Goal: Transaction & Acquisition: Download file/media

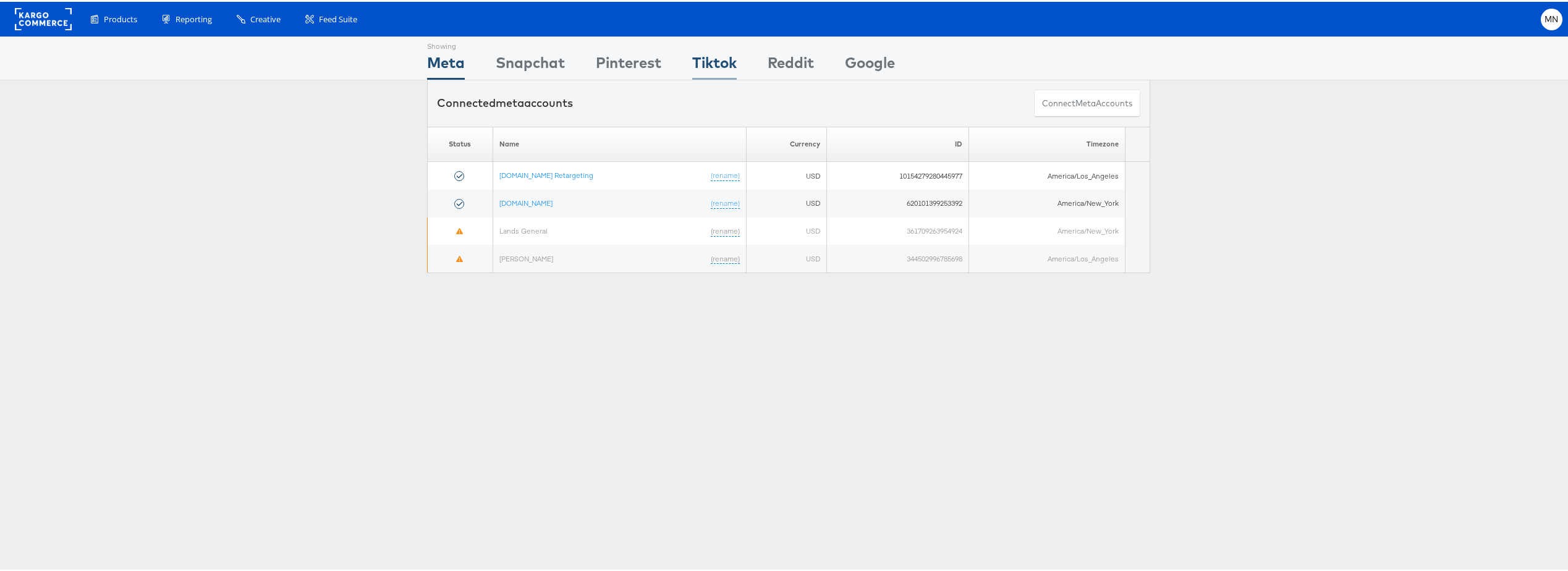
click at [725, 62] on div "Tiktok" at bounding box center [715, 64] width 45 height 28
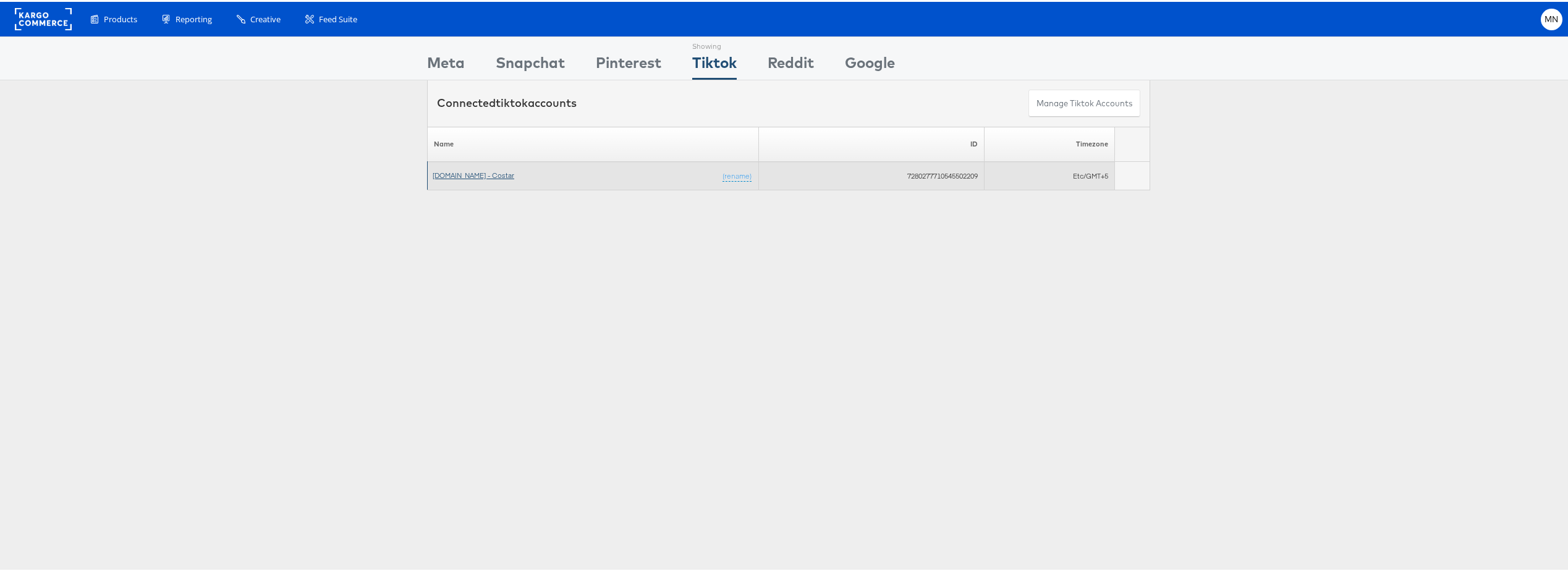
click at [476, 175] on link "Apartments.com - Costar" at bounding box center [473, 173] width 81 height 10
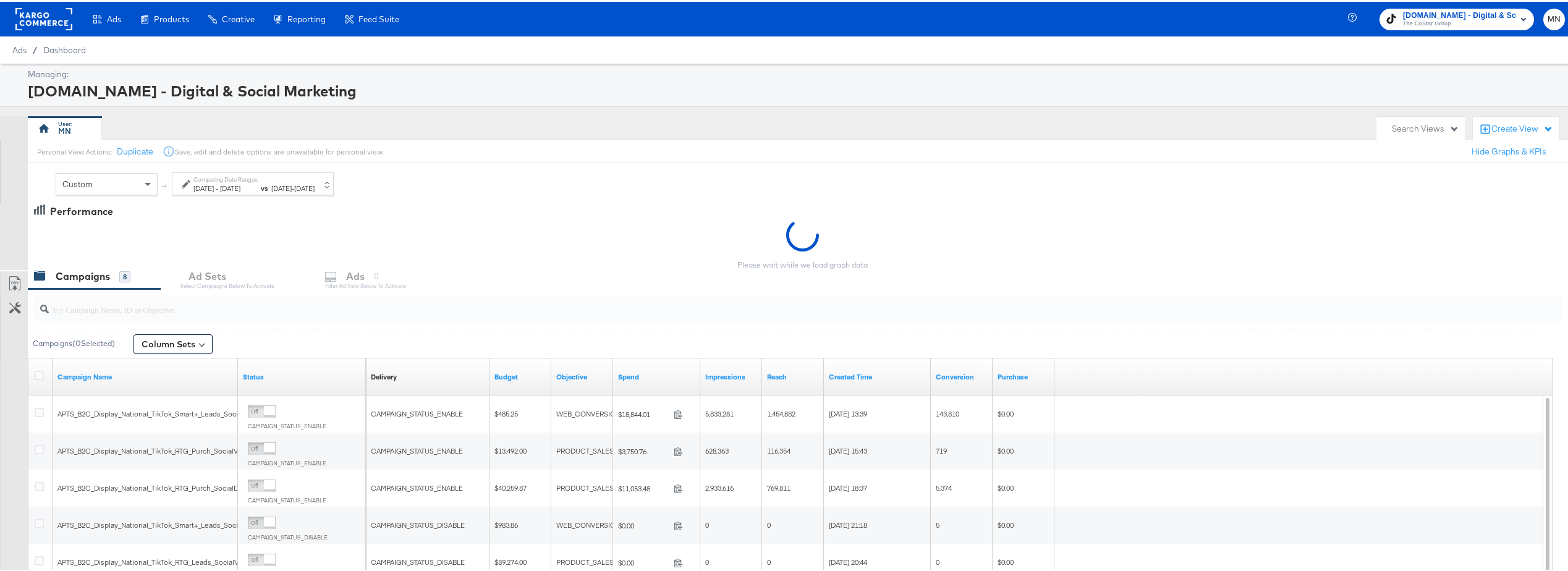
click at [314, 182] on span "Jul 28th 2024" at bounding box center [305, 187] width 21 height 10
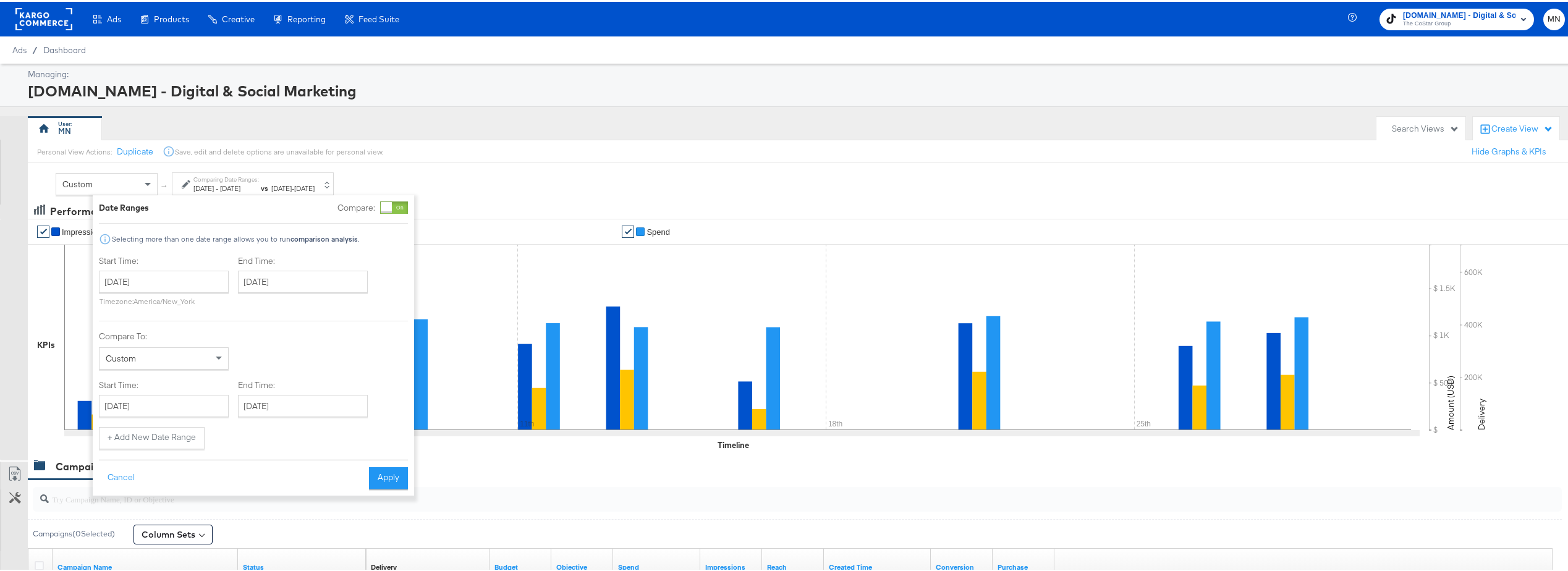
click at [180, 352] on div "Custom" at bounding box center [164, 356] width 128 height 21
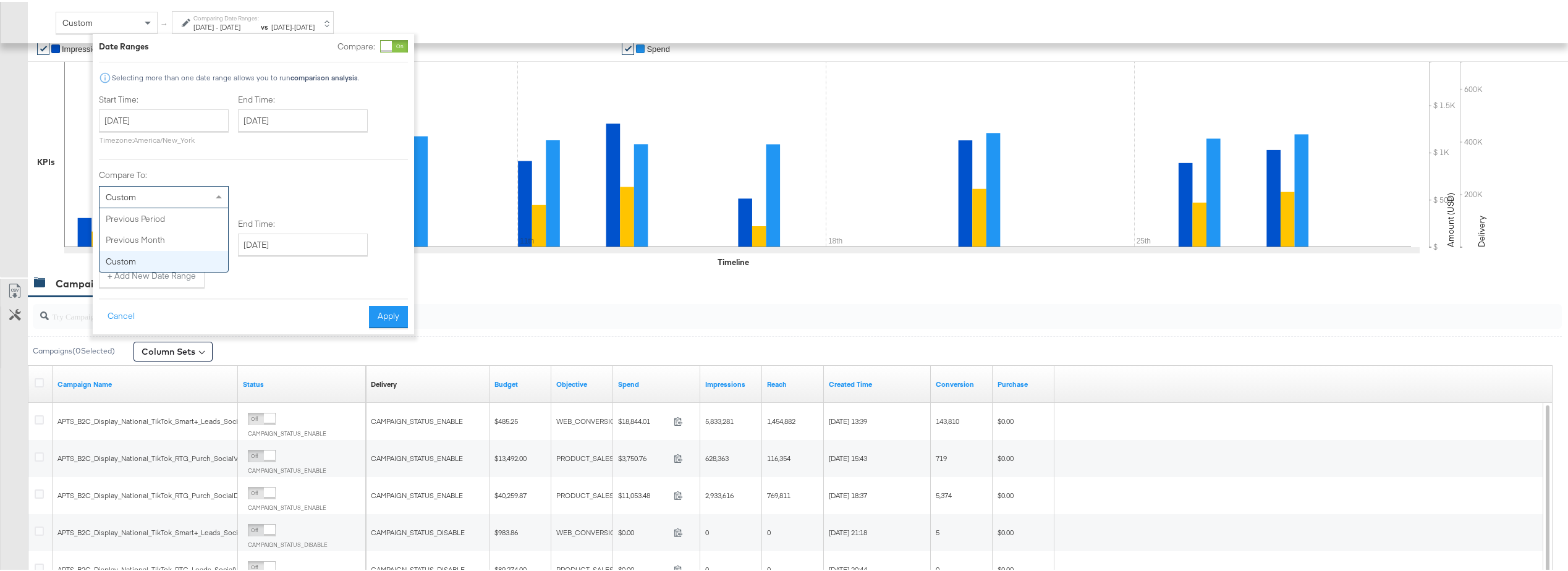
scroll to position [185, 0]
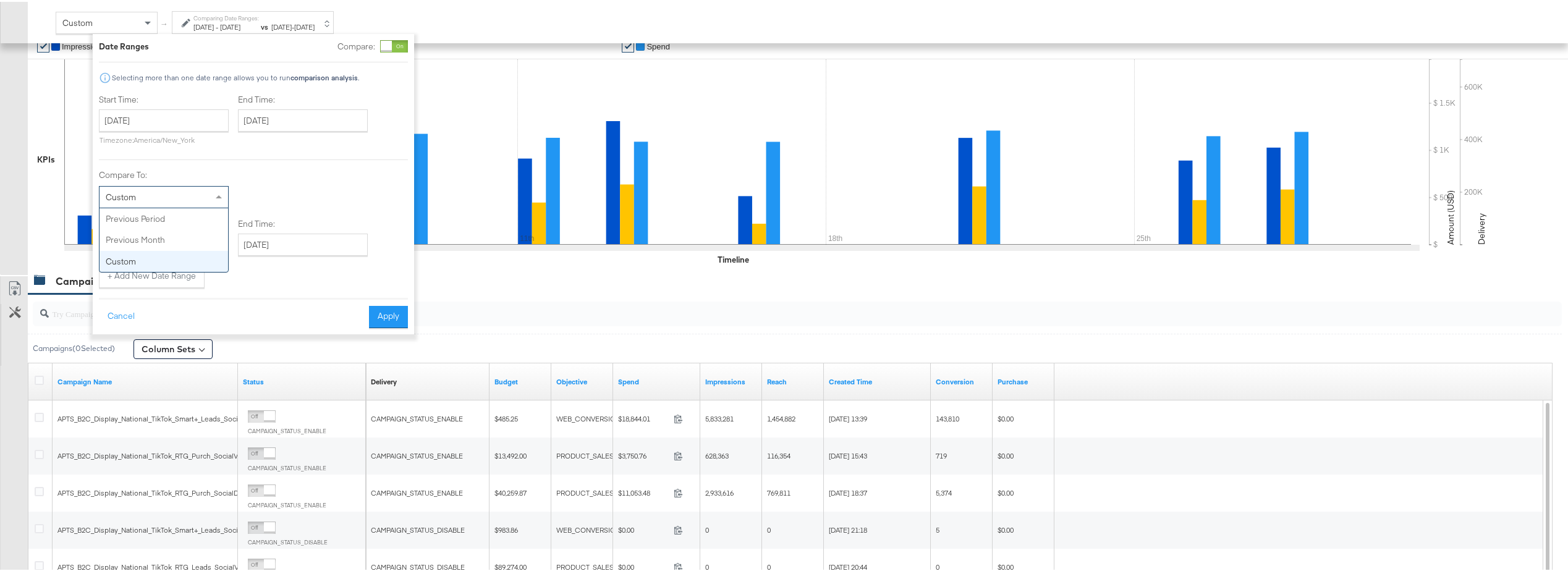
type input "September 1st 2025"
type input "September 30th 2025"
click at [160, 114] on input "September 1st 2025" at bounding box center [169, 119] width 130 height 22
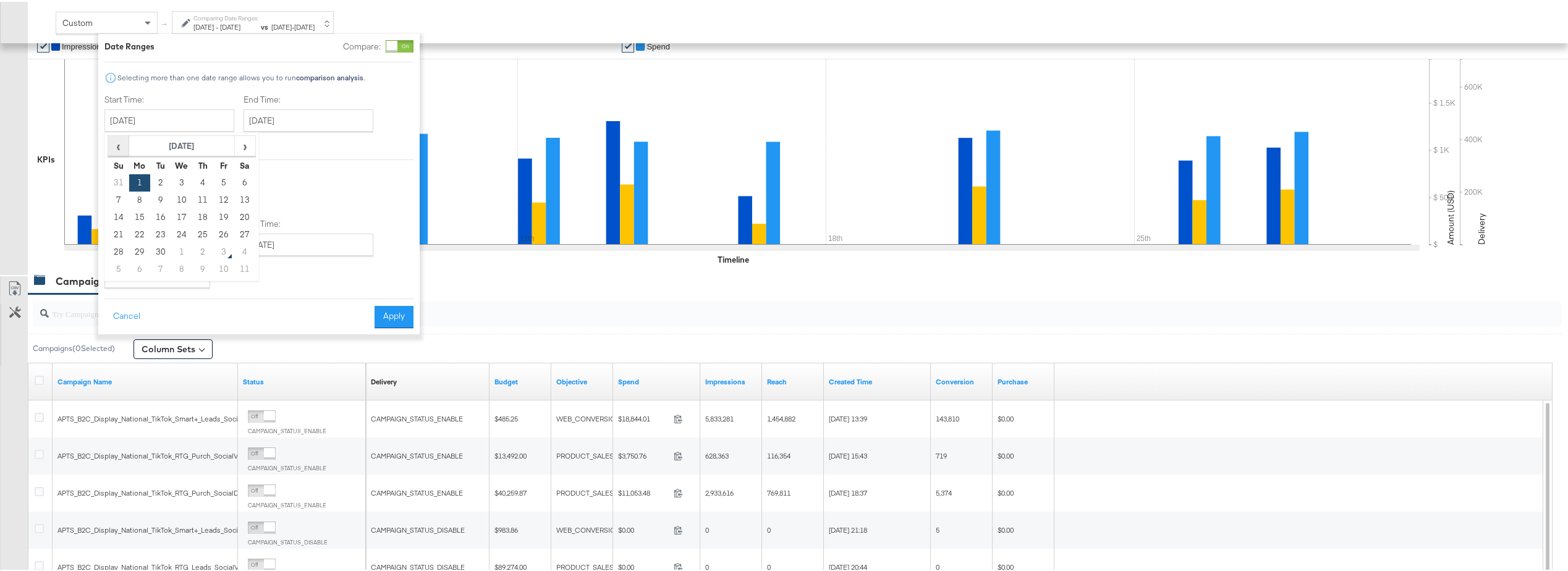
click at [124, 141] on span "‹" at bounding box center [118, 144] width 19 height 18
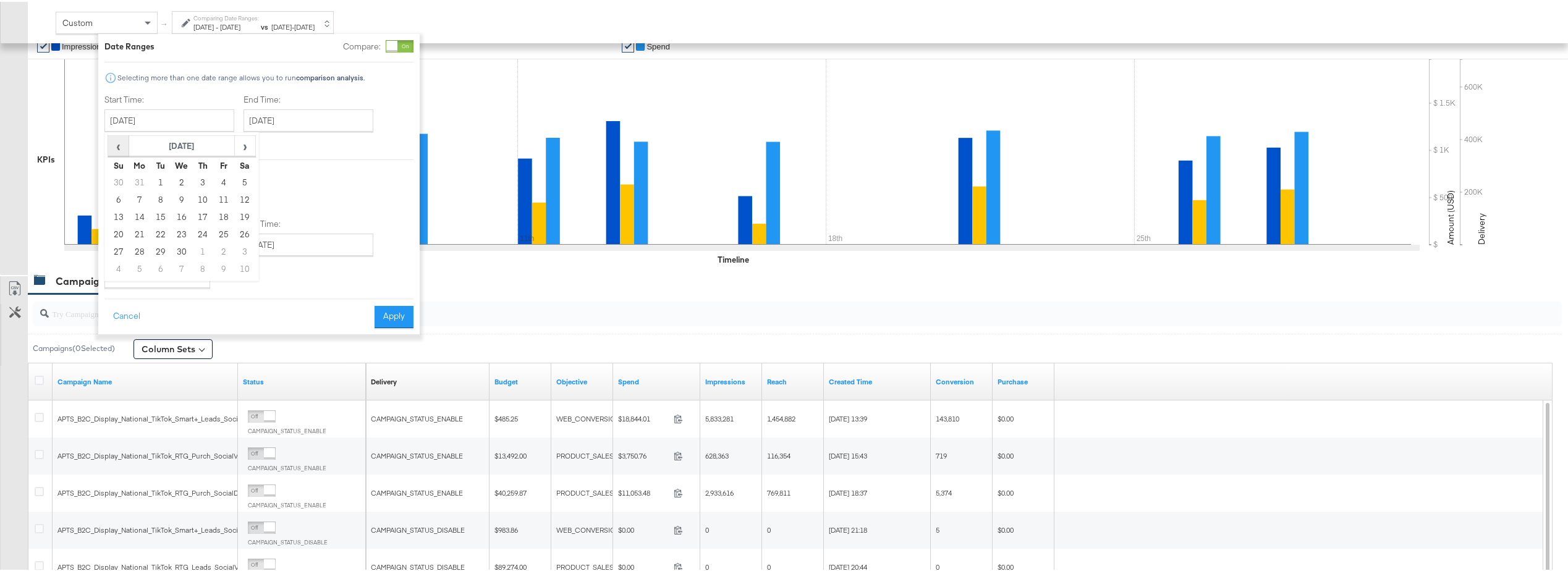
click at [124, 141] on span "‹" at bounding box center [118, 144] width 19 height 18
click at [177, 177] on td "1" at bounding box center [182, 181] width 21 height 18
type input "[DATE]"
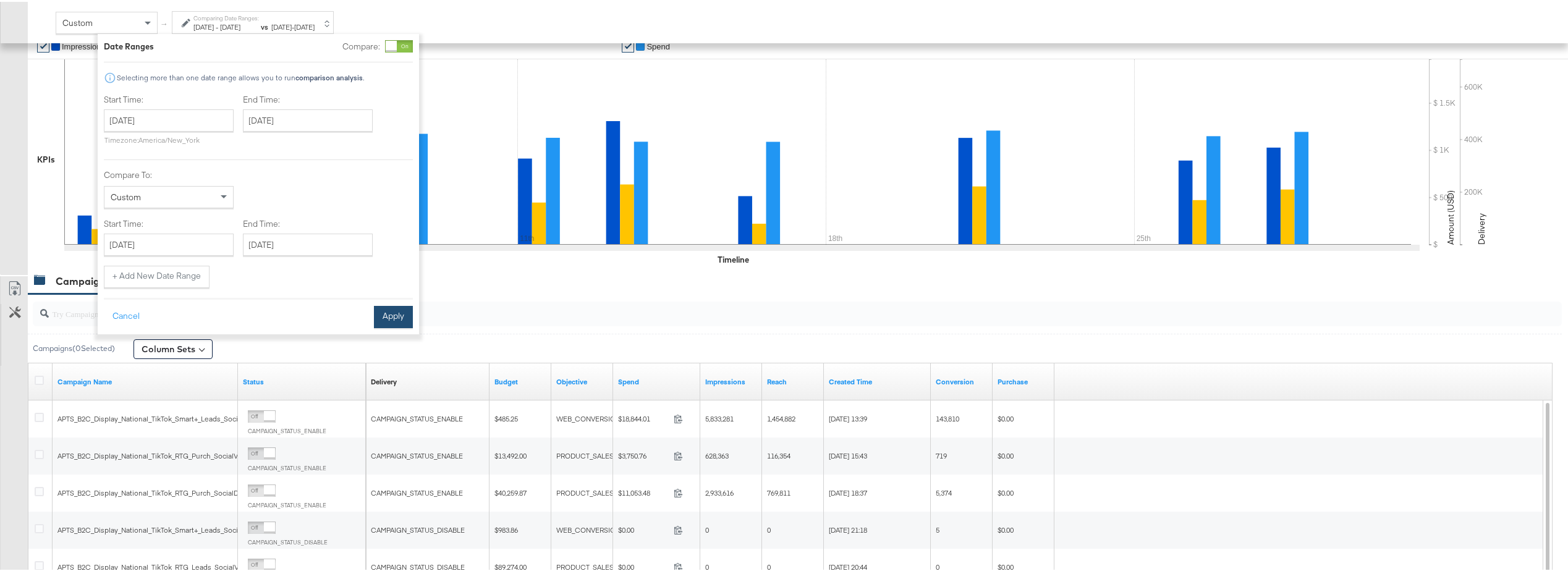
click at [385, 314] on button "Apply" at bounding box center [393, 315] width 39 height 22
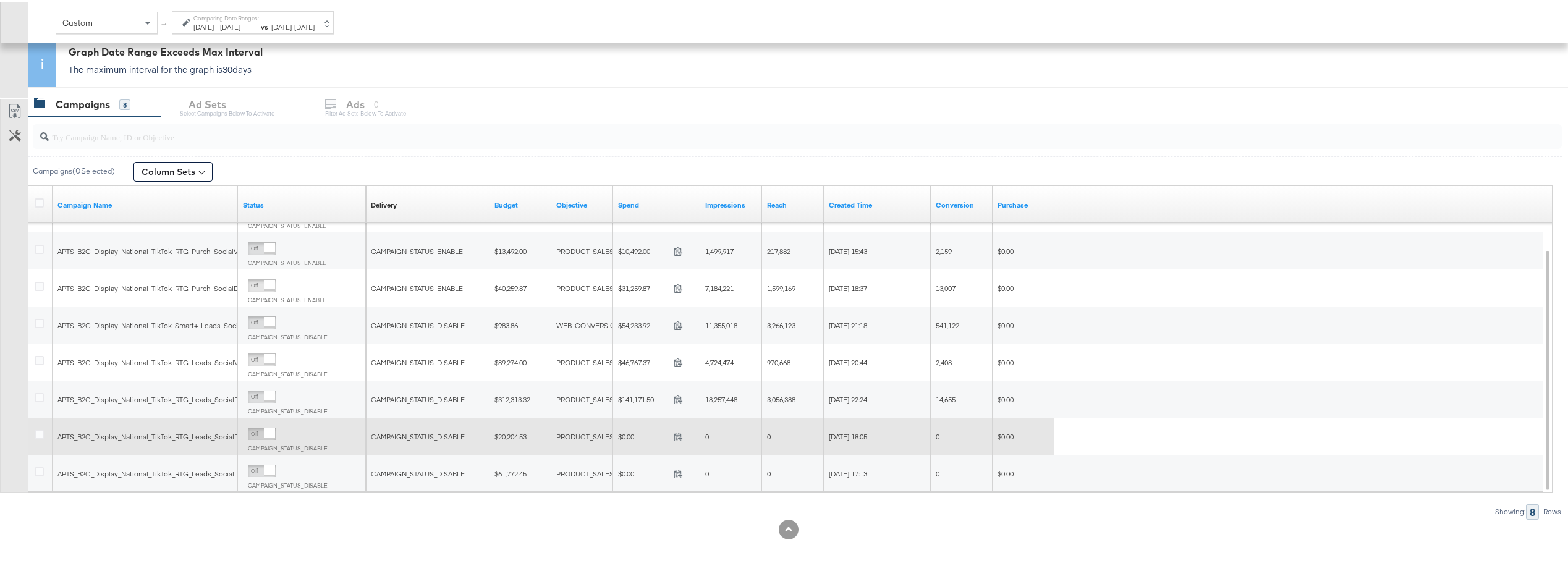
scroll to position [191, 0]
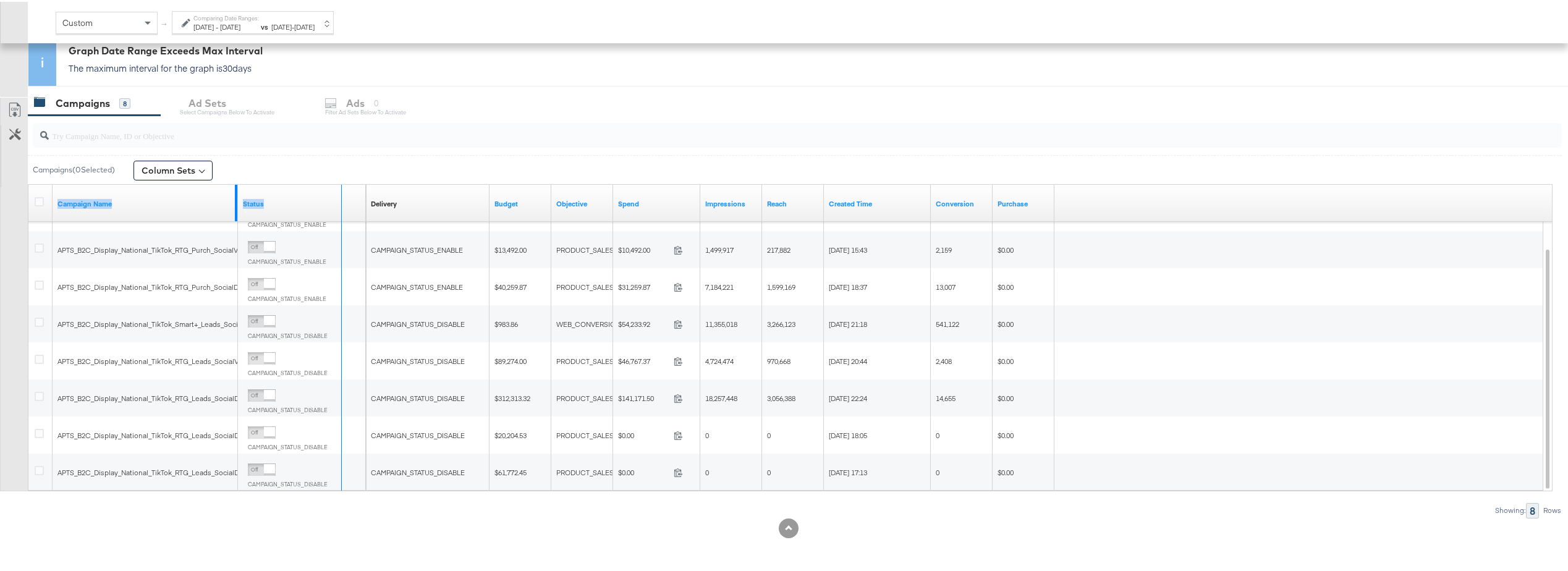
drag, startPoint x: 235, startPoint y: 197, endPoint x: 339, endPoint y: 197, distance: 104.0
click at [339, 197] on div "Campaign Name Status" at bounding box center [197, 201] width 338 height 37
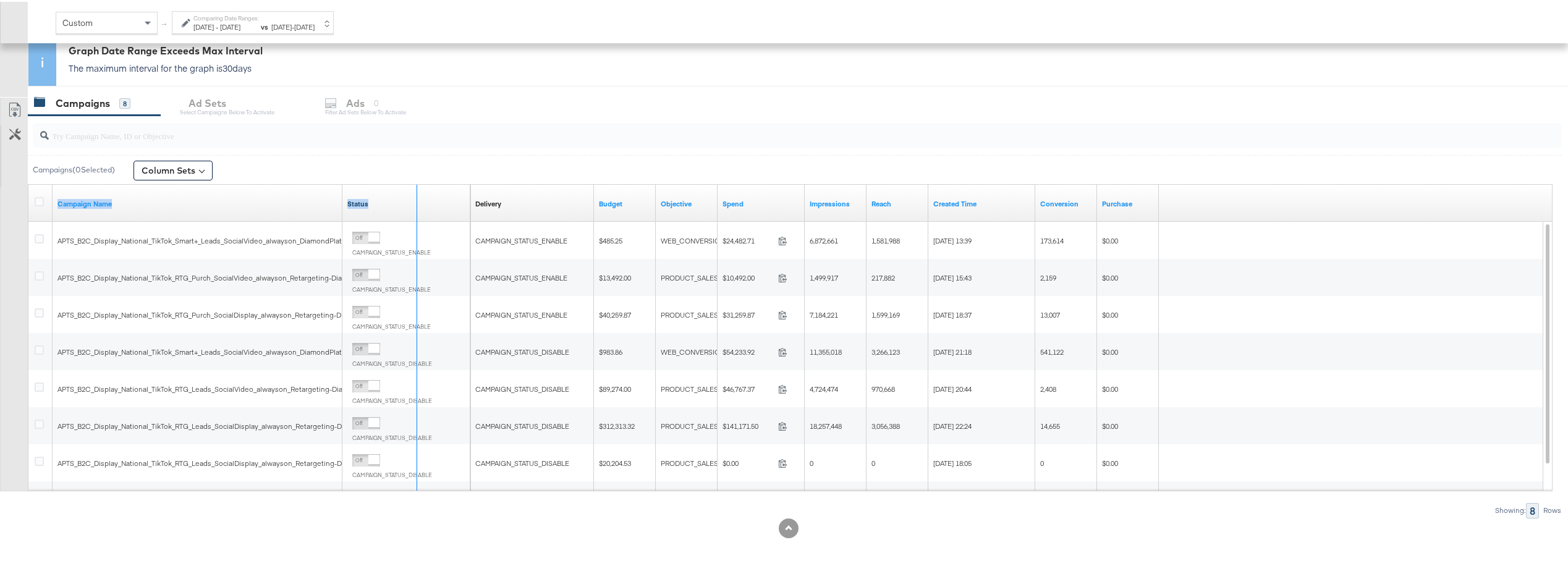
drag, startPoint x: 342, startPoint y: 200, endPoint x: 416, endPoint y: 199, distance: 74.0
click at [416, 199] on div "Campaign Name Status" at bounding box center [250, 201] width 442 height 37
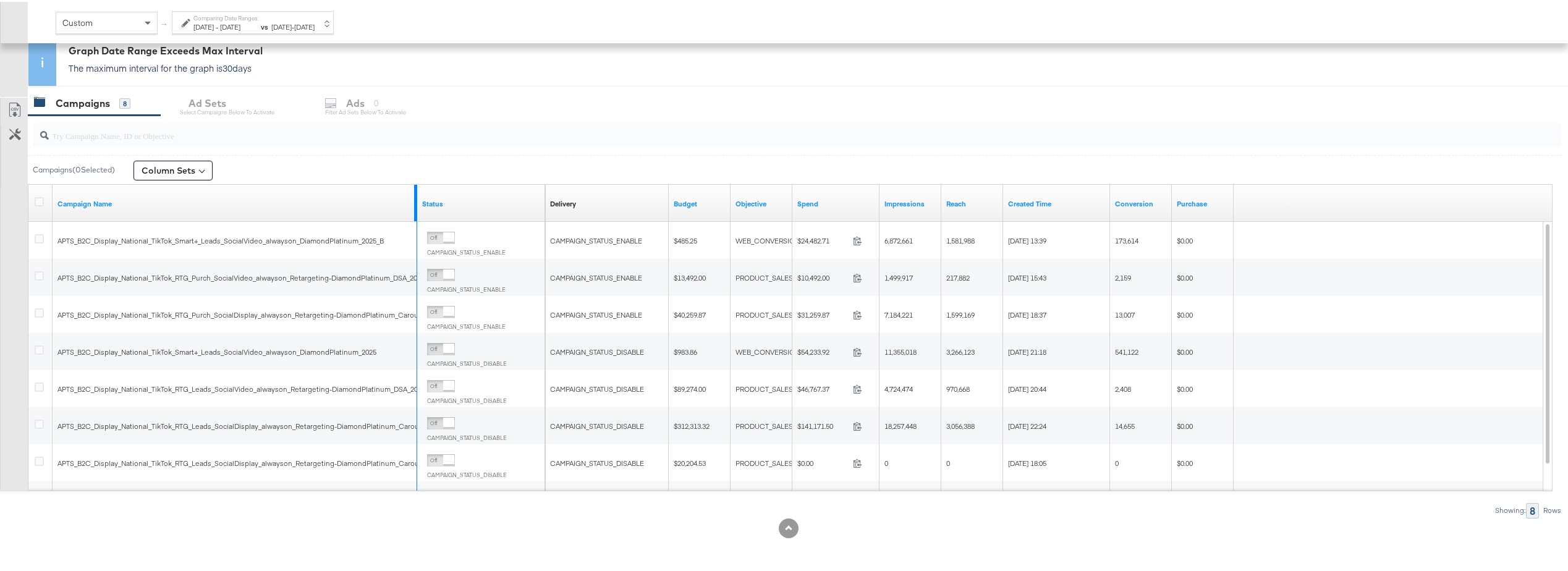
click at [416, 198] on div at bounding box center [415, 201] width 4 height 37
drag, startPoint x: 413, startPoint y: 196, endPoint x: 476, endPoint y: 191, distance: 63.2
click at [476, 191] on div "Campaign Name Status" at bounding box center [287, 201] width 517 height 37
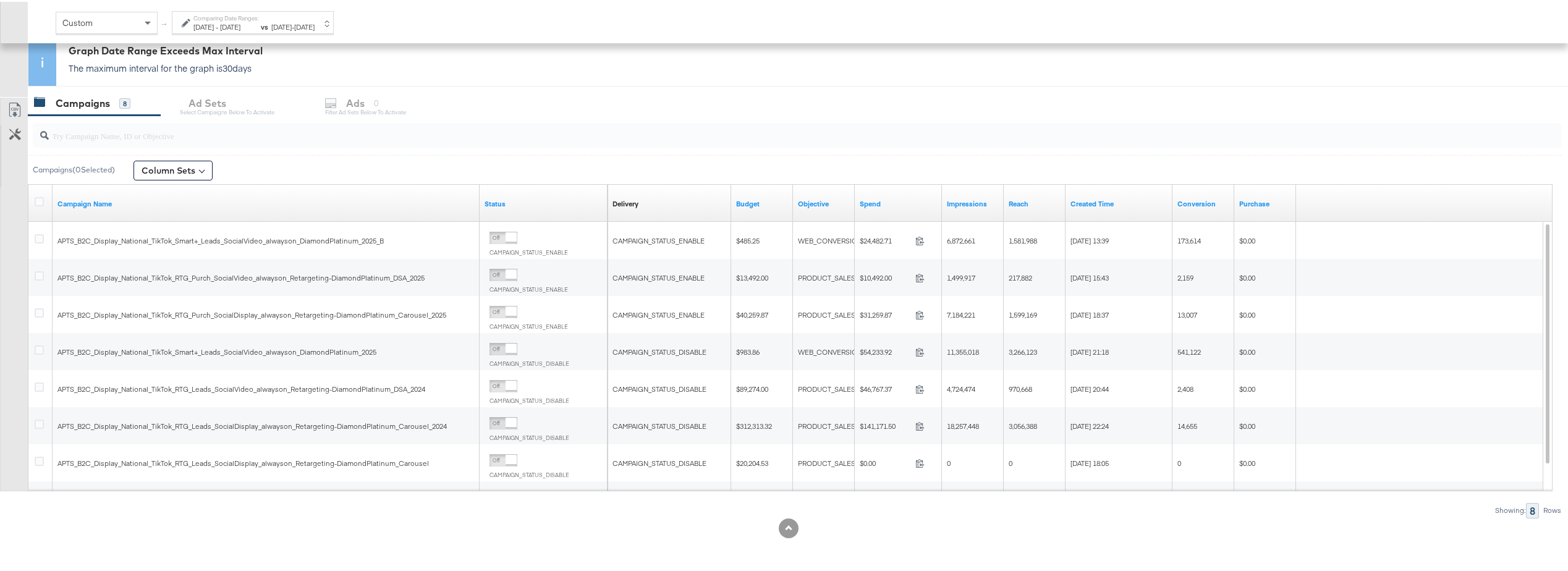
click at [989, 100] on div "Campaigns 8 Ad Sets Select Campaigns below to activate Ads 0 Filter Ad Sets bel…" at bounding box center [803, 101] width 1550 height 26
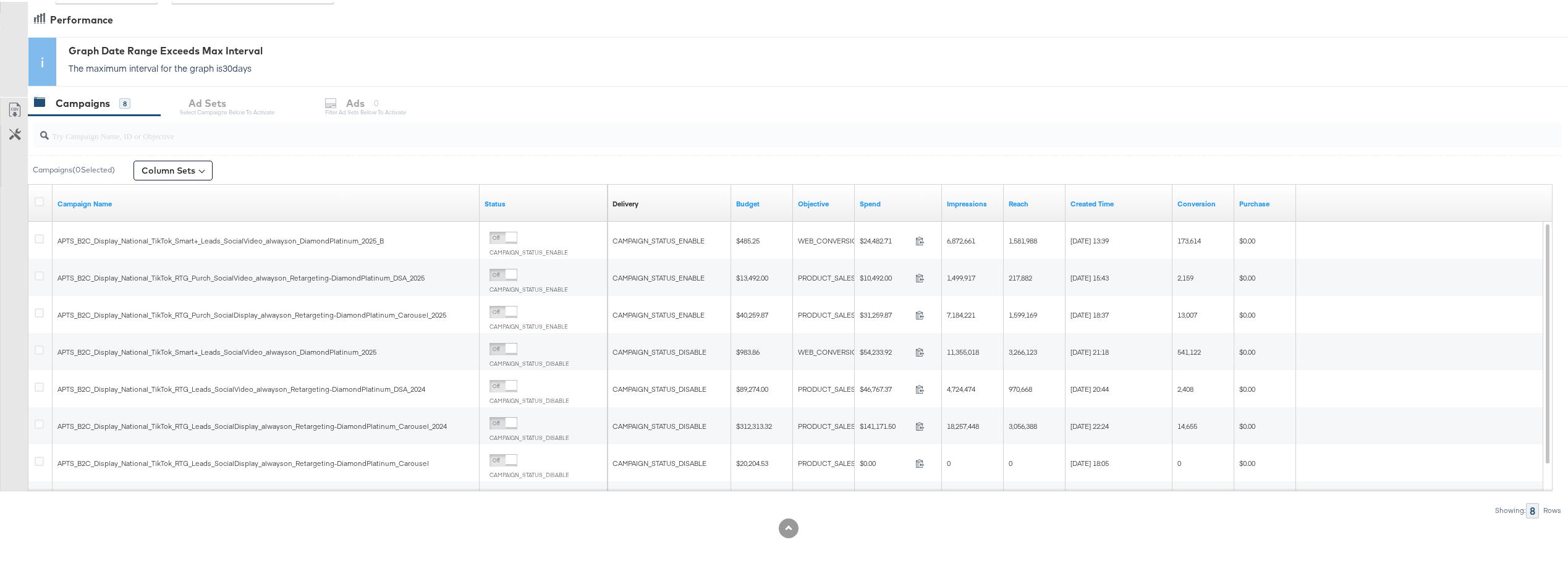
scroll to position [0, 0]
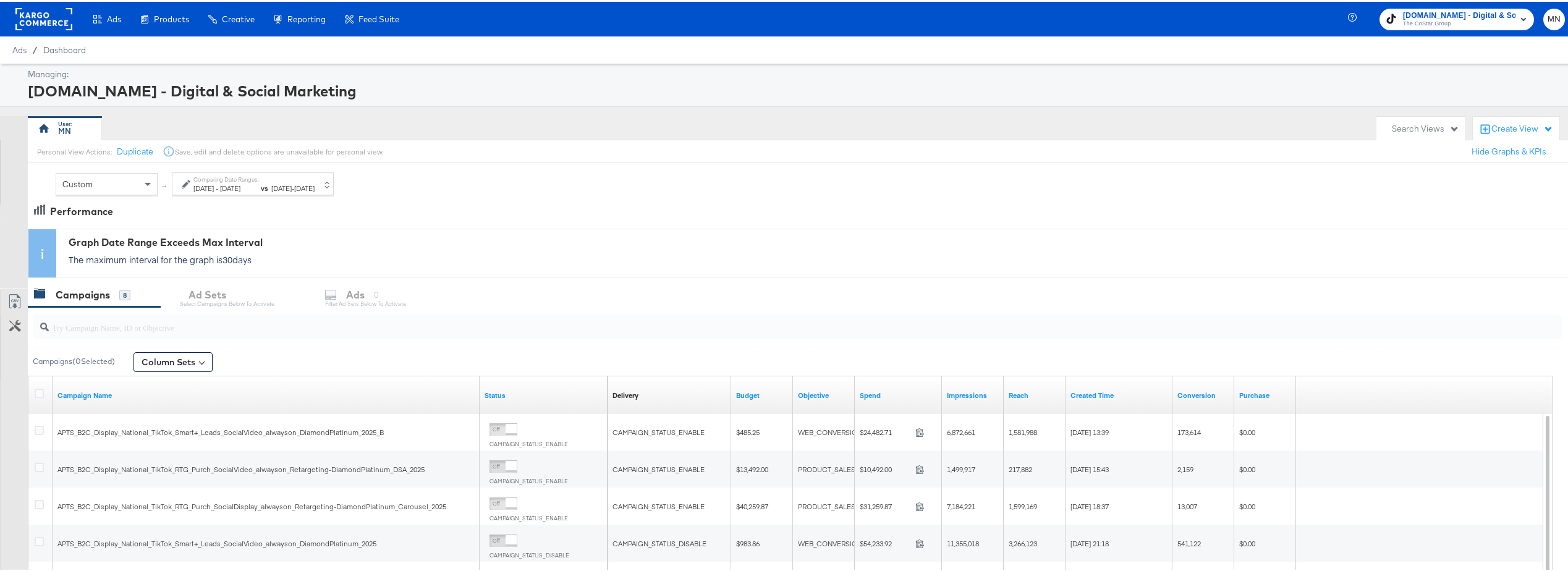
click at [259, 179] on label "Comparing Date Ranges:" at bounding box center [226, 178] width 65 height 8
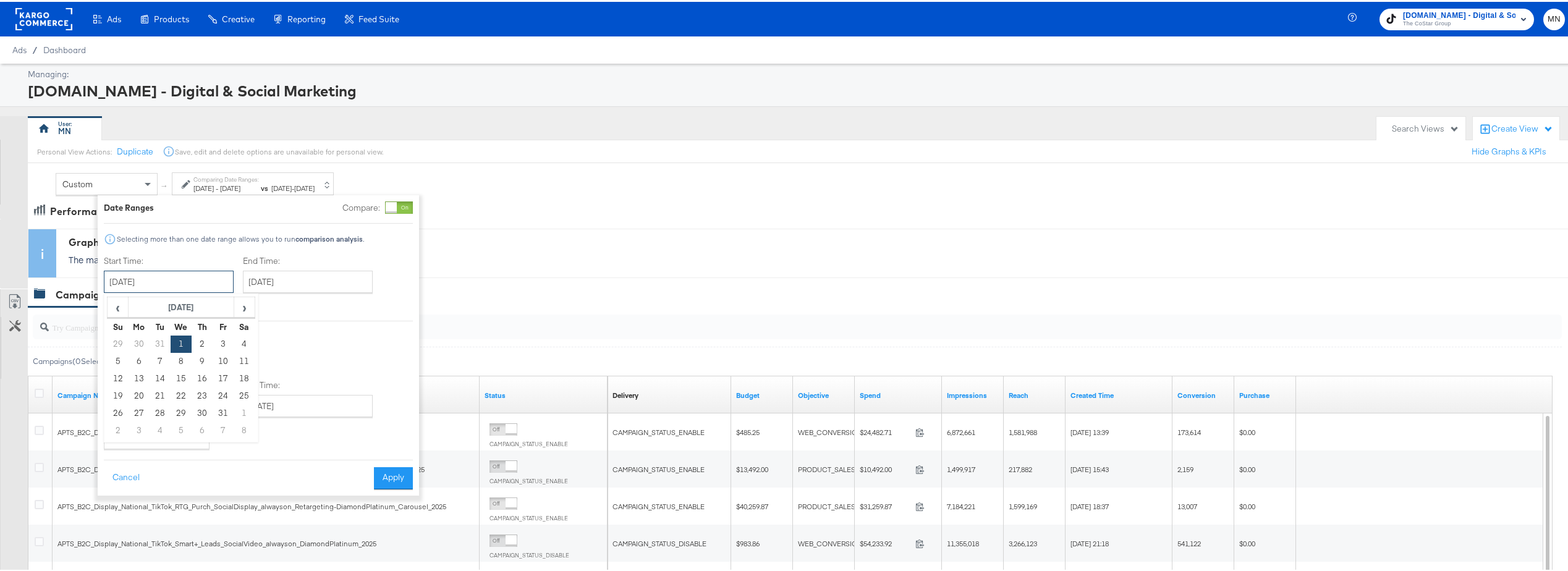
click at [151, 278] on input "[DATE]" at bounding box center [168, 280] width 130 height 22
click at [122, 304] on span "‹" at bounding box center [118, 305] width 19 height 18
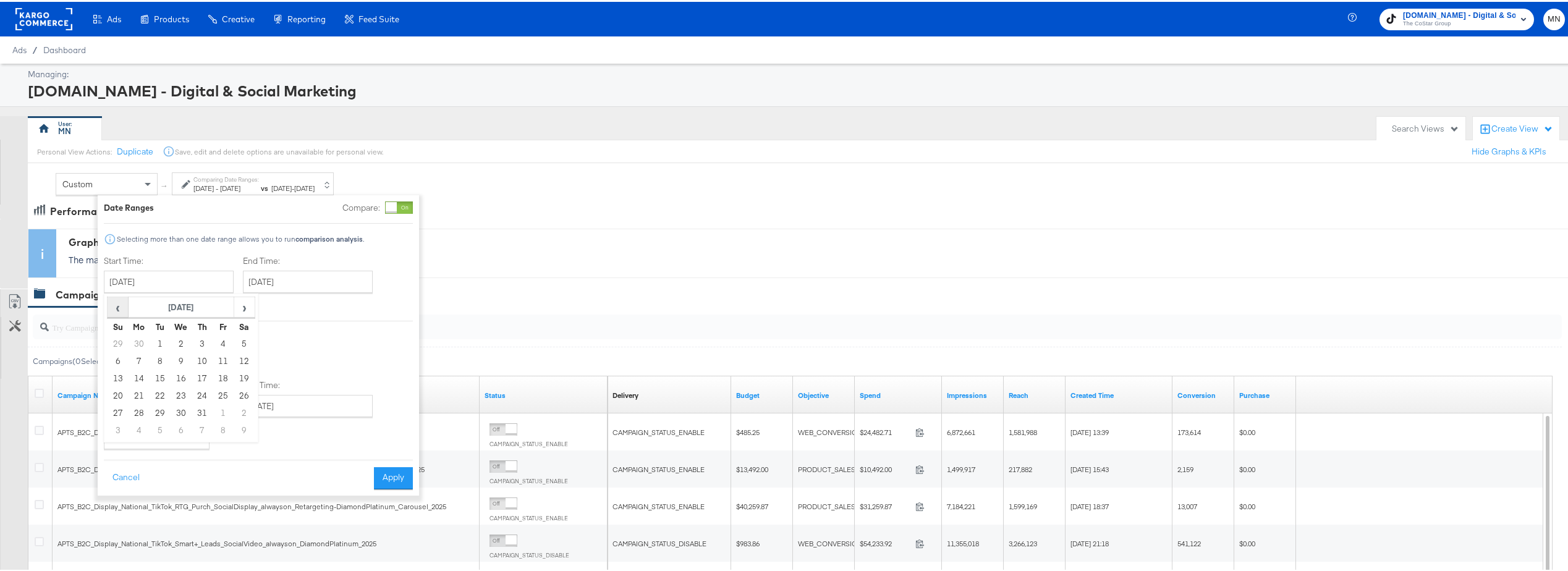
click at [122, 304] on span "‹" at bounding box center [118, 305] width 19 height 18
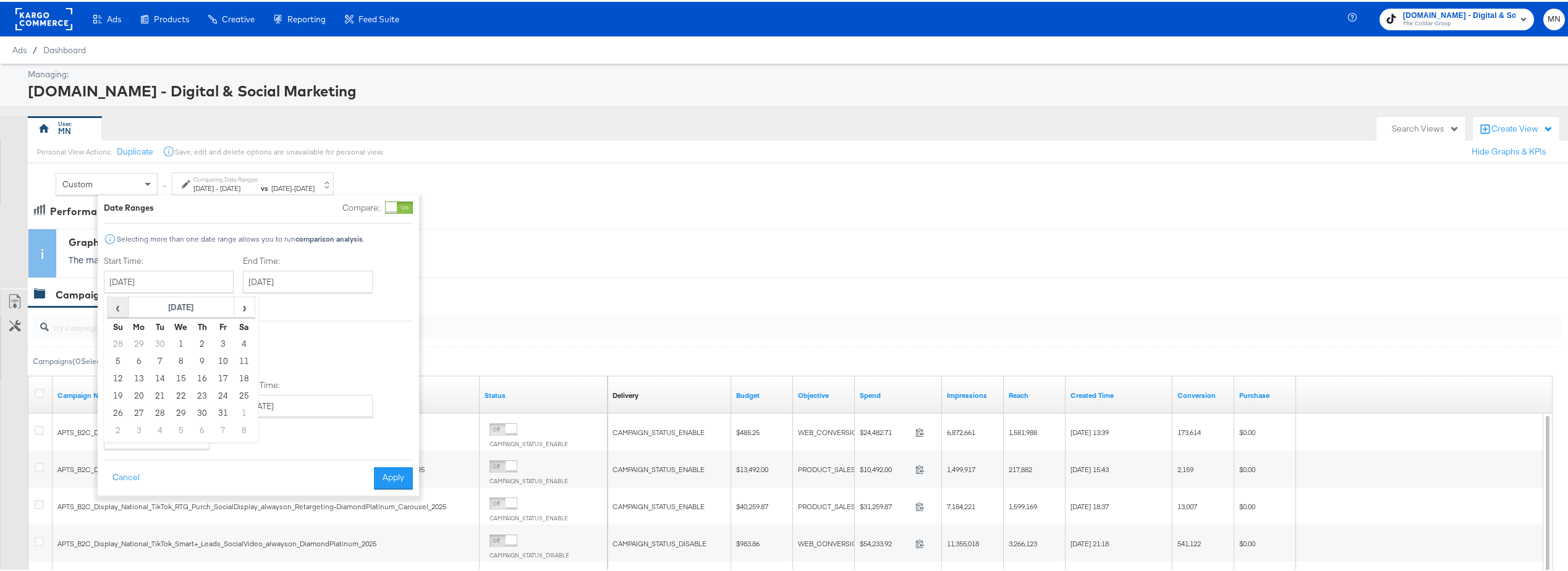
click at [122, 304] on span "‹" at bounding box center [118, 305] width 19 height 18
click at [144, 341] on td "1" at bounding box center [139, 342] width 21 height 18
type input "[DATE]"
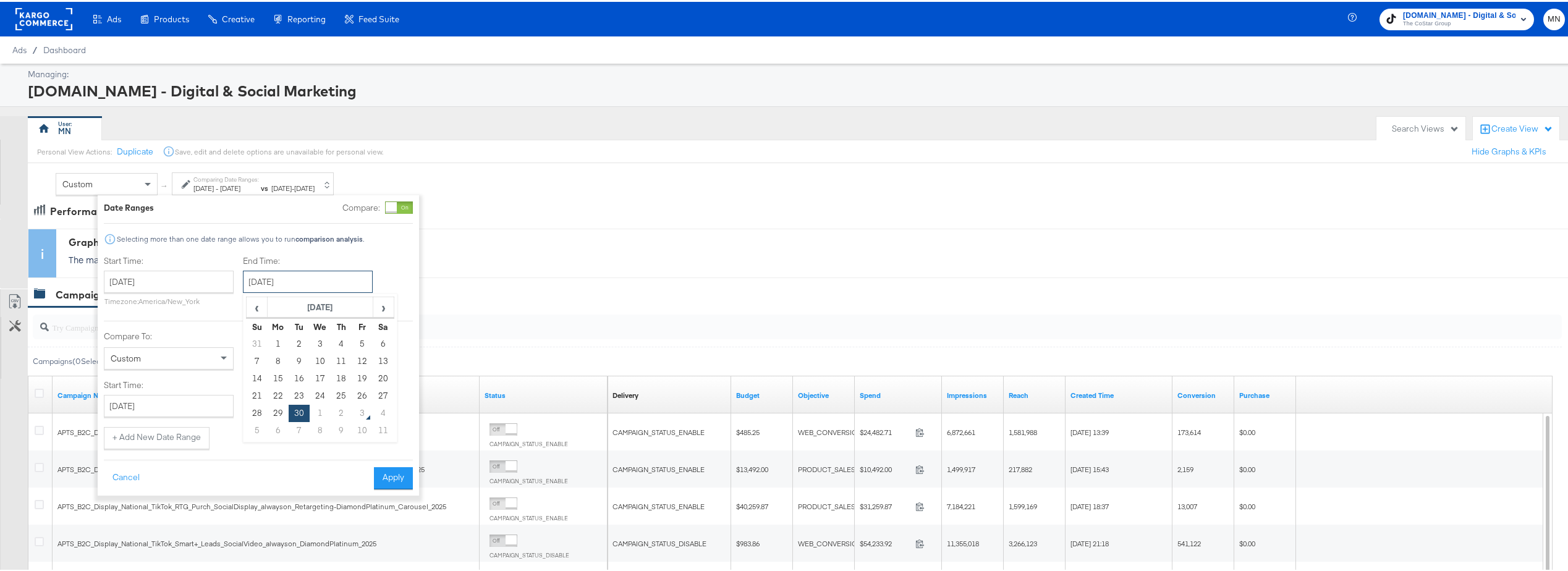
click at [286, 281] on input "[DATE]" at bounding box center [307, 280] width 130 height 22
click at [262, 305] on span "‹" at bounding box center [257, 305] width 19 height 18
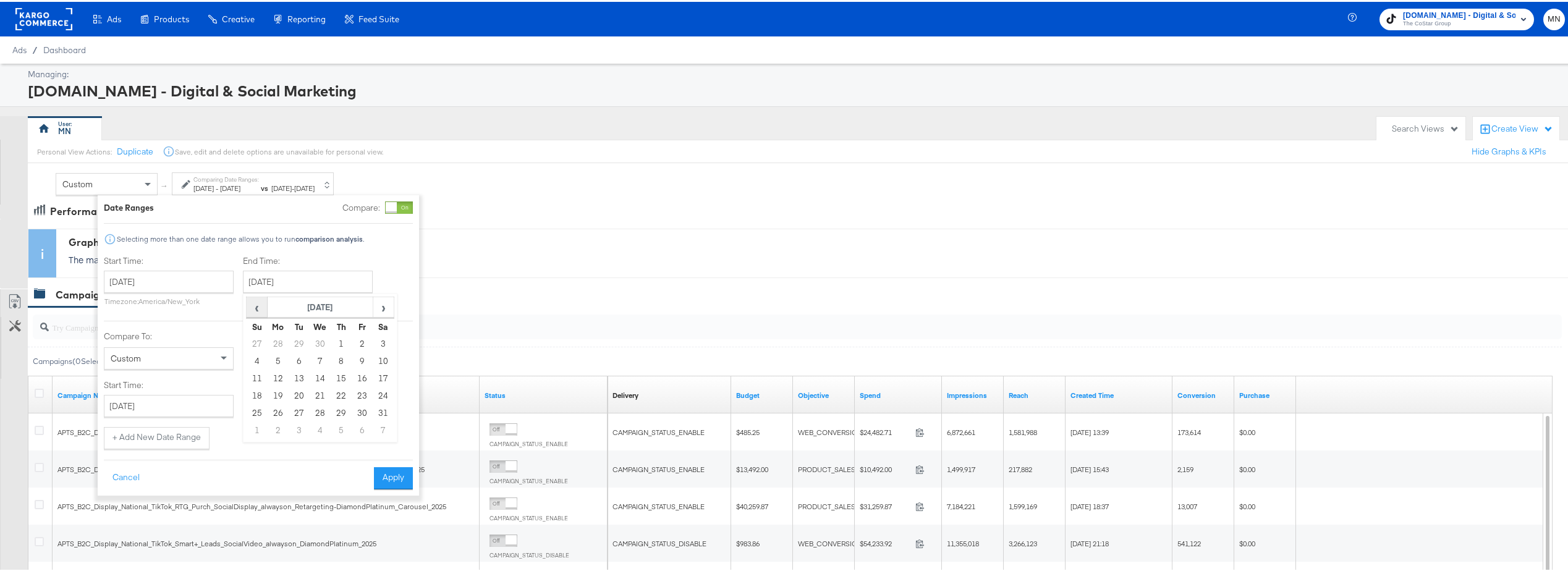
click at [262, 305] on span "‹" at bounding box center [257, 305] width 19 height 18
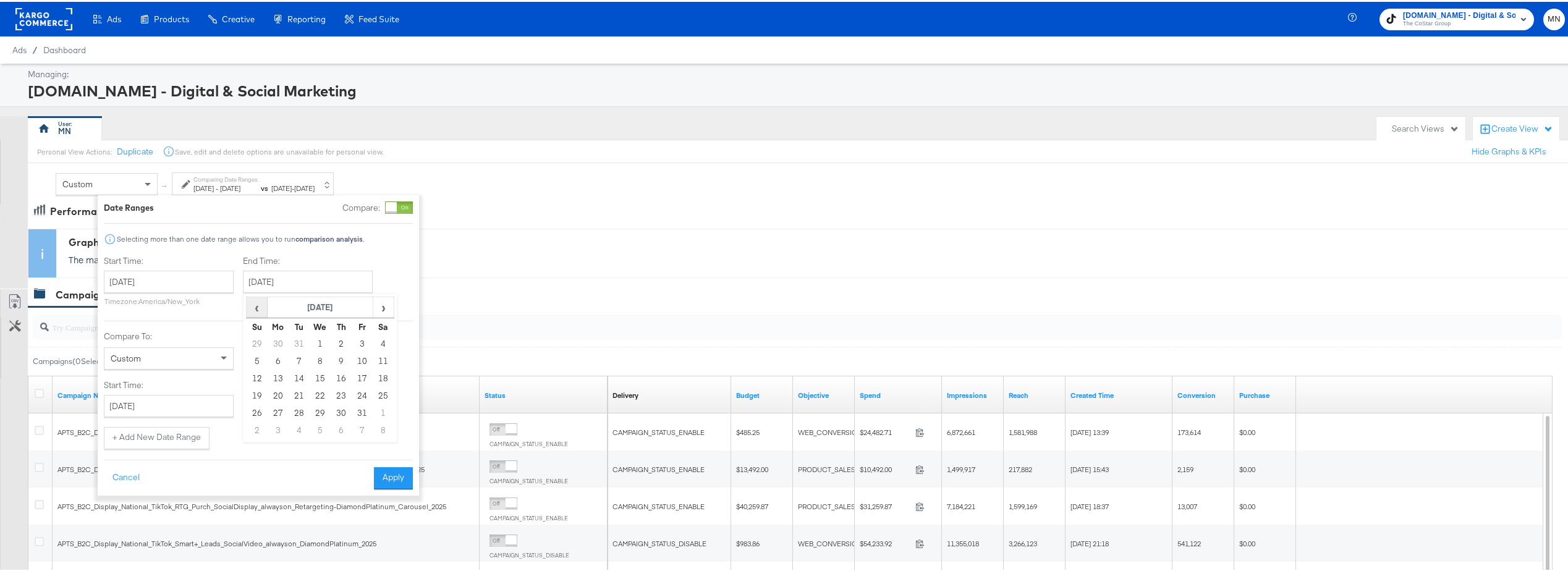
click at [262, 305] on span "‹" at bounding box center [257, 305] width 19 height 18
click at [390, 305] on span "›" at bounding box center [384, 305] width 19 height 18
click at [303, 427] on td "31" at bounding box center [299, 429] width 21 height 18
type input "[DATE]"
click at [401, 482] on button "Apply" at bounding box center [393, 476] width 39 height 22
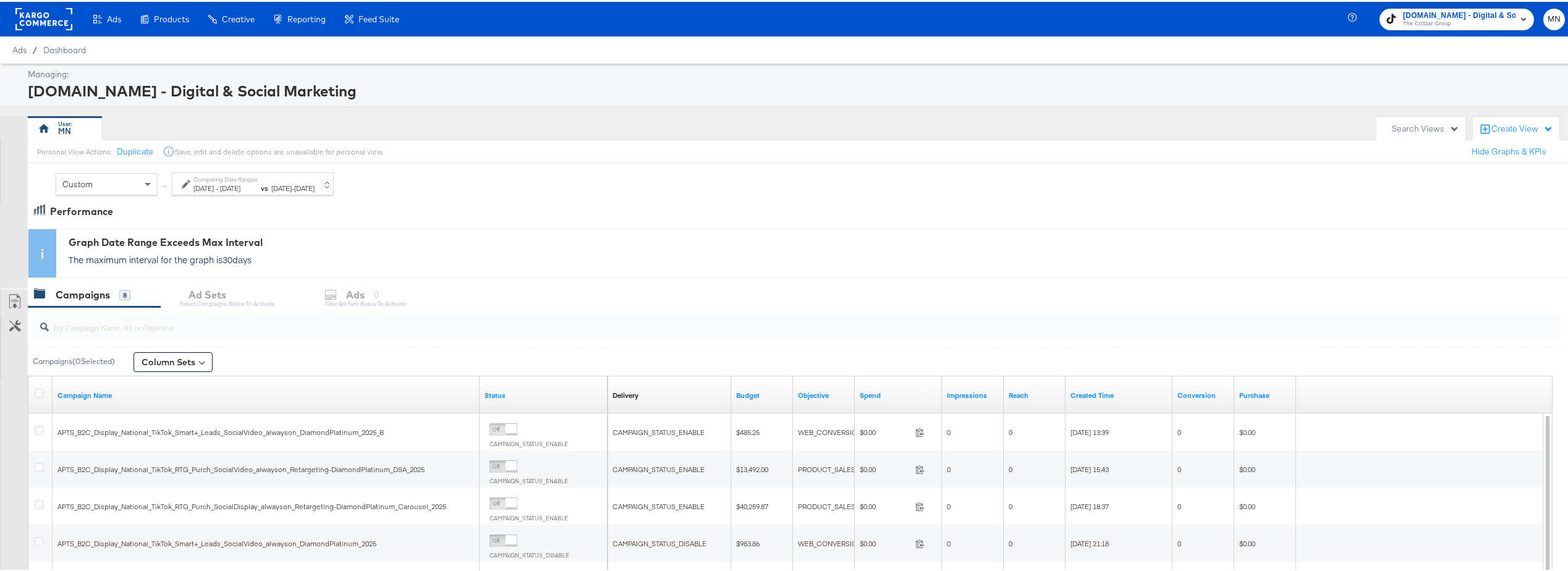
click at [334, 187] on div "Comparing Date Ranges: Jan 1st 2024 - Dec 31st 2024 vs Sep 1st 2025 - Sep 30th …" at bounding box center [252, 182] width 162 height 23
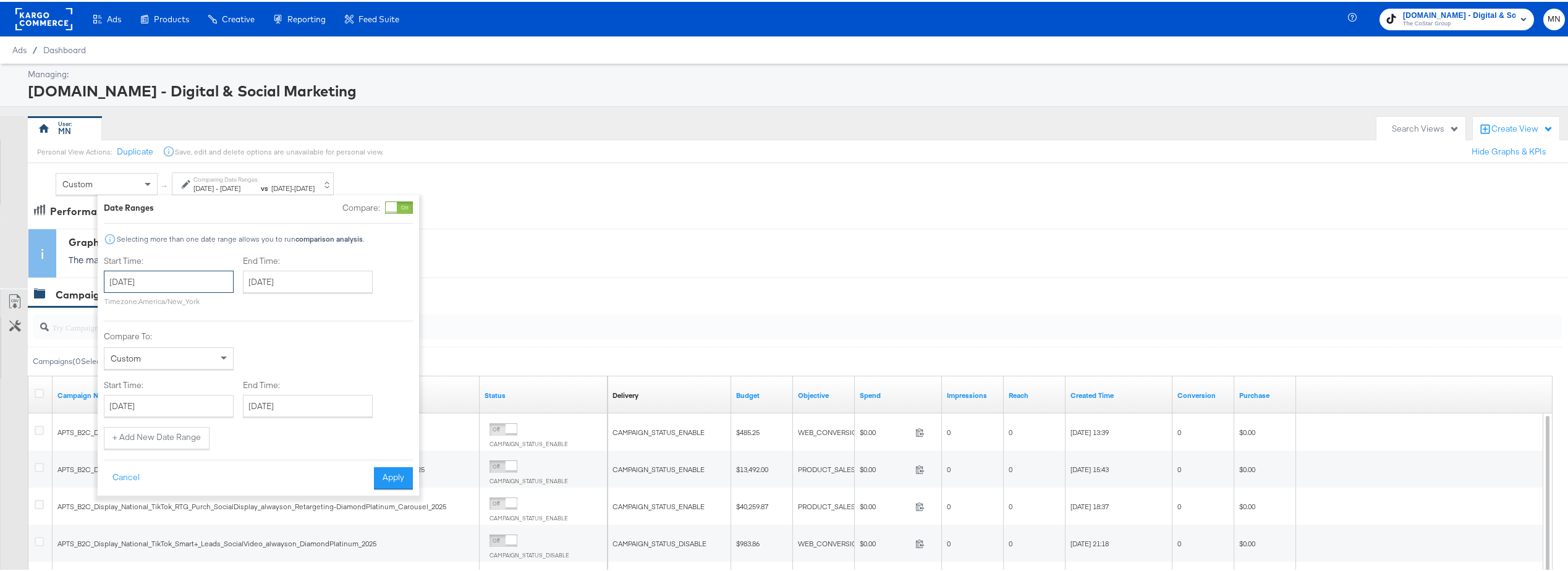
click at [180, 284] on input "[DATE]" at bounding box center [168, 280] width 130 height 22
click at [123, 305] on span "‹" at bounding box center [118, 305] width 19 height 18
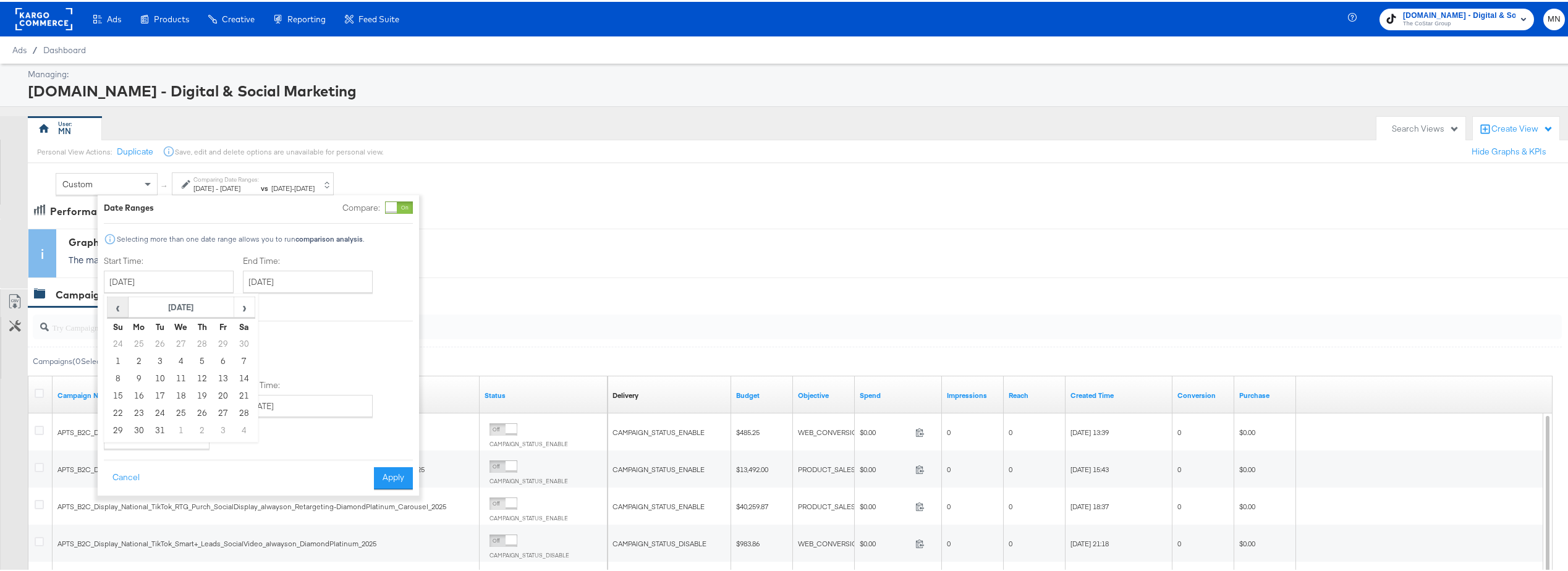
click at [123, 305] on span "‹" at bounding box center [118, 305] width 19 height 18
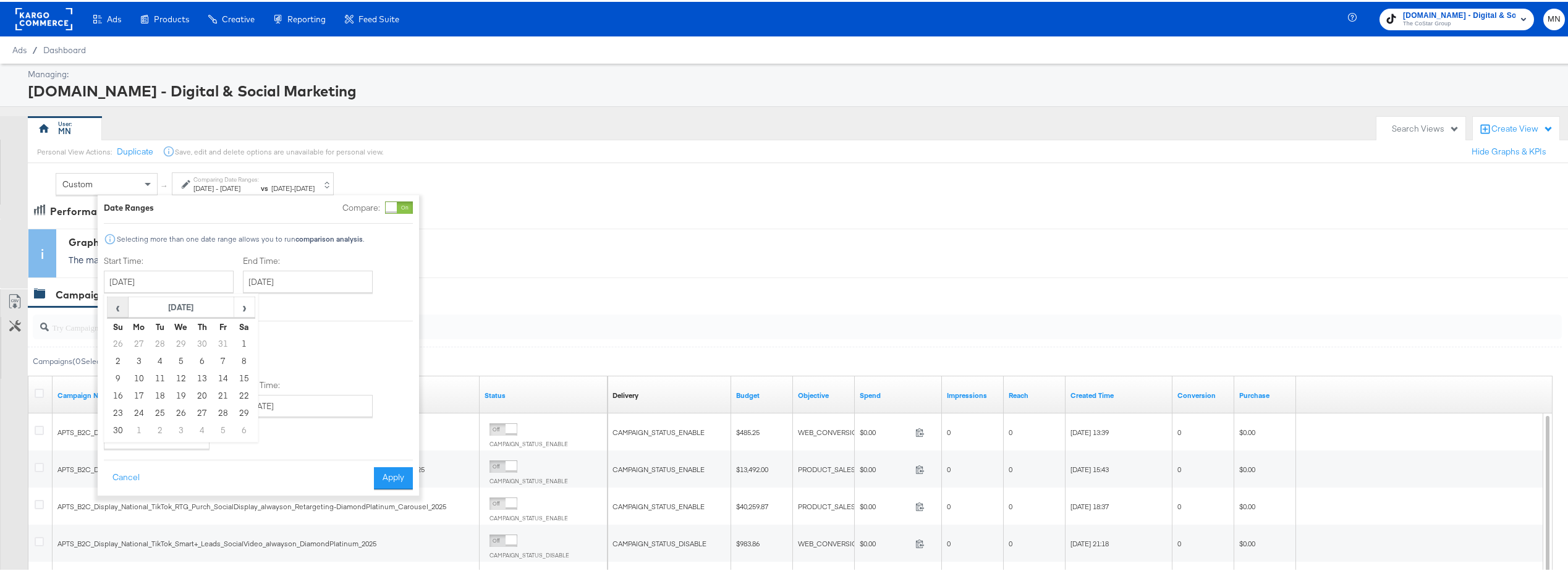
click at [123, 305] on span "‹" at bounding box center [118, 305] width 19 height 18
click at [123, 304] on span "‹" at bounding box center [118, 305] width 19 height 18
drag, startPoint x: 126, startPoint y: 360, endPoint x: 322, endPoint y: 308, distance: 202.8
click at [125, 360] on td "1" at bounding box center [118, 360] width 21 height 18
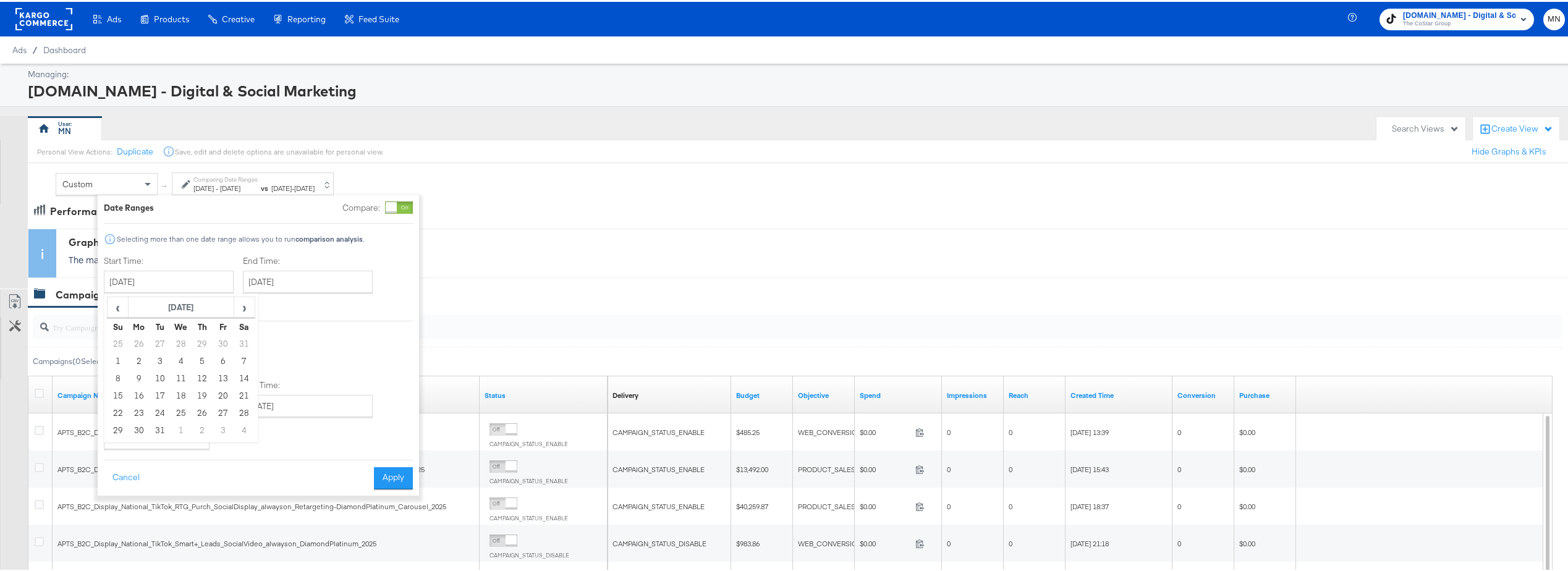
type input "January 1st 2023"
click at [333, 286] on input "[DATE]" at bounding box center [307, 280] width 130 height 22
click at [252, 305] on span "‹" at bounding box center [257, 305] width 19 height 18
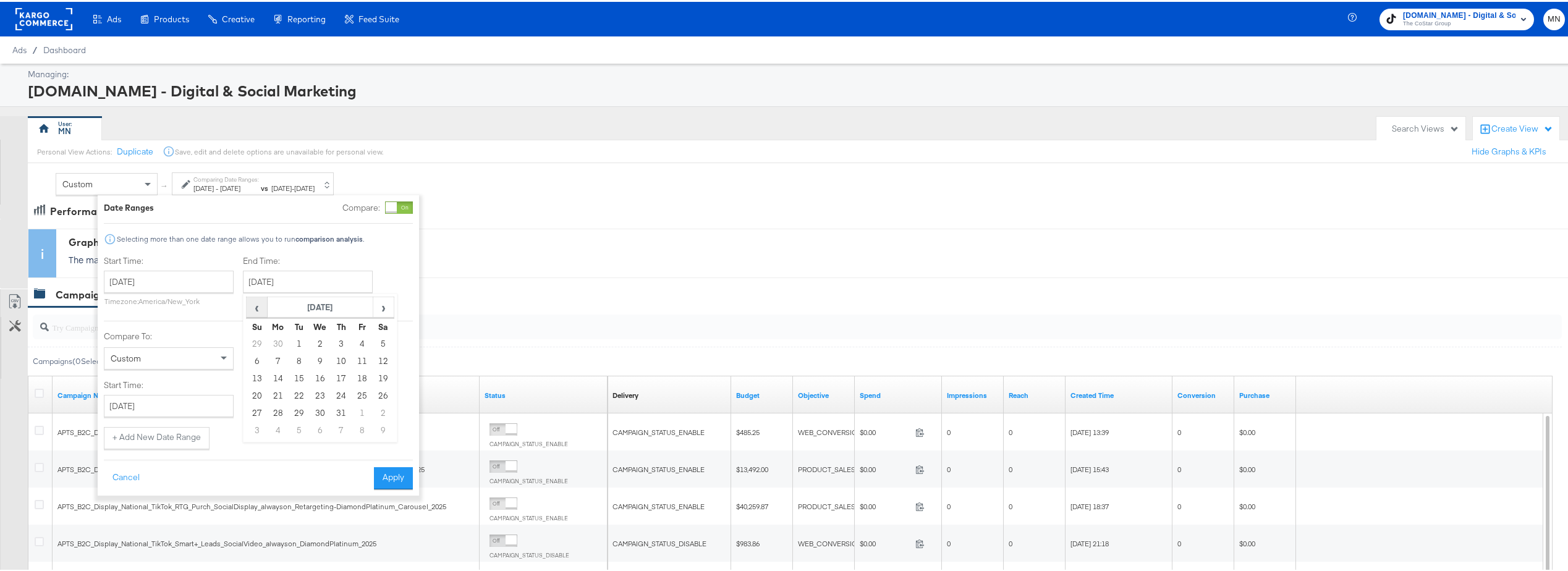
click at [252, 305] on span "‹" at bounding box center [257, 305] width 19 height 18
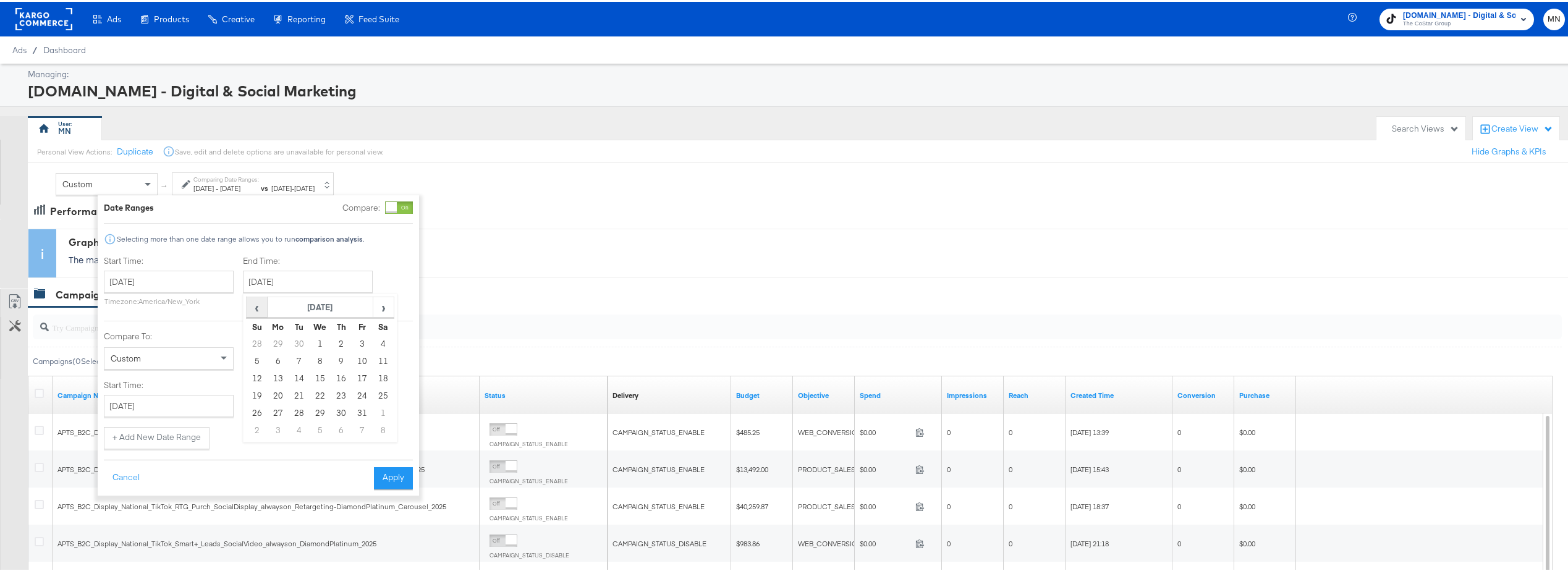
click at [252, 305] on span "‹" at bounding box center [257, 305] width 19 height 18
click at [260, 428] on td "31" at bounding box center [257, 429] width 21 height 18
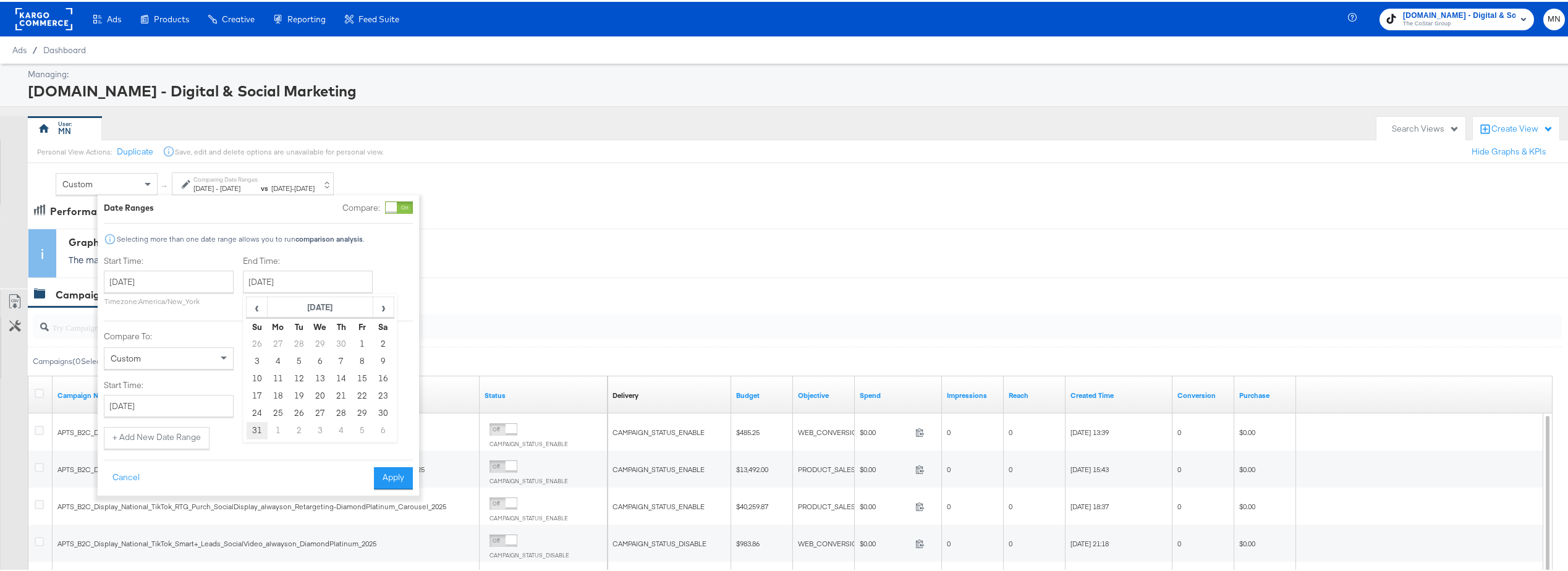
type input "December 31st 2023"
click at [393, 475] on button "Apply" at bounding box center [393, 476] width 39 height 22
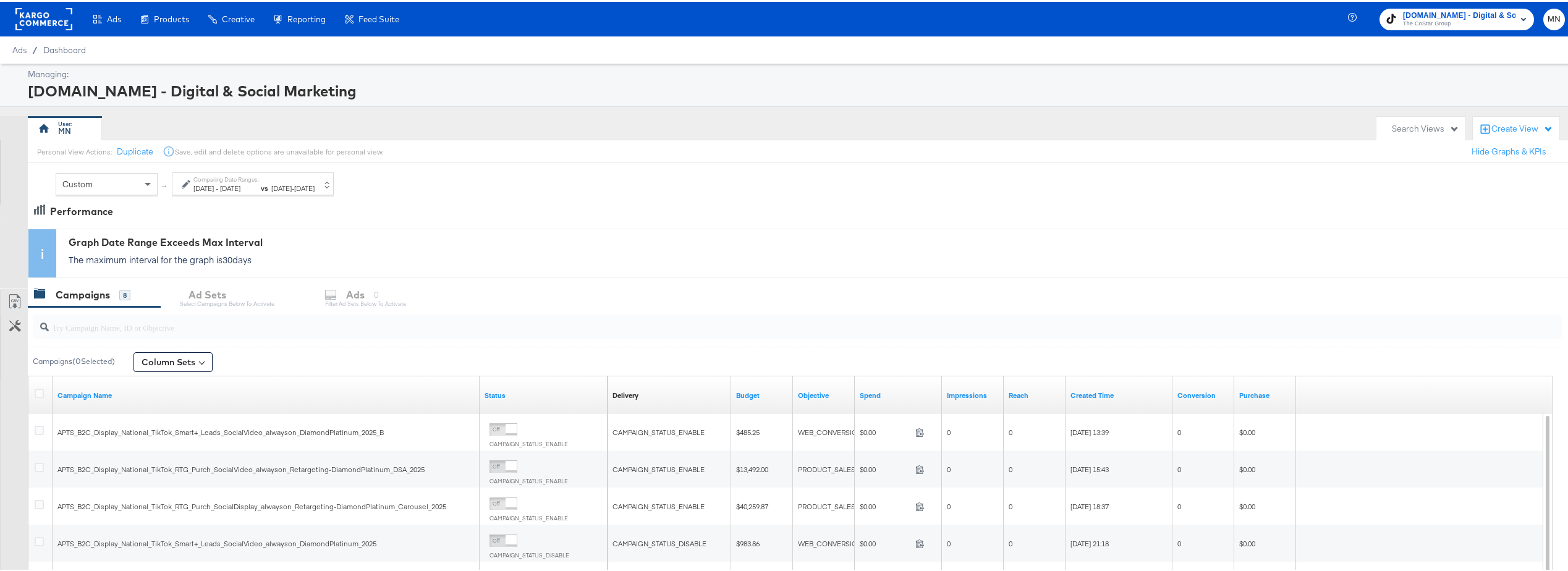
click at [212, 185] on span "Jan 1st 2023" at bounding box center [203, 187] width 21 height 10
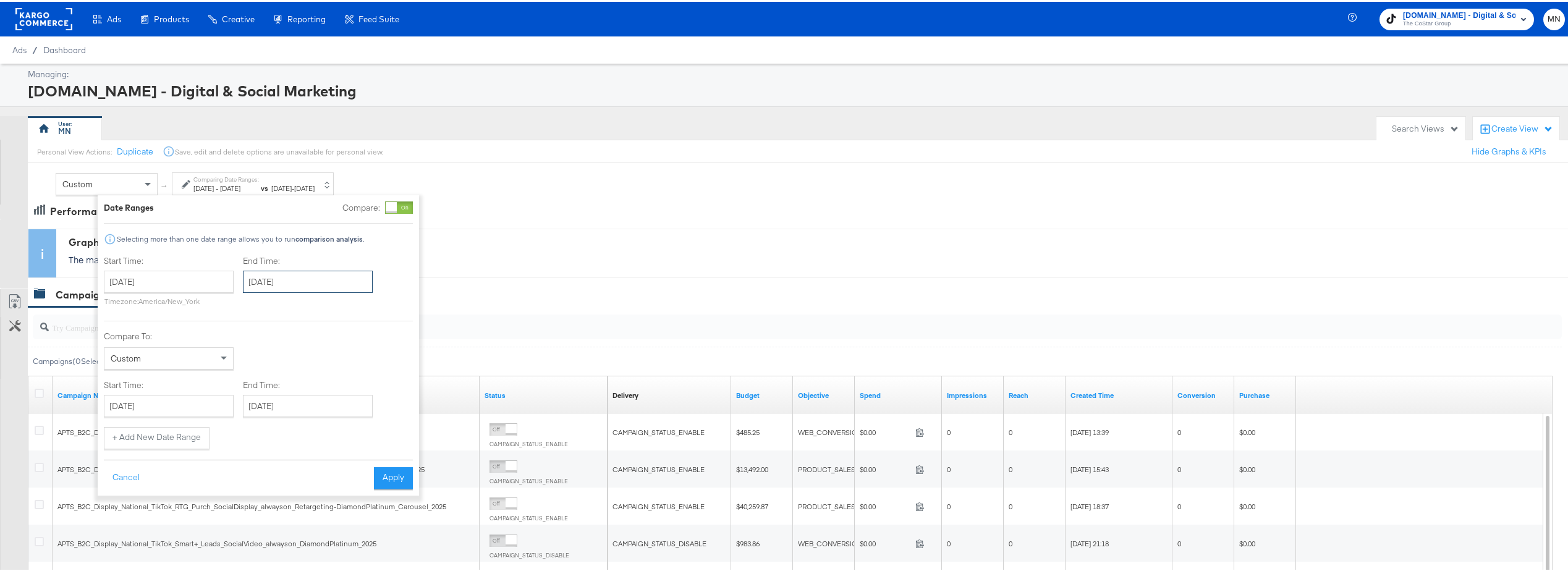
click at [332, 284] on input "December 31st 2023" at bounding box center [307, 280] width 130 height 22
click at [375, 313] on span "›" at bounding box center [384, 305] width 19 height 18
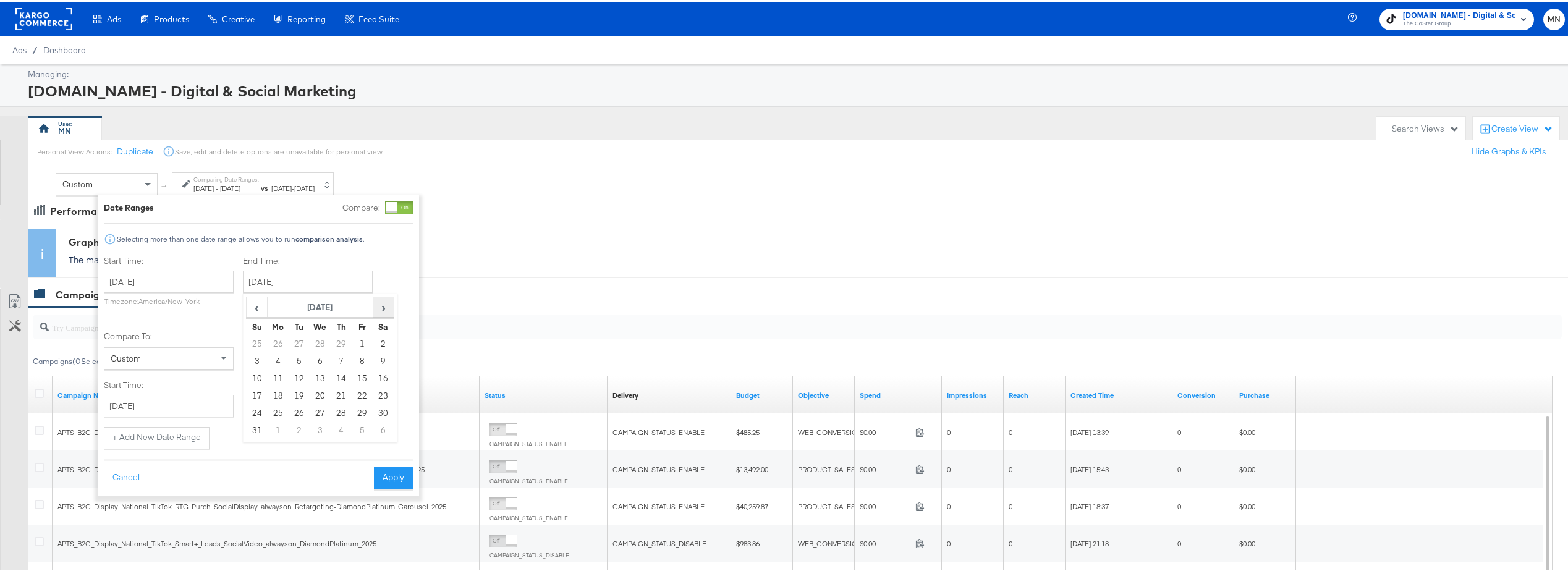
click at [375, 313] on span "›" at bounding box center [384, 305] width 19 height 18
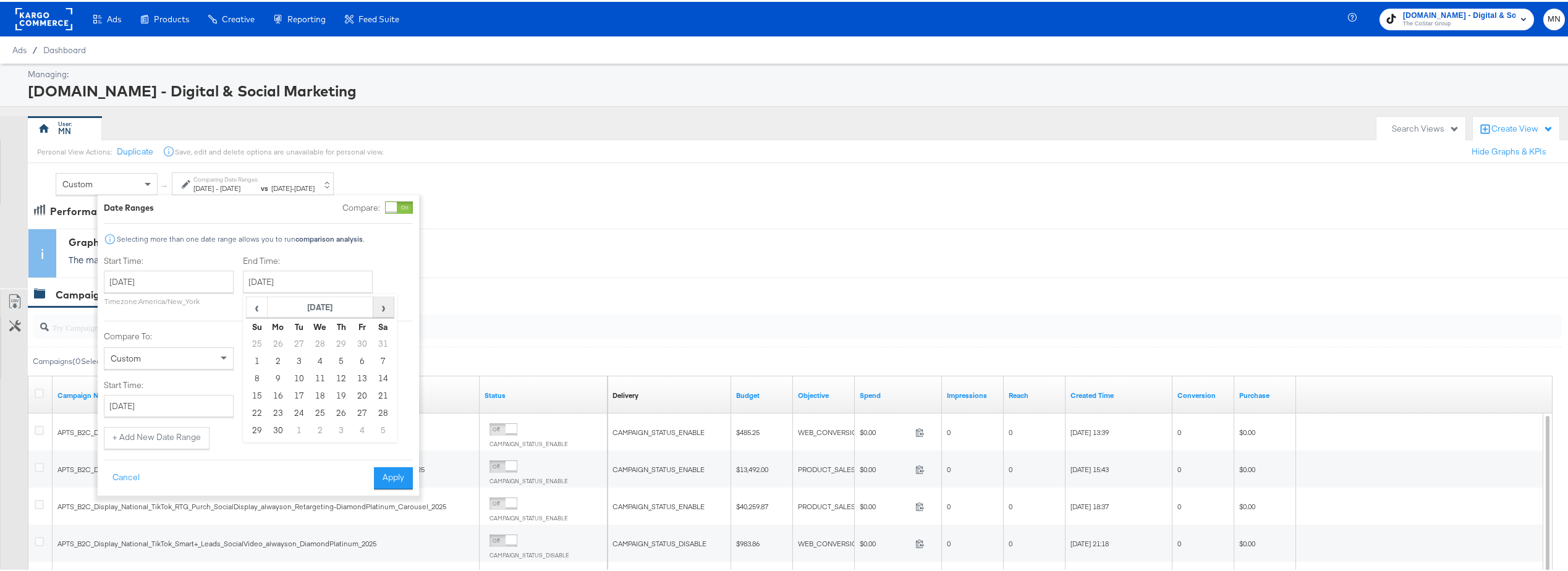
click at [375, 313] on span "›" at bounding box center [384, 305] width 19 height 18
click at [295, 435] on td "31" at bounding box center [299, 429] width 21 height 18
type input "December 31st 2024"
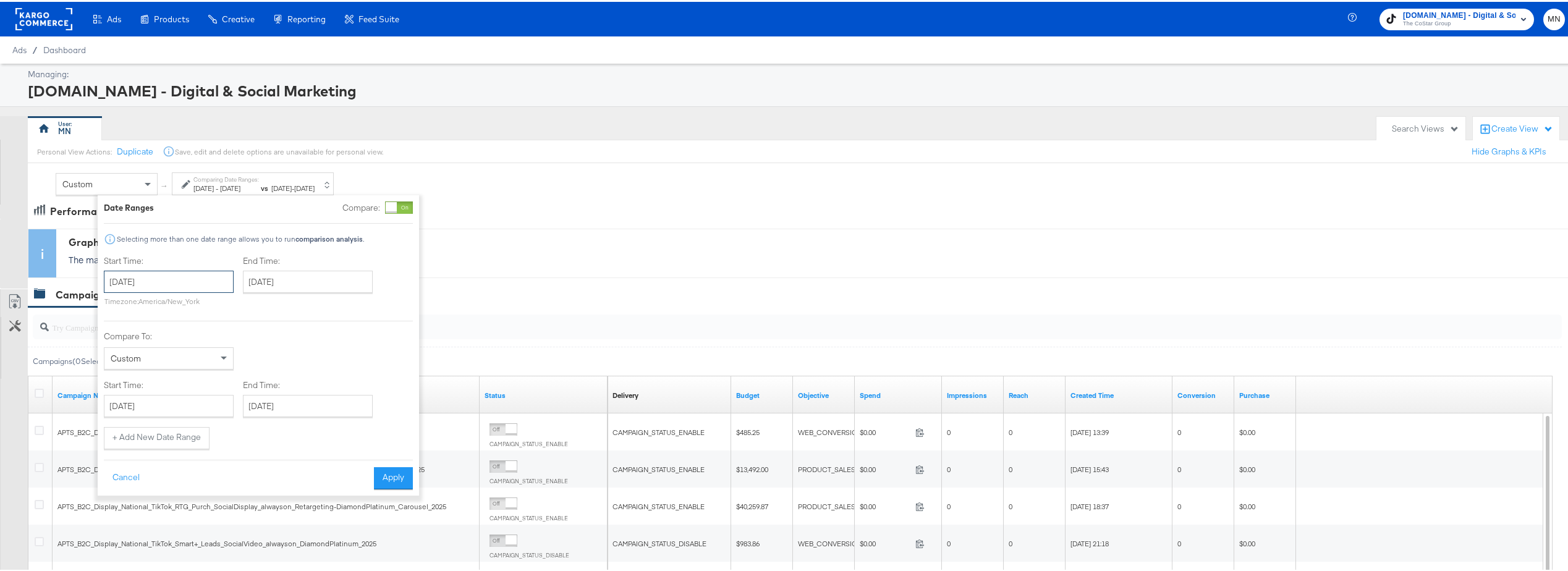
click at [192, 287] on input "January 1st 2023" at bounding box center [168, 280] width 130 height 22
click at [246, 306] on span "›" at bounding box center [244, 305] width 19 height 18
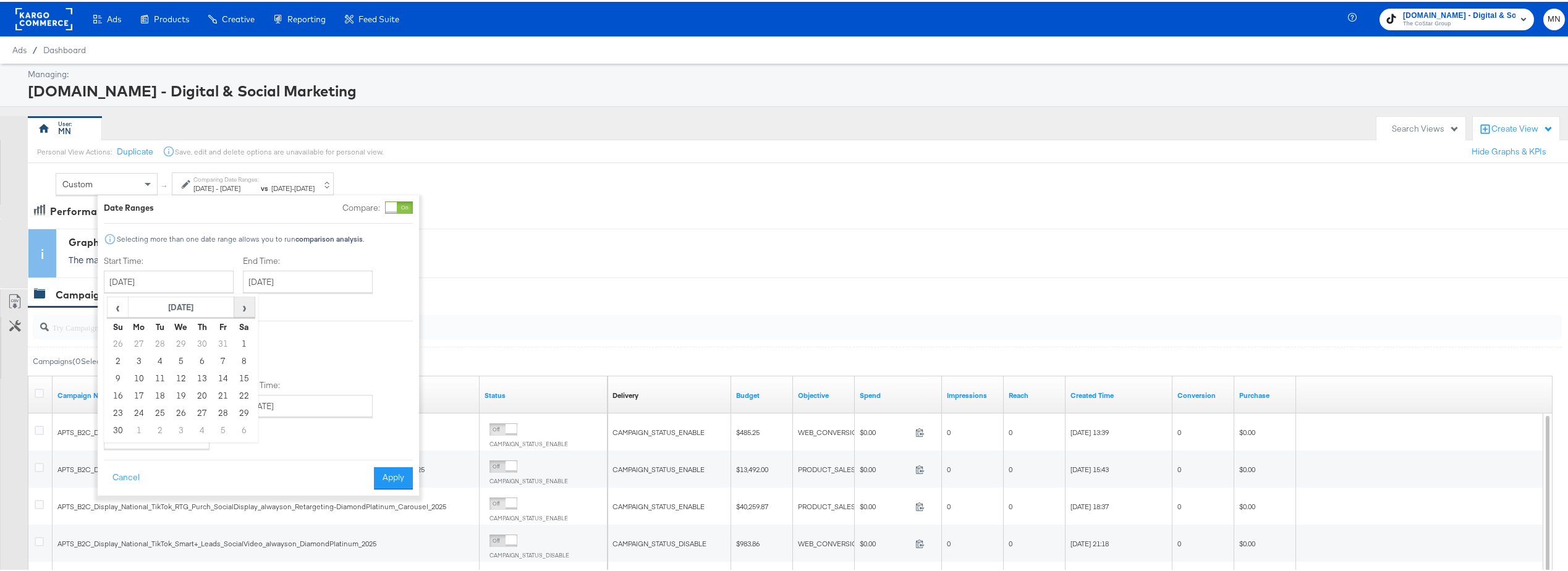
click at [246, 306] on span "›" at bounding box center [244, 305] width 19 height 18
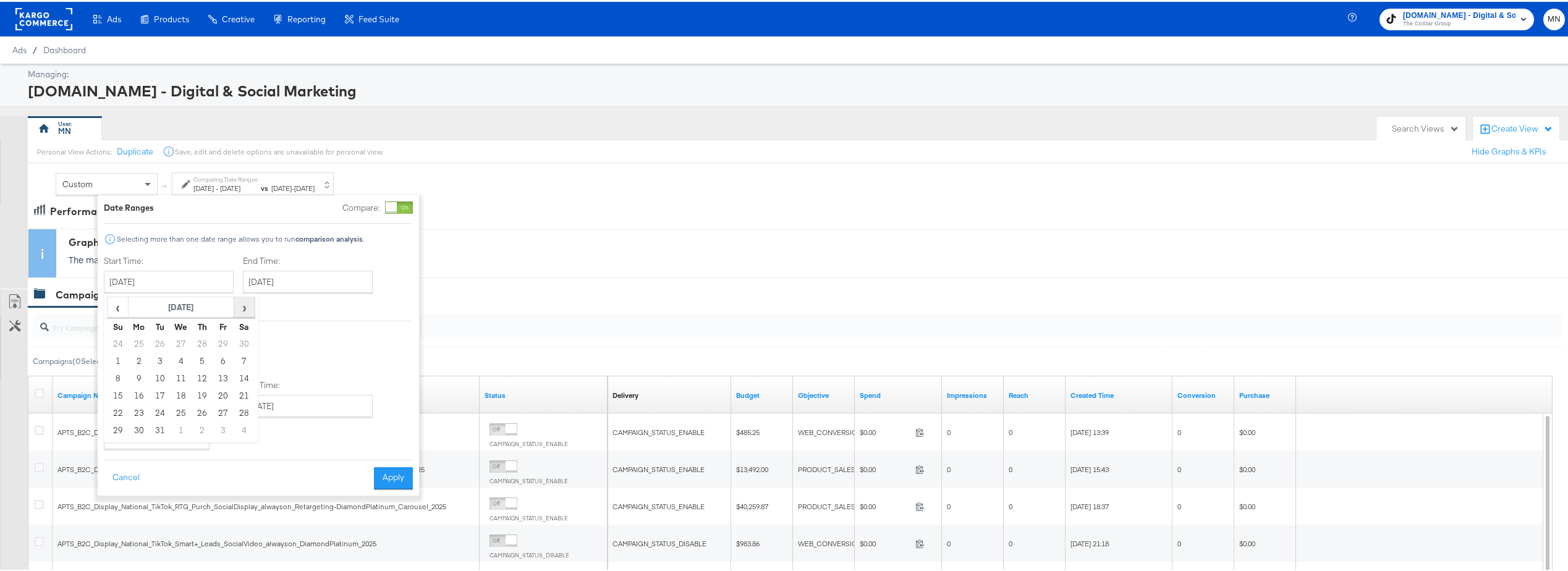
click at [246, 306] on span "›" at bounding box center [244, 305] width 19 height 18
click at [140, 345] on td "1" at bounding box center [139, 342] width 21 height 18
type input "January 1st 2024"
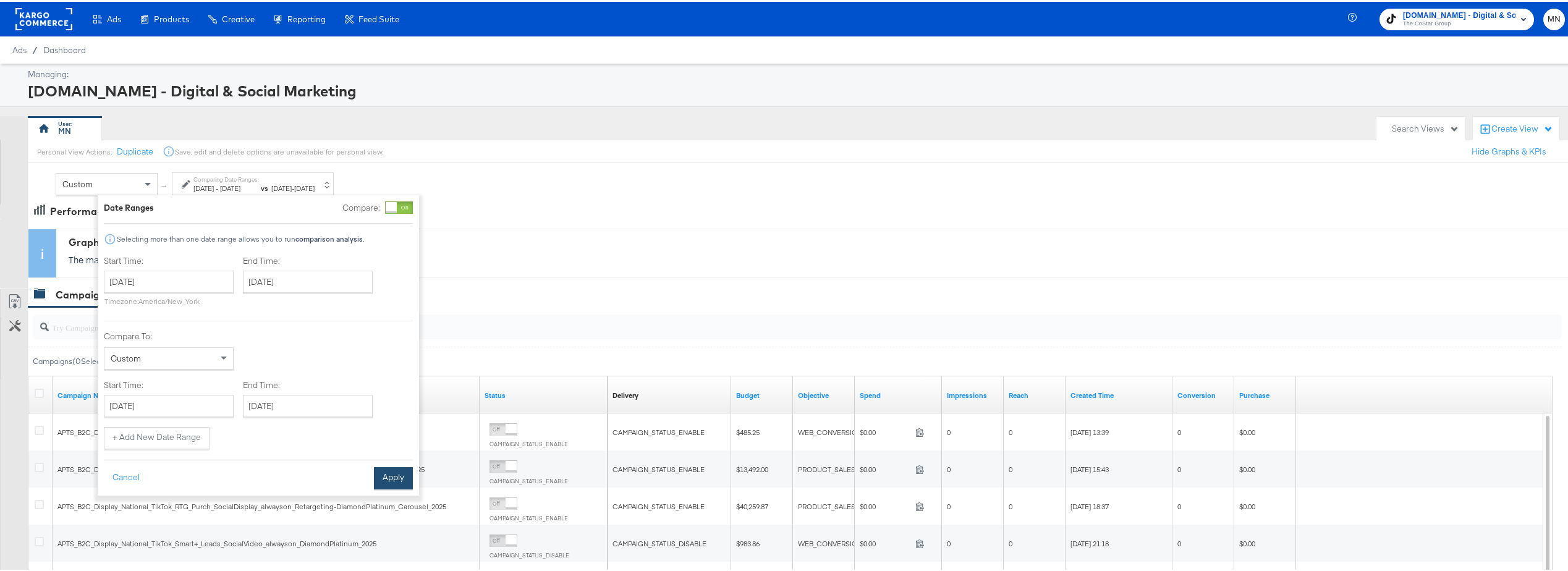
click at [404, 480] on button "Apply" at bounding box center [393, 476] width 39 height 22
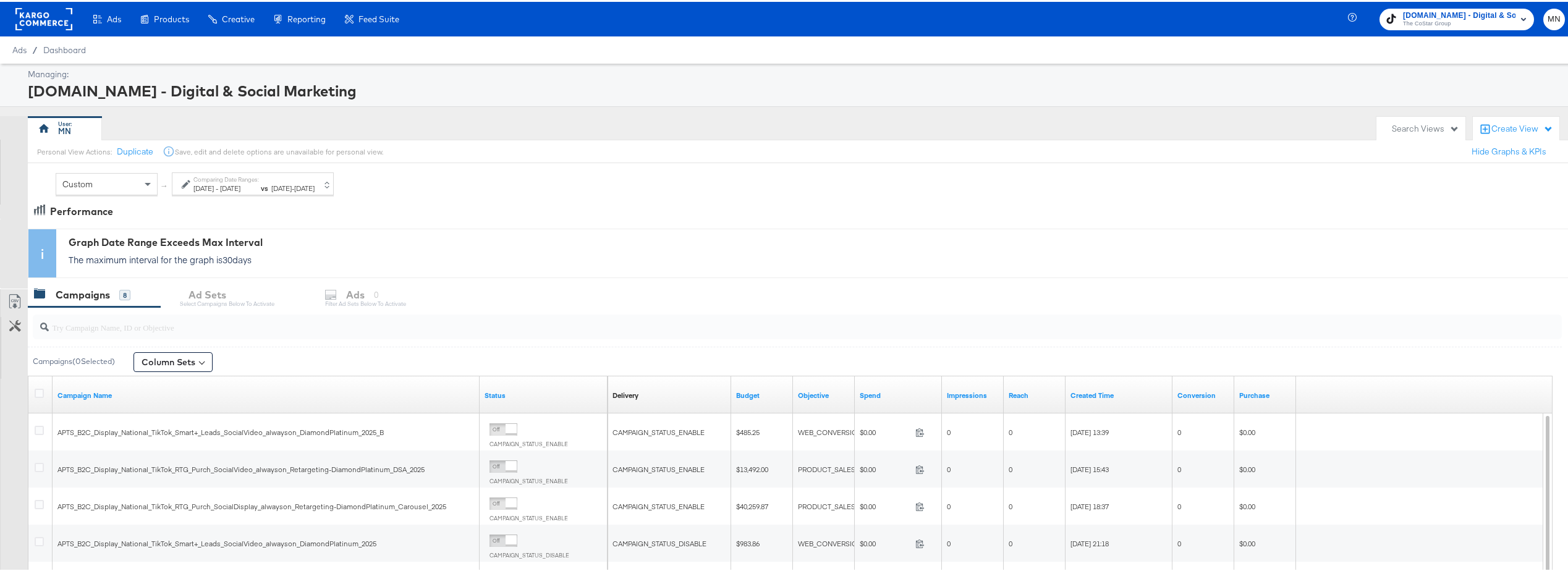
drag, startPoint x: 336, startPoint y: 179, endPoint x: 337, endPoint y: 174, distance: 5.1
click at [314, 179] on div "Comparing Date Ranges: Jan 1st 2024 - Dec 31st 2024 vs Sep 1st 2025 - Sep 30th …" at bounding box center [254, 183] width 121 height 18
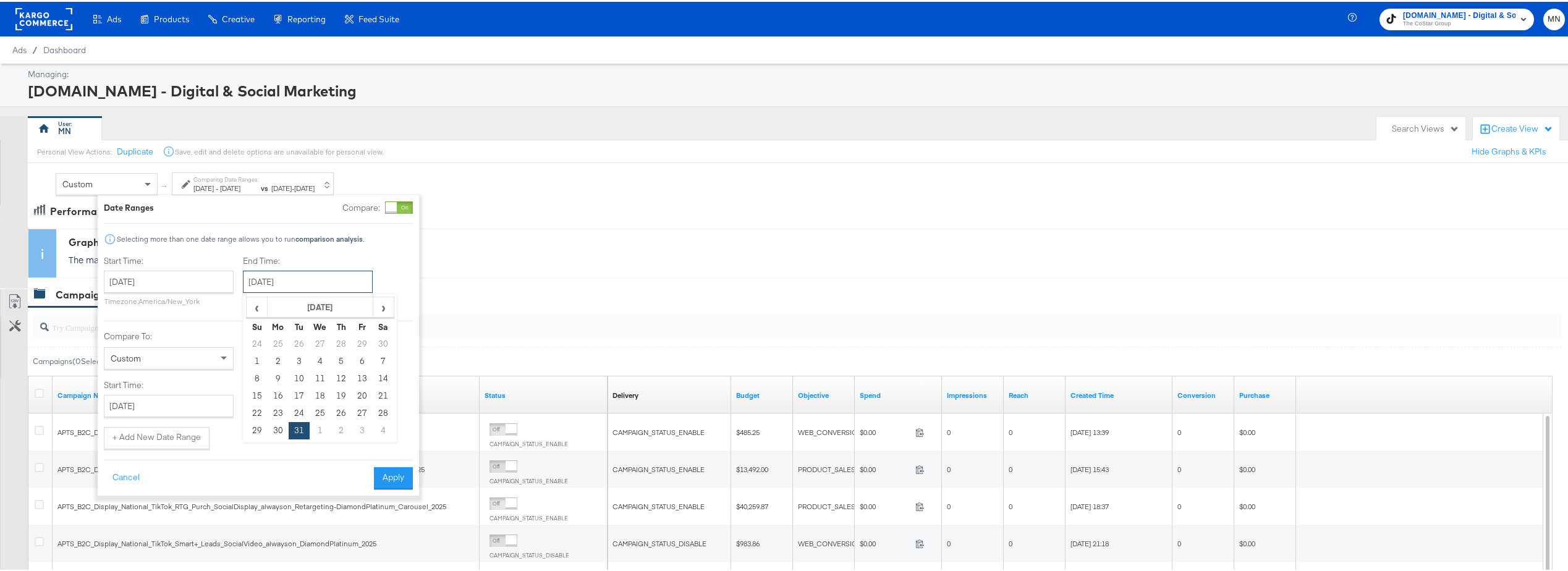
click at [292, 282] on input "December 31st 2024" at bounding box center [307, 280] width 130 height 22
click at [380, 305] on span "›" at bounding box center [384, 305] width 19 height 18
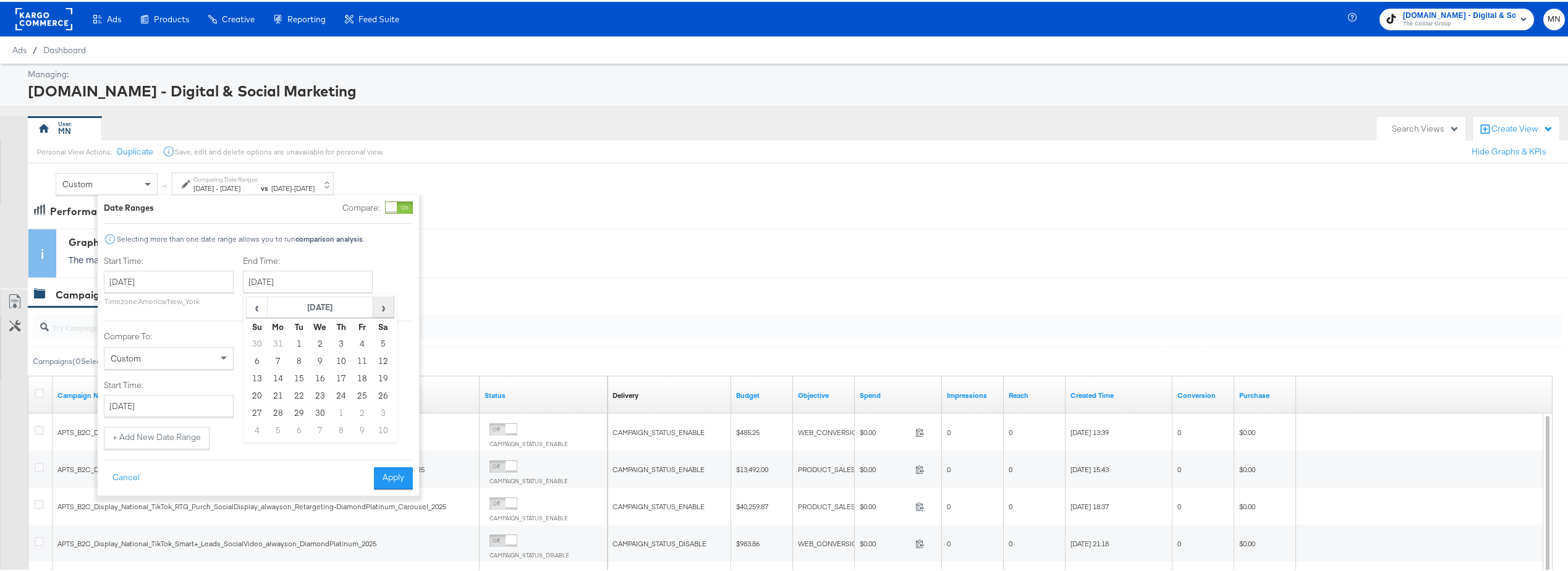
click at [380, 305] on span "›" at bounding box center [384, 305] width 19 height 18
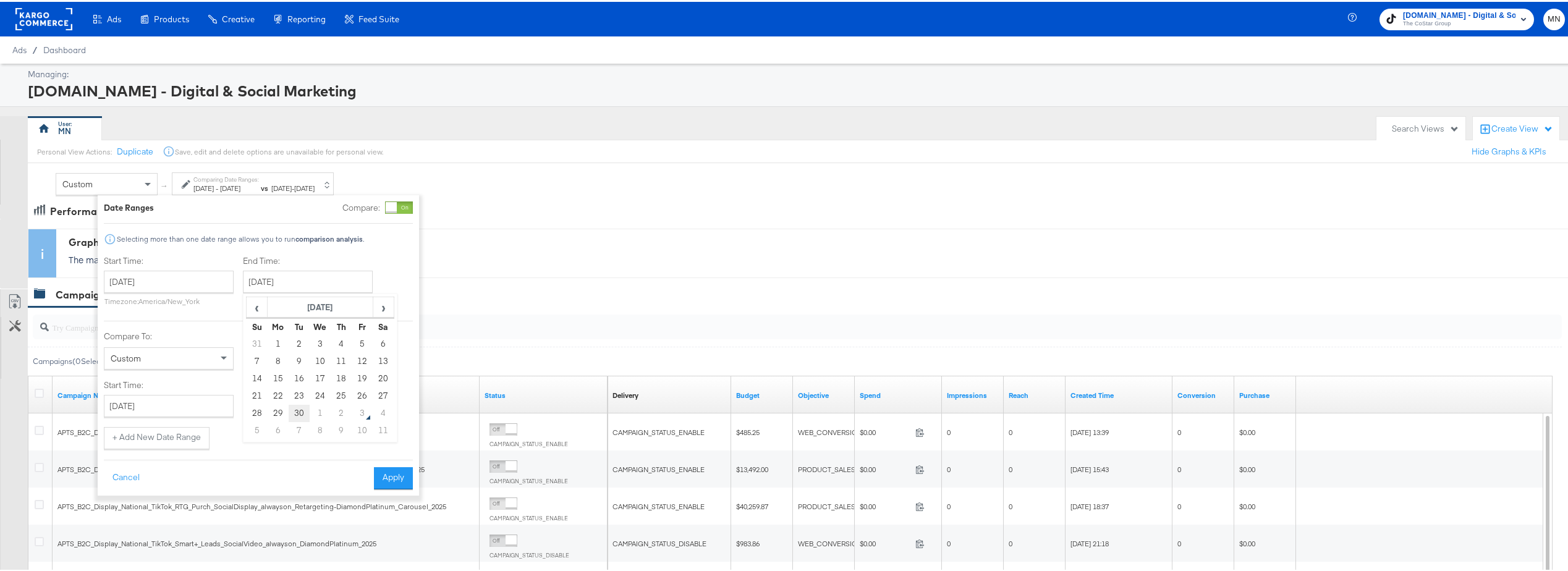
click at [297, 409] on td "30" at bounding box center [299, 412] width 21 height 18
type input "September 30th 2025"
click at [166, 274] on input "January 1st 2024" at bounding box center [168, 280] width 130 height 22
click at [248, 309] on span "›" at bounding box center [244, 305] width 19 height 18
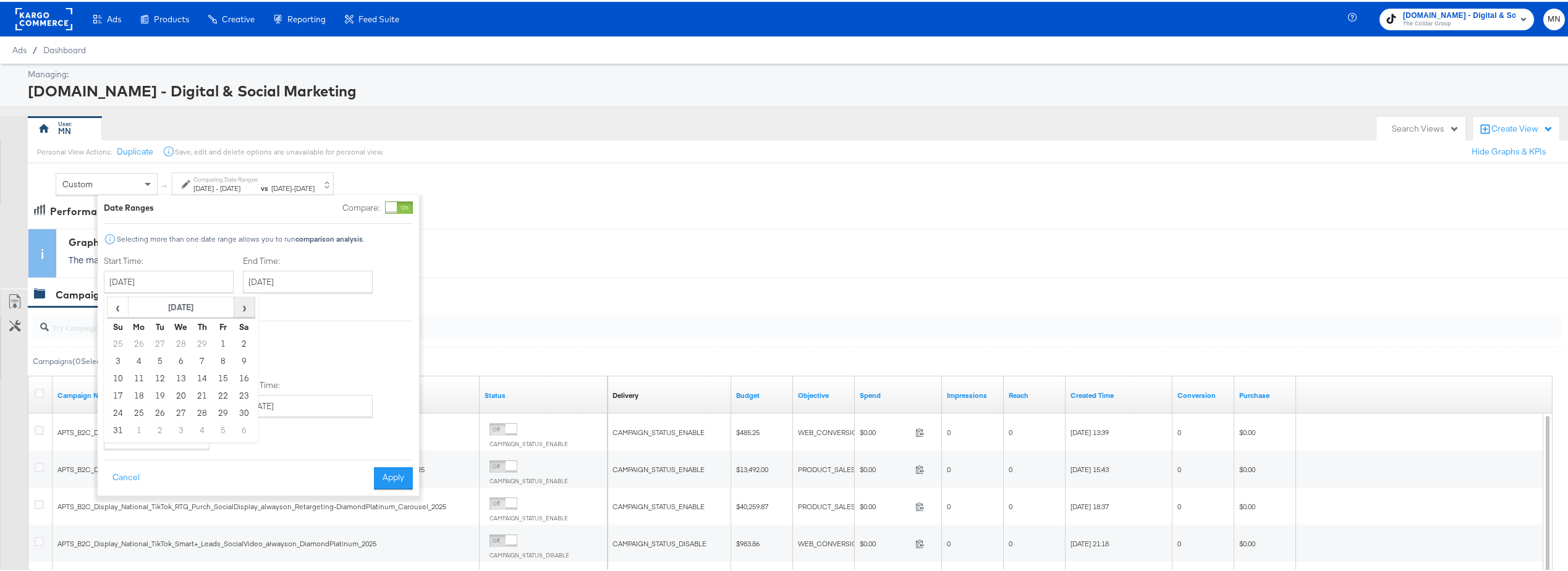
click at [248, 309] on span "›" at bounding box center [244, 305] width 19 height 18
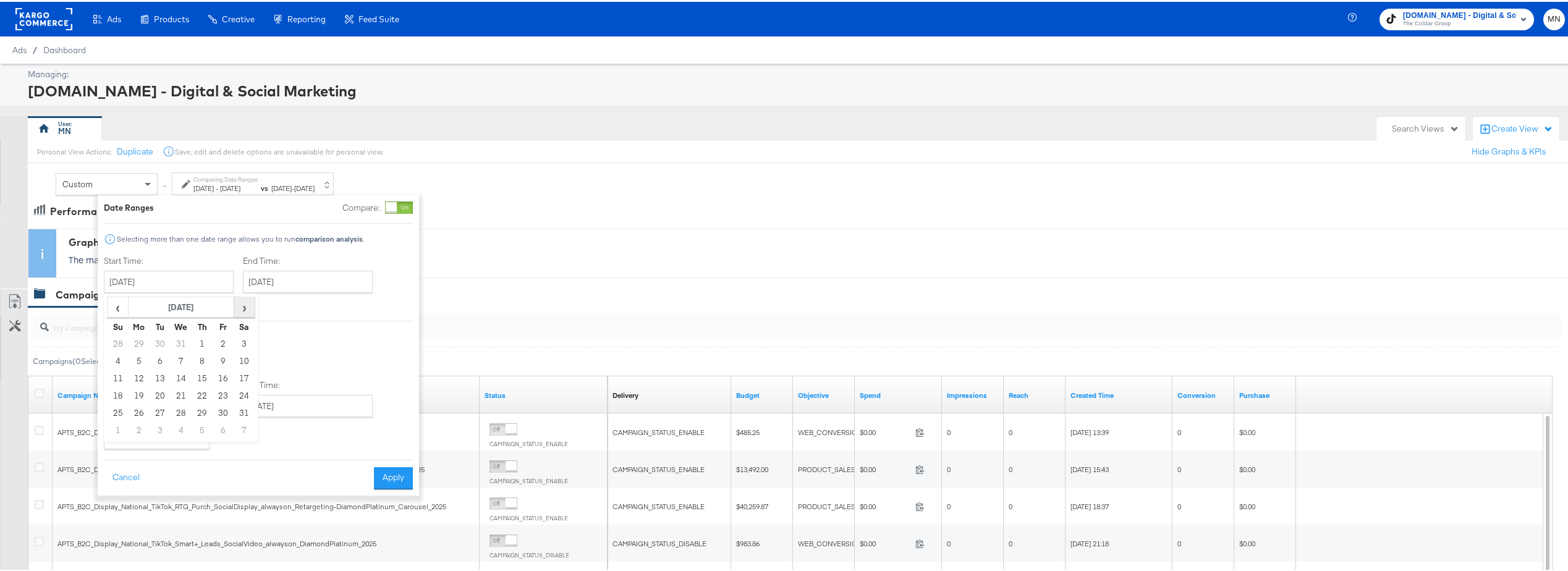
click at [248, 309] on span "›" at bounding box center [244, 305] width 19 height 18
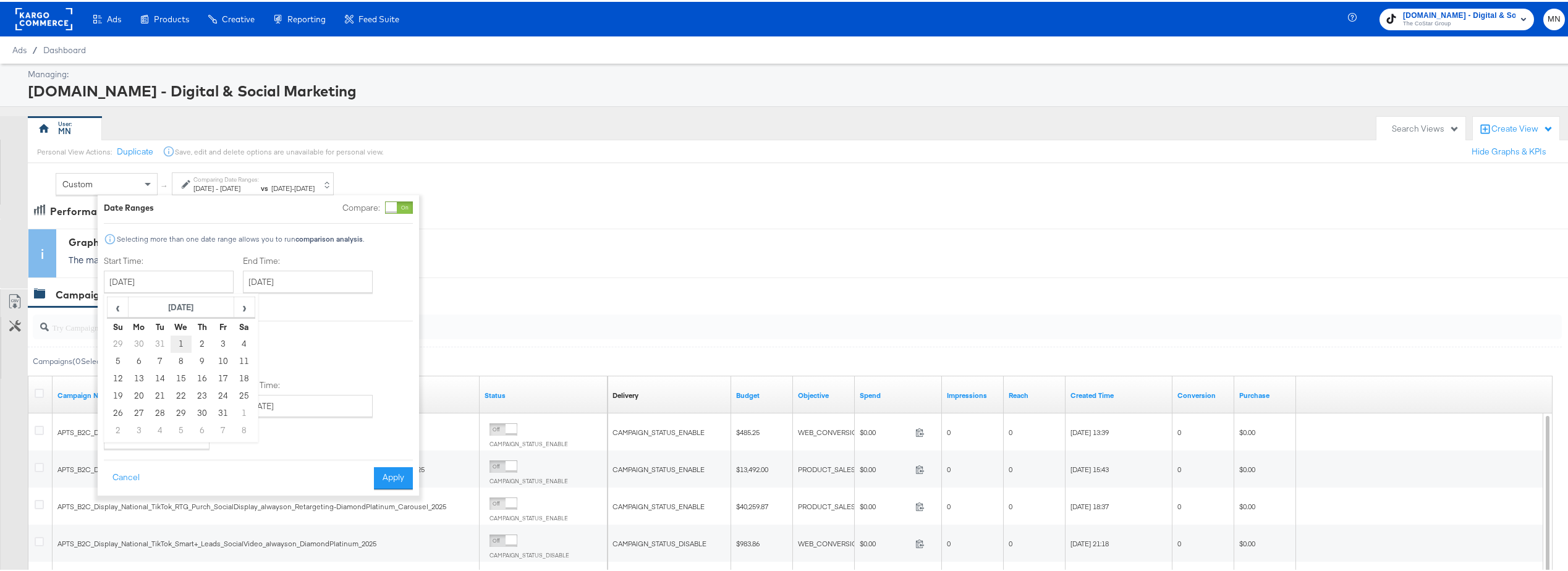
click at [178, 349] on td "1" at bounding box center [181, 342] width 21 height 18
type input "January 1st 2025"
click at [389, 479] on button "Apply" at bounding box center [393, 476] width 39 height 22
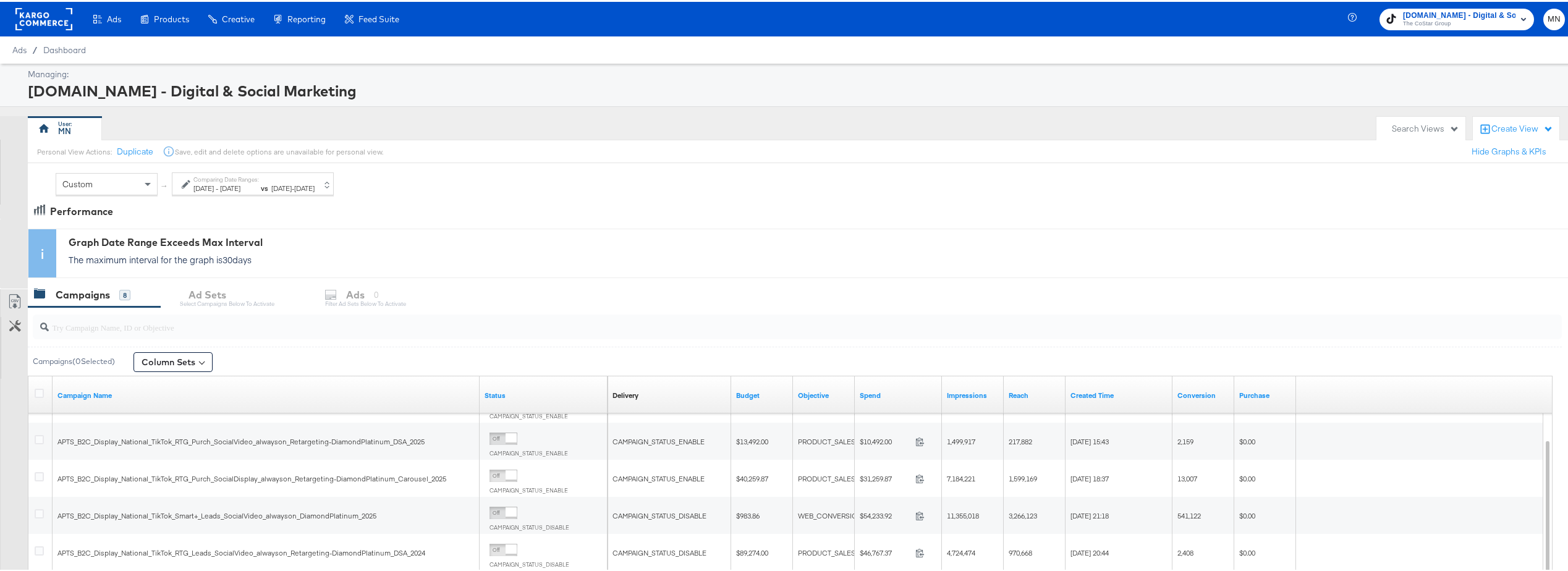
click at [69, 21] on rect at bounding box center [43, 18] width 57 height 22
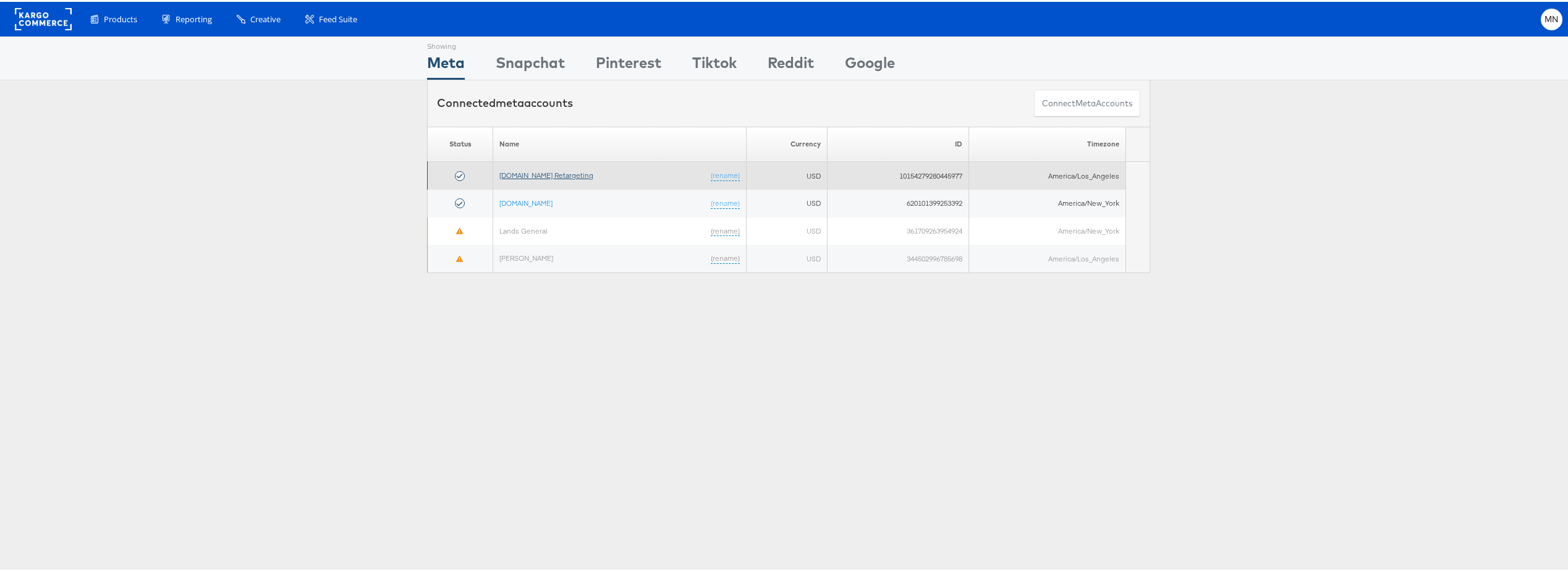
click at [561, 175] on link "[DOMAIN_NAME] Retargeting" at bounding box center [547, 173] width 94 height 10
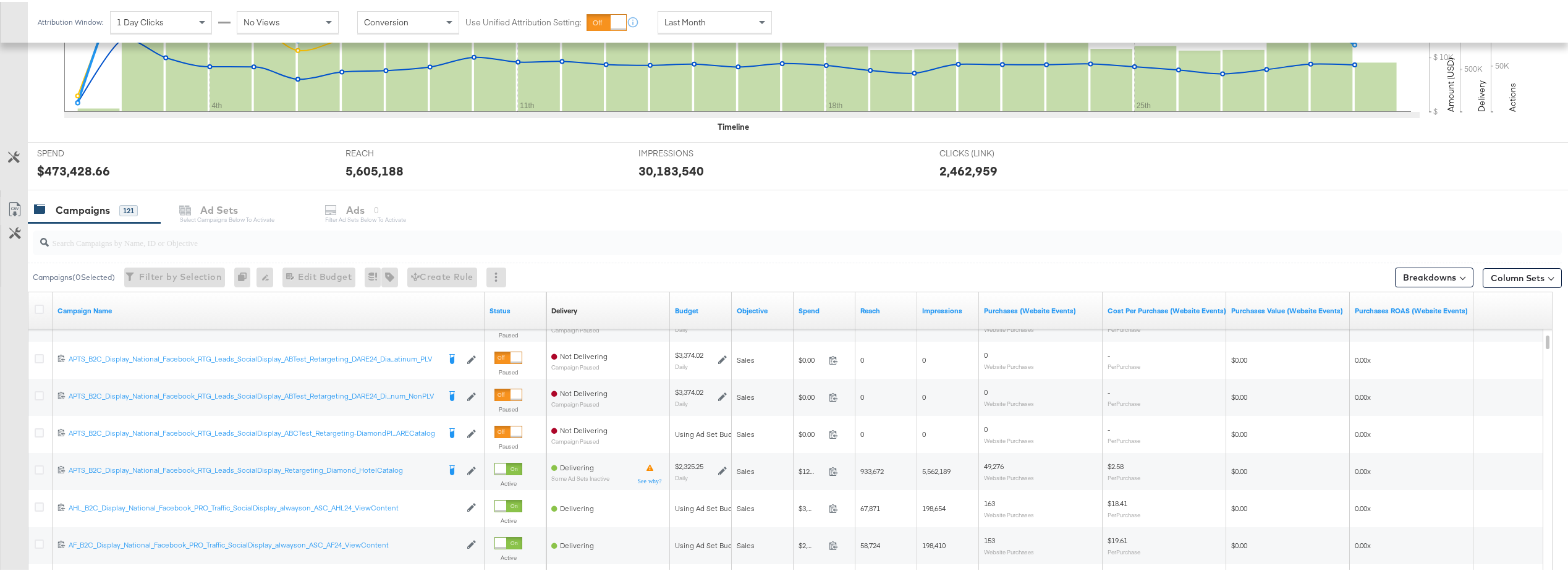
scroll to position [247, 0]
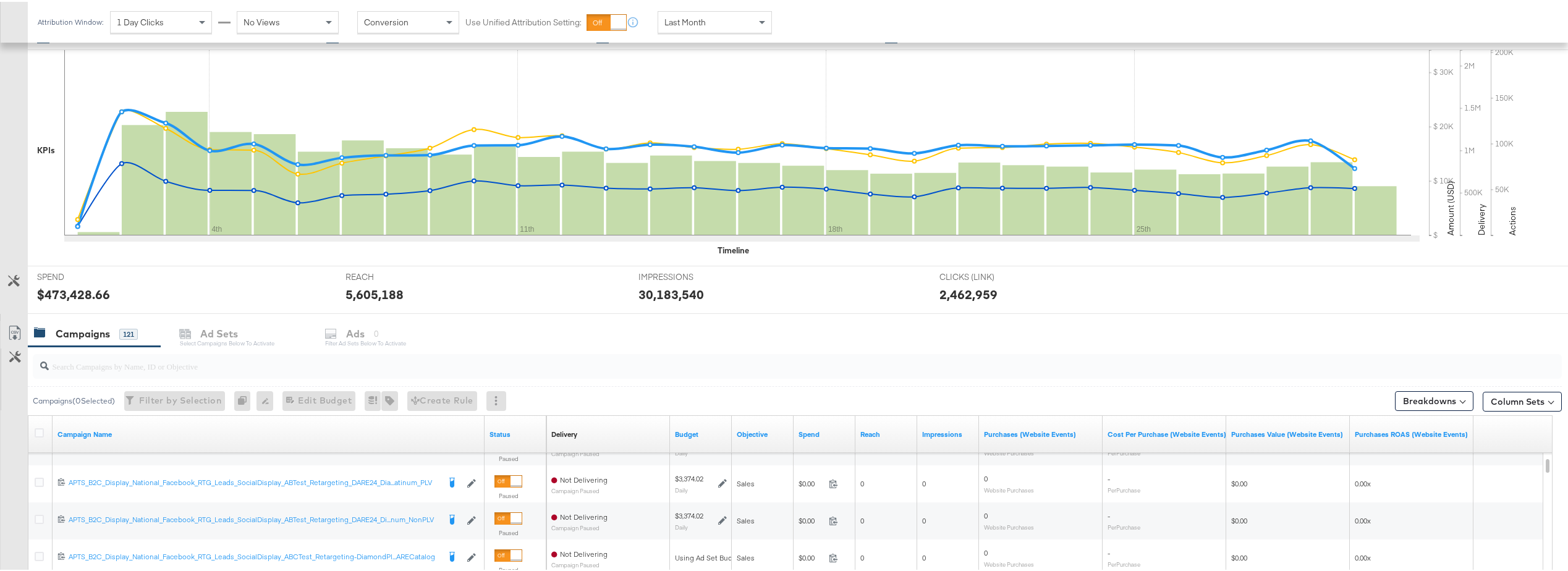
click at [738, 21] on div "Last Month" at bounding box center [715, 20] width 113 height 21
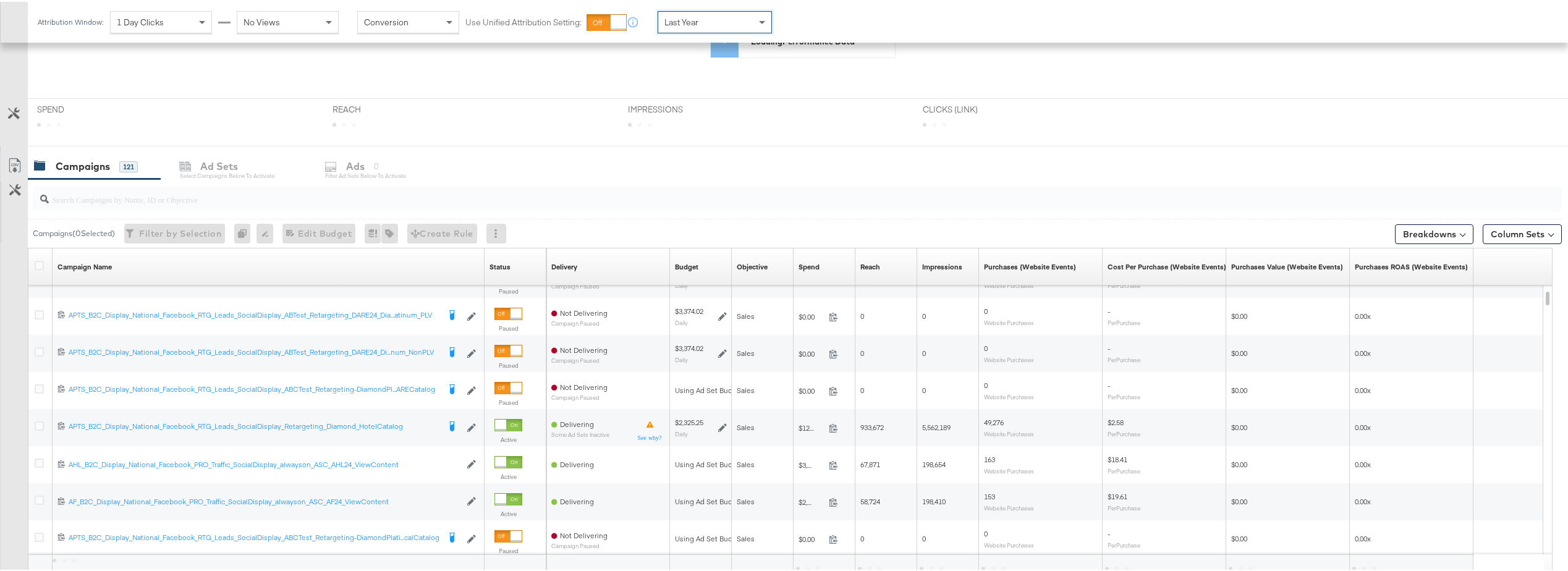
scroll to position [203, 0]
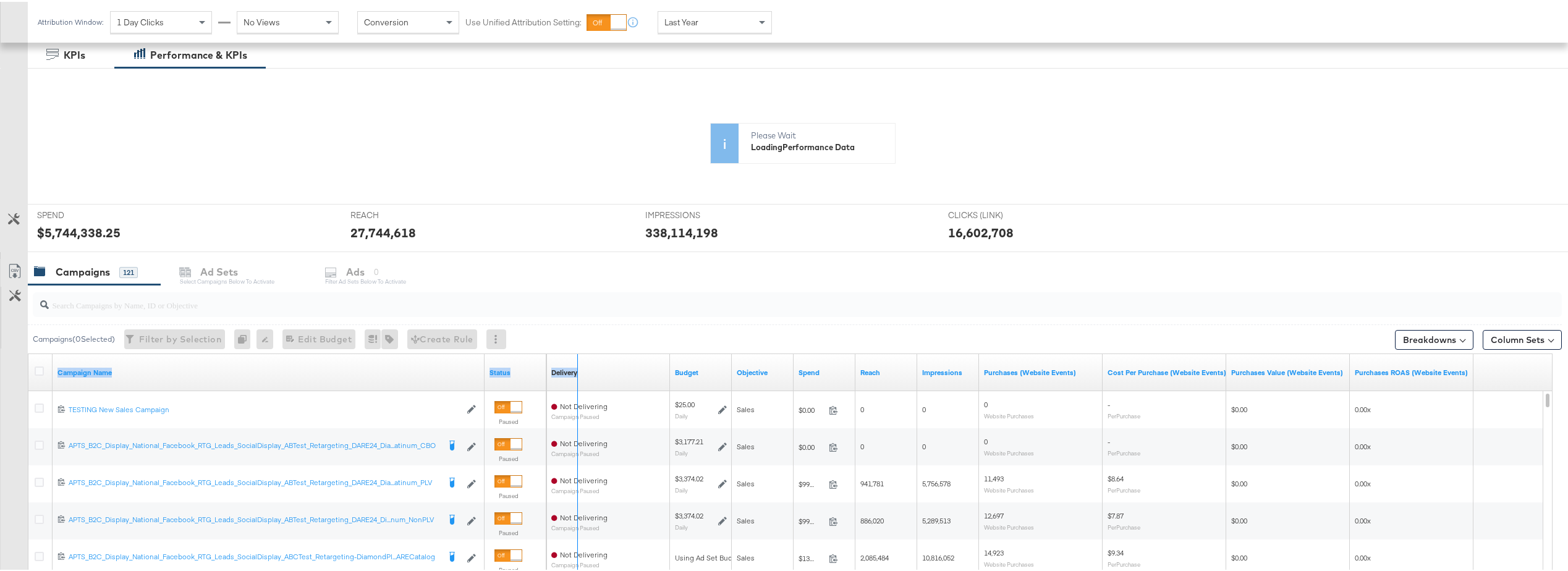
drag, startPoint x: 481, startPoint y: 374, endPoint x: 610, endPoint y: 364, distance: 129.4
click at [29, 352] on div "Campaign Name Status Delivery Sorting Unavailable Budget Objective Spend Reach …" at bounding box center [29, 352] width 0 height 0
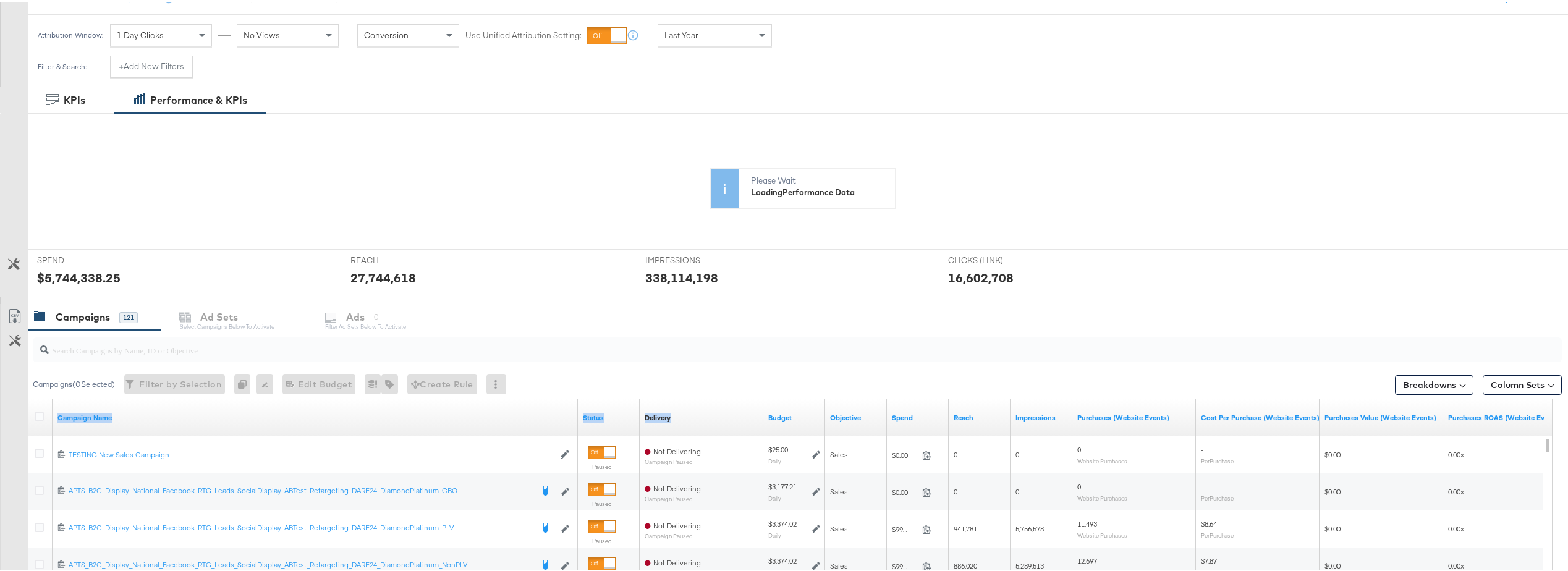
scroll to position [141, 0]
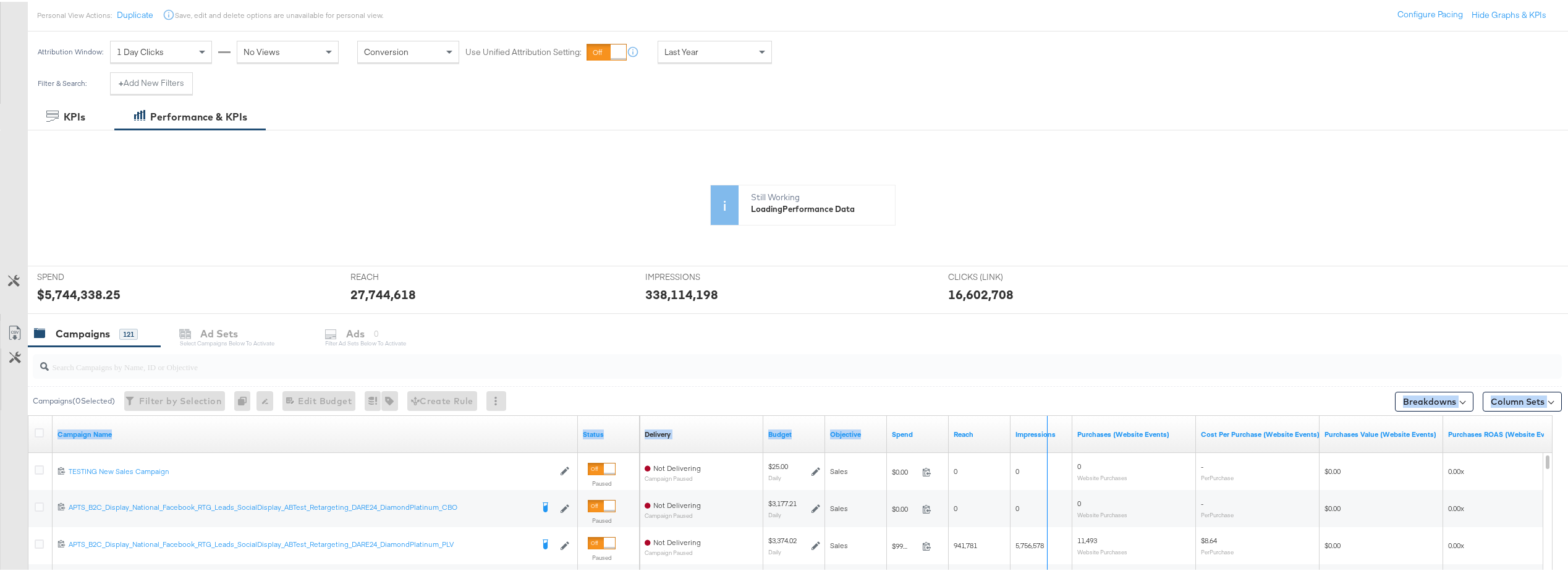
drag, startPoint x: 946, startPoint y: 419, endPoint x: 1049, endPoint y: 409, distance: 103.5
click at [1049, 409] on div "Campaigns ( 0 Selected) Filter by Selection Filter 0 campaigns 0 Rename 0 campa…" at bounding box center [781, 564] width 1562 height 439
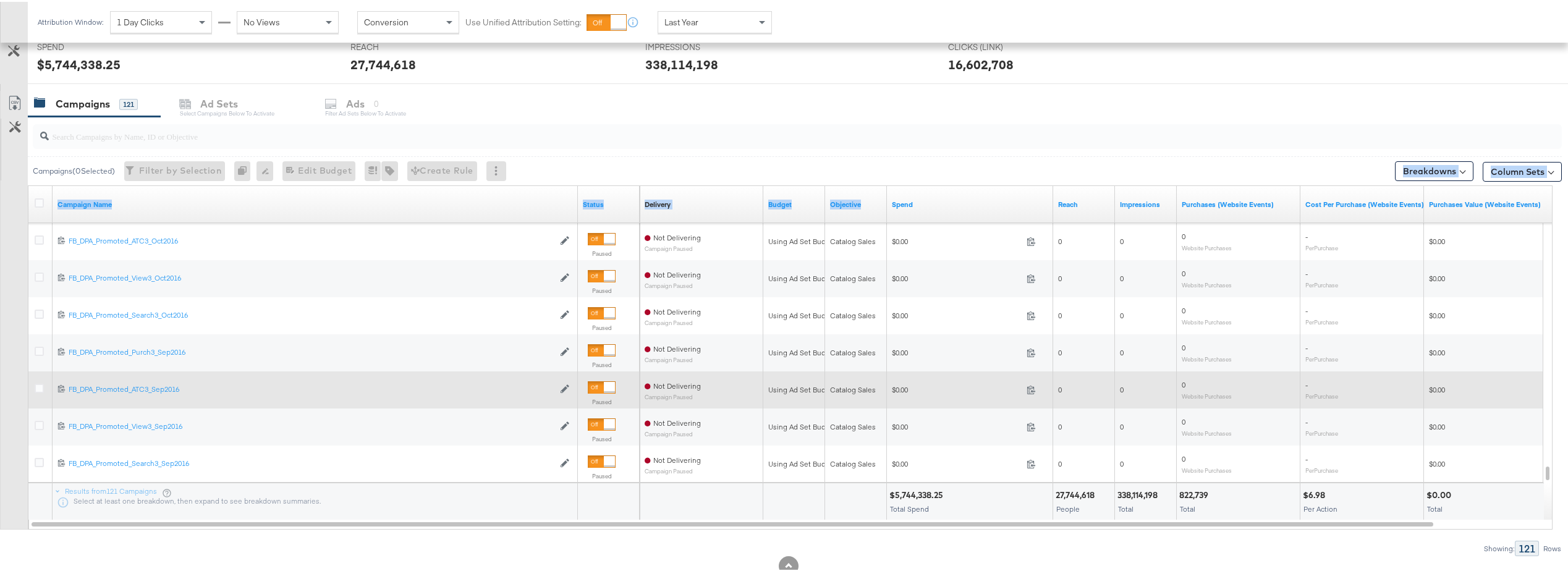
scroll to position [514, 0]
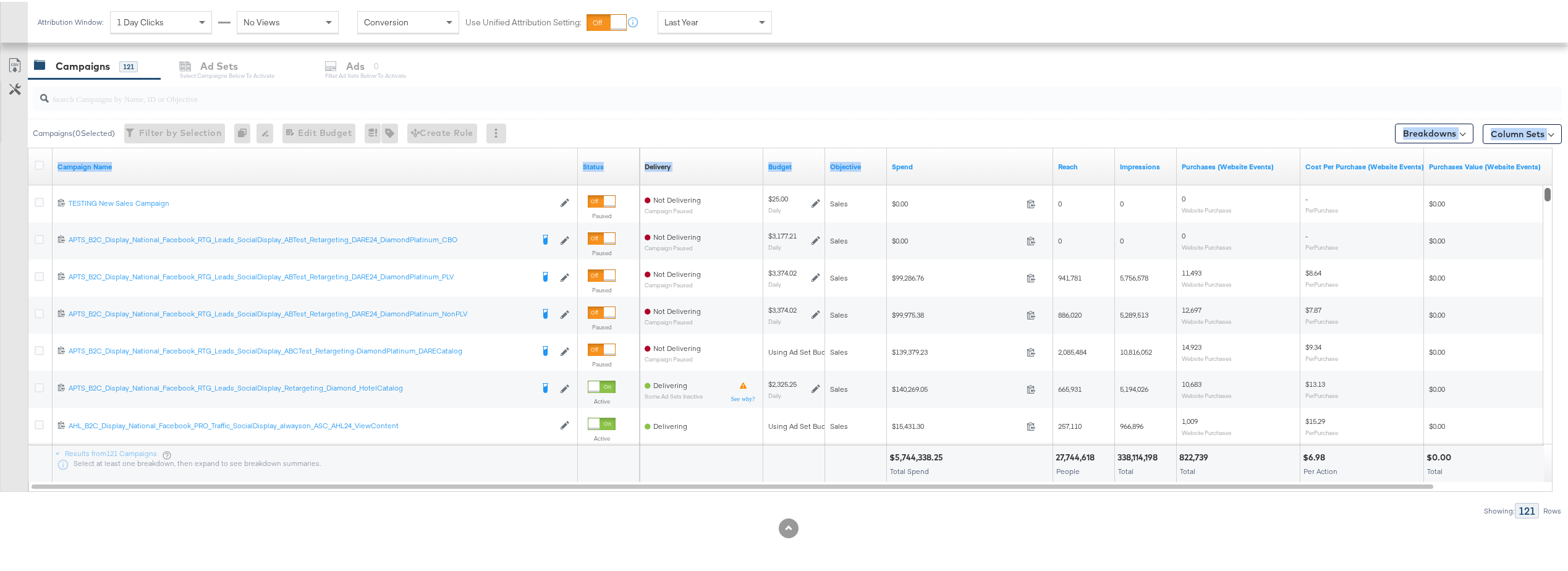
drag, startPoint x: 1547, startPoint y: 391, endPoint x: 1547, endPoint y: 150, distance: 241.0
click at [1547, 150] on div "Campaign Name Status Delivery Sorting Unavailable Budget Objective Spend Reach …" at bounding box center [790, 318] width 1525 height 345
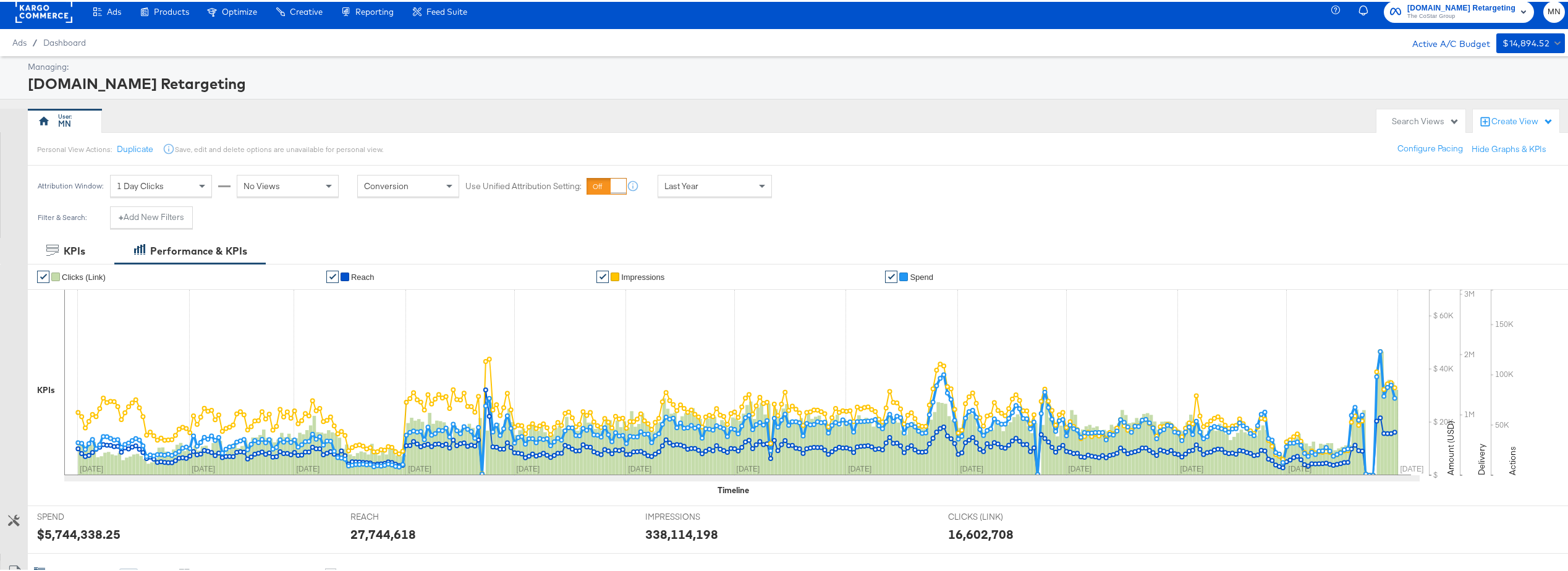
scroll to position [0, 0]
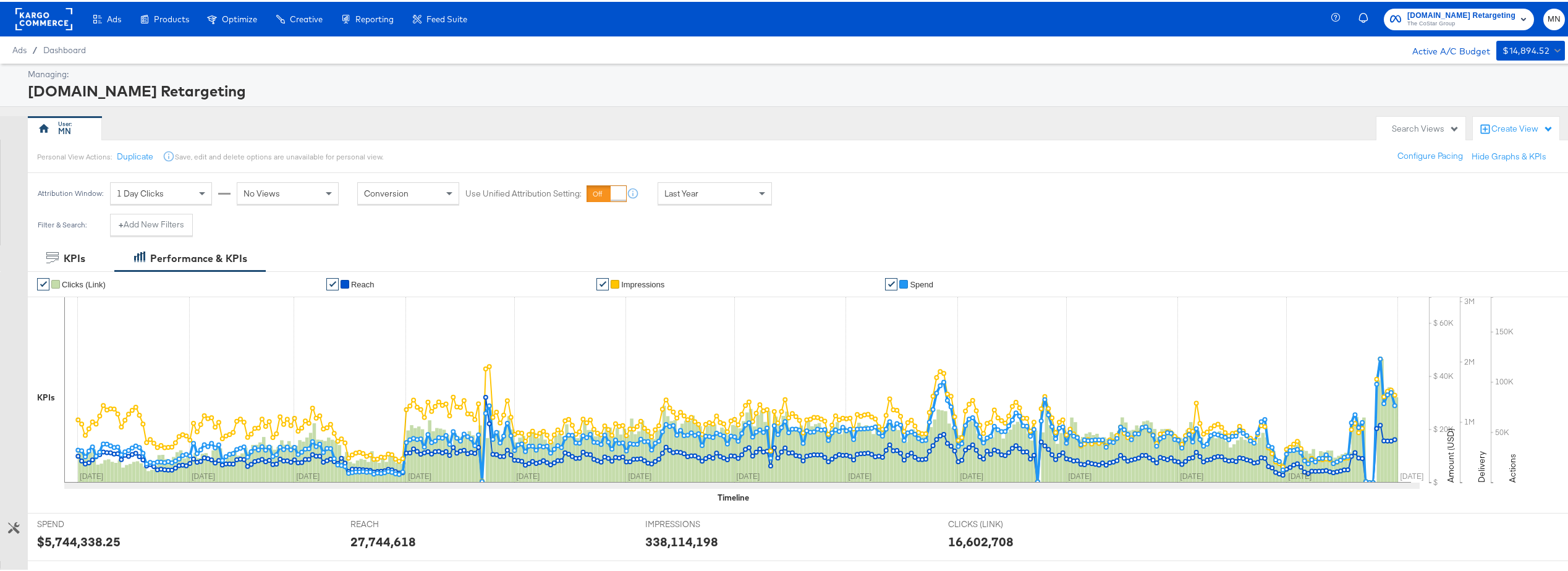
click at [679, 198] on div "Last Year" at bounding box center [715, 191] width 113 height 21
click at [816, 195] on div "Oct 3rd 2025" at bounding box center [806, 196] width 21 height 10
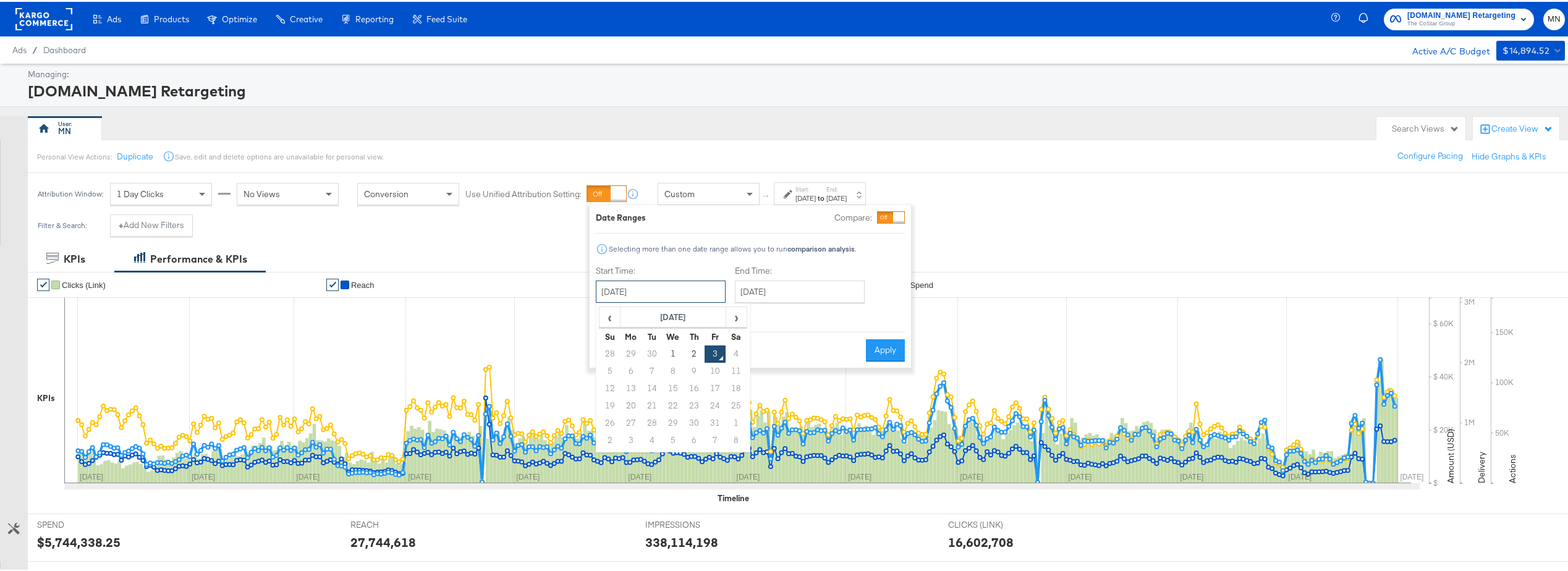
click at [626, 294] on input "October 3rd 2025" at bounding box center [661, 289] width 130 height 22
click at [609, 315] on span "‹" at bounding box center [610, 314] width 19 height 18
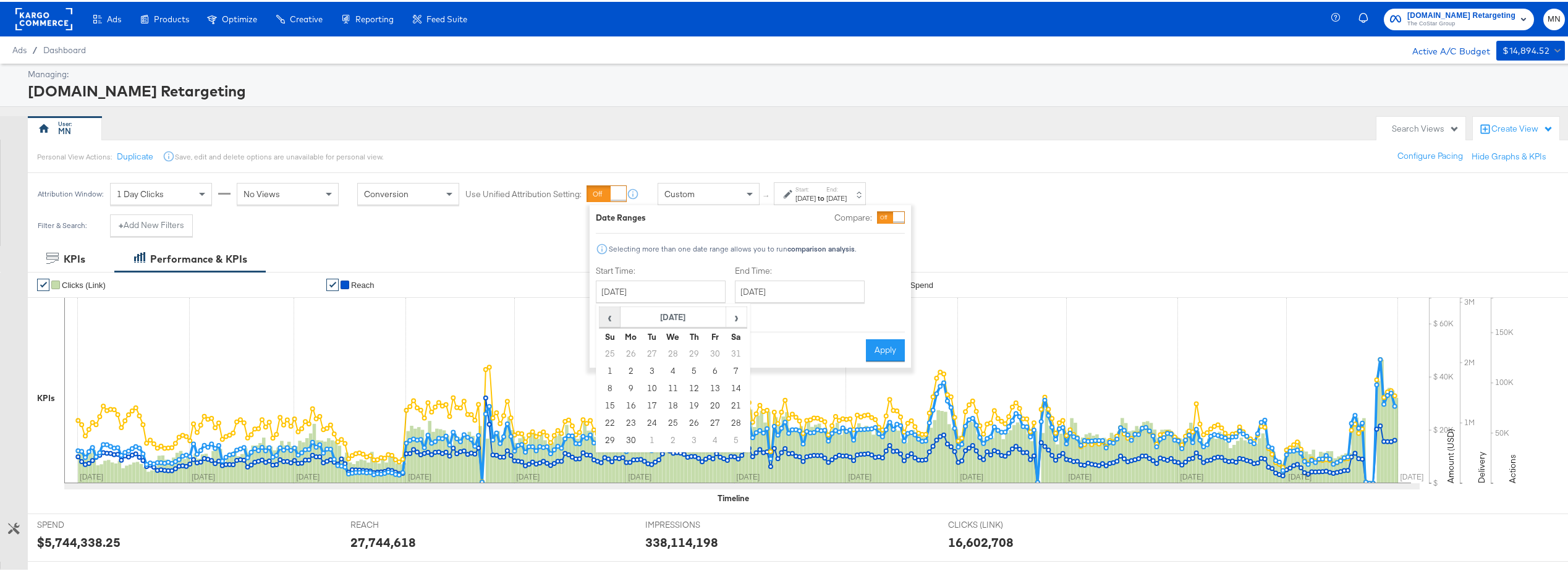
click at [609, 315] on span "‹" at bounding box center [610, 314] width 19 height 18
click at [609, 314] on span "‹" at bounding box center [610, 314] width 19 height 18
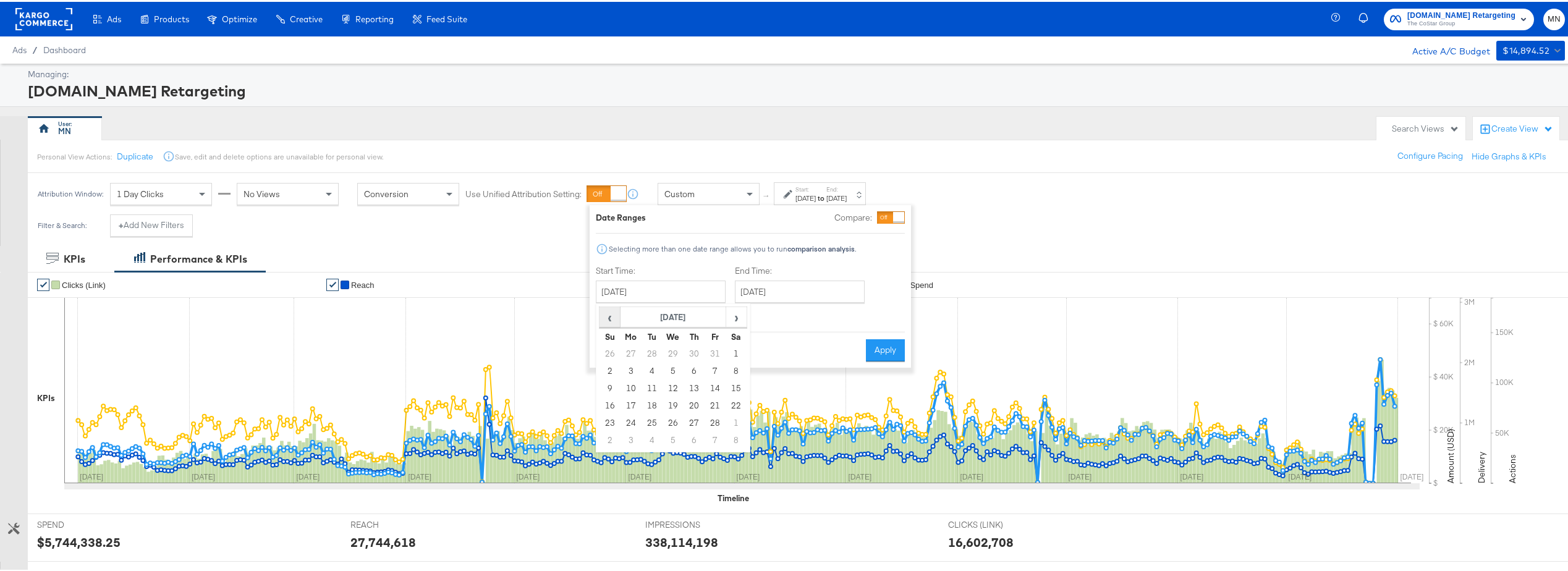
click at [609, 314] on span "‹" at bounding box center [610, 314] width 19 height 18
click at [610, 314] on span "‹" at bounding box center [610, 314] width 19 height 18
click at [610, 314] on span "‹" at bounding box center [610, 314] width 19 height 18
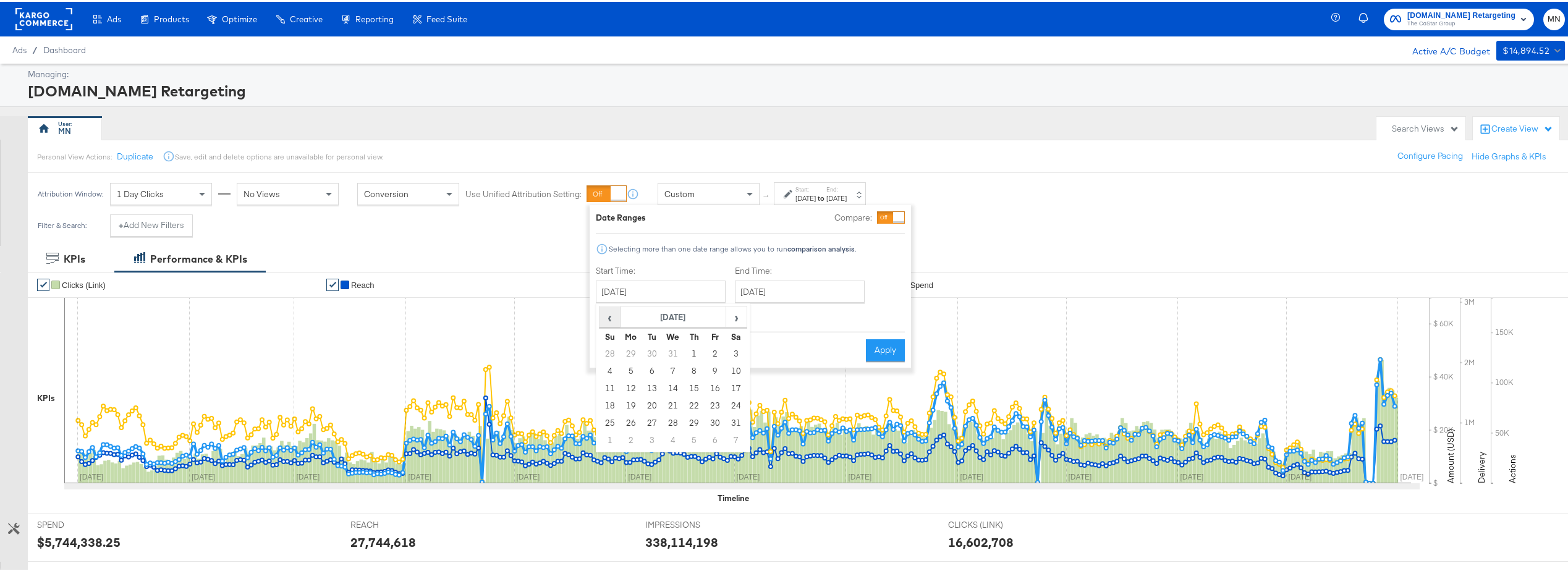
click at [610, 314] on span "‹" at bounding box center [610, 314] width 19 height 18
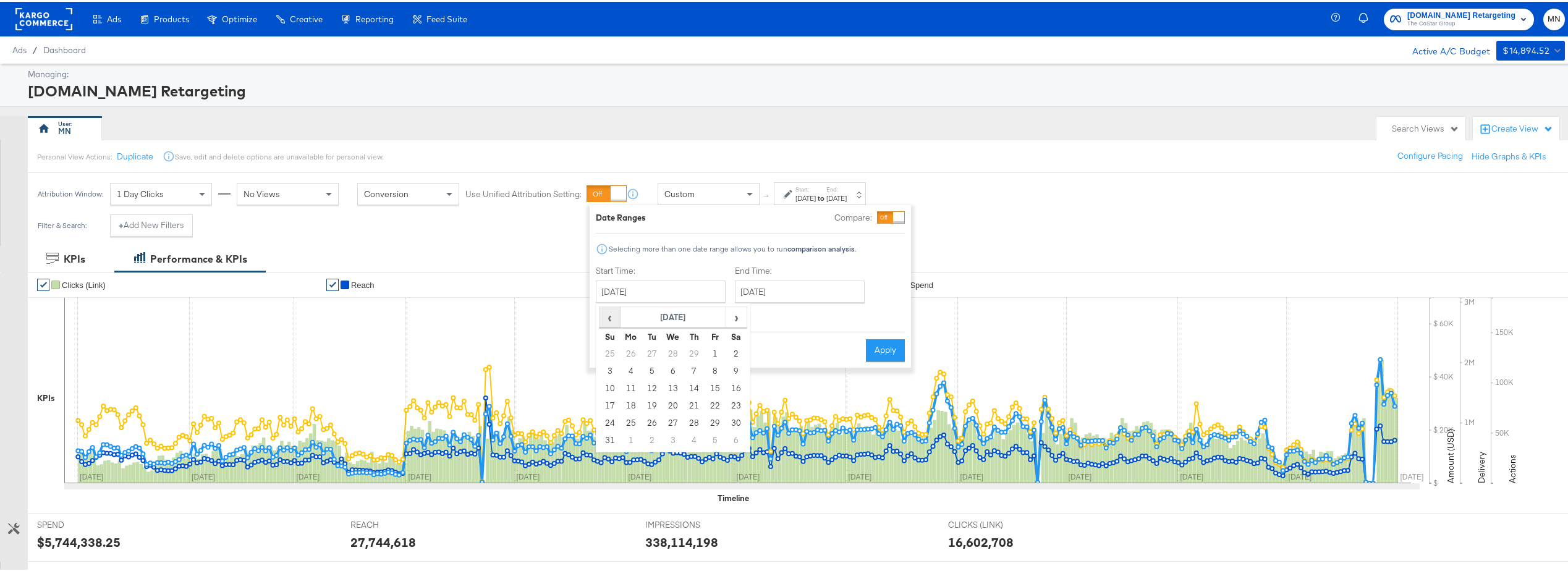
click at [610, 314] on span "‹" at bounding box center [610, 314] width 19 height 18
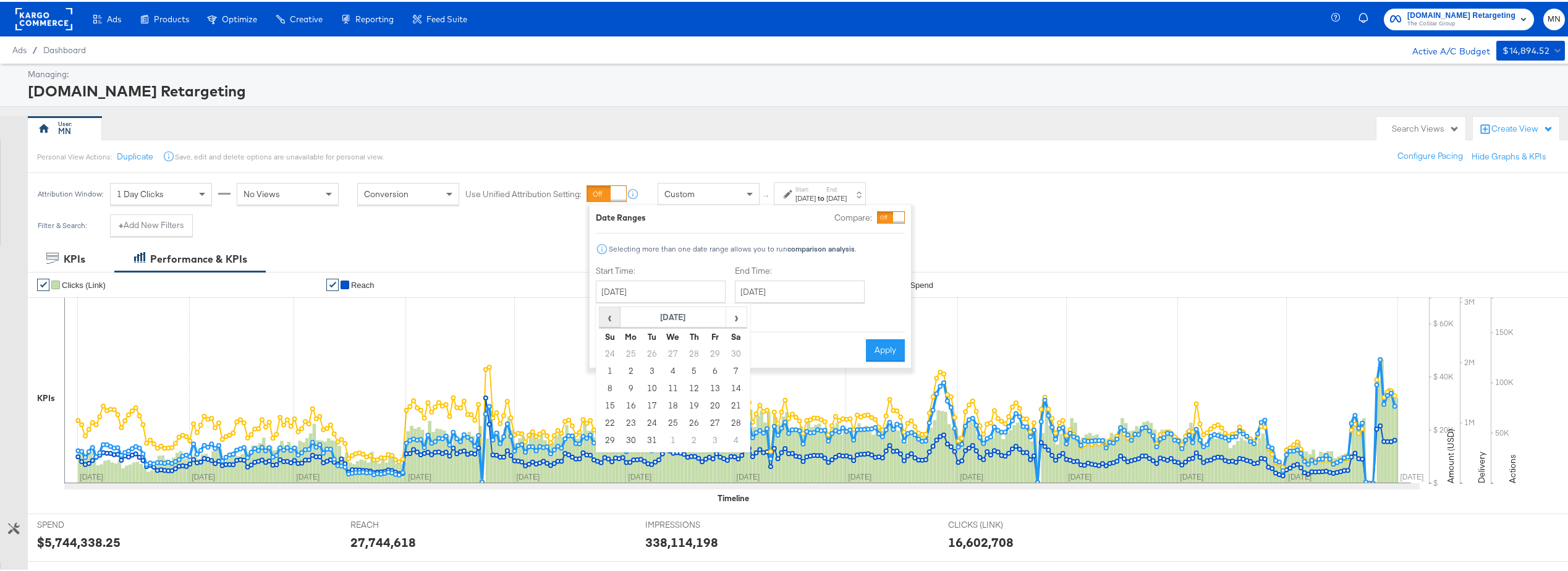
click at [610, 314] on span "‹" at bounding box center [610, 314] width 19 height 18
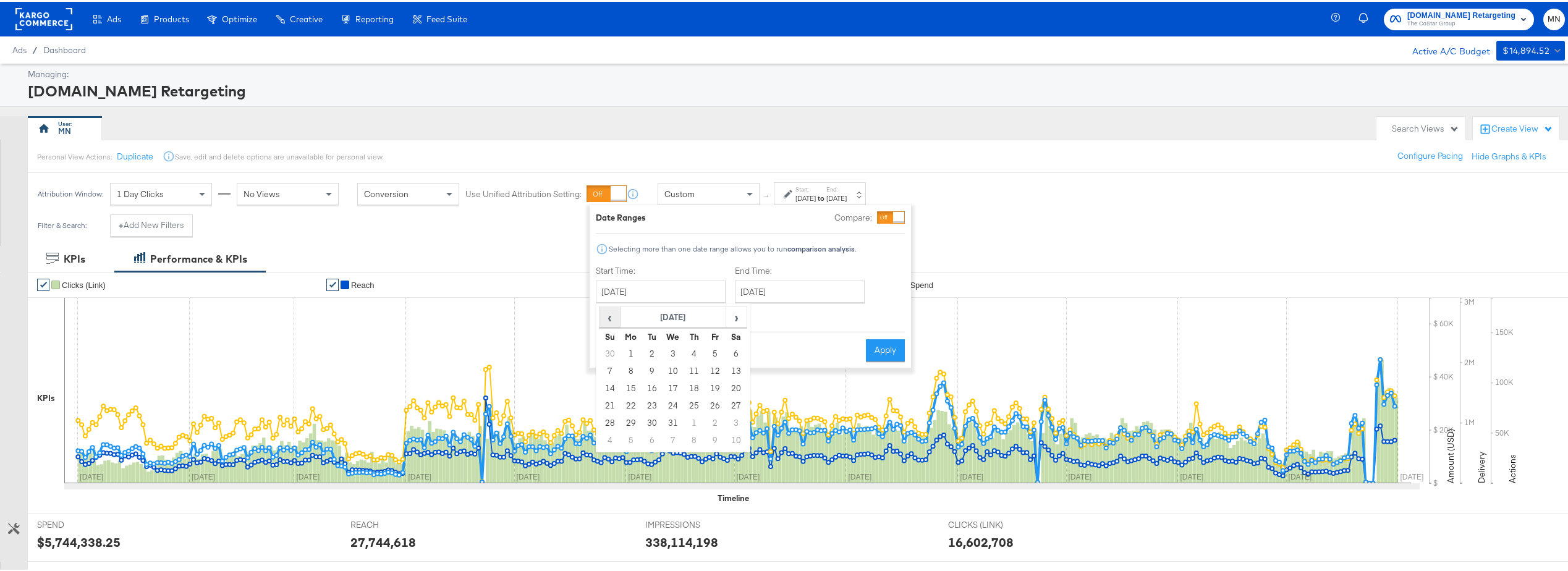
click at [610, 314] on span "‹" at bounding box center [610, 314] width 19 height 18
click at [610, 365] on td "1" at bounding box center [610, 369] width 21 height 18
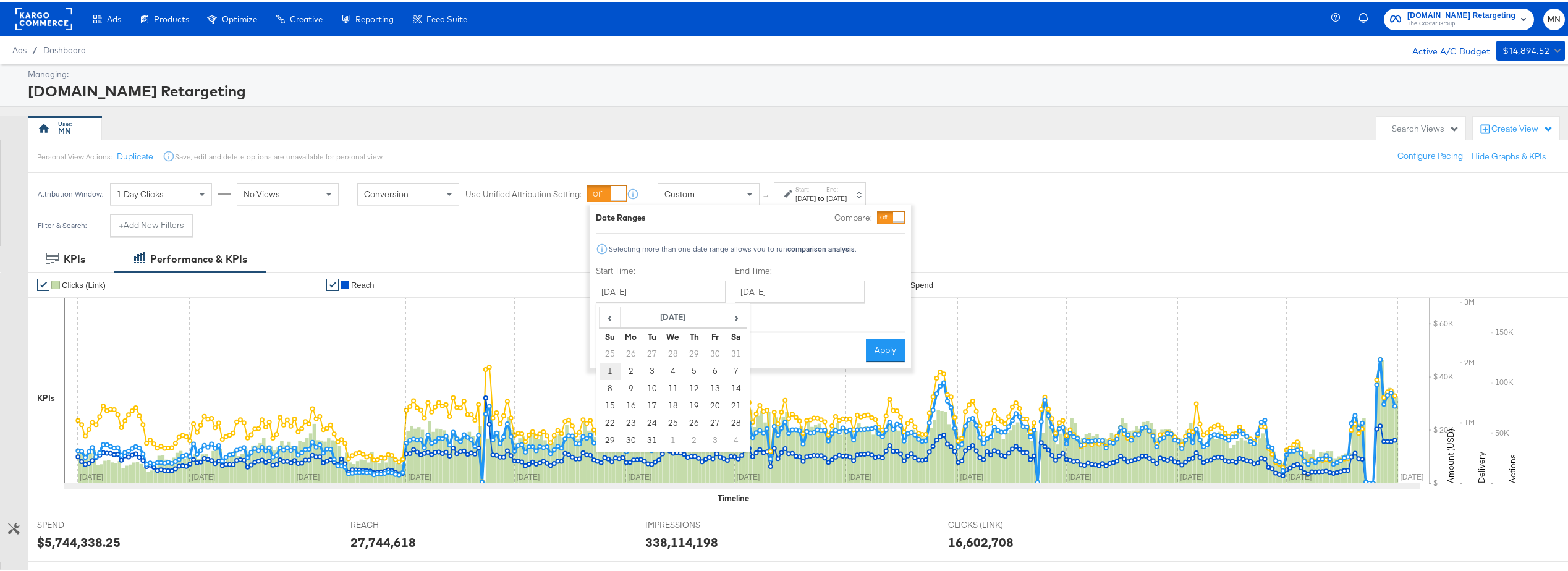
type input "January 1st 2023"
click at [778, 290] on input "October 3rd 2025" at bounding box center [799, 289] width 130 height 22
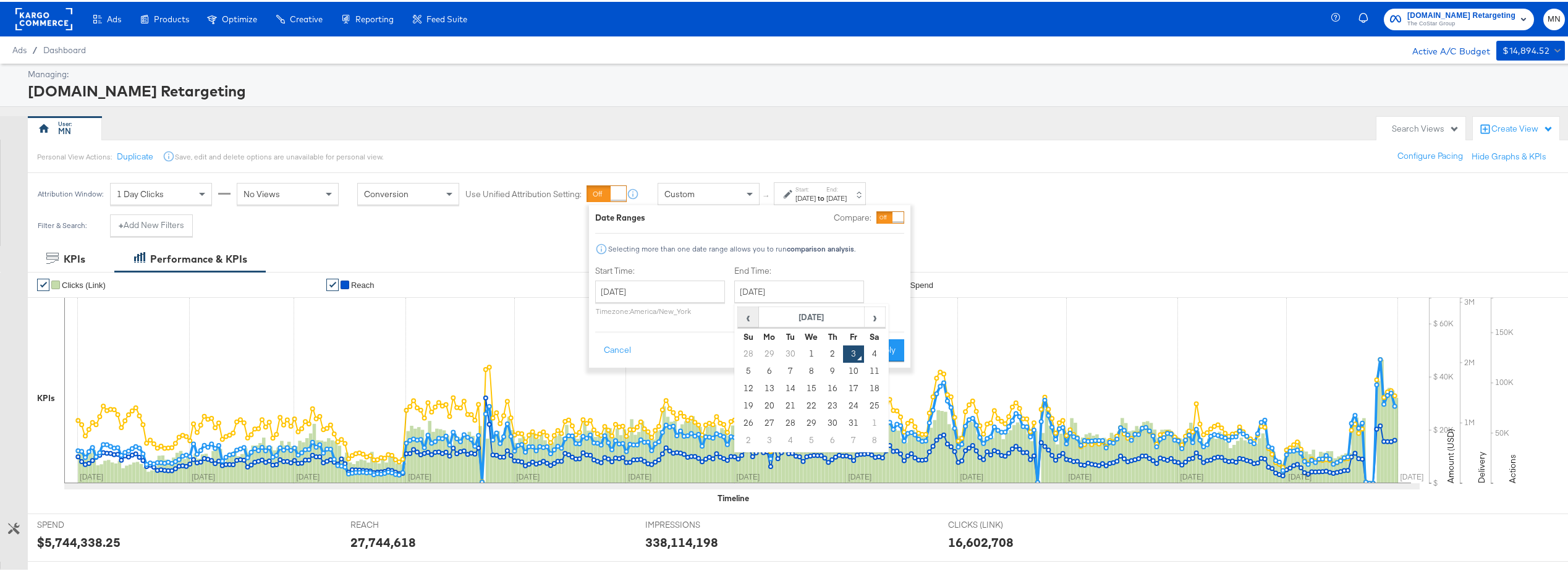
click at [748, 317] on span "‹" at bounding box center [748, 314] width 19 height 18
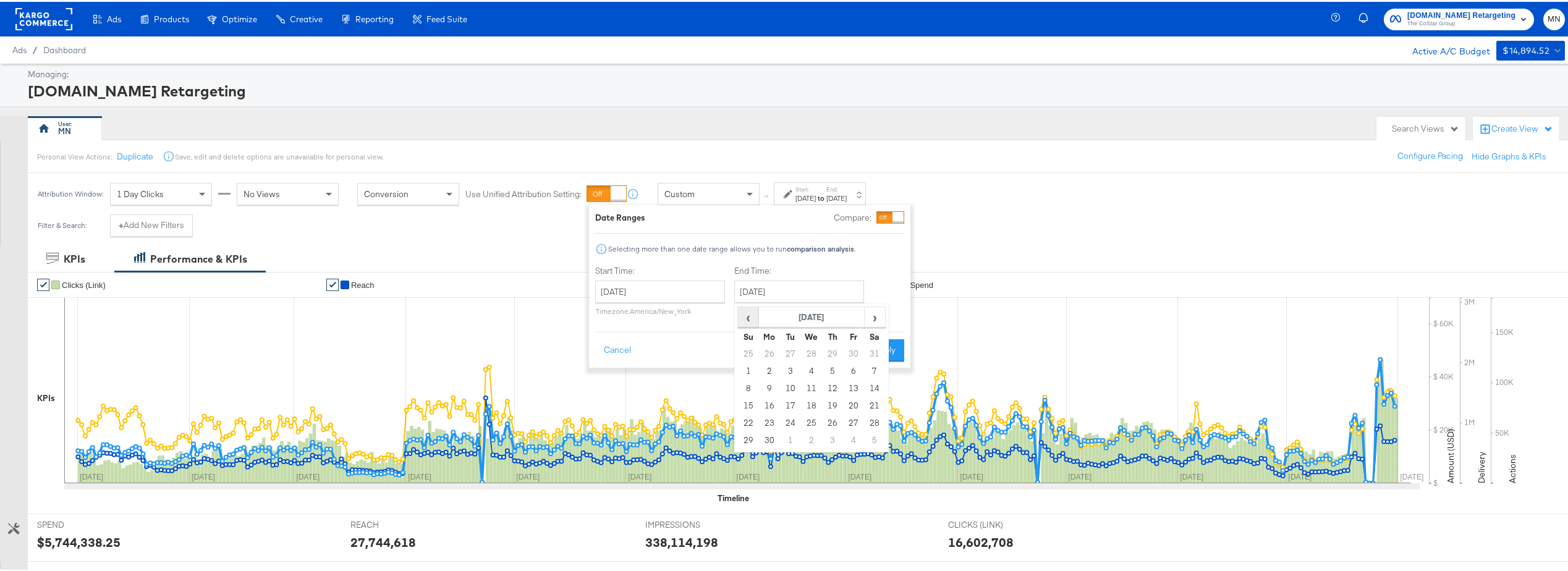
click at [748, 317] on span "‹" at bounding box center [748, 314] width 19 height 18
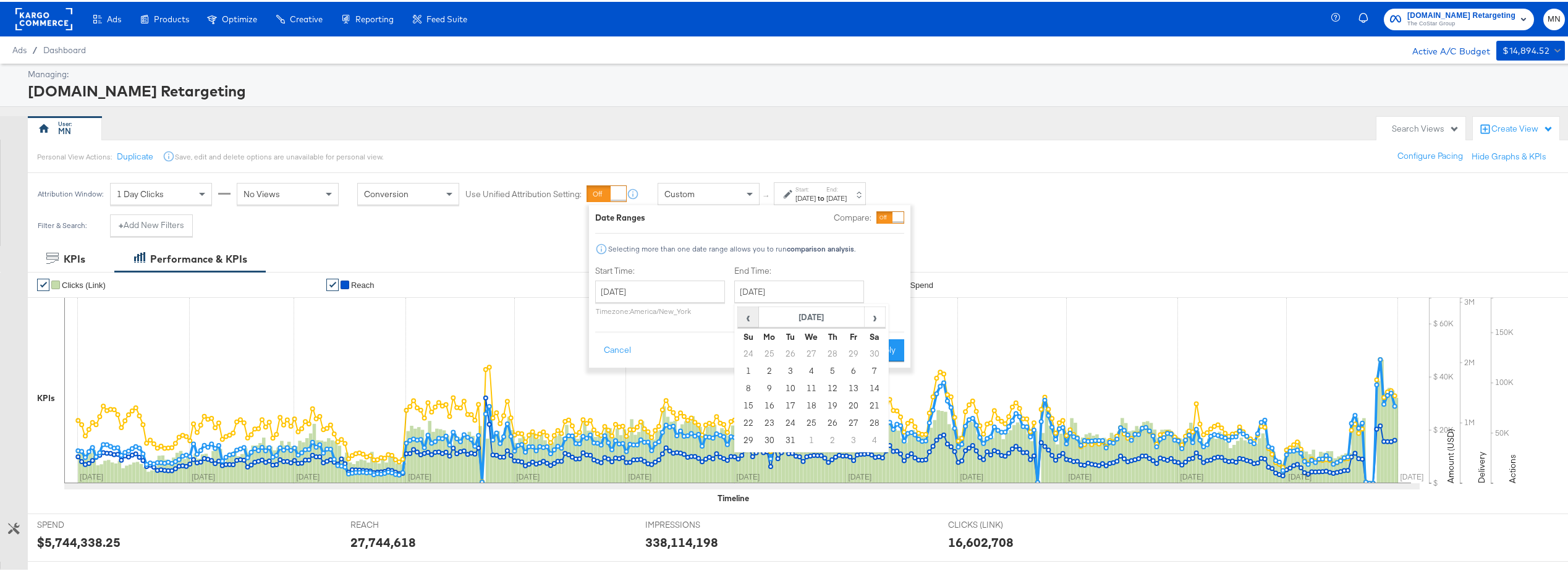
click at [748, 317] on span "‹" at bounding box center [748, 314] width 19 height 18
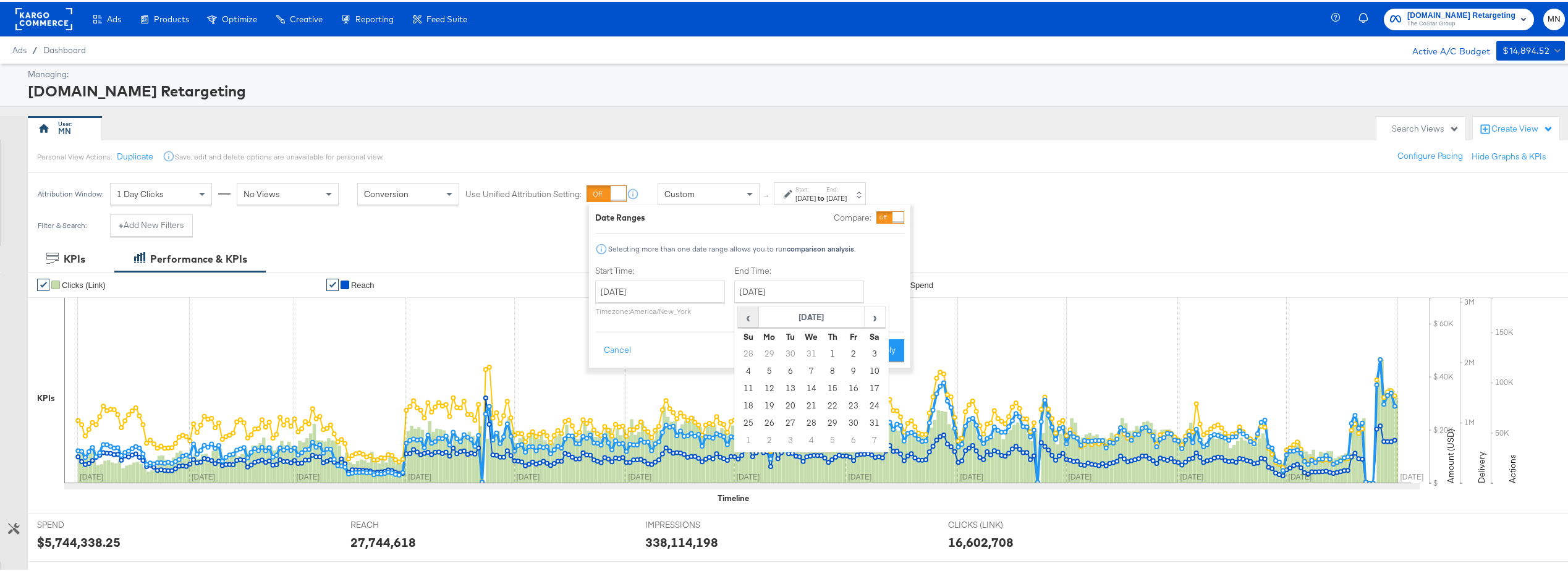
click at [748, 317] on span "‹" at bounding box center [748, 314] width 19 height 18
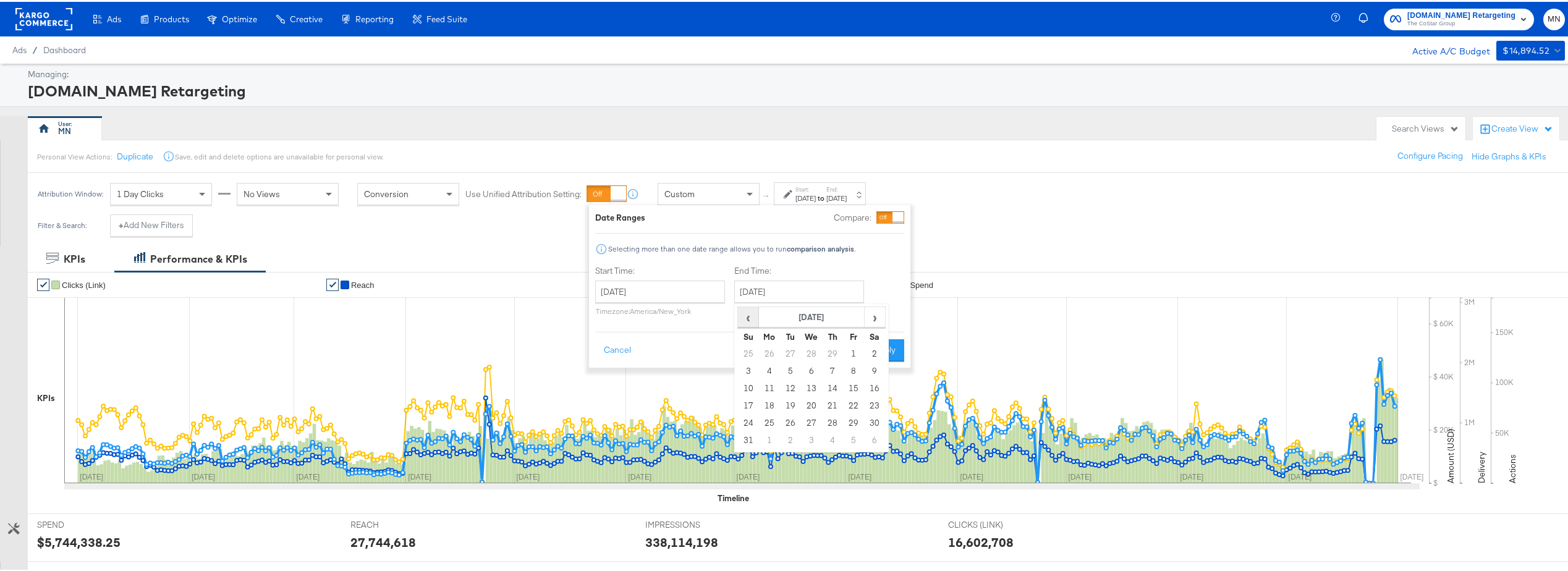
click at [748, 317] on span "‹" at bounding box center [748, 314] width 19 height 18
click at [747, 439] on td "31" at bounding box center [748, 439] width 21 height 18
type input "December 31st 2023"
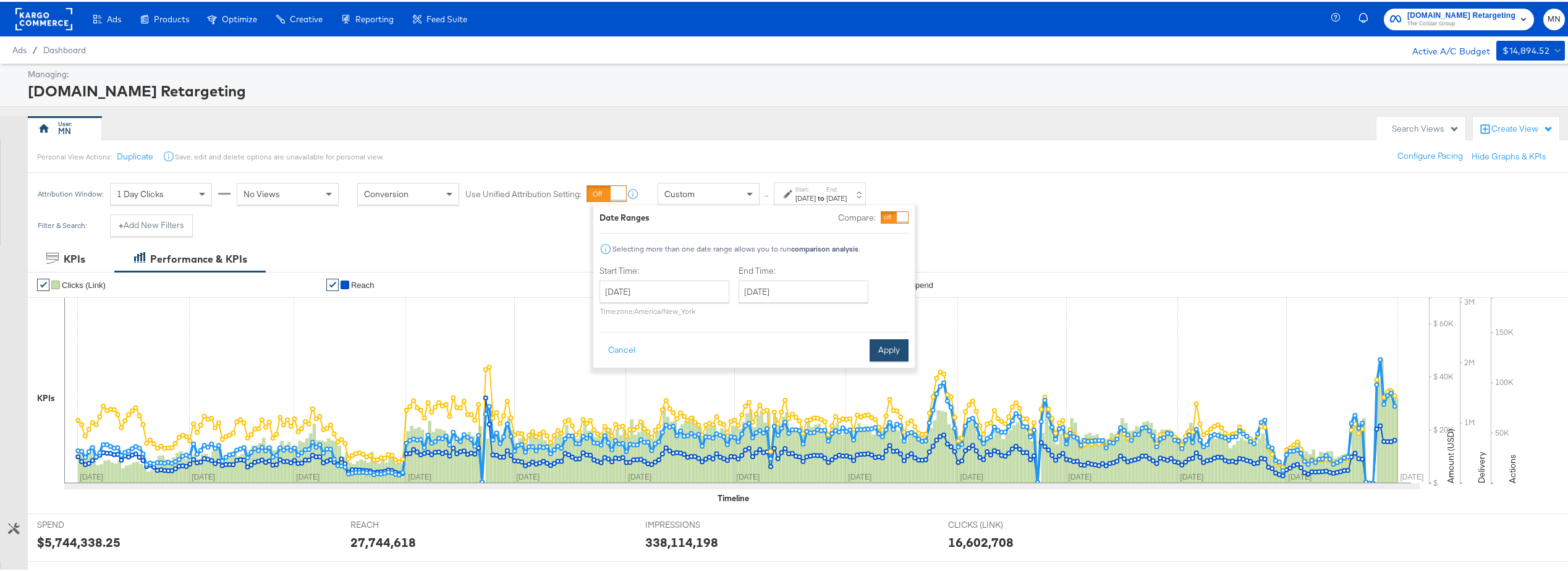
click at [881, 355] on button "Apply" at bounding box center [889, 349] width 39 height 22
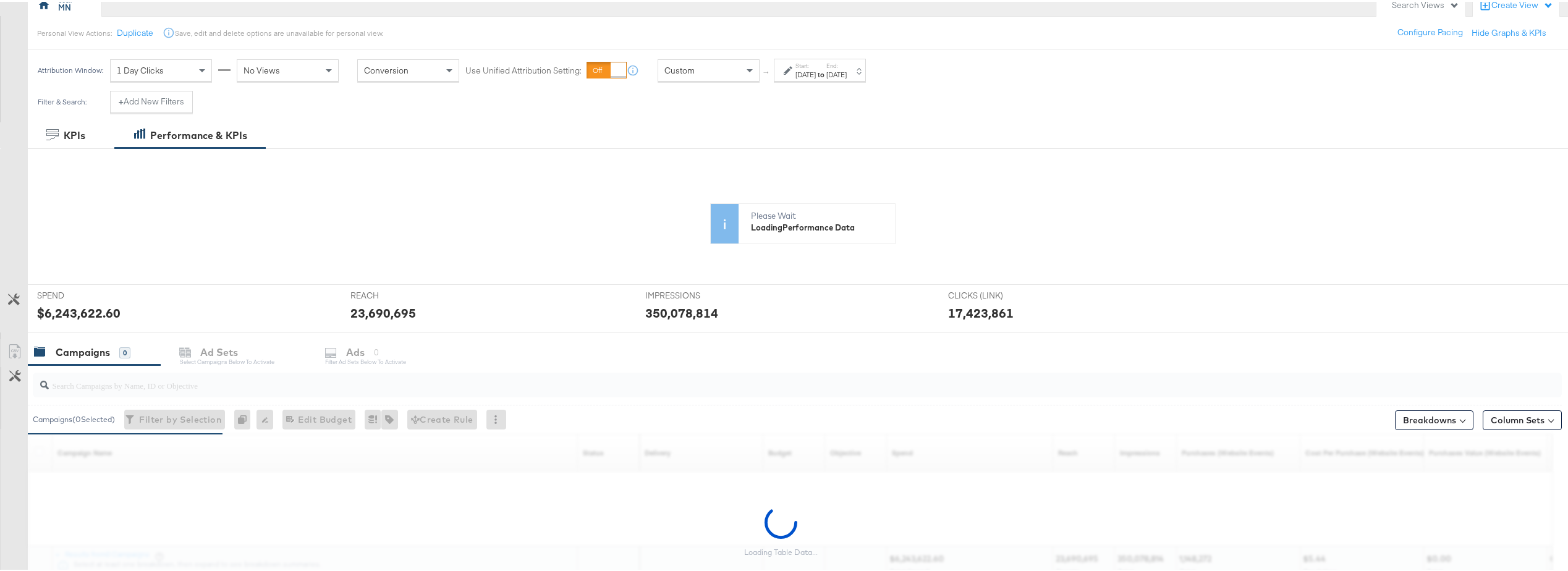
scroll to position [185, 0]
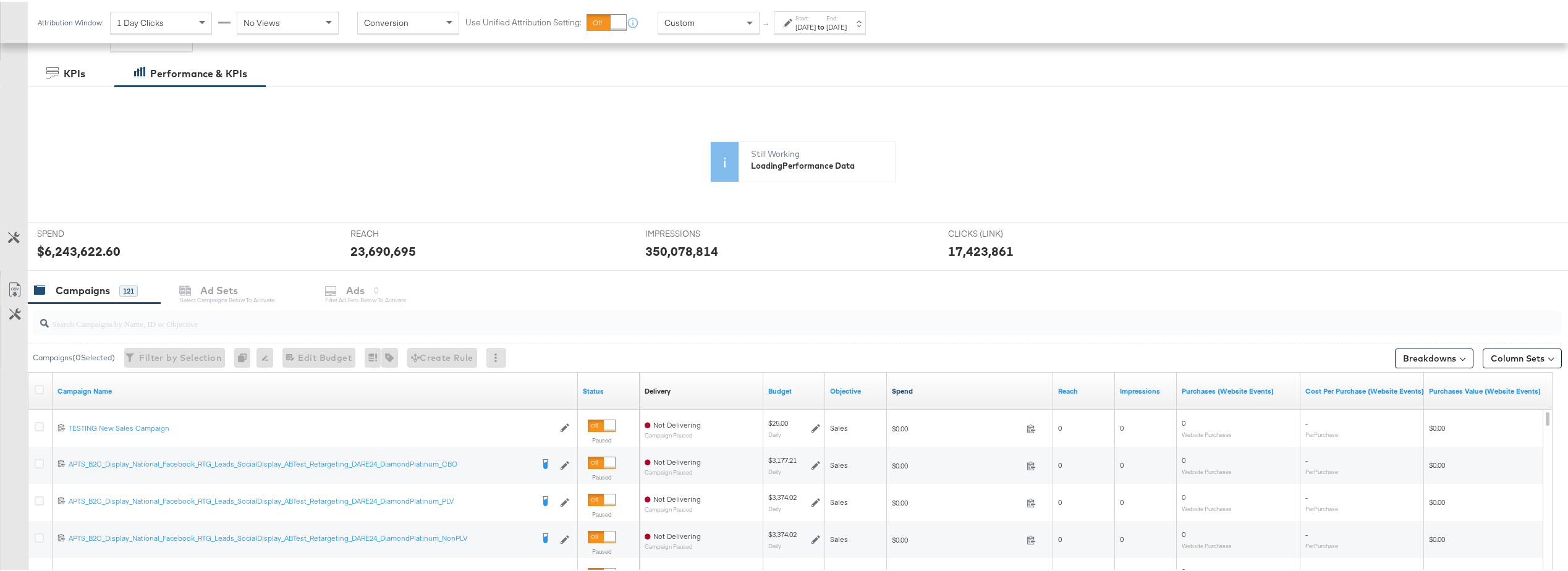
click at [904, 388] on link "Spend" at bounding box center [970, 389] width 156 height 10
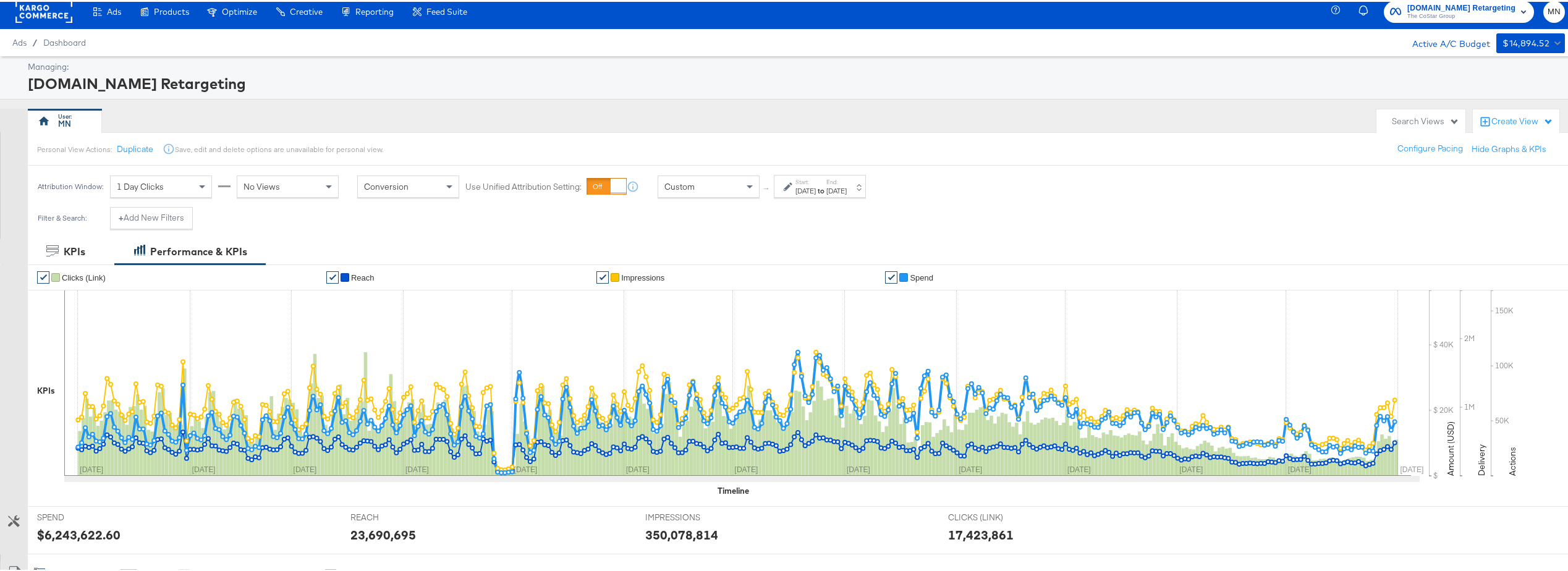
scroll to position [0, 0]
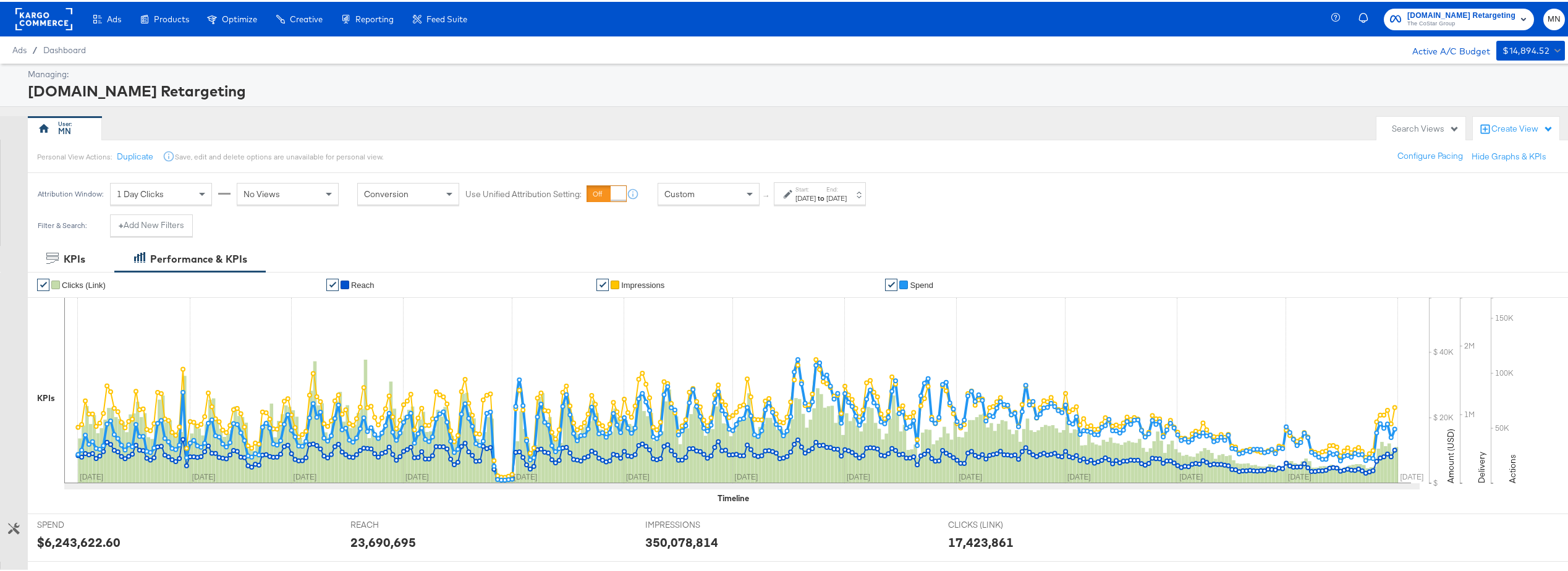
click at [847, 194] on div "Dec 31st 2023" at bounding box center [837, 196] width 21 height 10
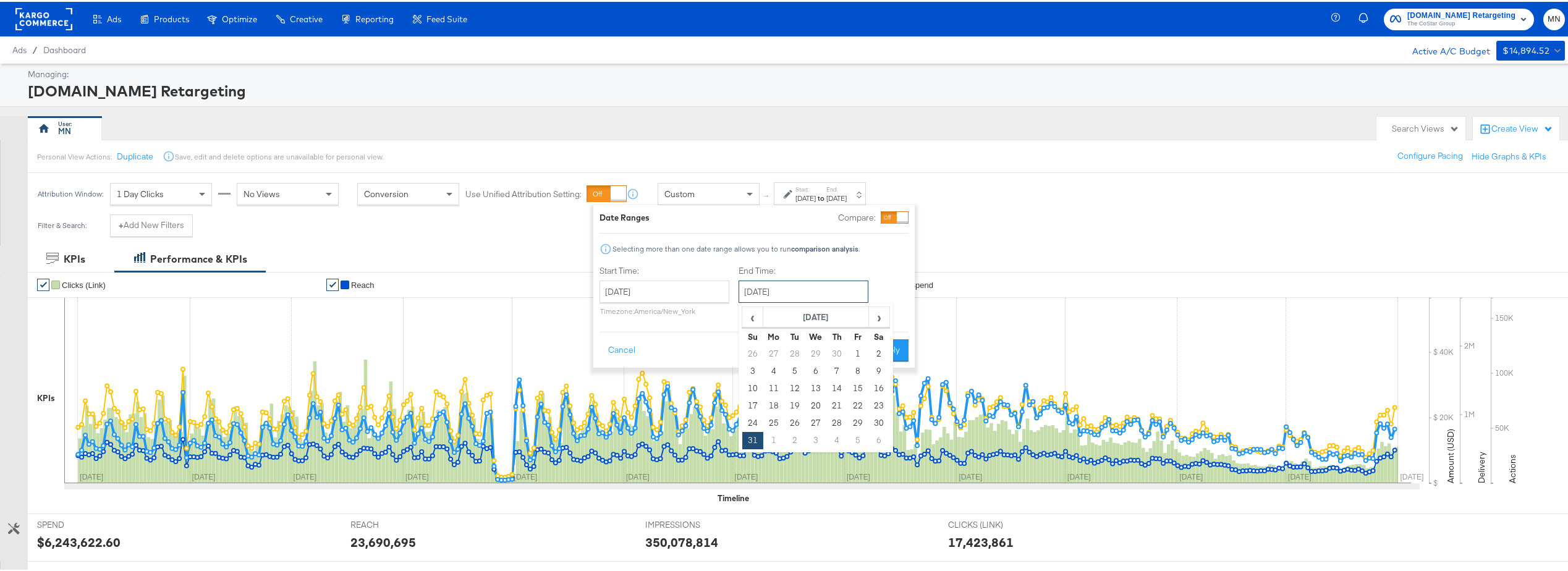
click at [816, 292] on input "December 31st 2023" at bounding box center [804, 289] width 130 height 22
click at [882, 315] on span "›" at bounding box center [879, 314] width 19 height 18
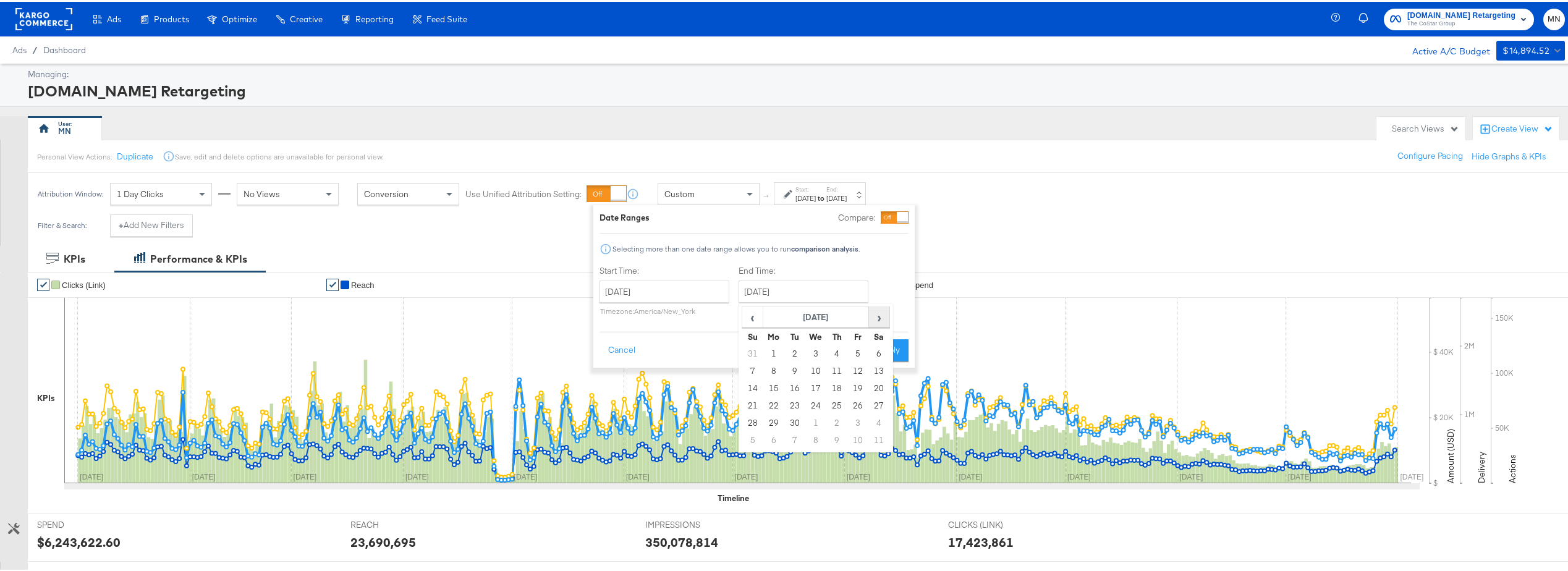
click at [882, 315] on span "›" at bounding box center [879, 314] width 19 height 18
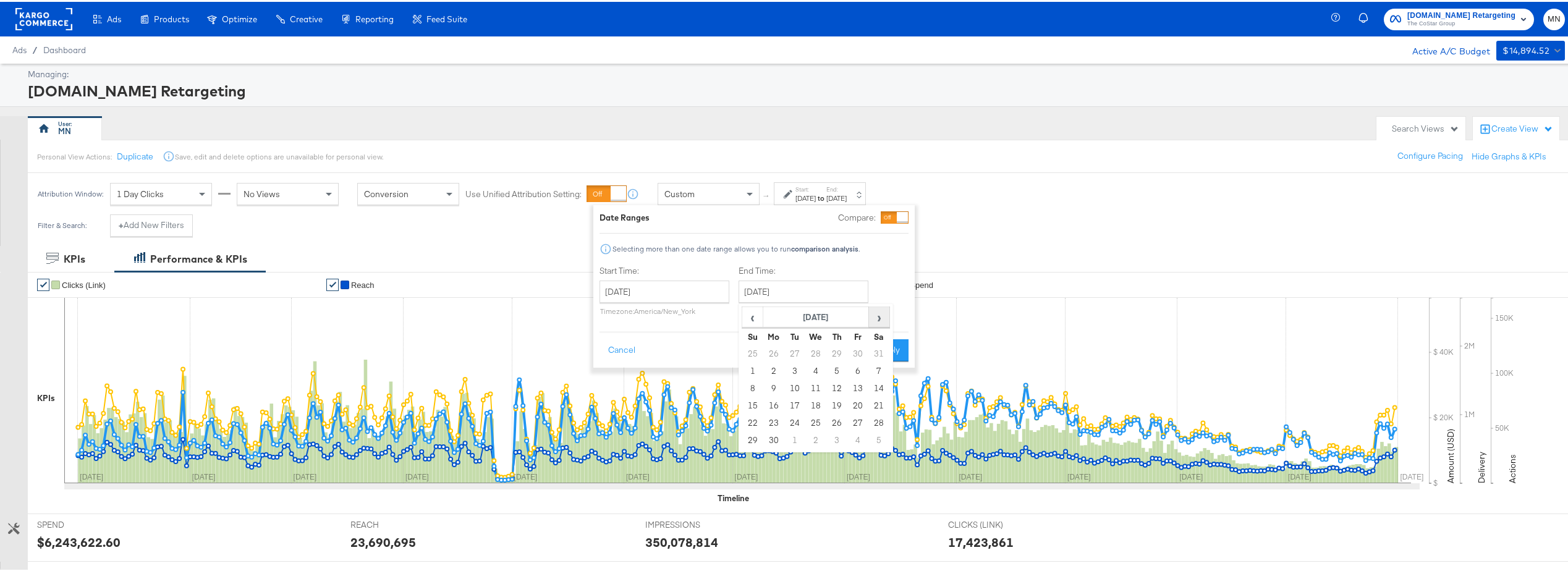
click at [882, 315] on span "›" at bounding box center [879, 314] width 19 height 18
click at [799, 439] on td "31" at bounding box center [795, 439] width 21 height 18
type input "December 31st 2024"
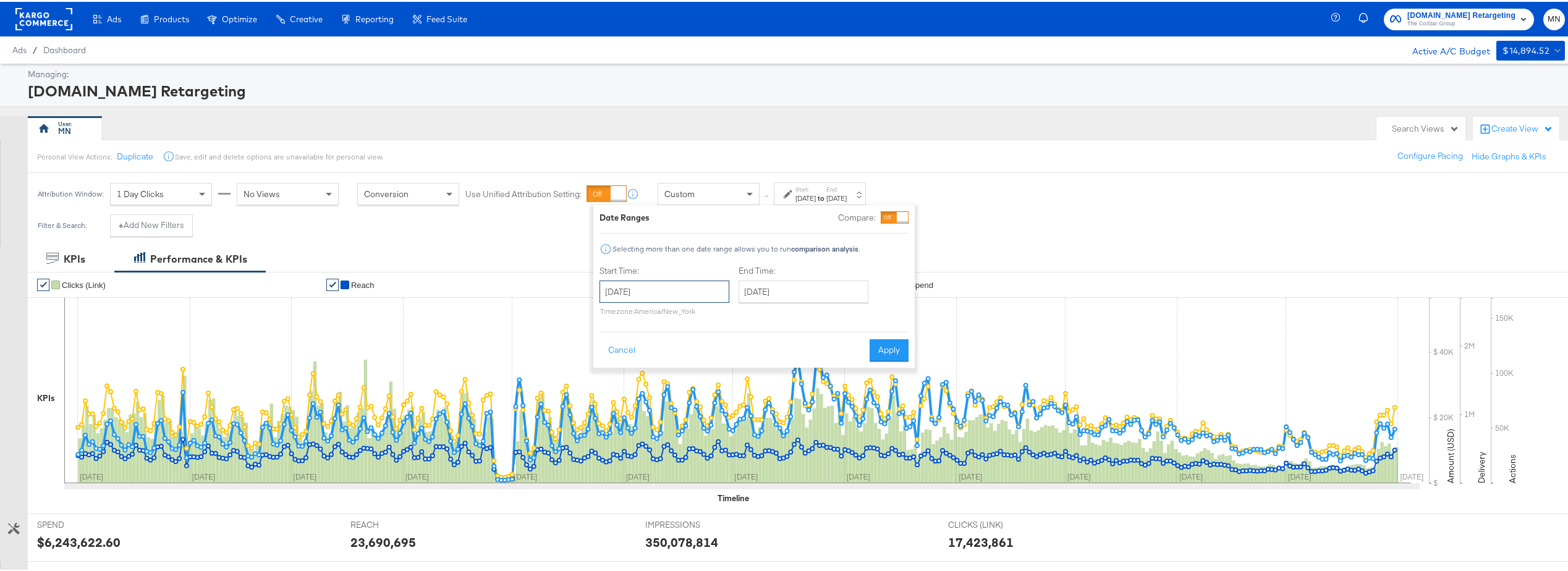
click at [681, 283] on input "January 1st 2023" at bounding box center [664, 289] width 130 height 22
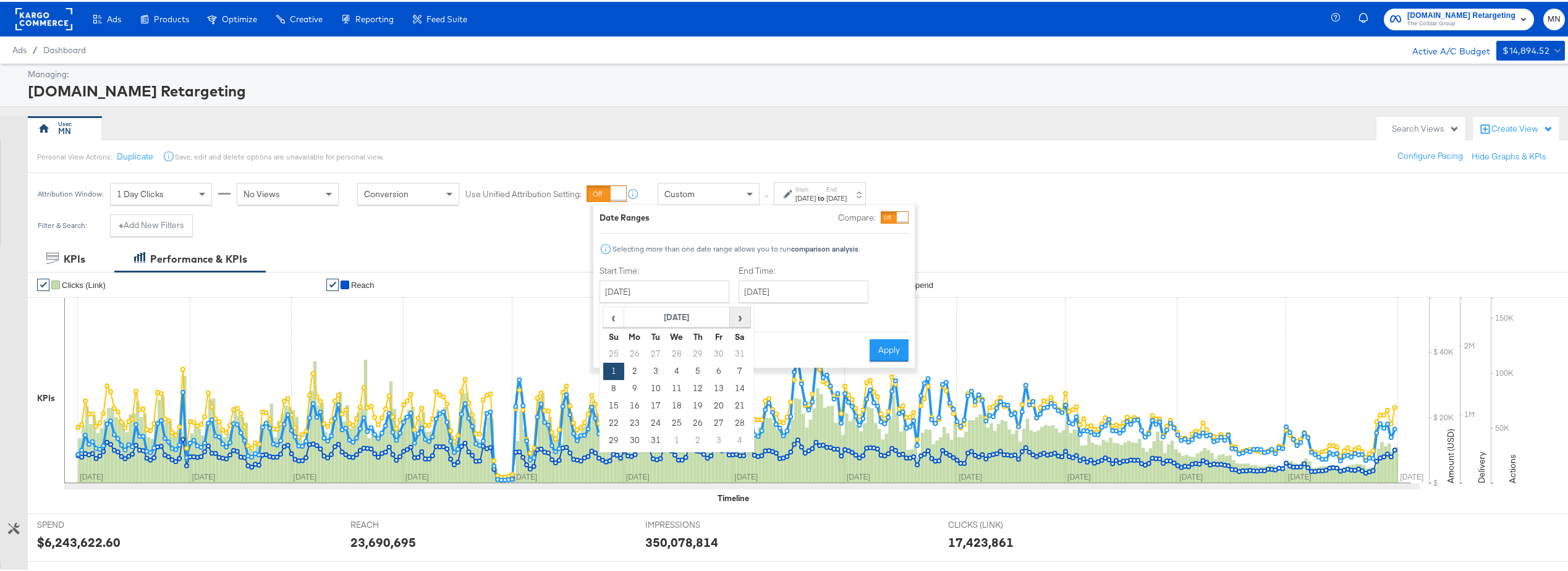
click at [737, 319] on span "›" at bounding box center [741, 314] width 19 height 18
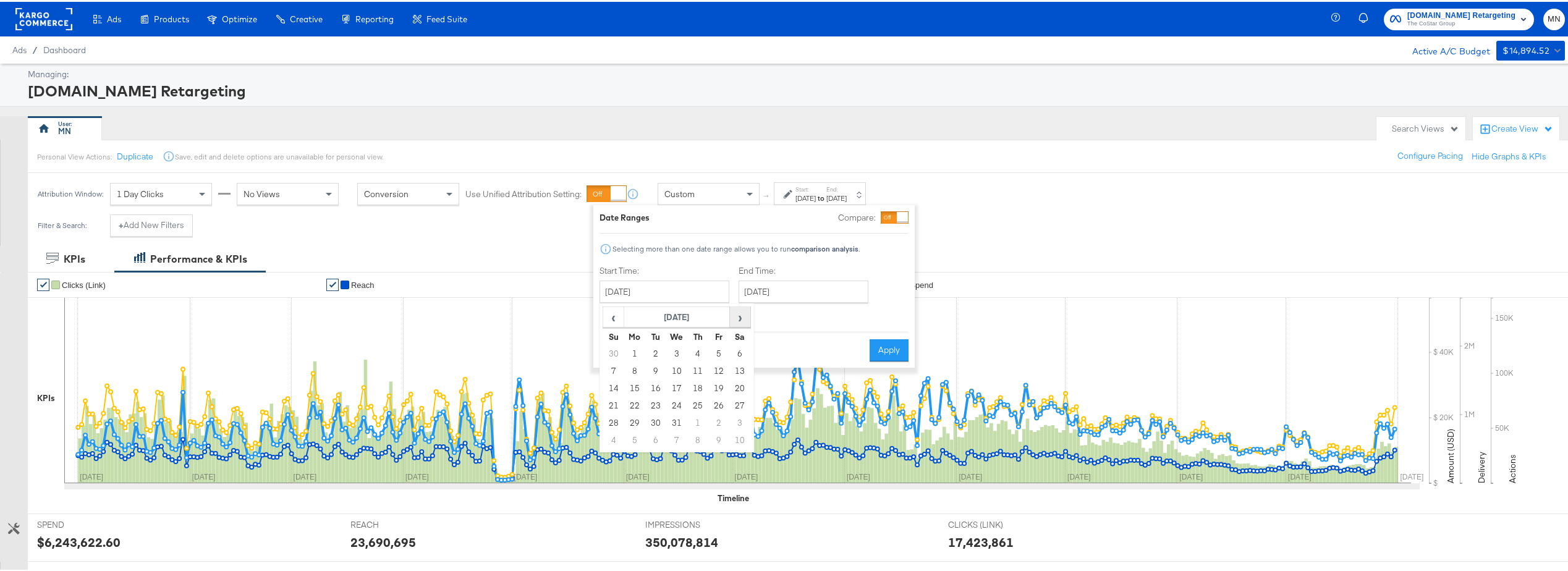
click at [737, 319] on span "›" at bounding box center [741, 314] width 19 height 18
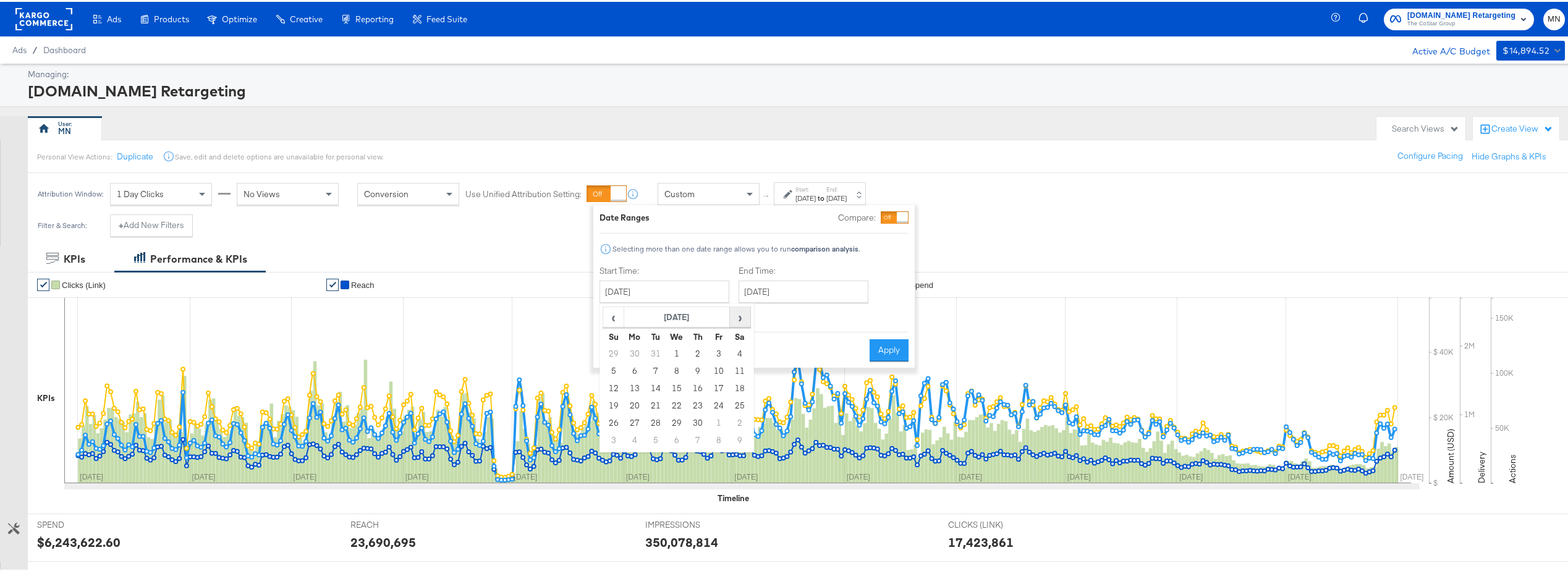
click at [737, 319] on span "›" at bounding box center [741, 314] width 19 height 18
click at [637, 352] on td "1" at bounding box center [634, 352] width 21 height 18
type input "January 1st 2024"
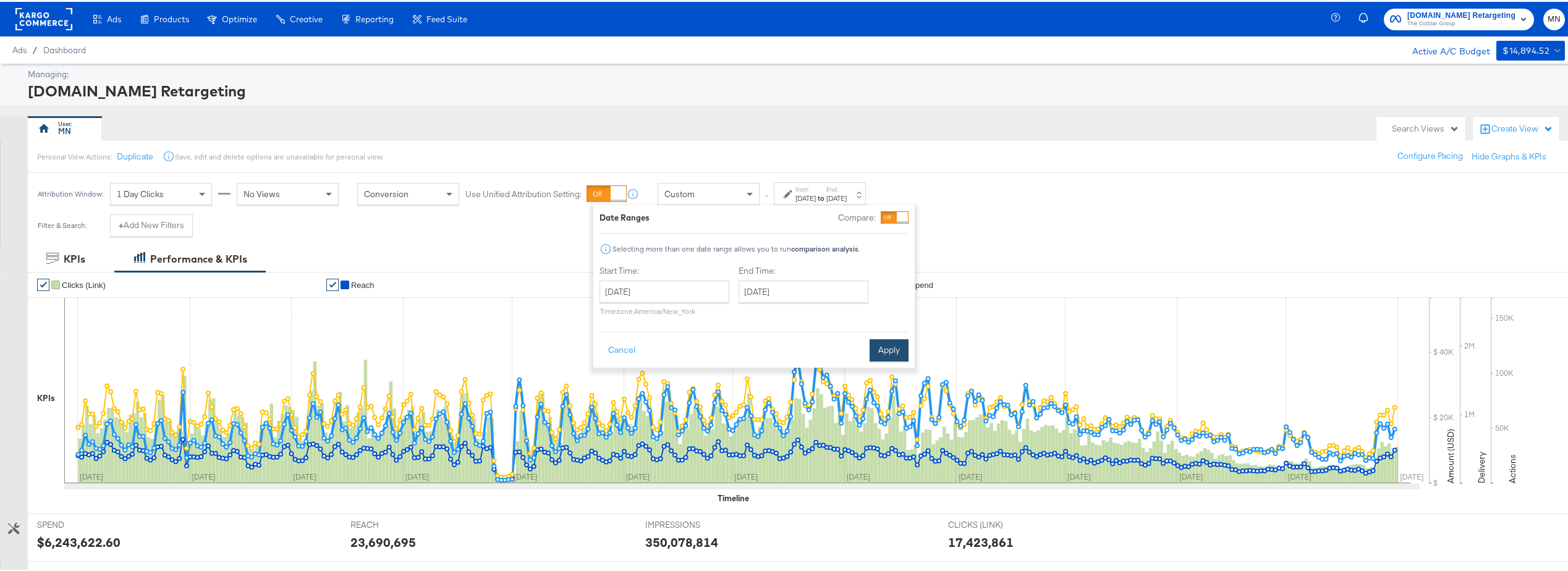
click at [892, 344] on button "Apply" at bounding box center [889, 349] width 39 height 22
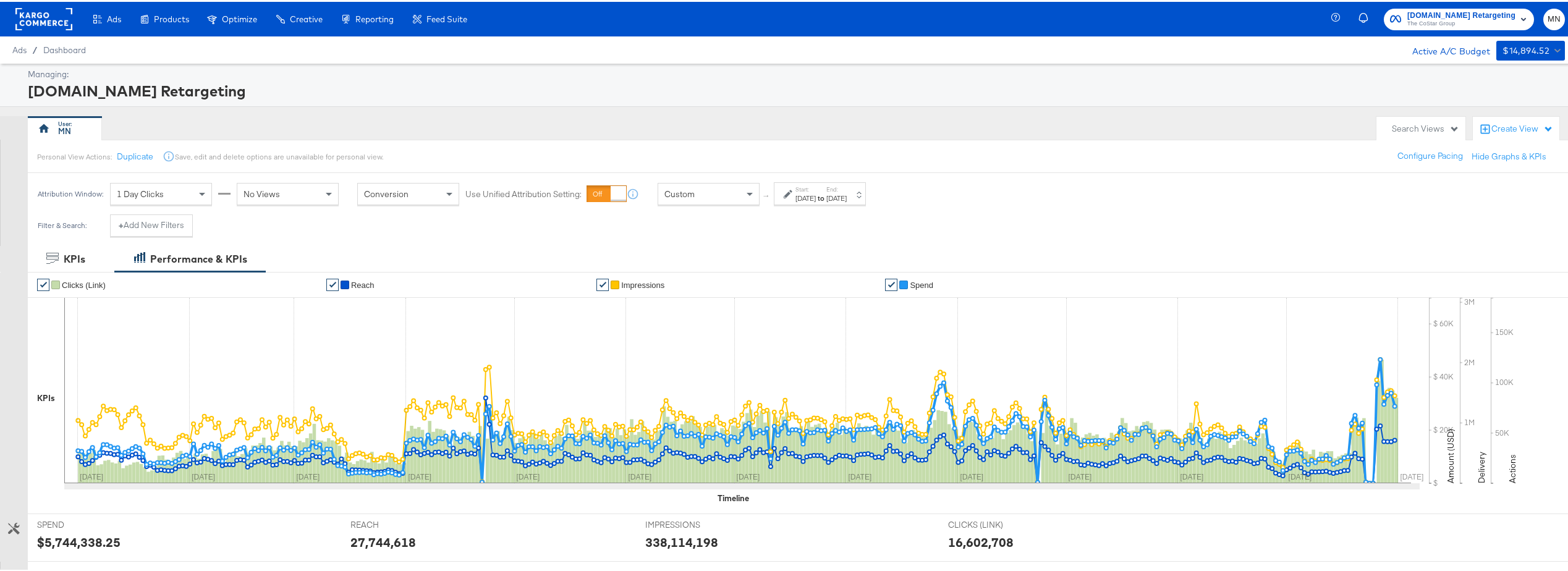
click at [847, 188] on label "End:" at bounding box center [837, 187] width 21 height 8
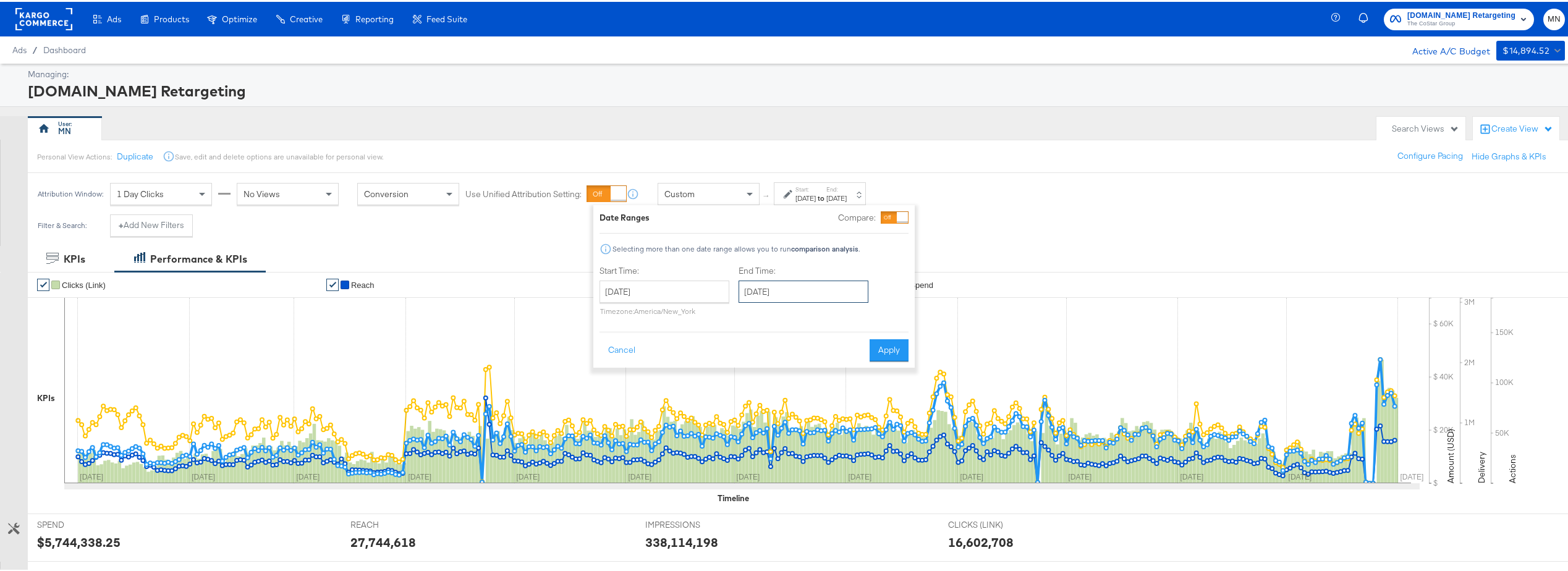
click at [796, 290] on input "December 31st 2024" at bounding box center [804, 289] width 130 height 22
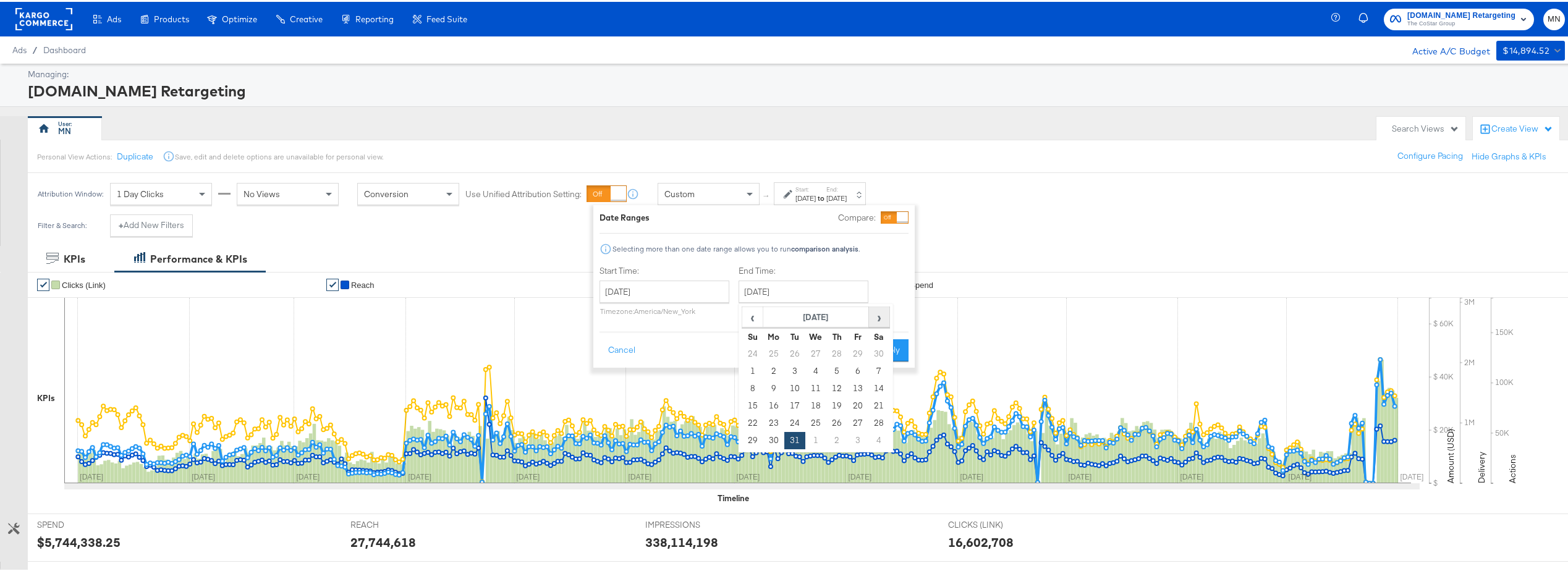
click at [876, 314] on span "›" at bounding box center [879, 314] width 19 height 18
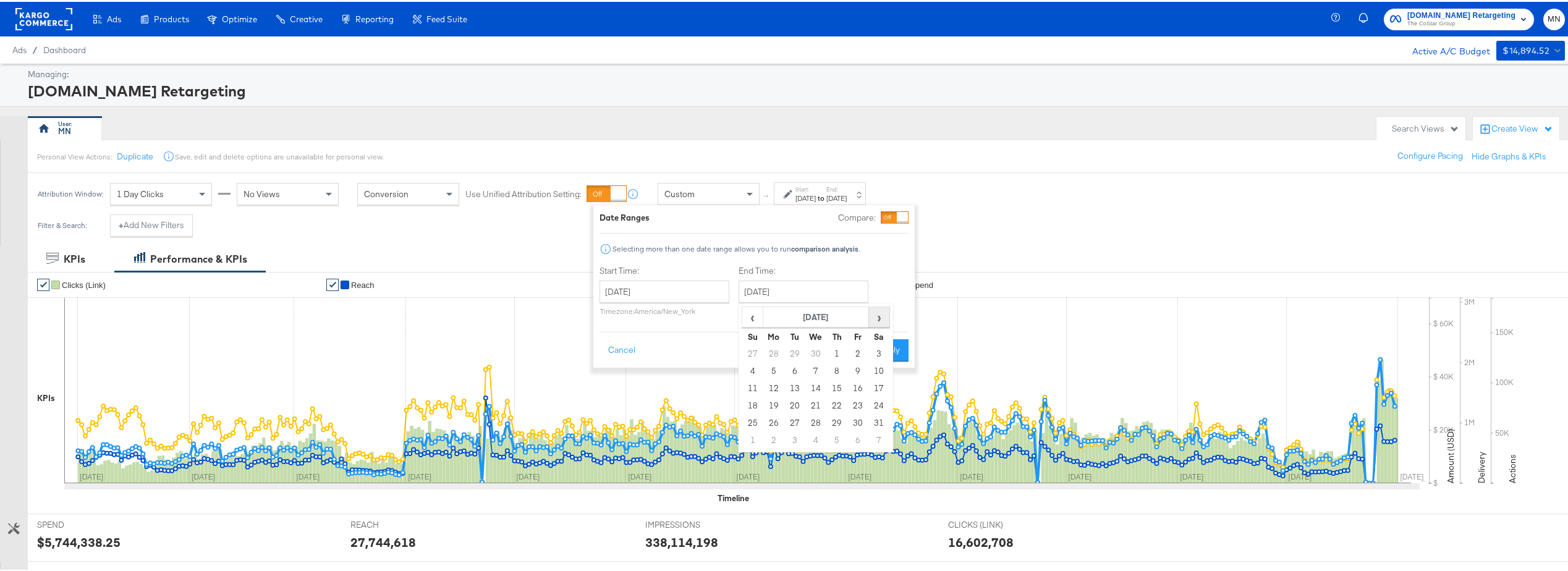
click at [876, 314] on span "›" at bounding box center [879, 314] width 19 height 18
click at [795, 423] on td "30" at bounding box center [795, 422] width 21 height 18
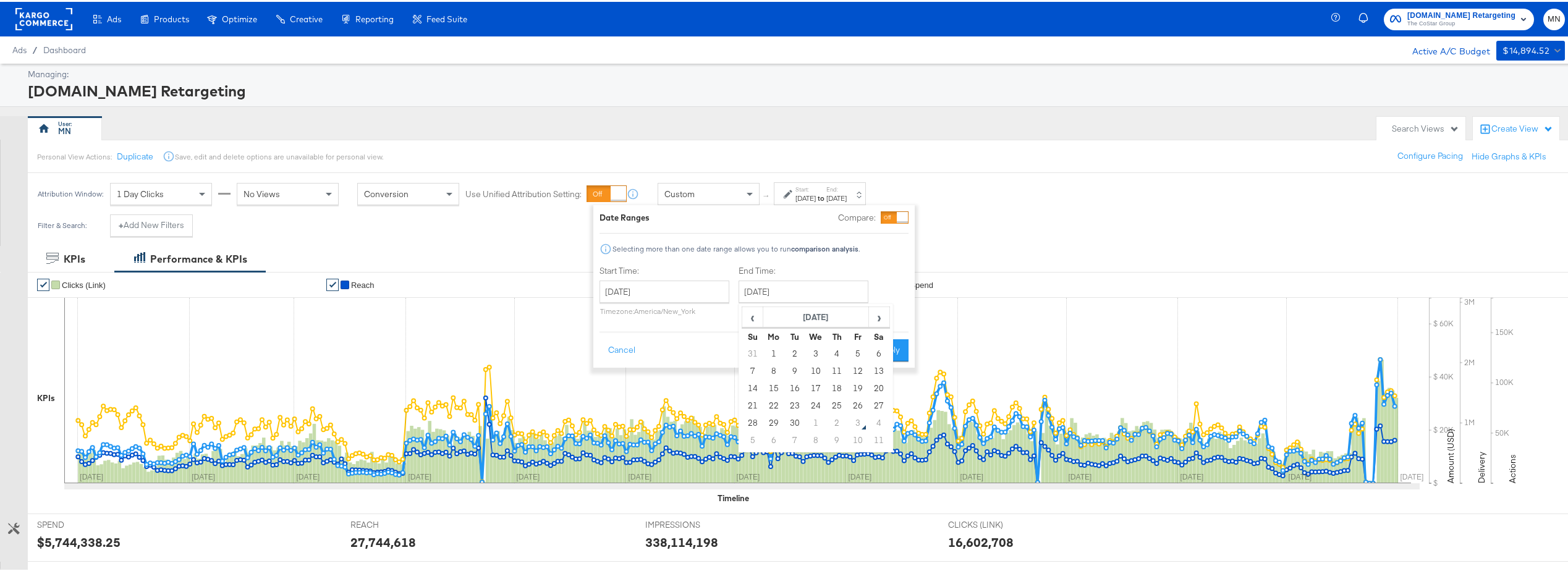
type input "September 30th 2025"
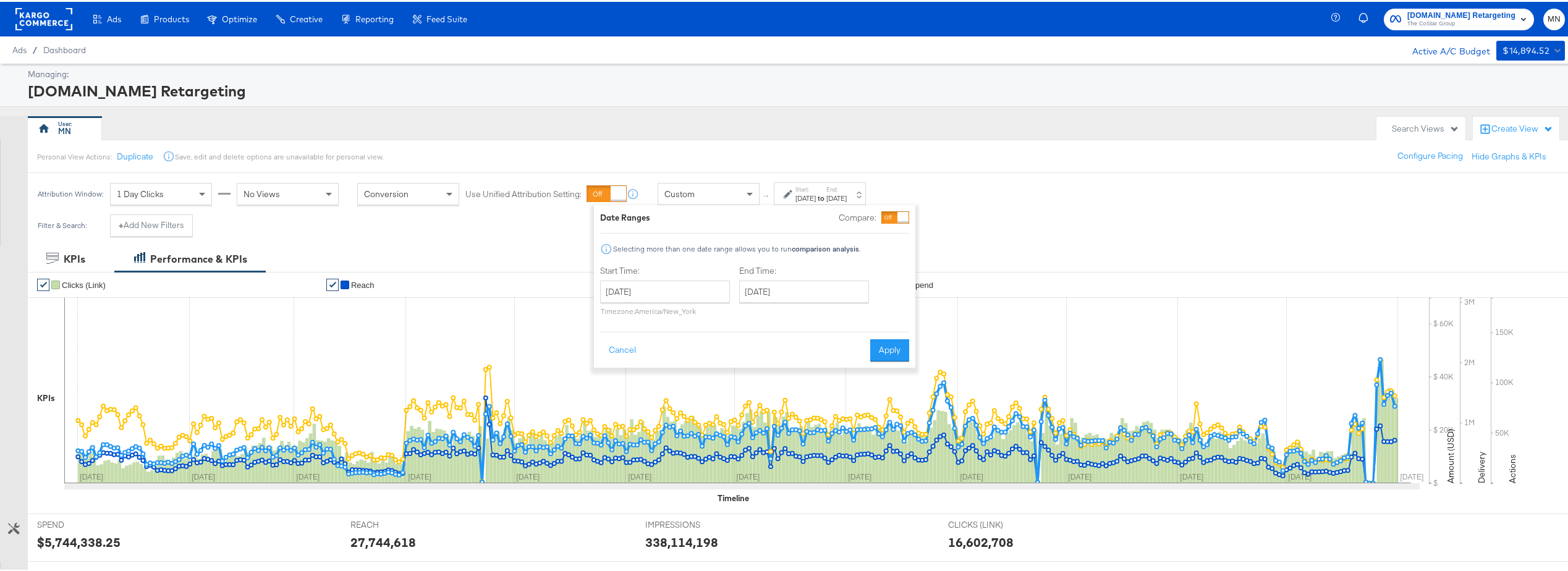
click at [694, 275] on div "Start Time: January 1st 2024 ‹ January 2024 › Su Mo Tu We Th Fr Sa 31 1 2 3 4 5…" at bounding box center [665, 291] width 130 height 56
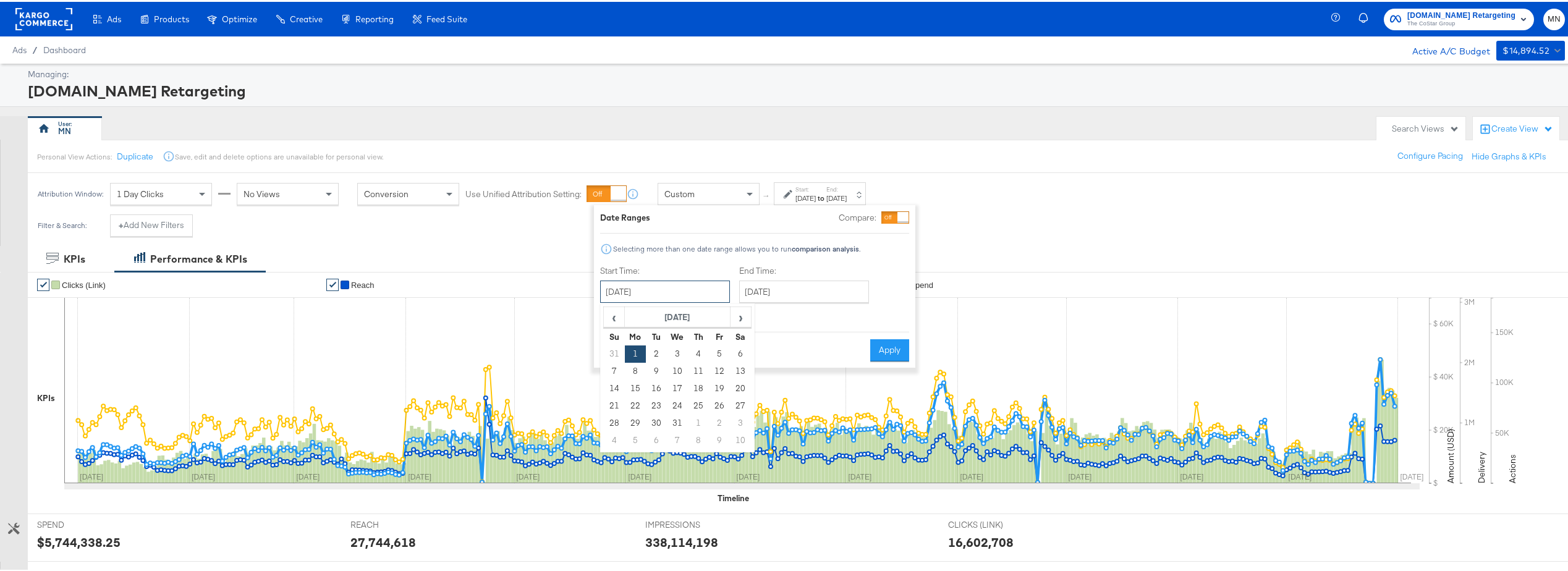
click at [716, 289] on input "January 1st 2024" at bounding box center [665, 289] width 130 height 22
click at [739, 322] on span "›" at bounding box center [741, 314] width 19 height 18
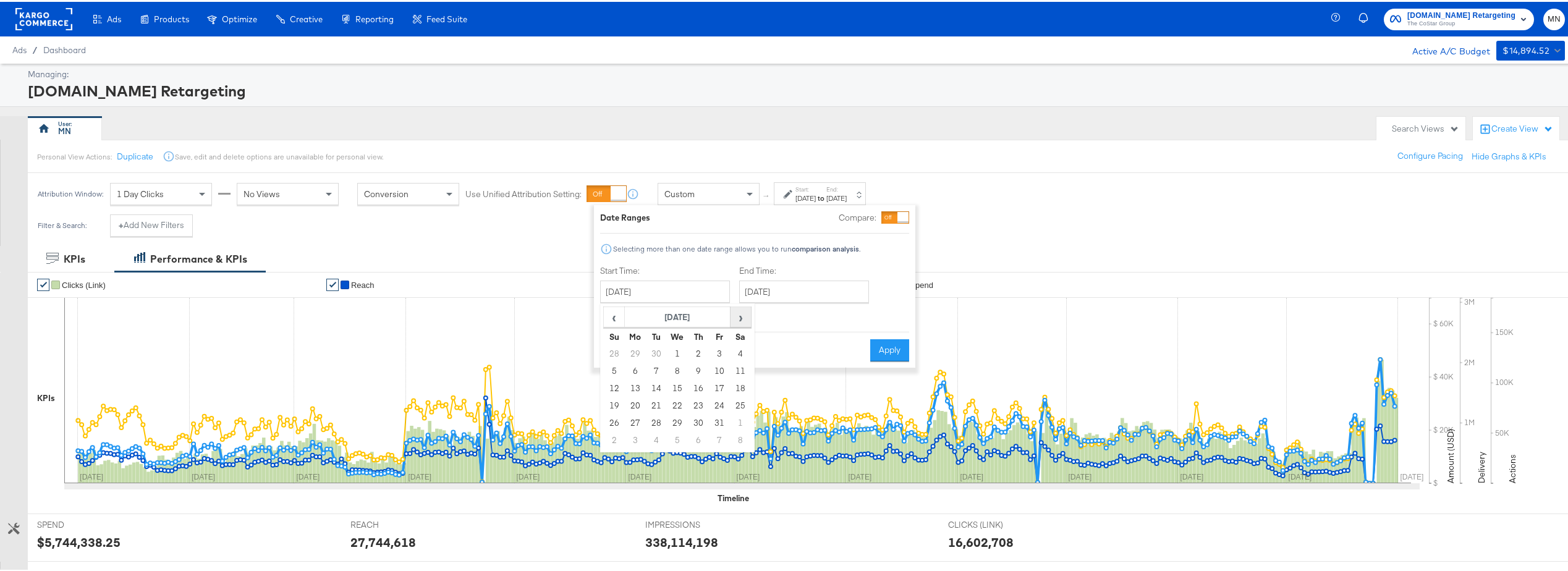
click at [739, 322] on span "›" at bounding box center [741, 314] width 19 height 18
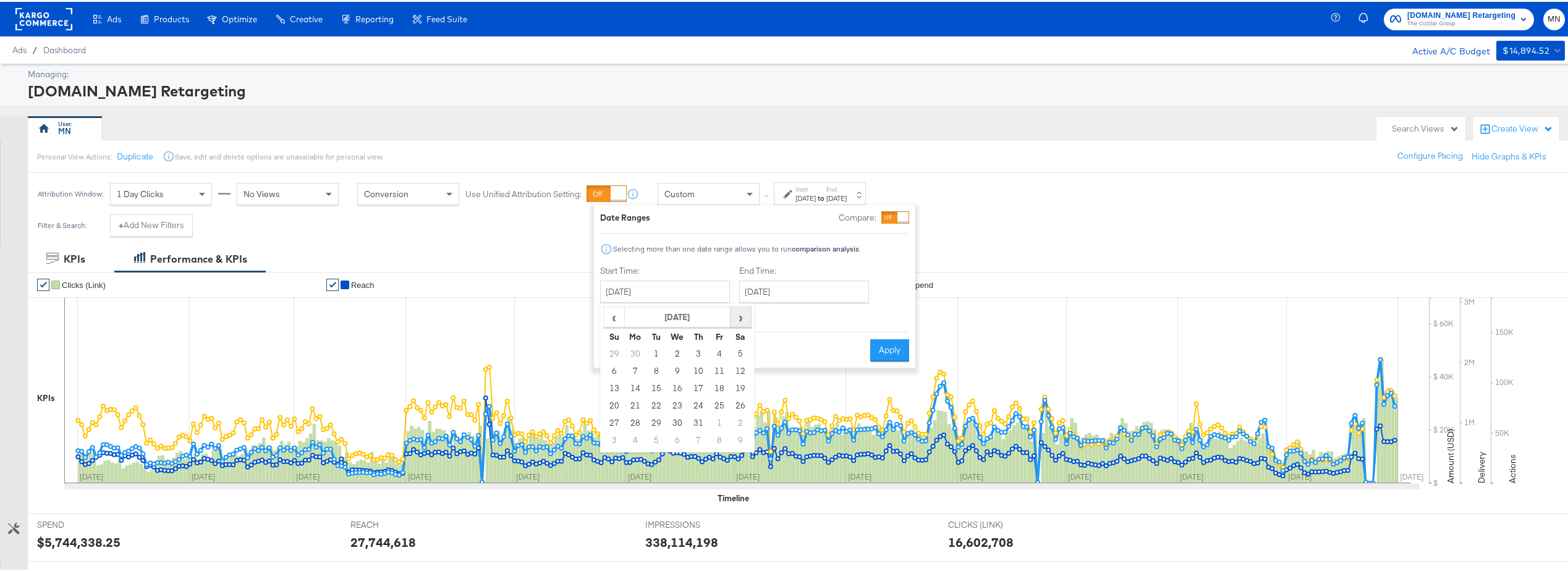
click at [739, 322] on span "›" at bounding box center [741, 314] width 19 height 18
click at [676, 349] on td "1" at bounding box center [677, 352] width 21 height 18
type input "January 1st 2025"
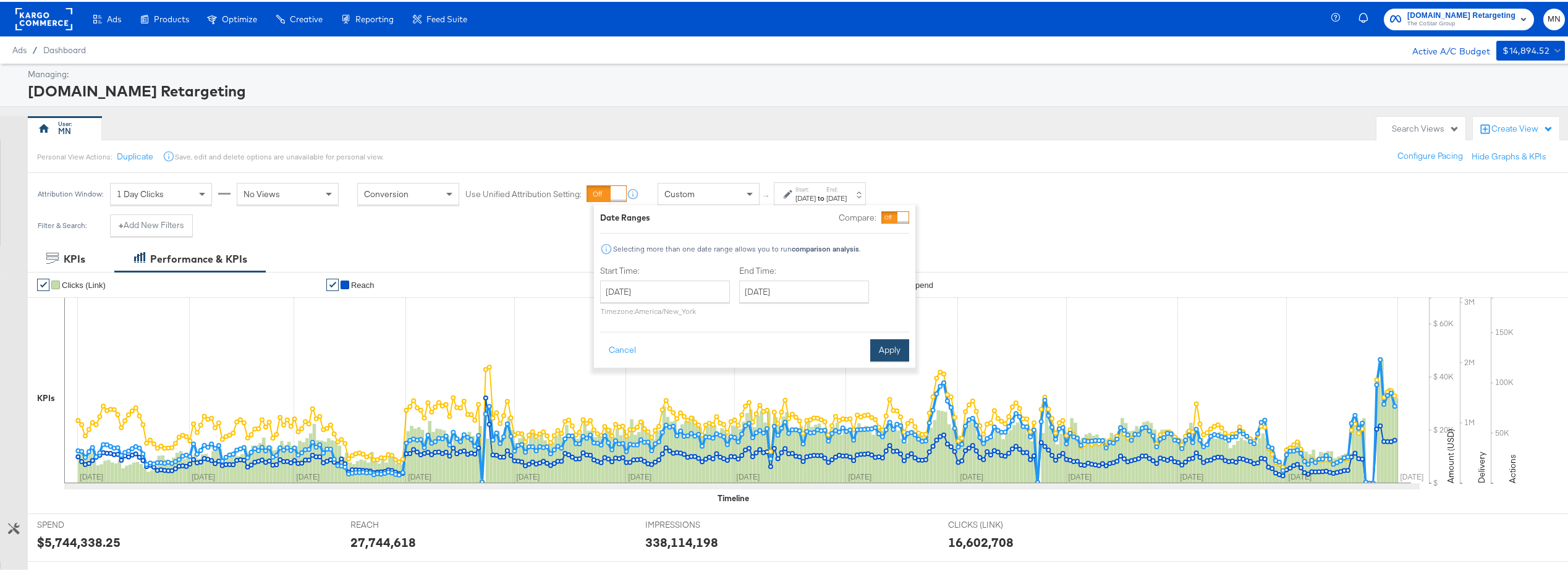
click at [887, 345] on button "Apply" at bounding box center [890, 349] width 39 height 22
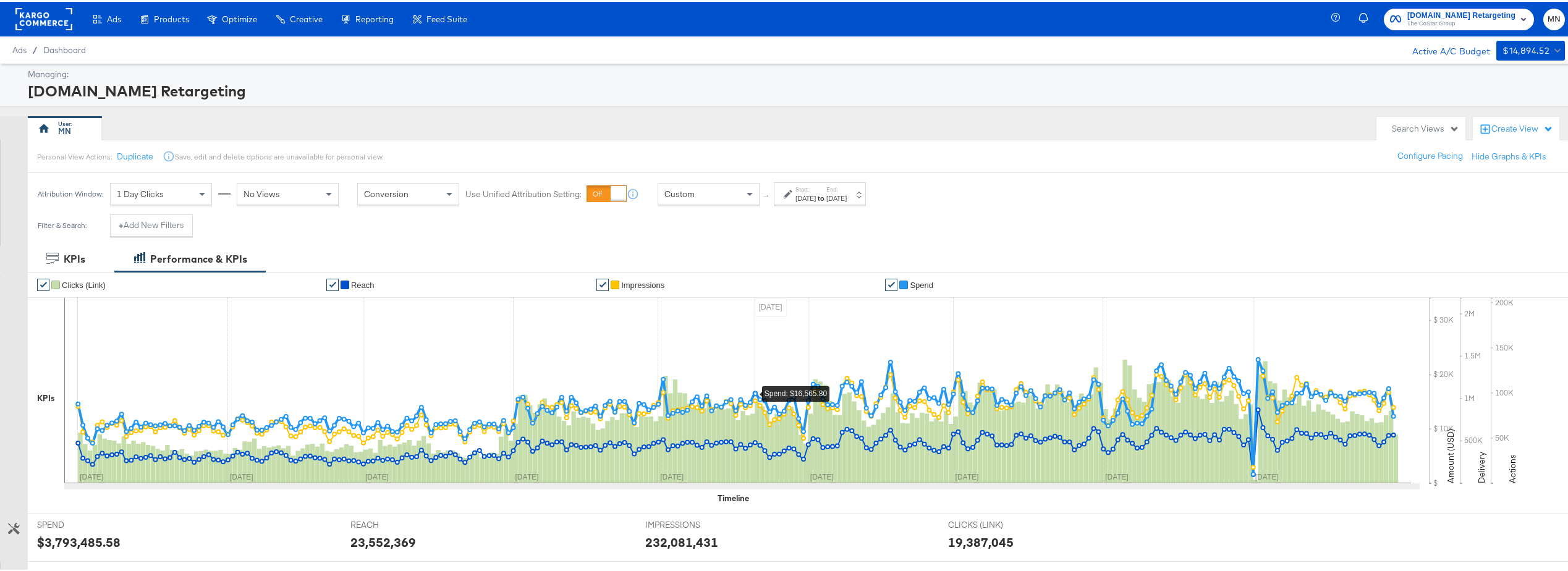
click at [847, 191] on div "Sep 30th 2025" at bounding box center [837, 196] width 21 height 10
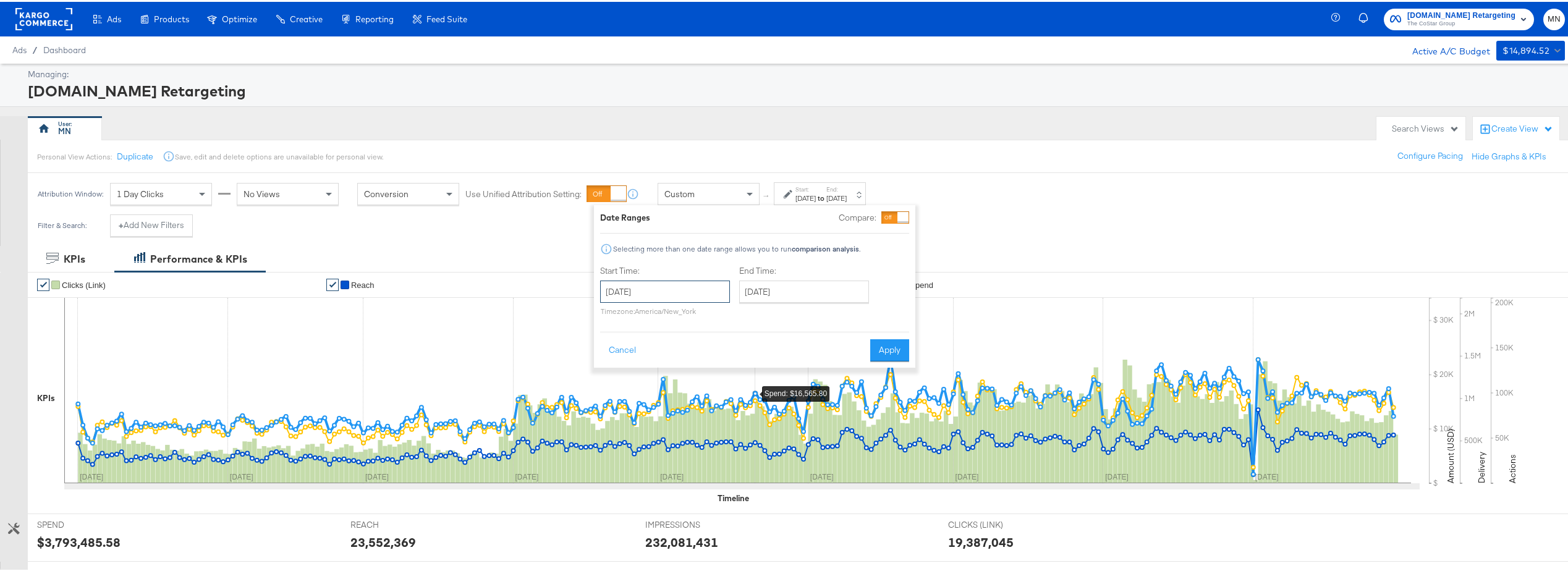
click at [655, 297] on input "January 1st 2025" at bounding box center [665, 289] width 130 height 22
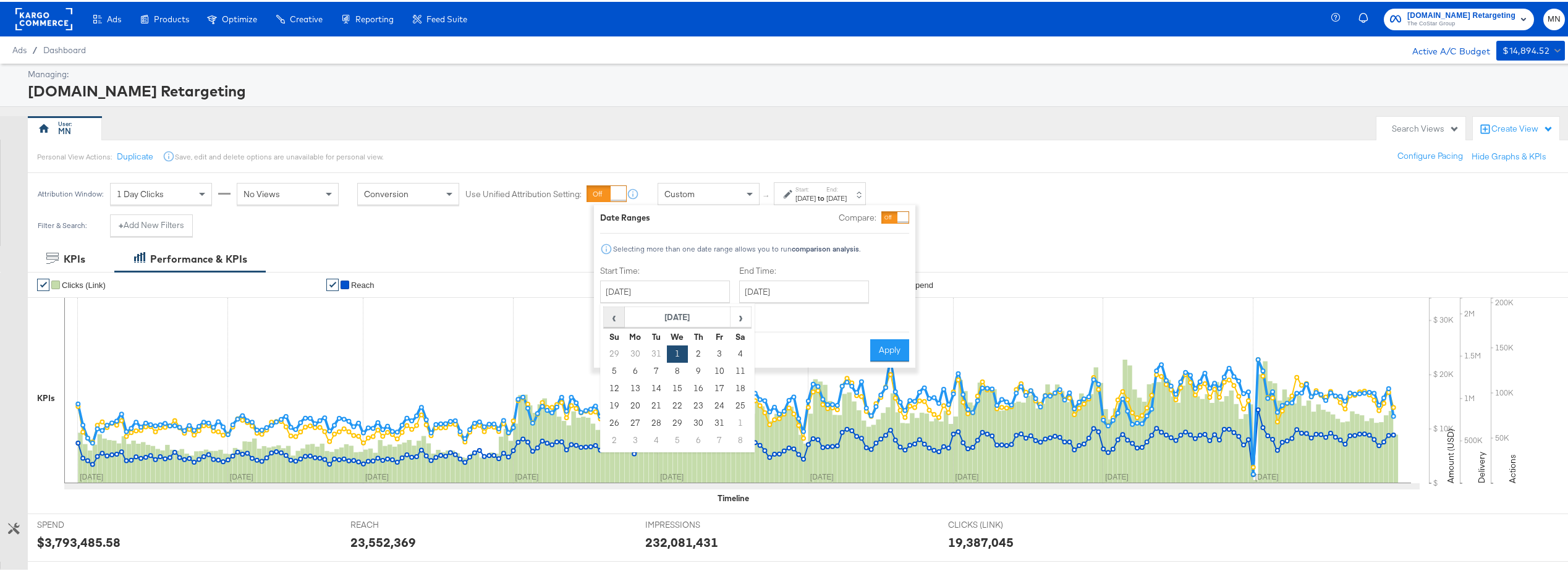
click at [614, 313] on span "‹" at bounding box center [614, 314] width 19 height 18
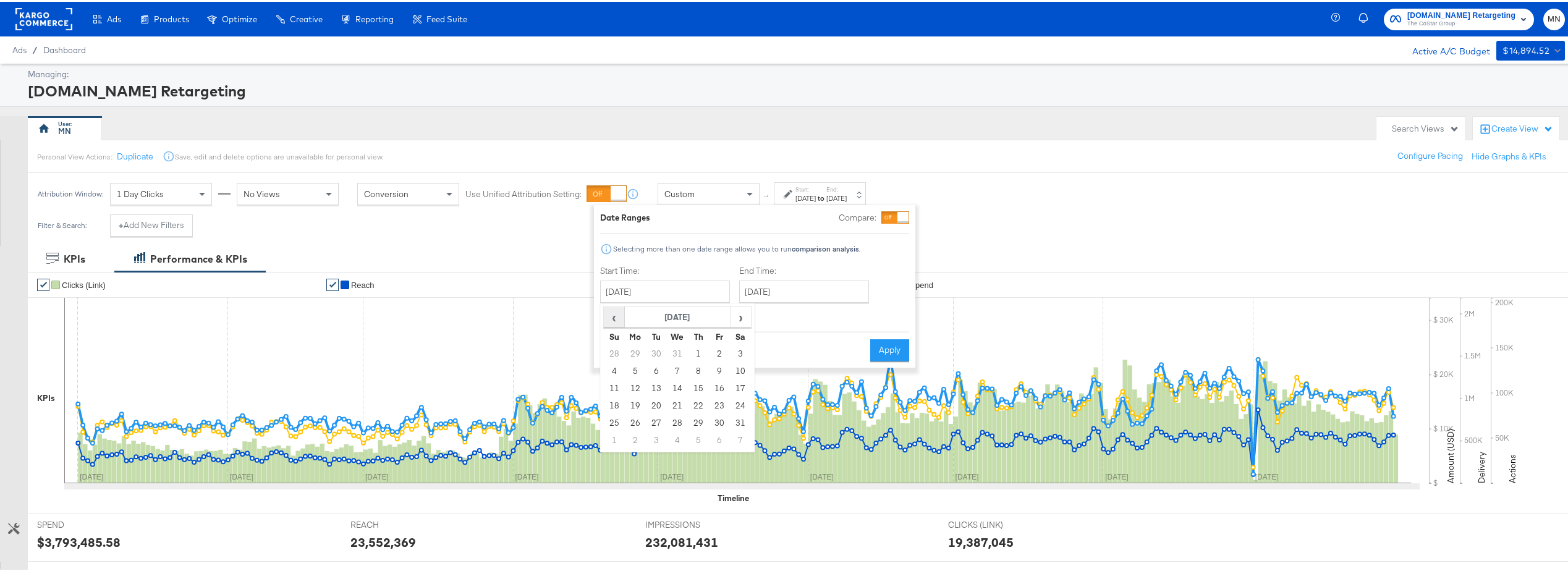
click at [614, 313] on span "‹" at bounding box center [614, 314] width 19 height 18
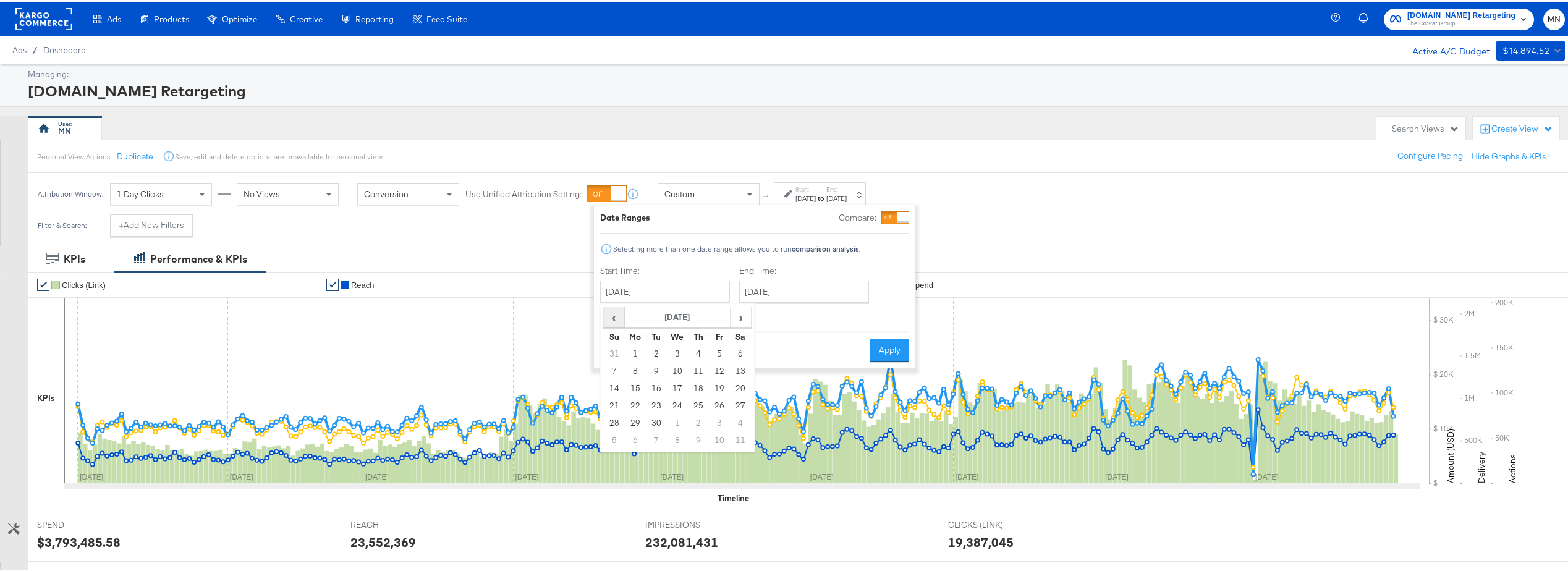
click at [614, 313] on span "‹" at bounding box center [614, 314] width 19 height 18
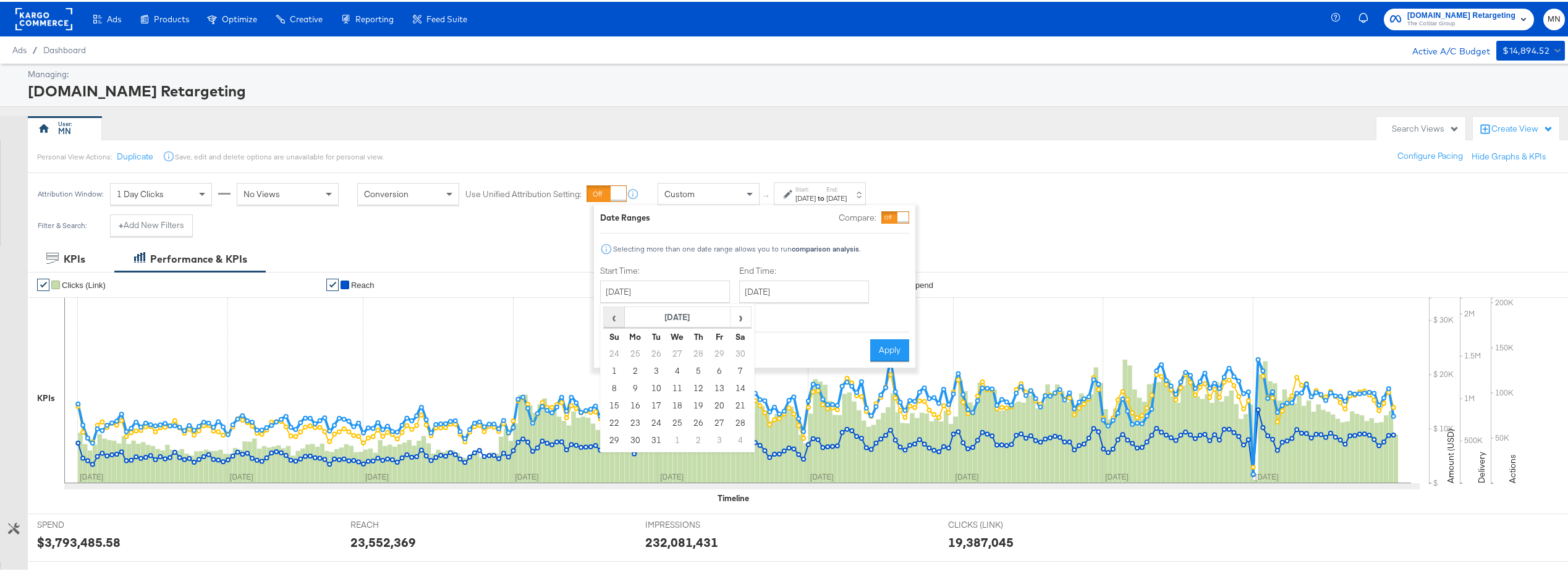
click at [614, 313] on span "‹" at bounding box center [614, 314] width 19 height 18
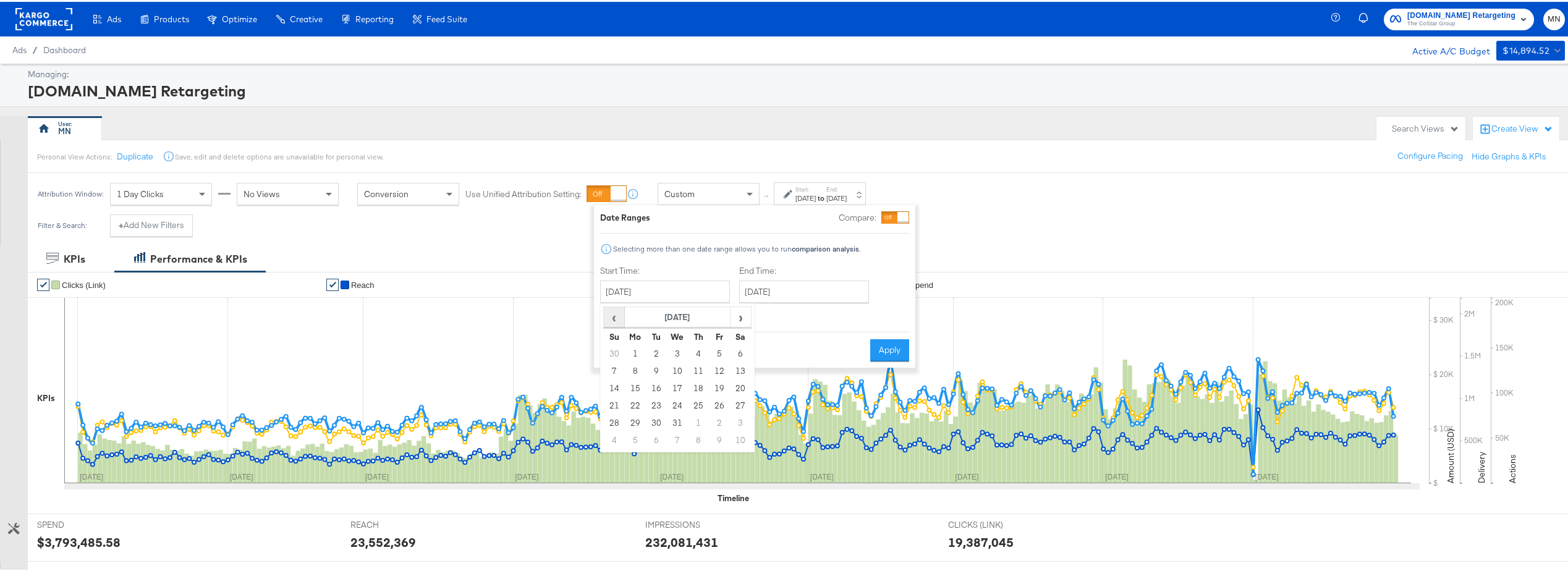
click at [614, 313] on span "‹" at bounding box center [614, 314] width 19 height 18
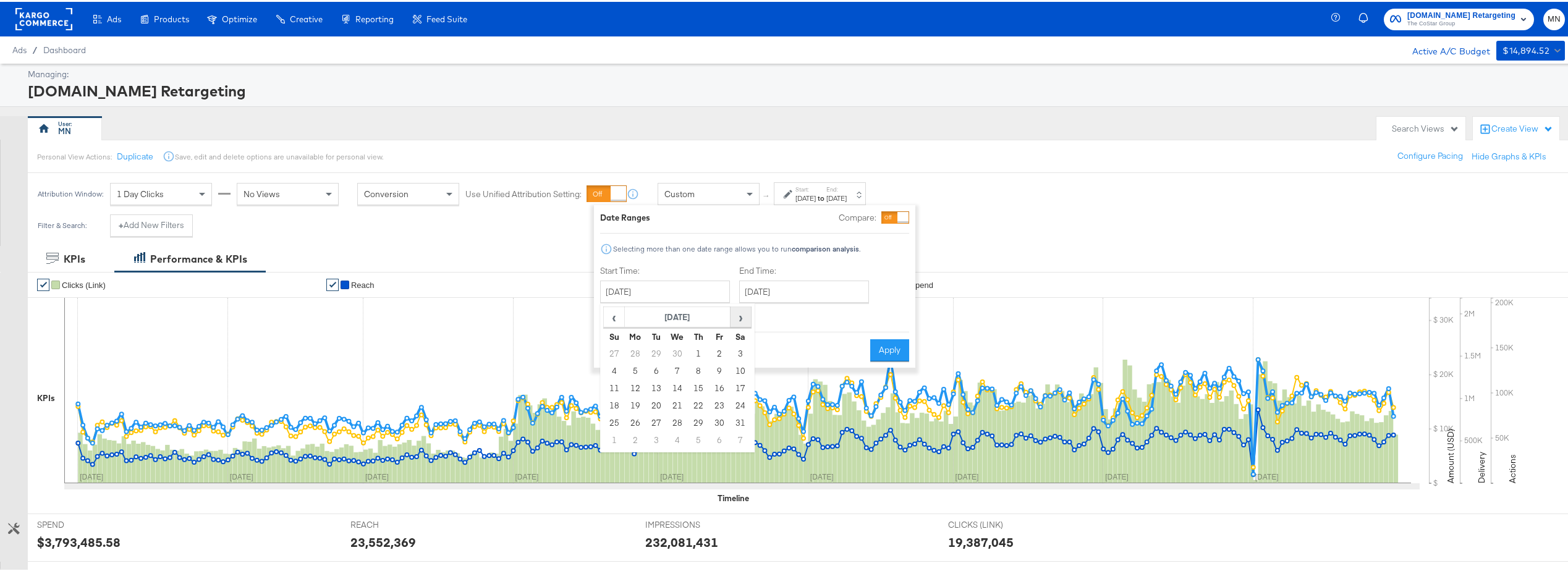
click at [735, 317] on span "›" at bounding box center [741, 314] width 19 height 18
click at [616, 370] on td "1" at bounding box center [614, 369] width 21 height 18
type input "January 1st 2023"
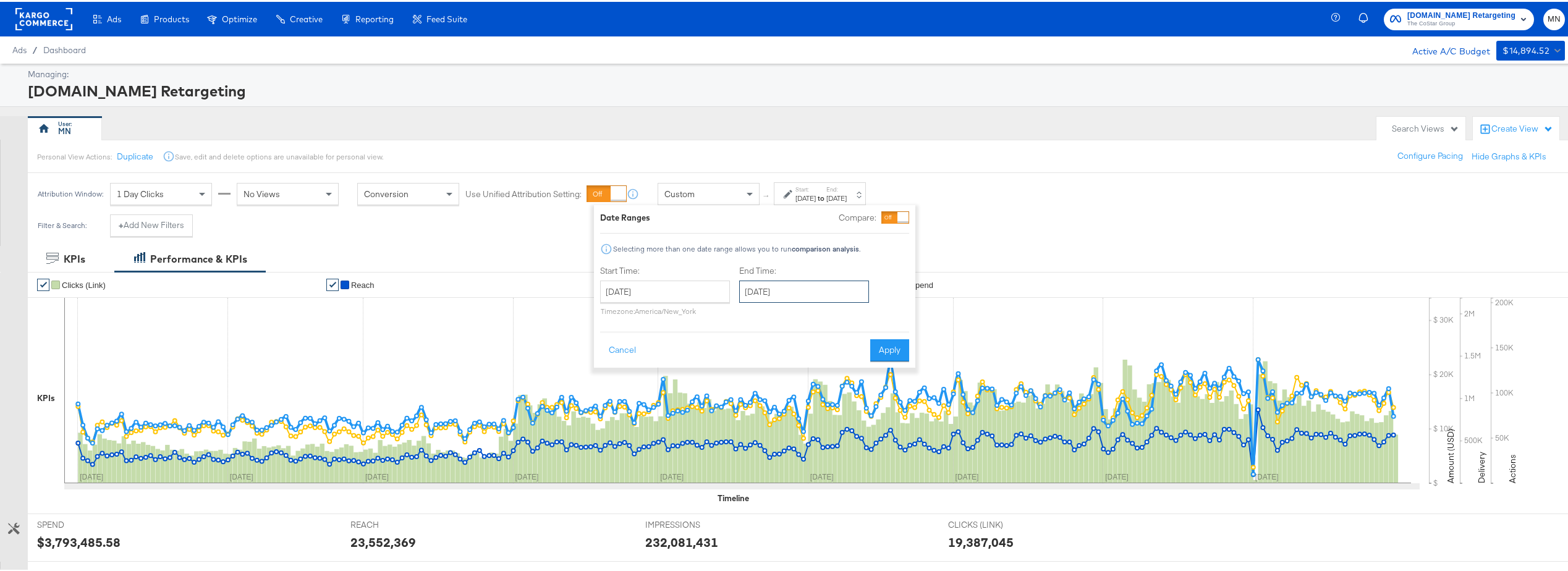
click at [833, 295] on input "September 30th 2025" at bounding box center [804, 289] width 130 height 22
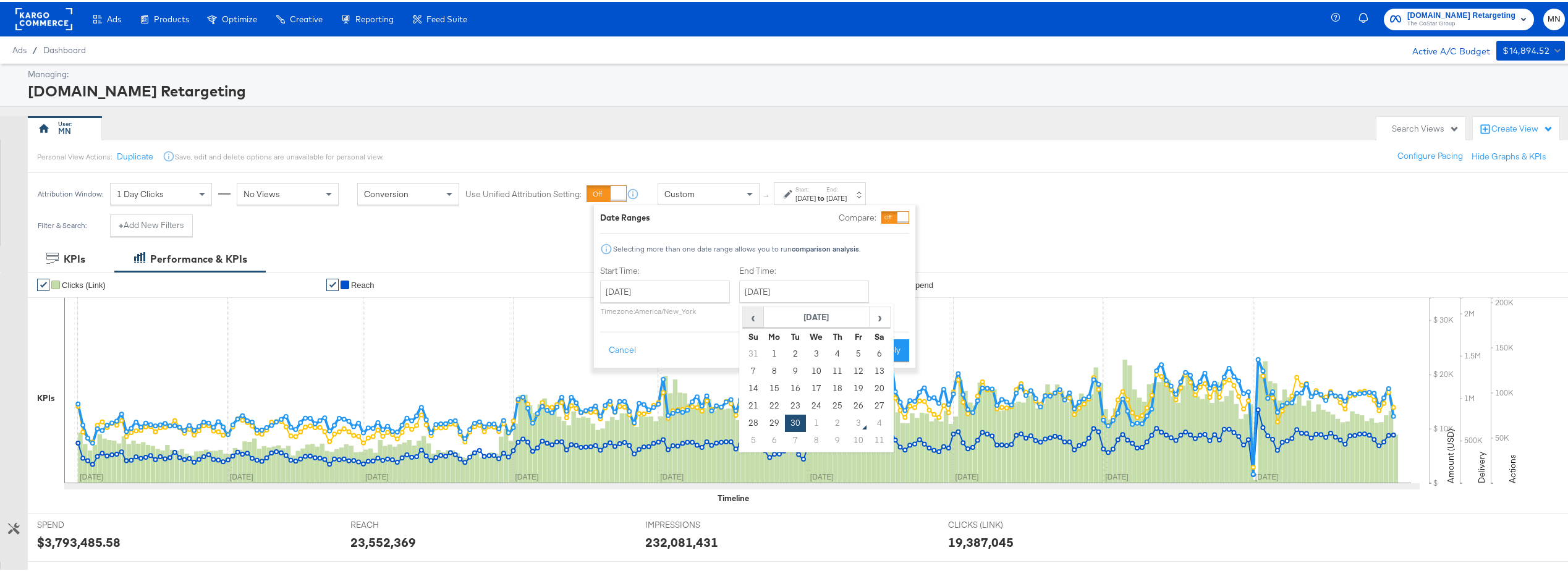
click at [756, 317] on span "‹" at bounding box center [753, 314] width 19 height 18
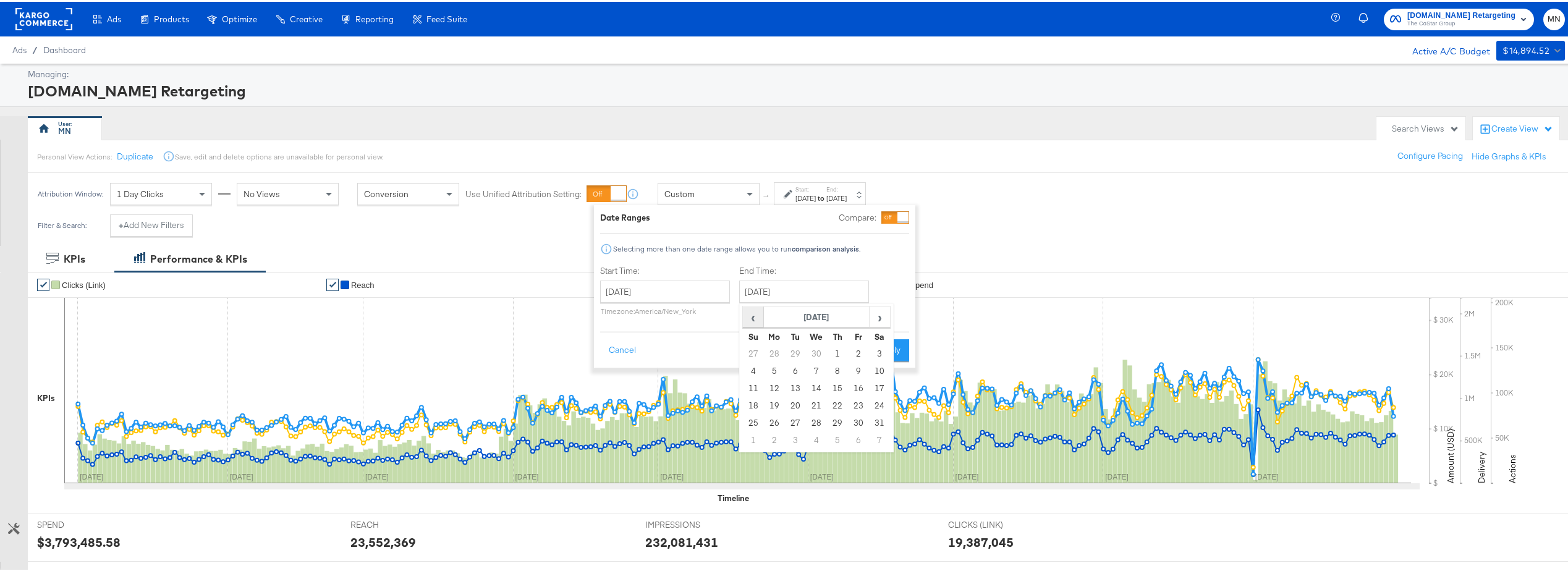
click at [756, 317] on span "‹" at bounding box center [753, 314] width 19 height 18
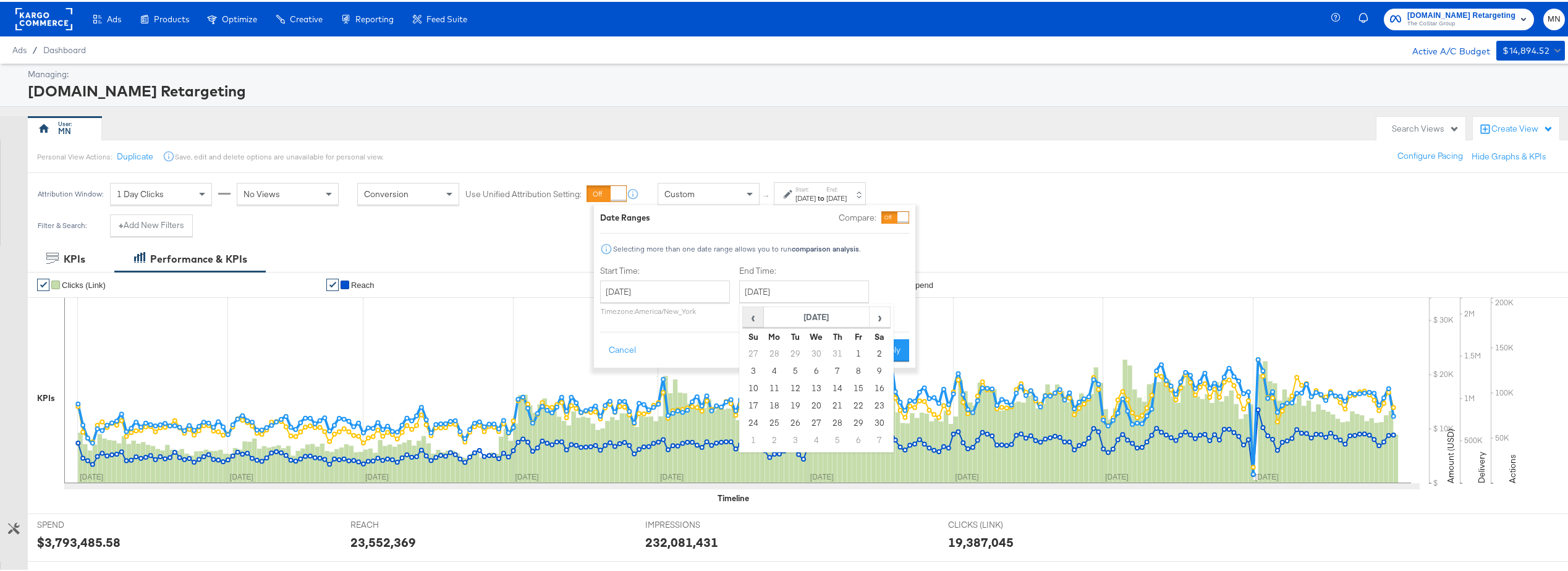
click at [757, 320] on span "‹" at bounding box center [753, 314] width 19 height 18
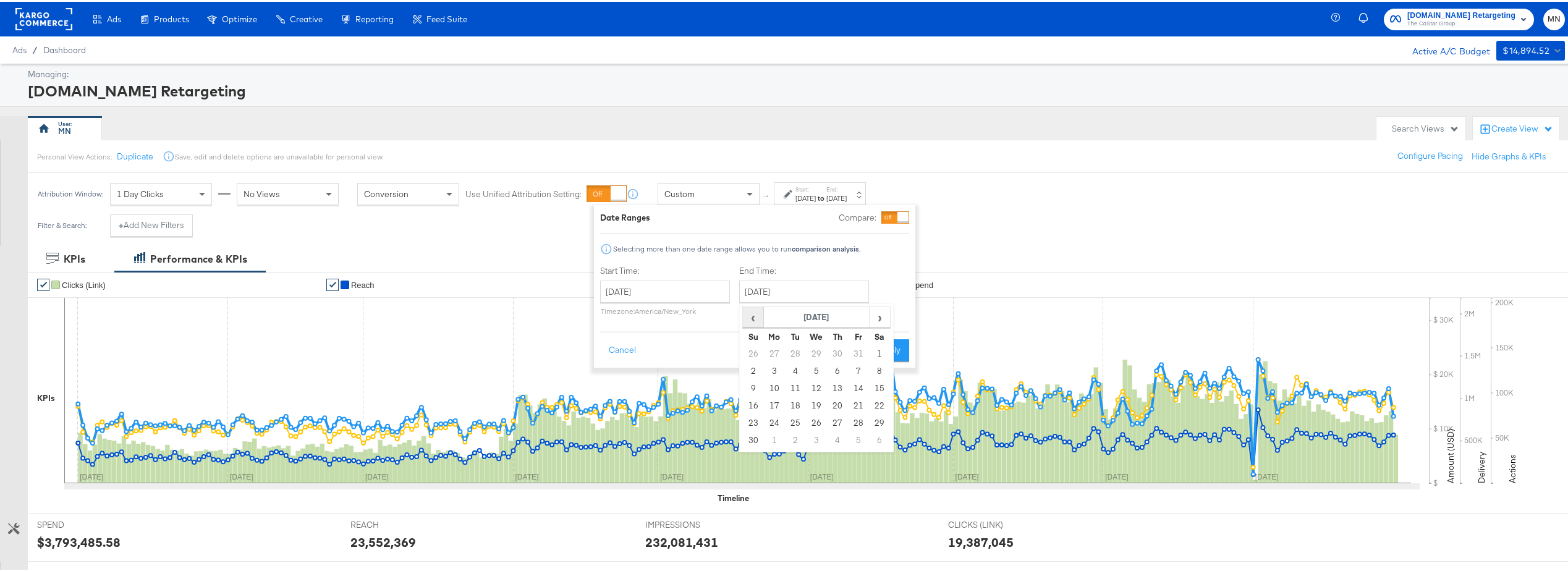
click at [757, 320] on span "‹" at bounding box center [753, 314] width 19 height 18
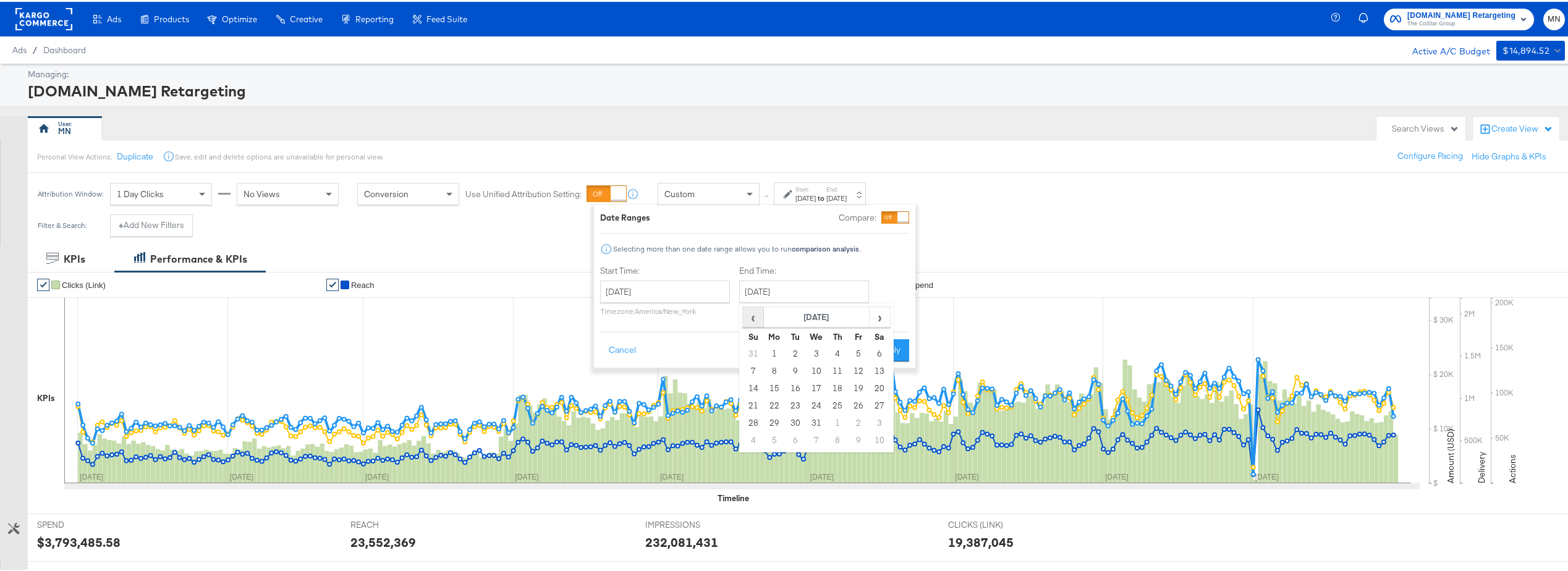
click at [757, 320] on span "‹" at bounding box center [753, 314] width 19 height 18
click at [755, 432] on td "31" at bounding box center [753, 439] width 21 height 18
type input "December 31st 2023"
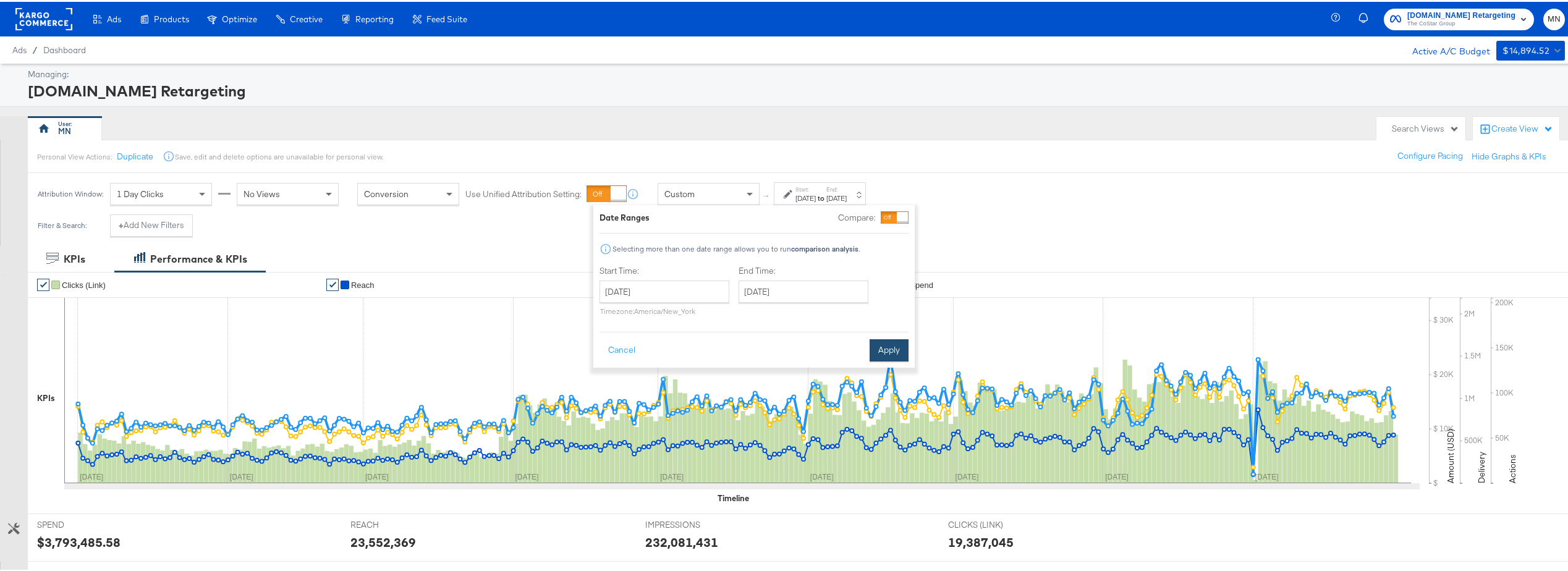
click at [895, 354] on button "Apply" at bounding box center [889, 349] width 39 height 22
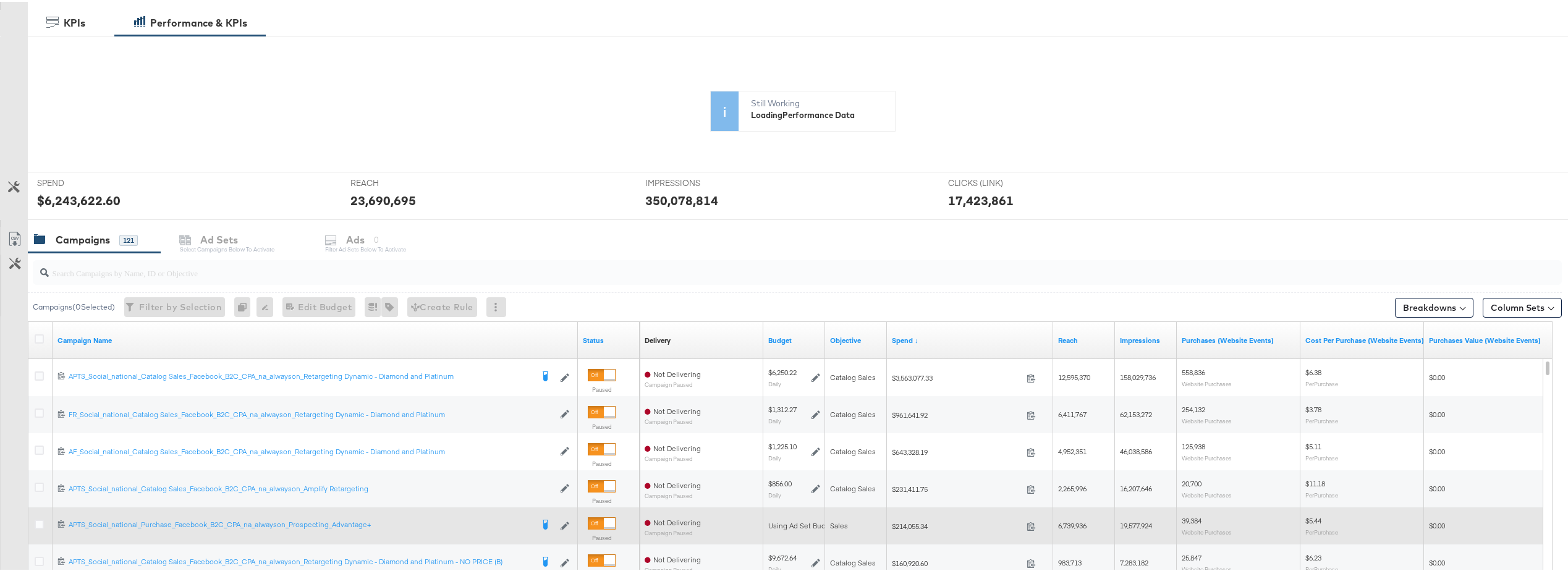
scroll to position [100, 0]
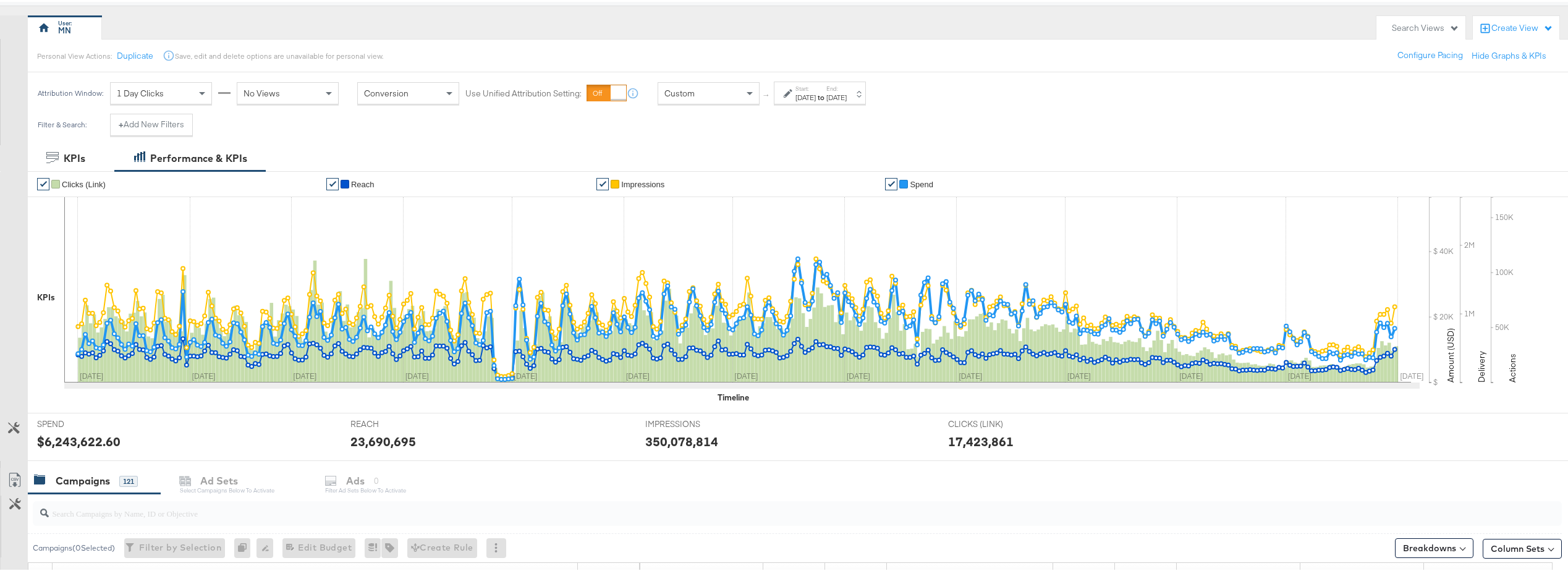
click at [1521, 26] on div "Create View" at bounding box center [1522, 26] width 61 height 12
click at [1318, 109] on div "Attribution Window: 1 Day Clicks No Views Conversion Use Unified Attribution Se…" at bounding box center [788, 91] width 1578 height 41
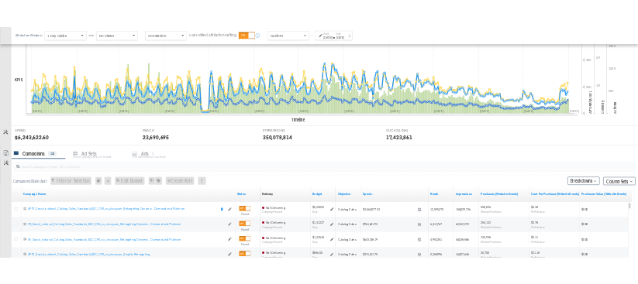
scroll to position [359, 0]
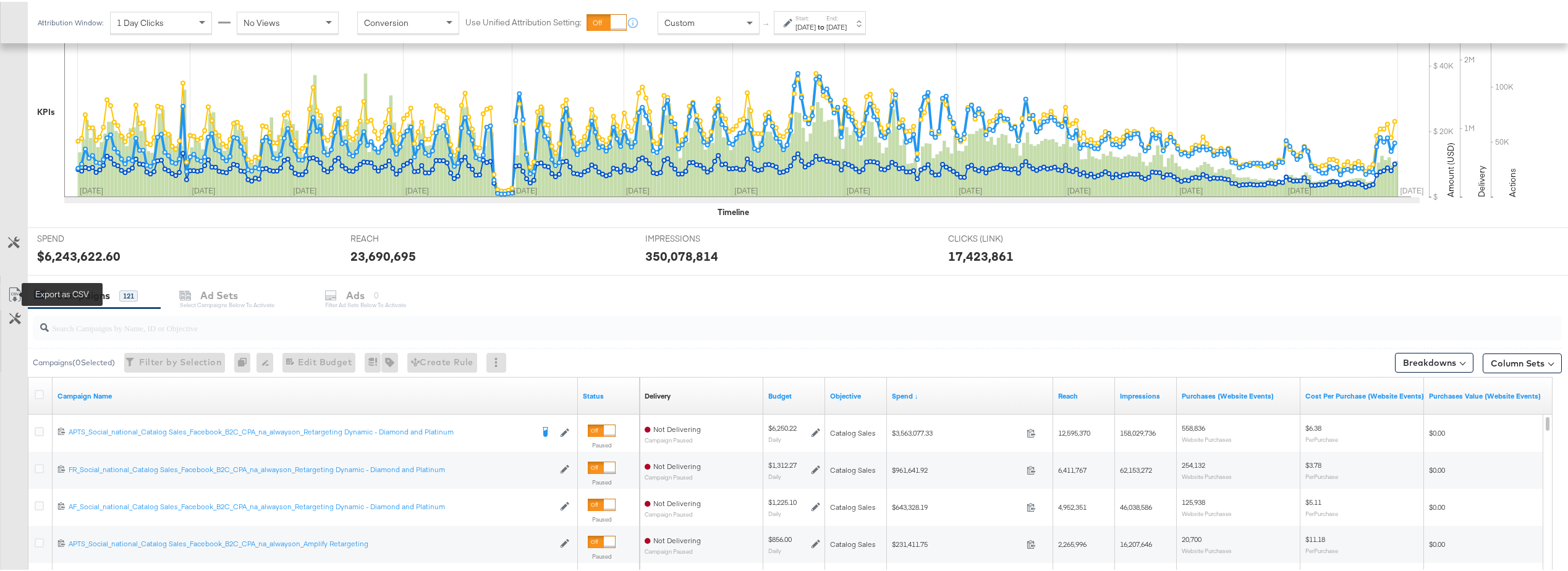
click at [10, 294] on icon at bounding box center [14, 293] width 15 height 15
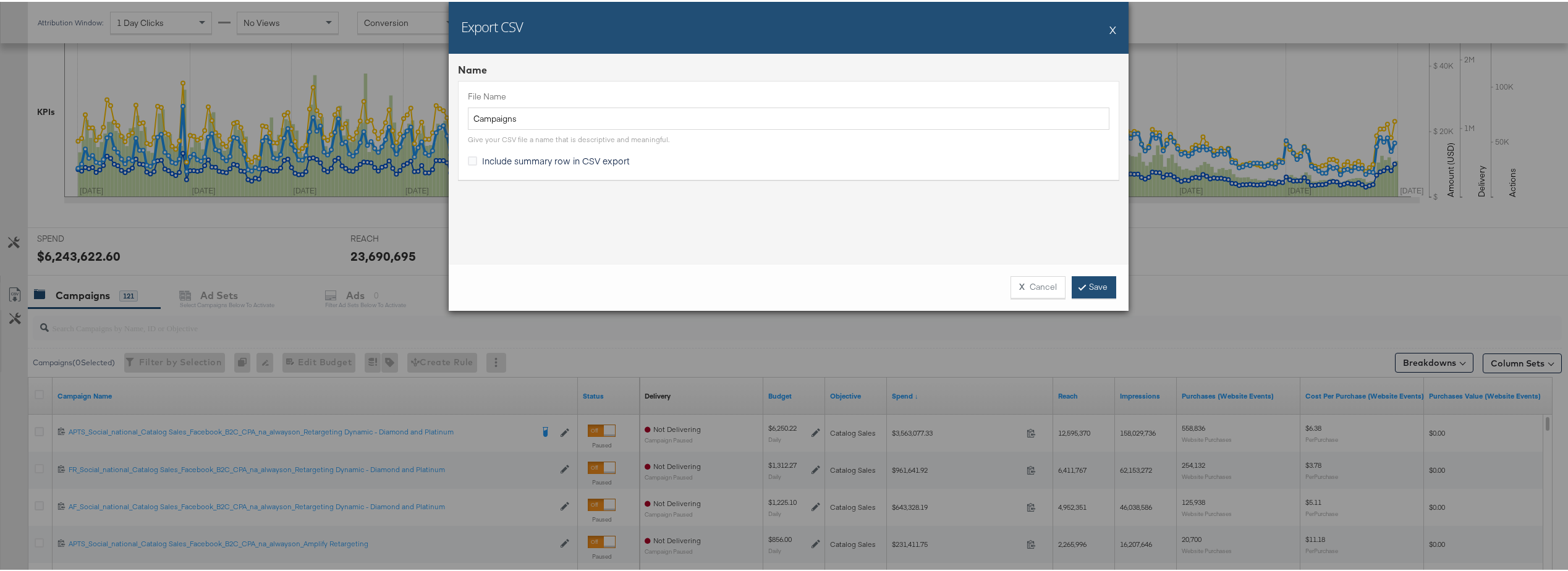
click at [1091, 285] on link "Save" at bounding box center [1094, 286] width 45 height 22
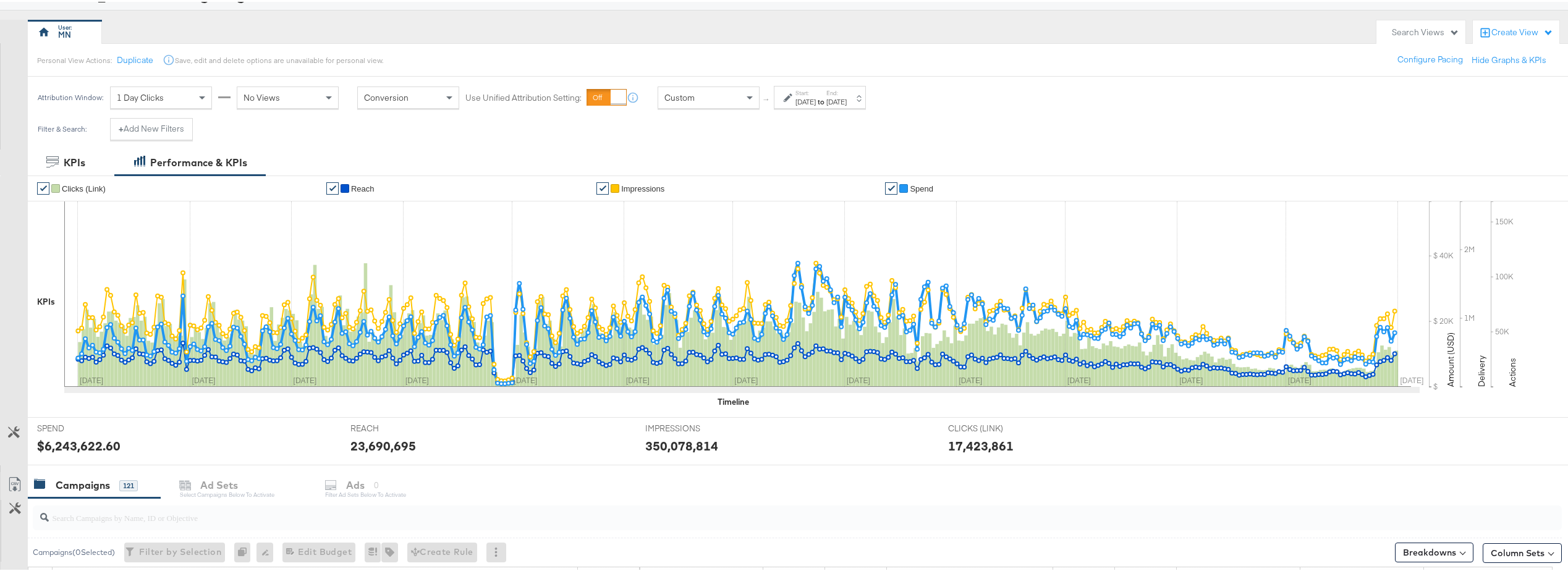
scroll to position [8, 0]
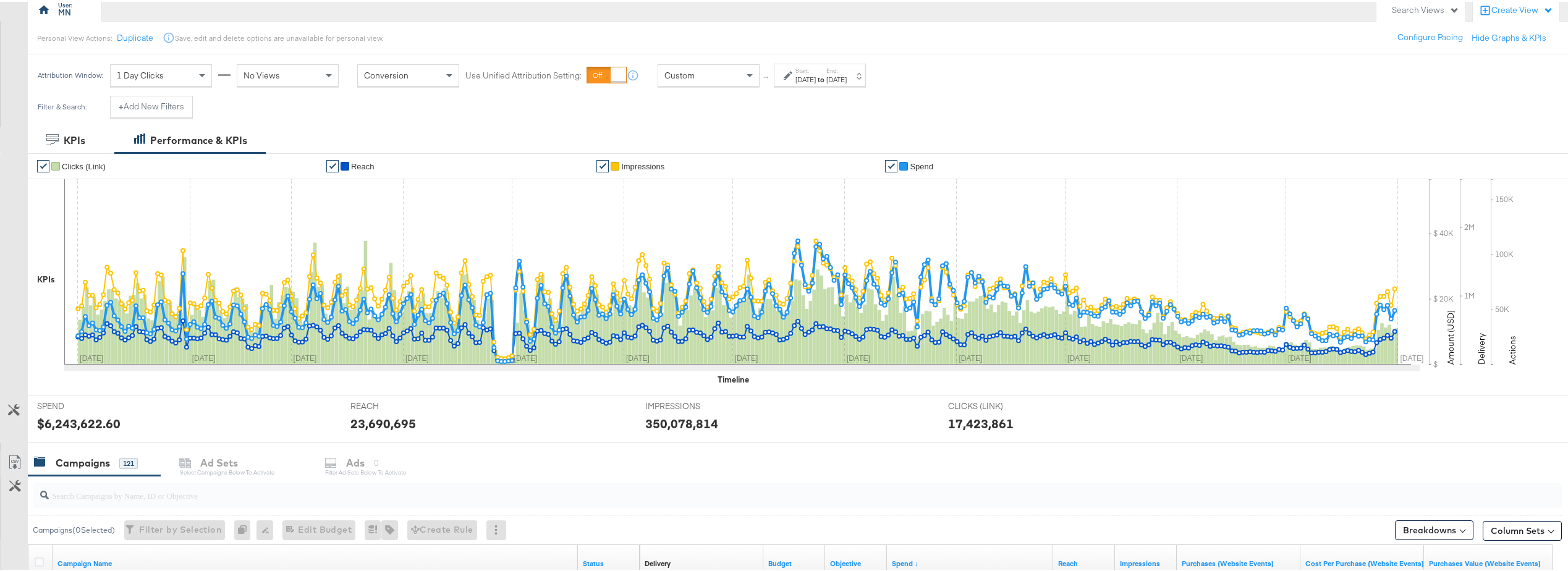
scroll to position [124, 0]
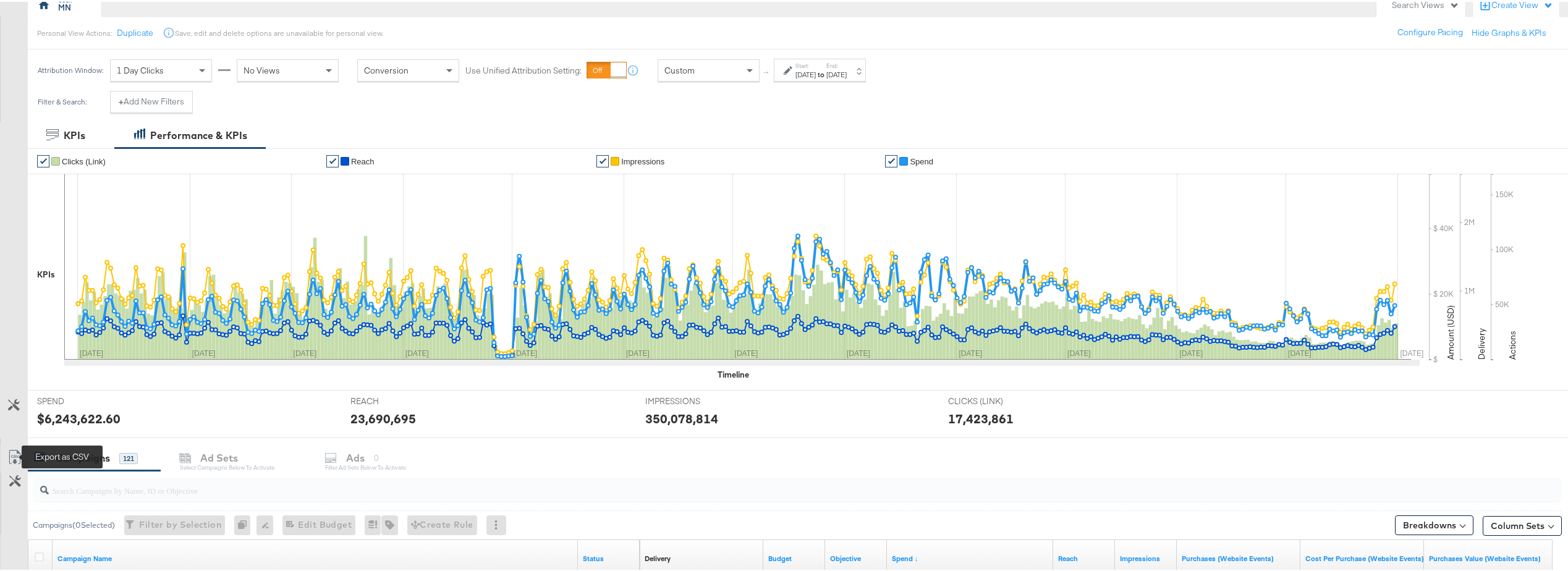
click at [18, 457] on icon at bounding box center [14, 455] width 15 height 15
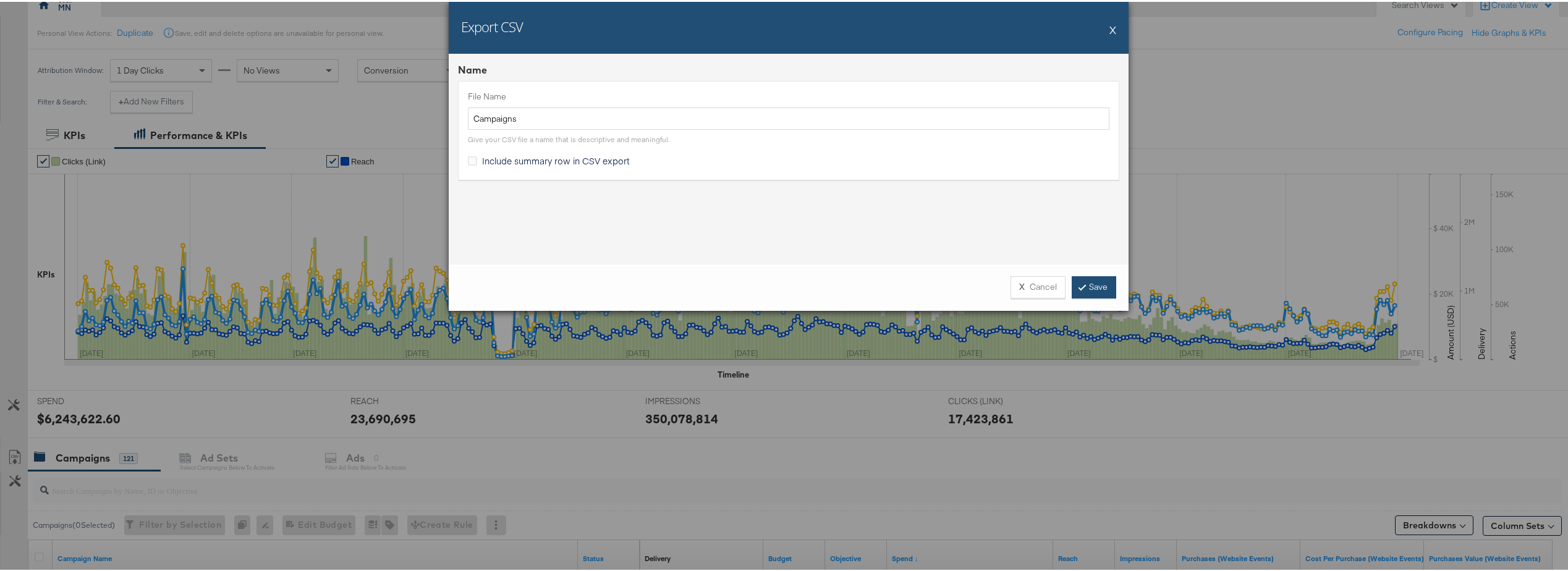
click at [1083, 282] on link "Save" at bounding box center [1094, 286] width 45 height 22
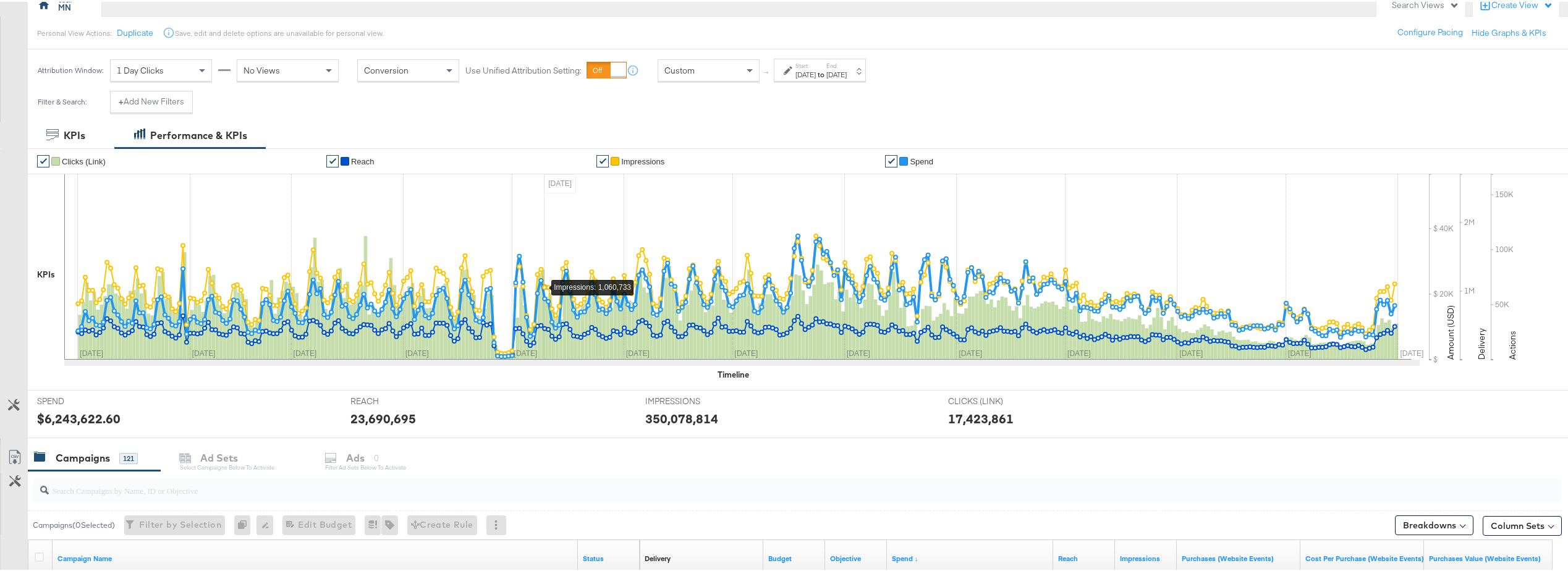
click at [471, 116] on div "Filter & Search: + Add New Filters" at bounding box center [788, 105] width 1578 height 32
click at [816, 70] on div "Jan 1st 2023" at bounding box center [806, 73] width 21 height 10
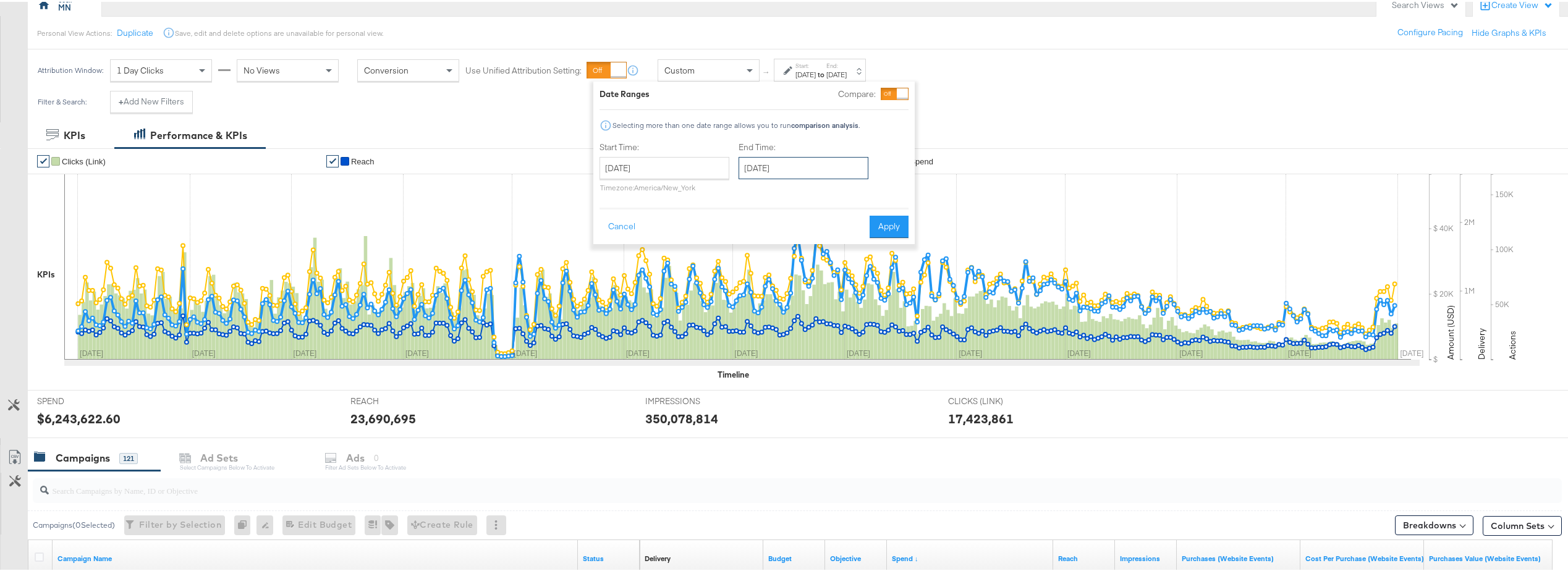
click at [776, 163] on input "December 31st 2023" at bounding box center [804, 166] width 130 height 22
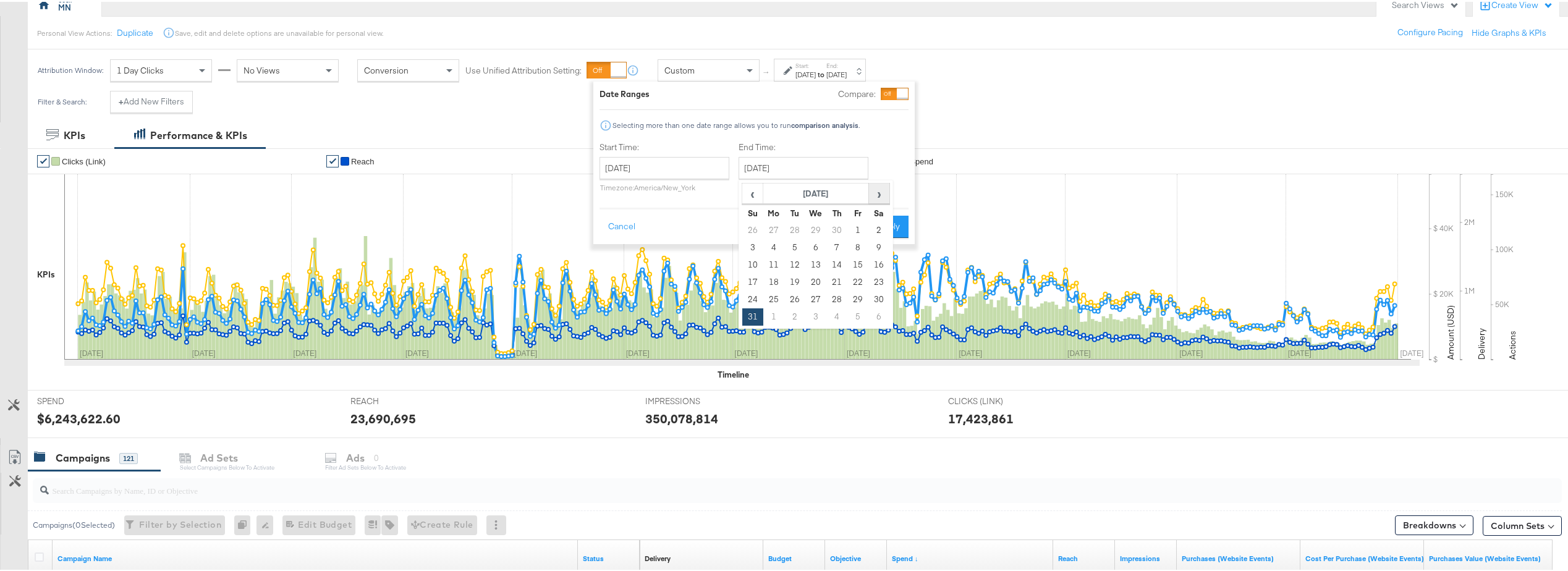
click at [878, 196] on span "›" at bounding box center [879, 191] width 19 height 18
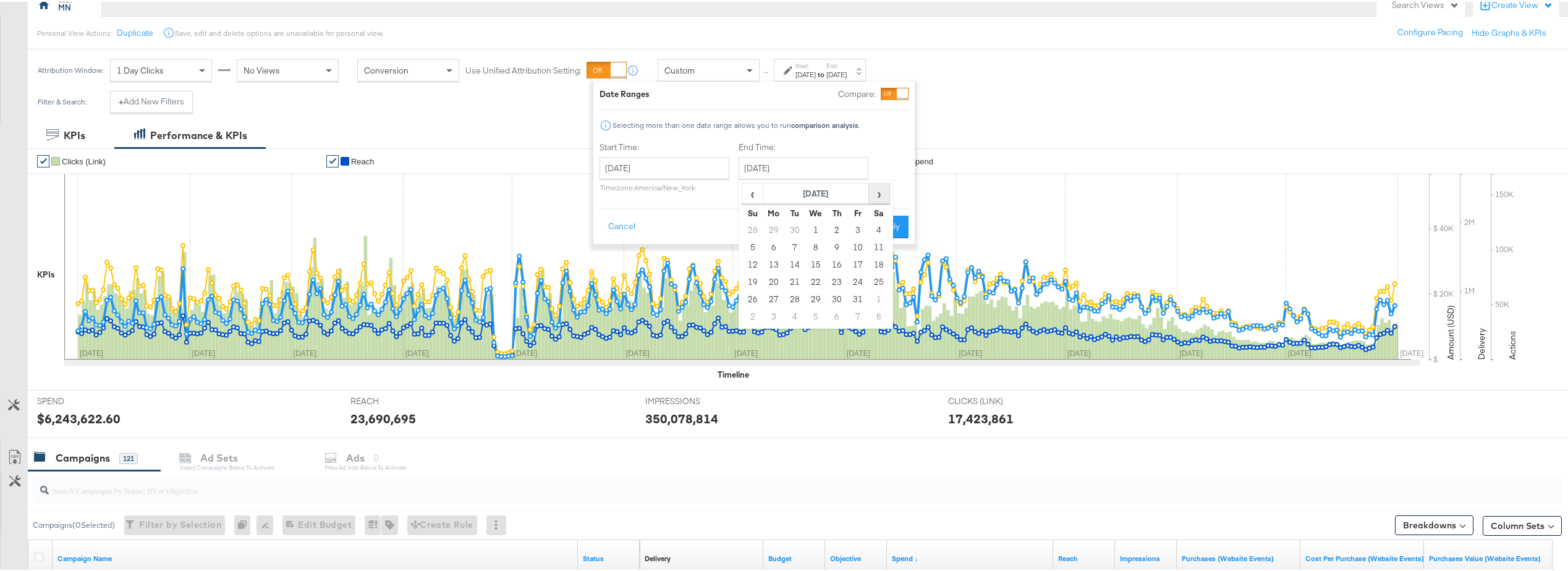
click at [878, 196] on span "›" at bounding box center [879, 191] width 19 height 18
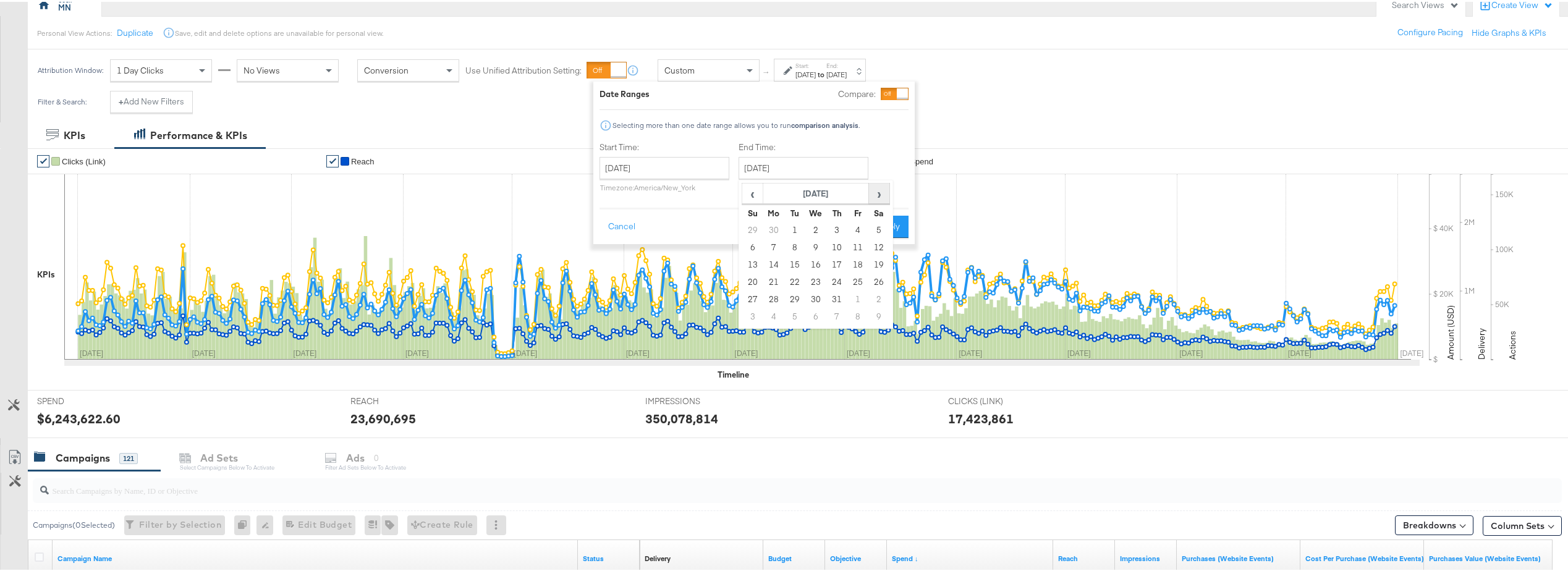
click at [878, 196] on span "›" at bounding box center [879, 191] width 19 height 18
click at [797, 317] on td "31" at bounding box center [795, 315] width 21 height 18
type input "December 31st 2024"
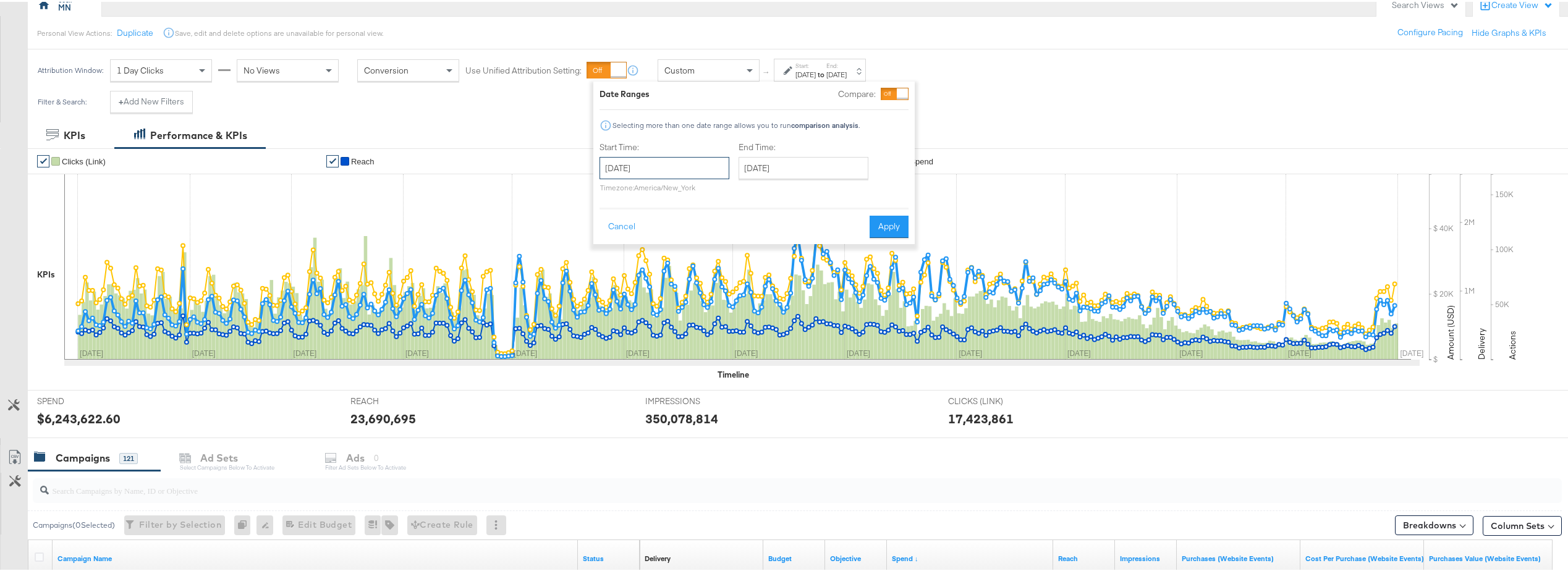
click at [685, 161] on input "January 1st 2023" at bounding box center [664, 166] width 130 height 22
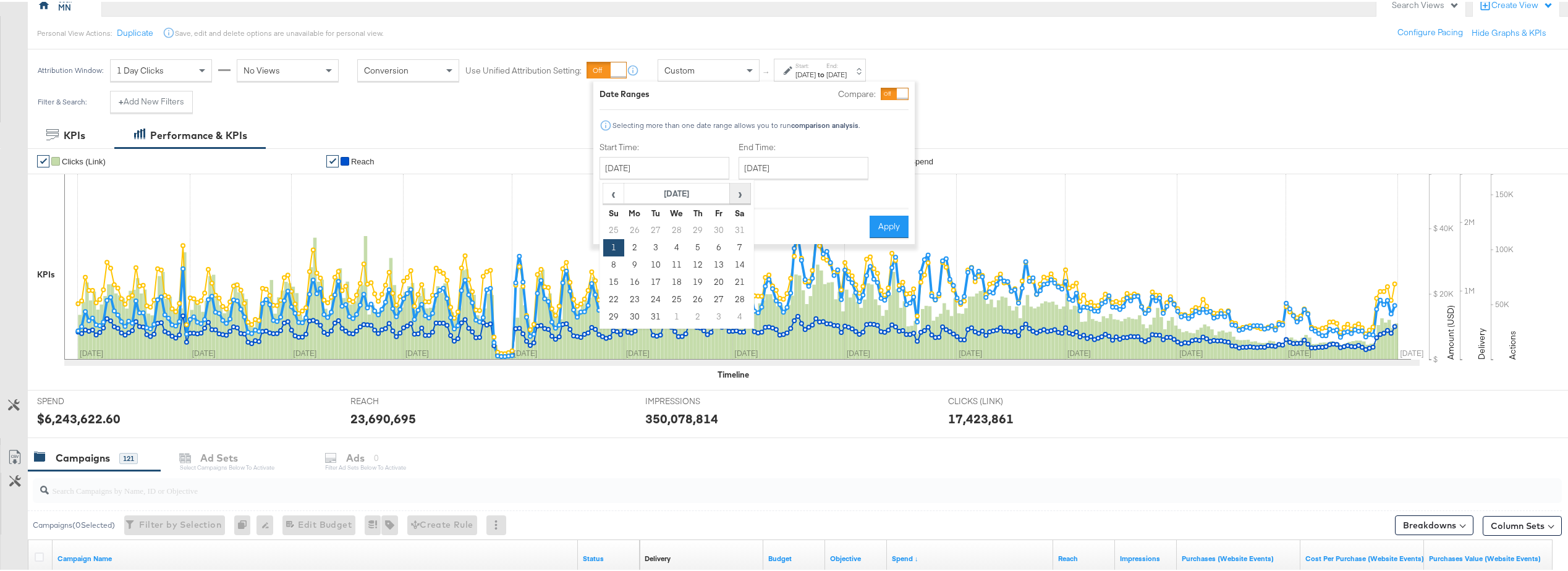
click at [737, 193] on span "›" at bounding box center [741, 191] width 19 height 18
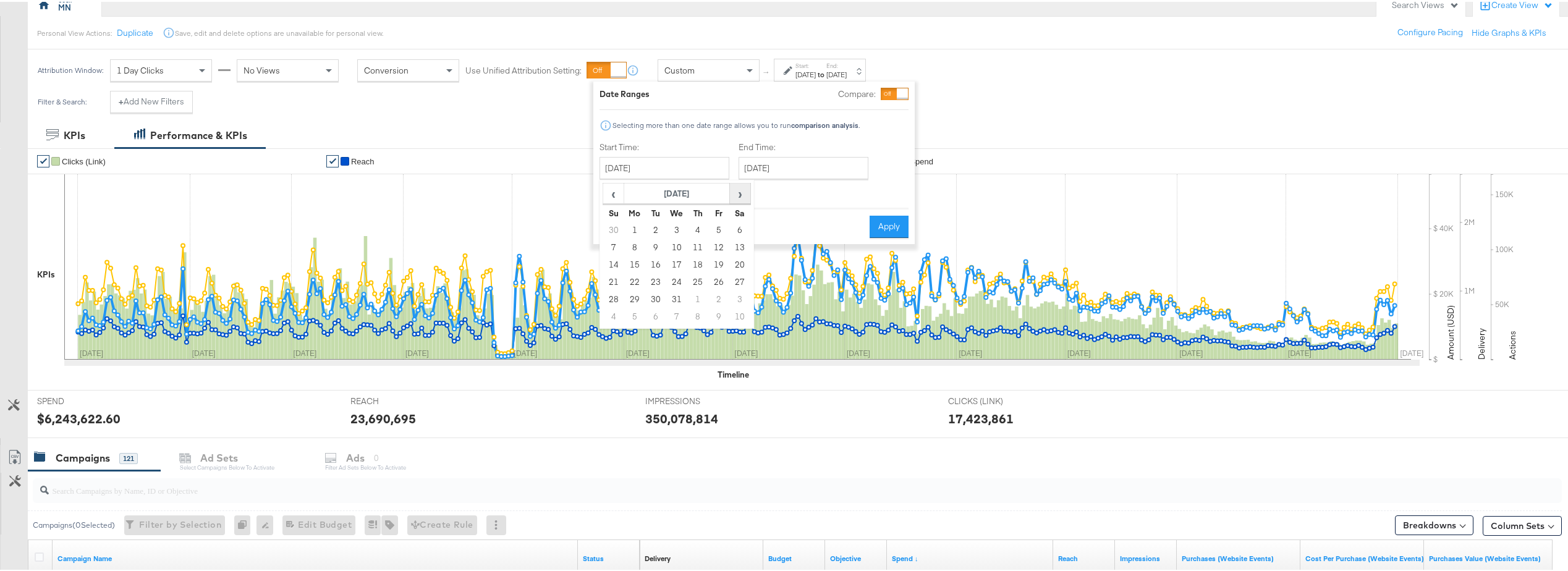
click at [737, 193] on span "›" at bounding box center [741, 191] width 19 height 18
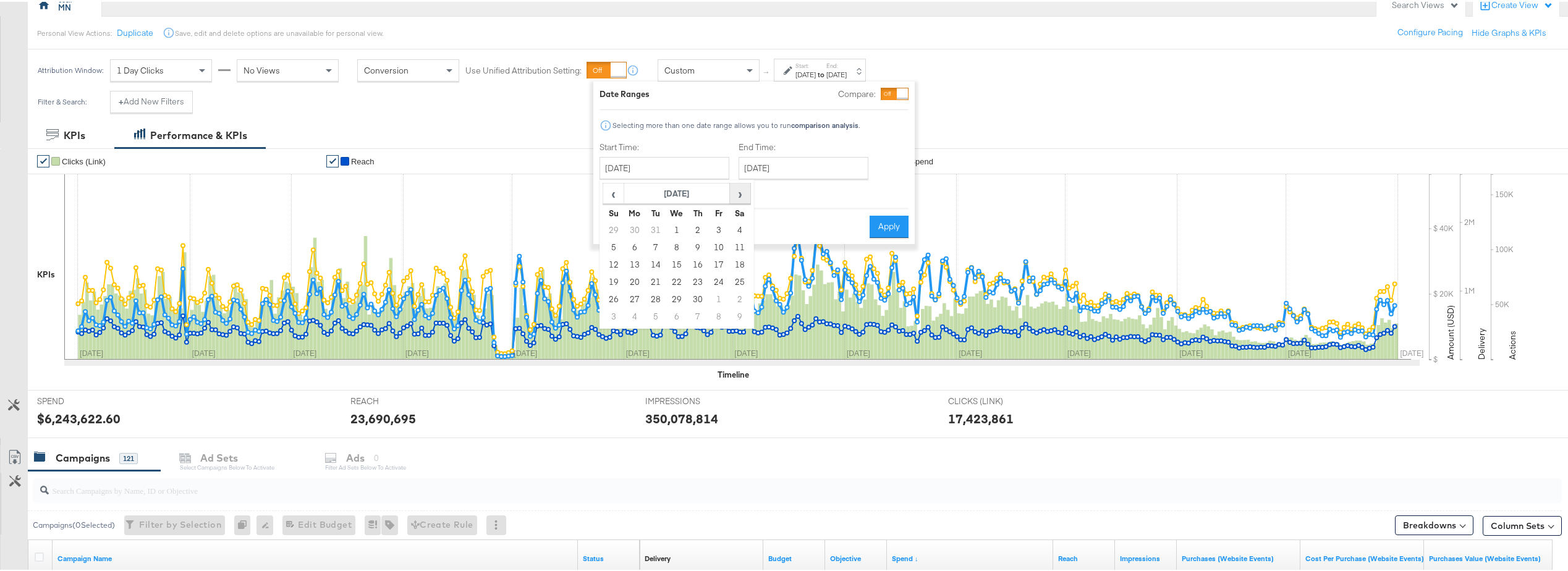
click at [737, 193] on span "›" at bounding box center [741, 191] width 19 height 18
drag, startPoint x: 633, startPoint y: 225, endPoint x: 823, endPoint y: 220, distance: 190.1
click at [633, 225] on td "1" at bounding box center [634, 229] width 21 height 18
type input "January 1st 2024"
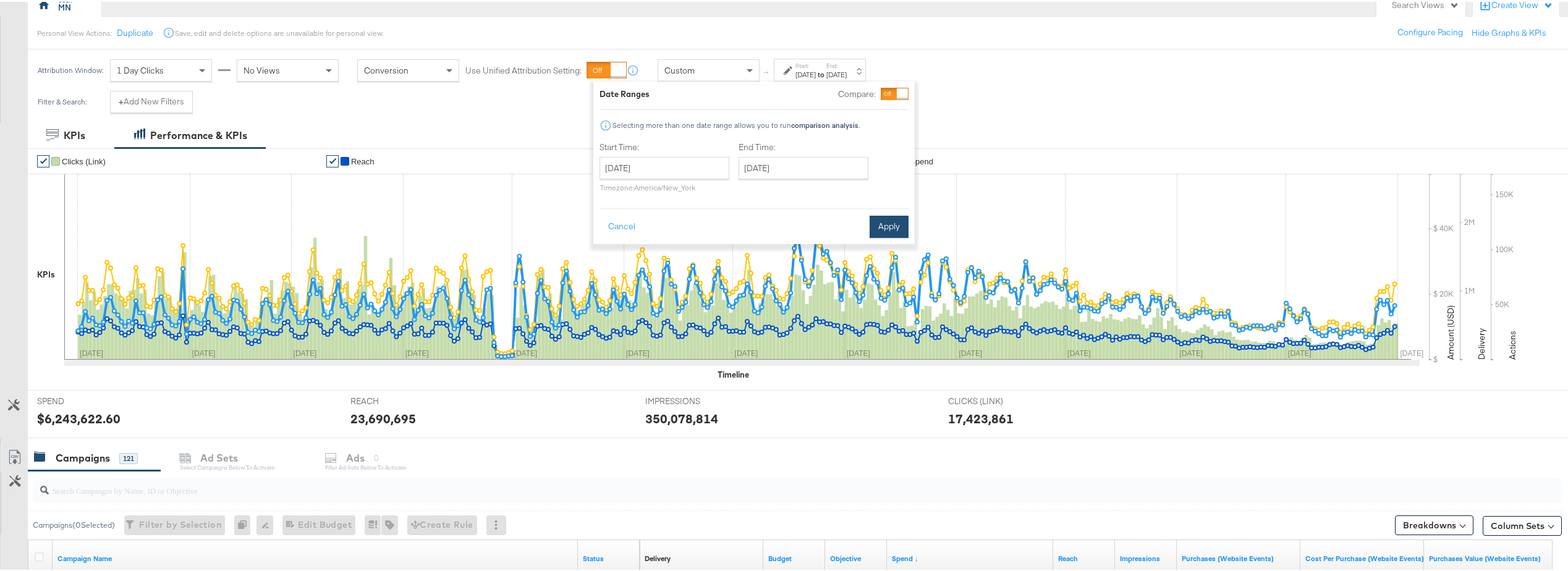
click at [888, 218] on button "Apply" at bounding box center [889, 225] width 39 height 22
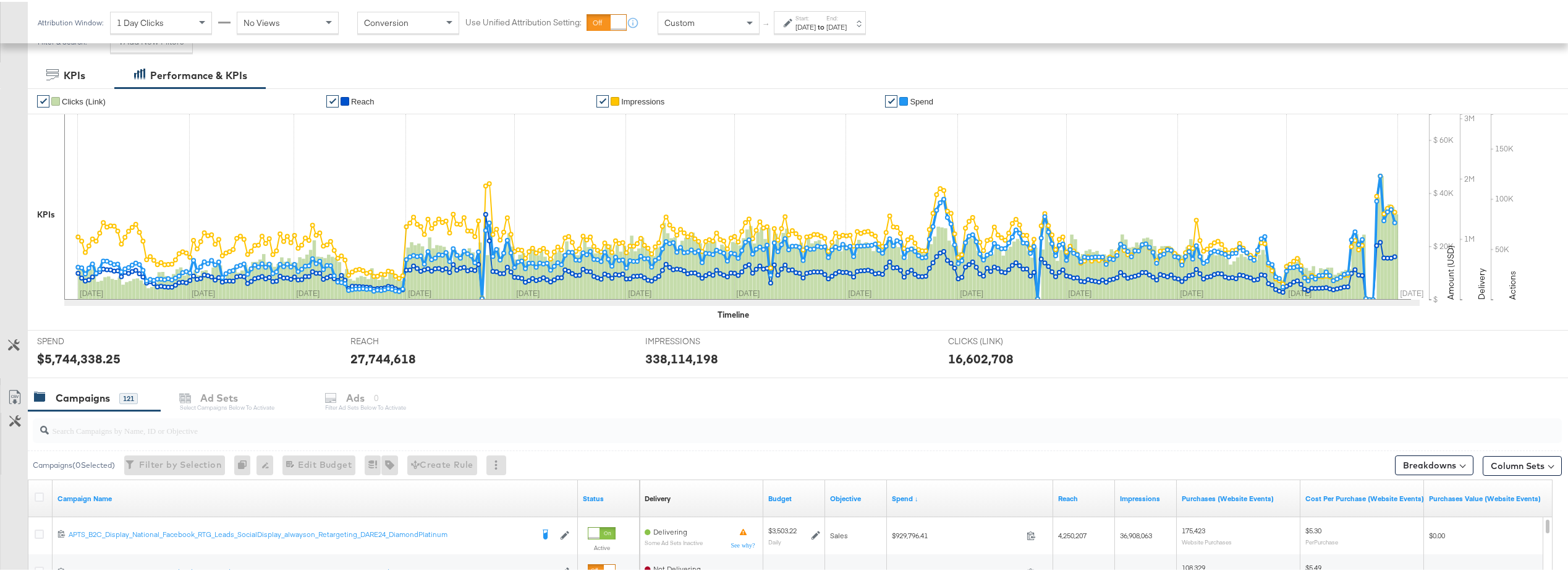
scroll to position [185, 0]
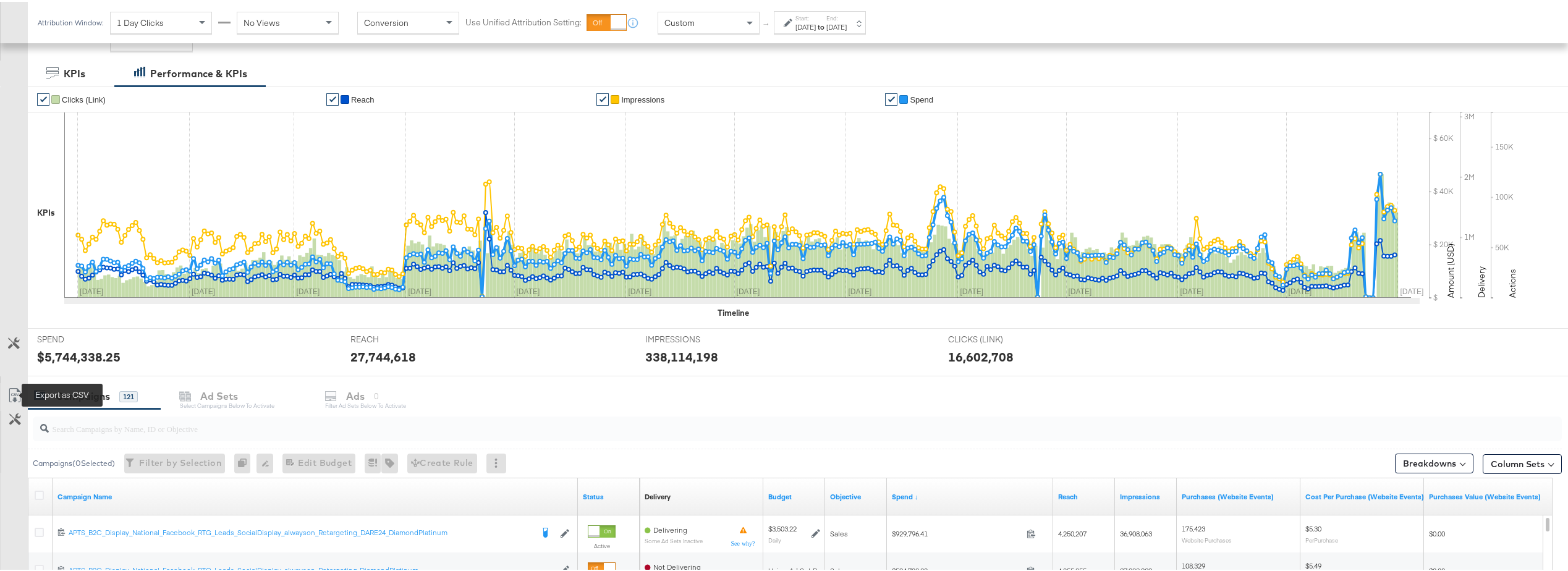
click at [15, 393] on icon at bounding box center [14, 393] width 15 height 15
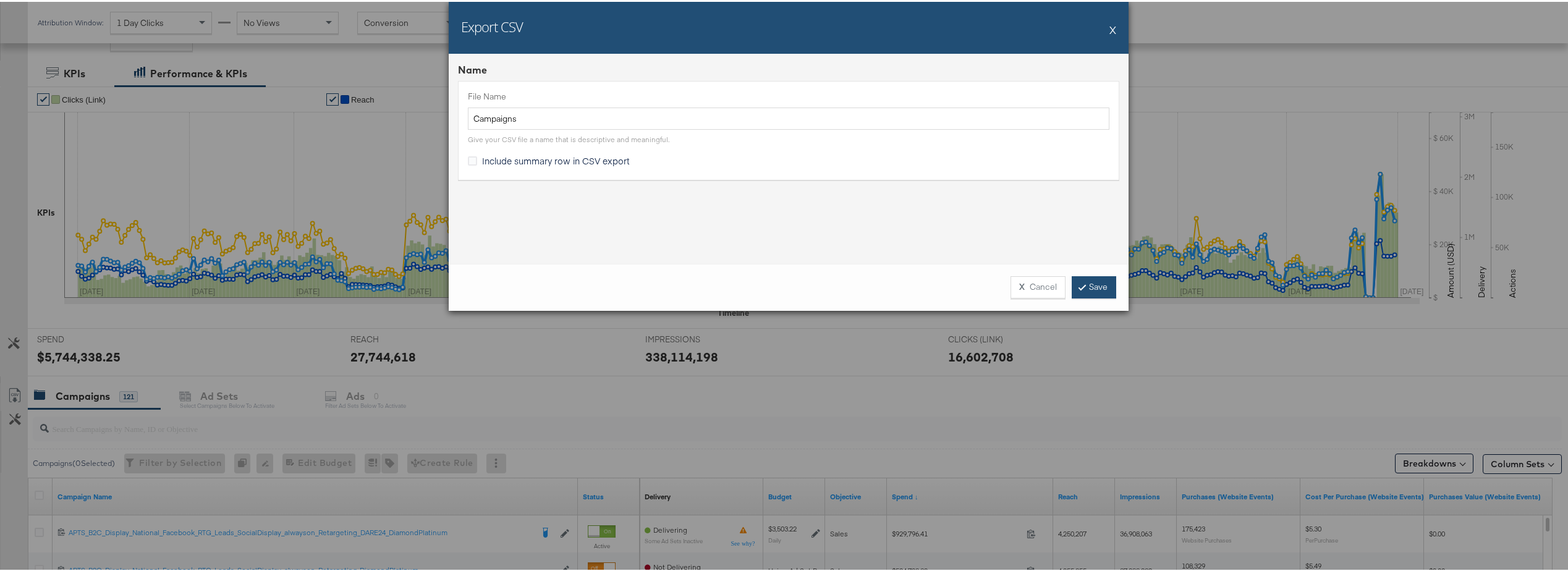
click at [1086, 281] on link "Save" at bounding box center [1094, 286] width 45 height 22
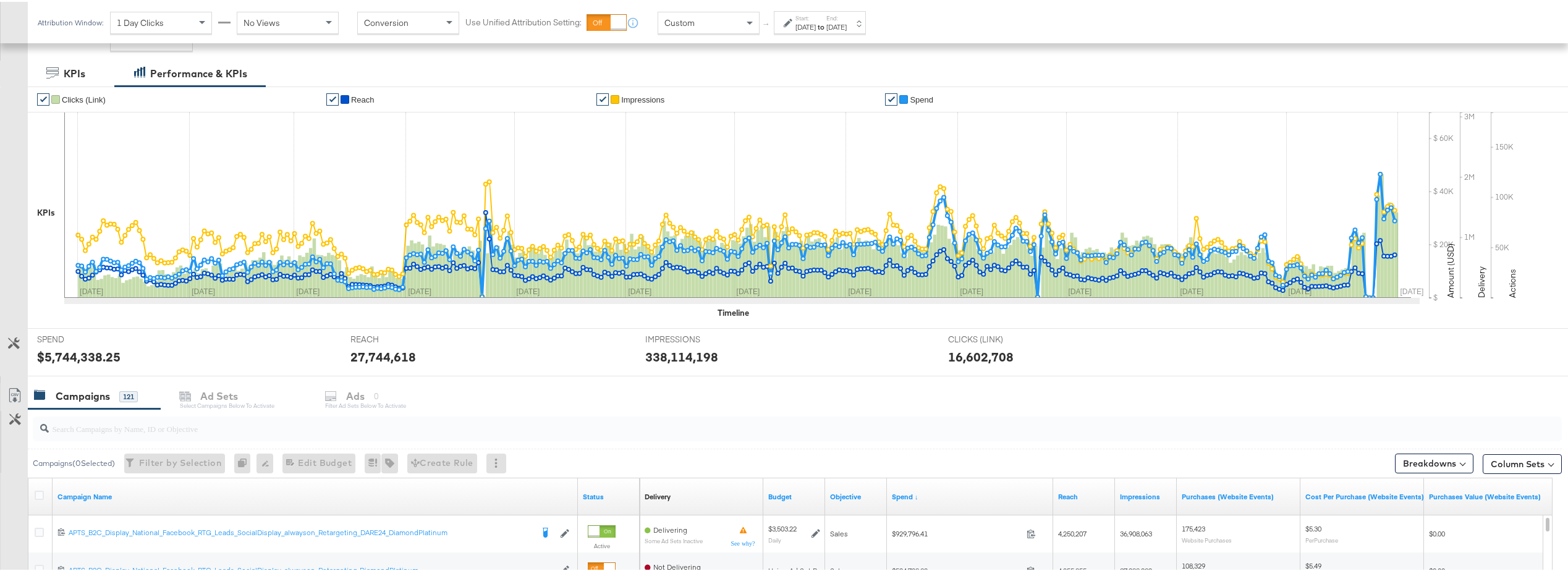
click at [847, 21] on div "Dec 31st 2024" at bounding box center [837, 26] width 21 height 10
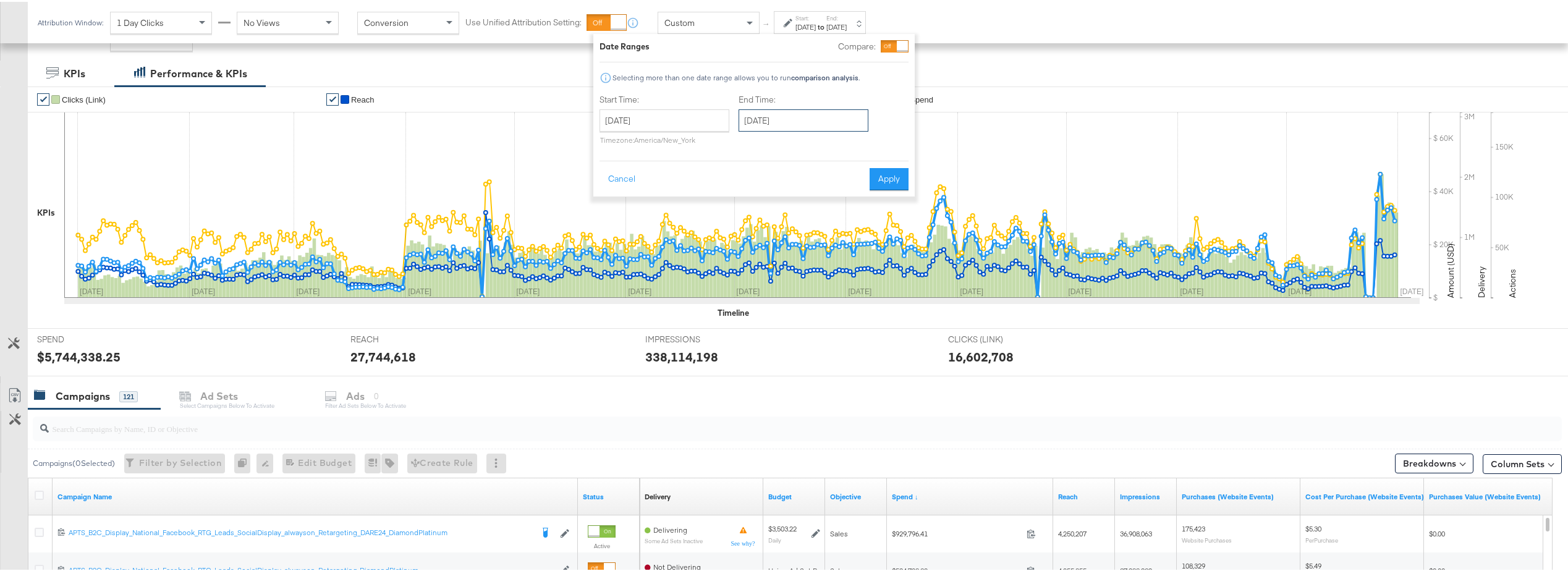
click at [837, 117] on input "December 31st 2024" at bounding box center [804, 119] width 130 height 22
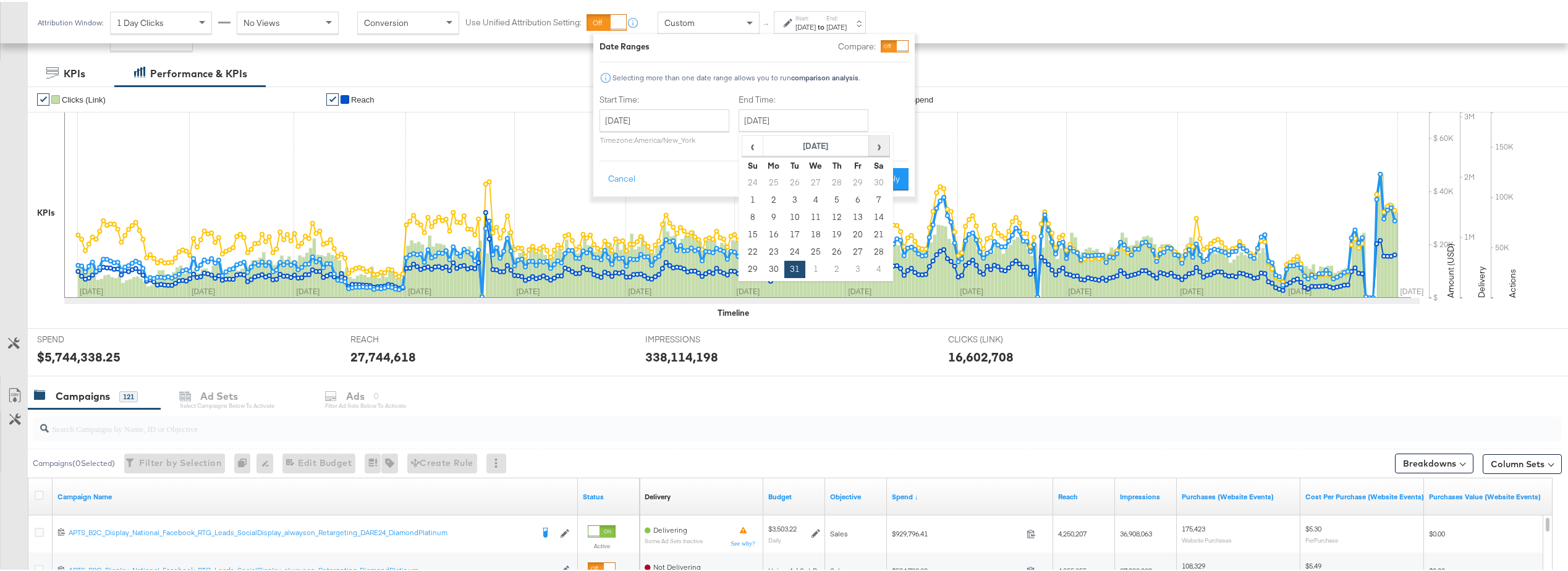
click at [879, 149] on span "›" at bounding box center [879, 144] width 19 height 18
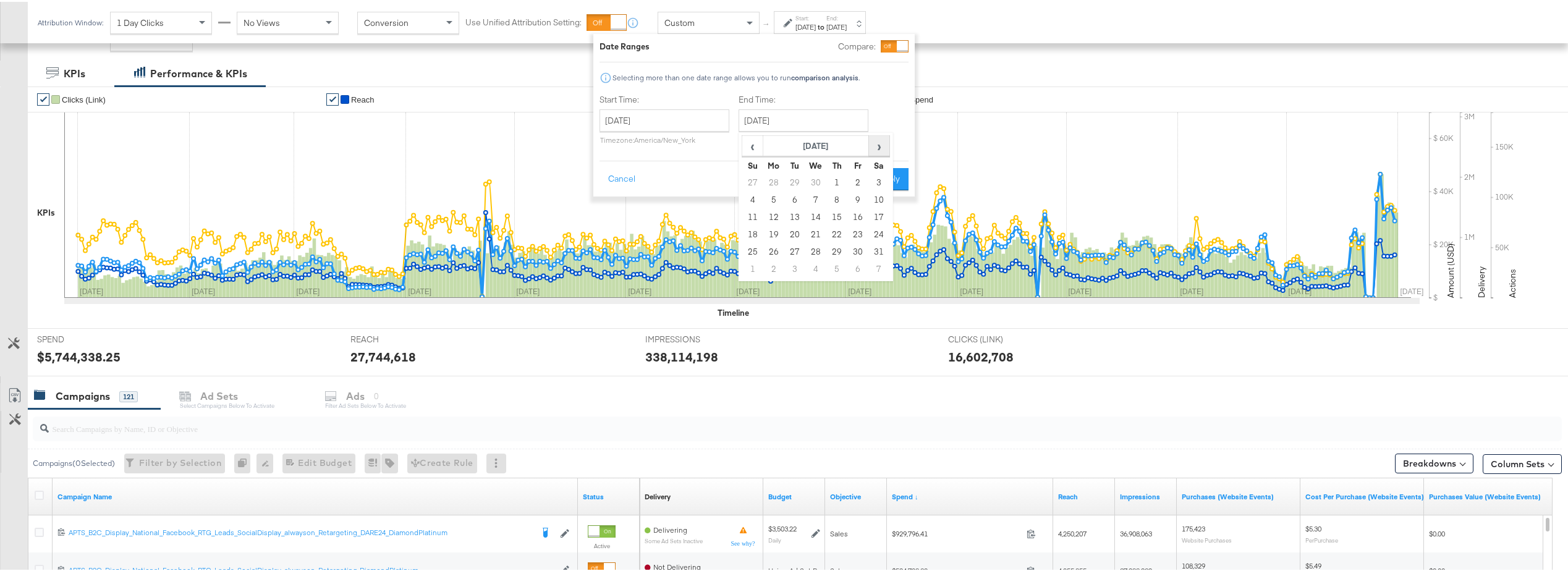
click at [879, 149] on span "›" at bounding box center [879, 144] width 19 height 18
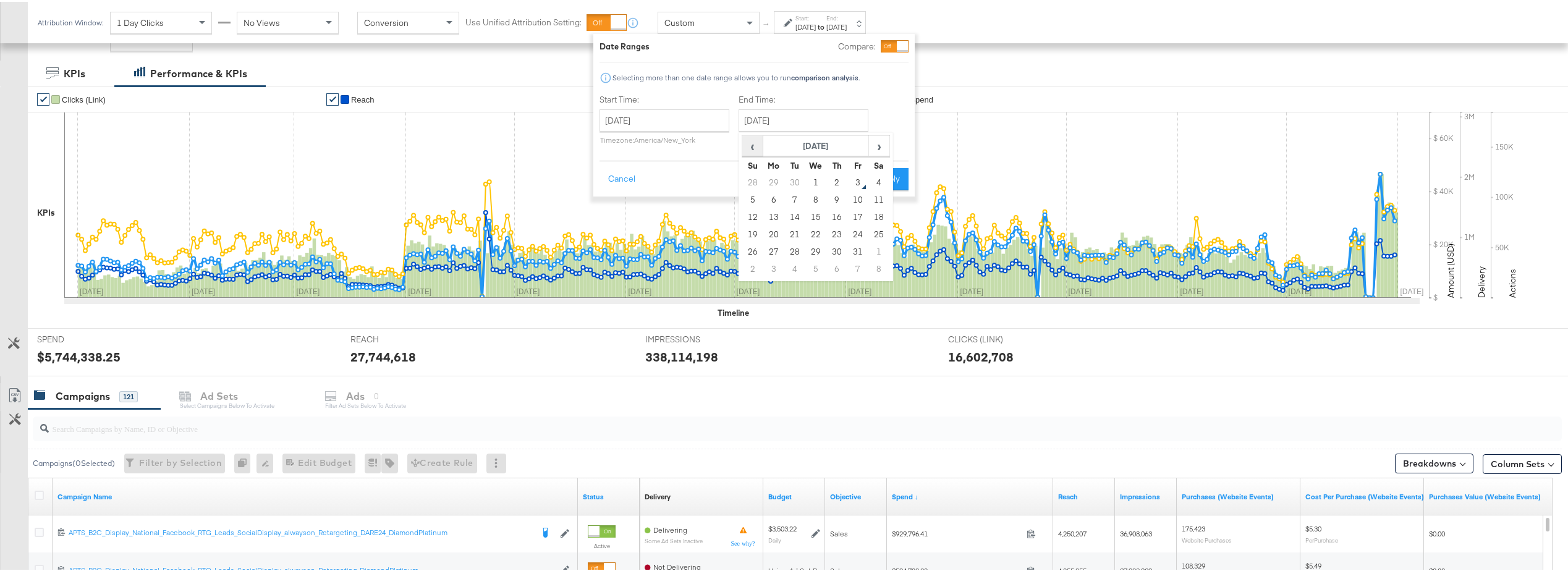
click at [755, 137] on span "‹" at bounding box center [752, 144] width 19 height 18
click at [798, 248] on td "30" at bounding box center [795, 250] width 21 height 18
type input "September 30th 2025"
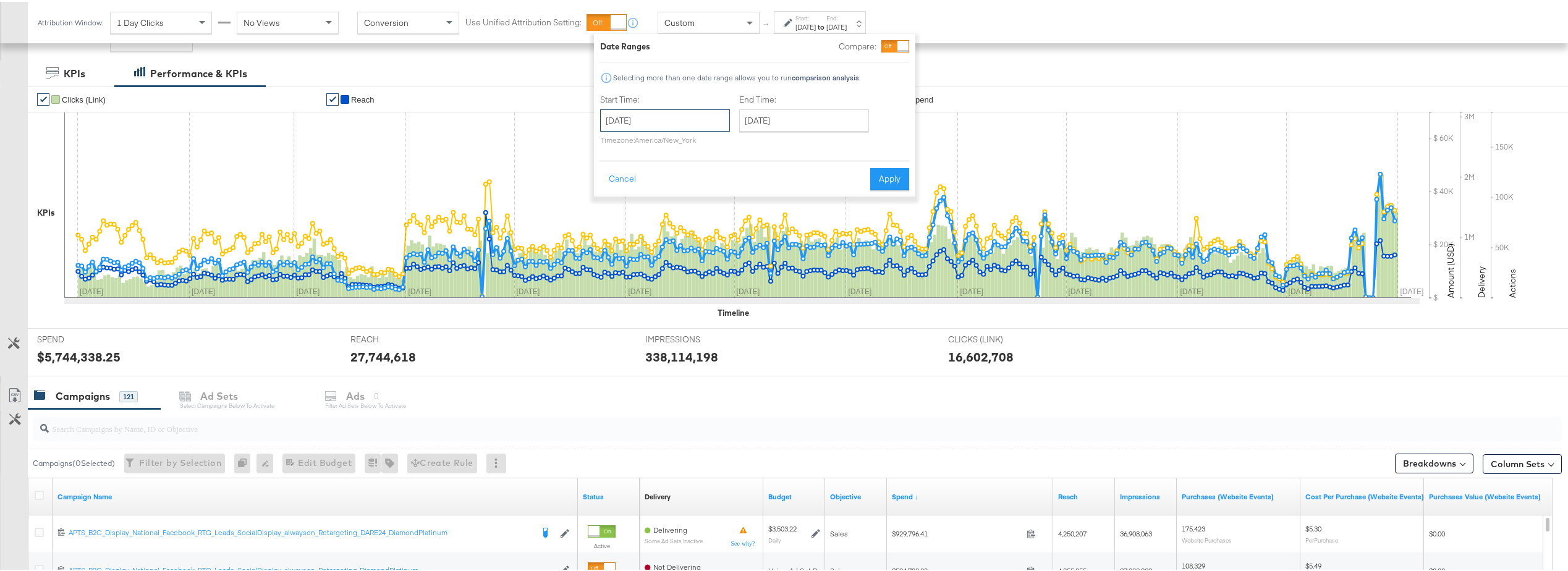
click at [698, 118] on input "January 1st 2024" at bounding box center [665, 119] width 130 height 22
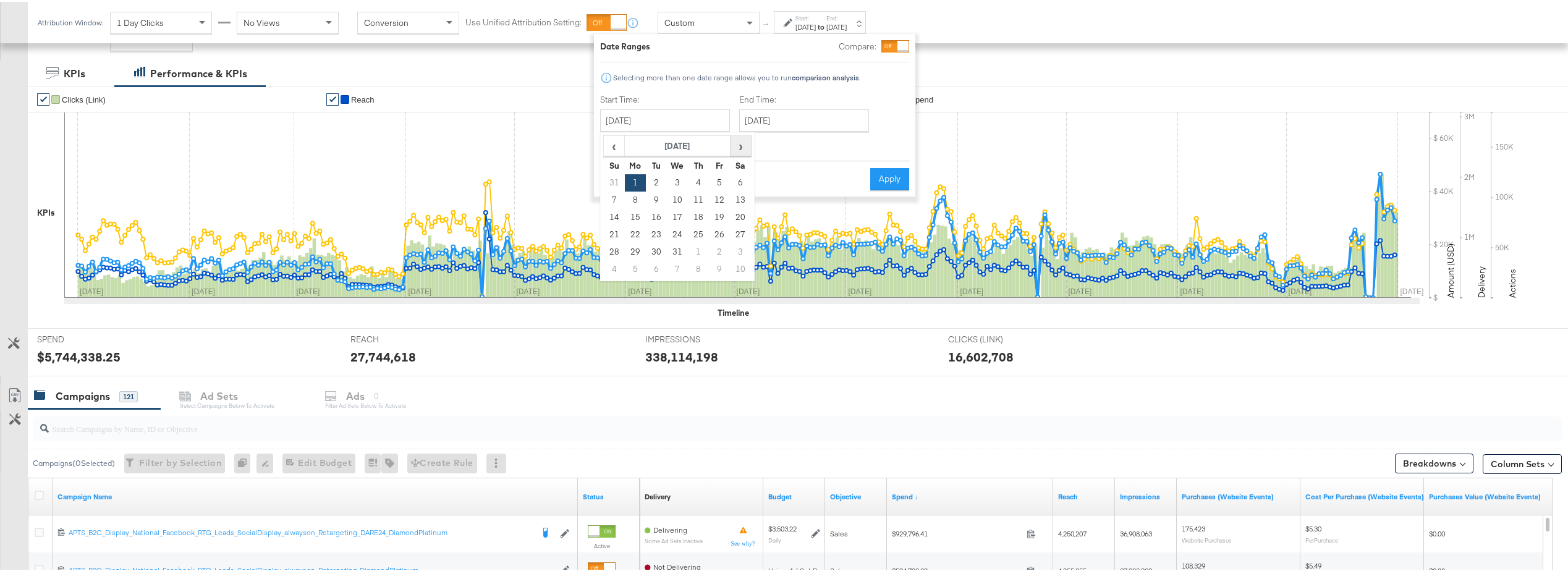
click at [738, 149] on span "›" at bounding box center [741, 144] width 19 height 18
click at [739, 149] on span "›" at bounding box center [741, 144] width 19 height 18
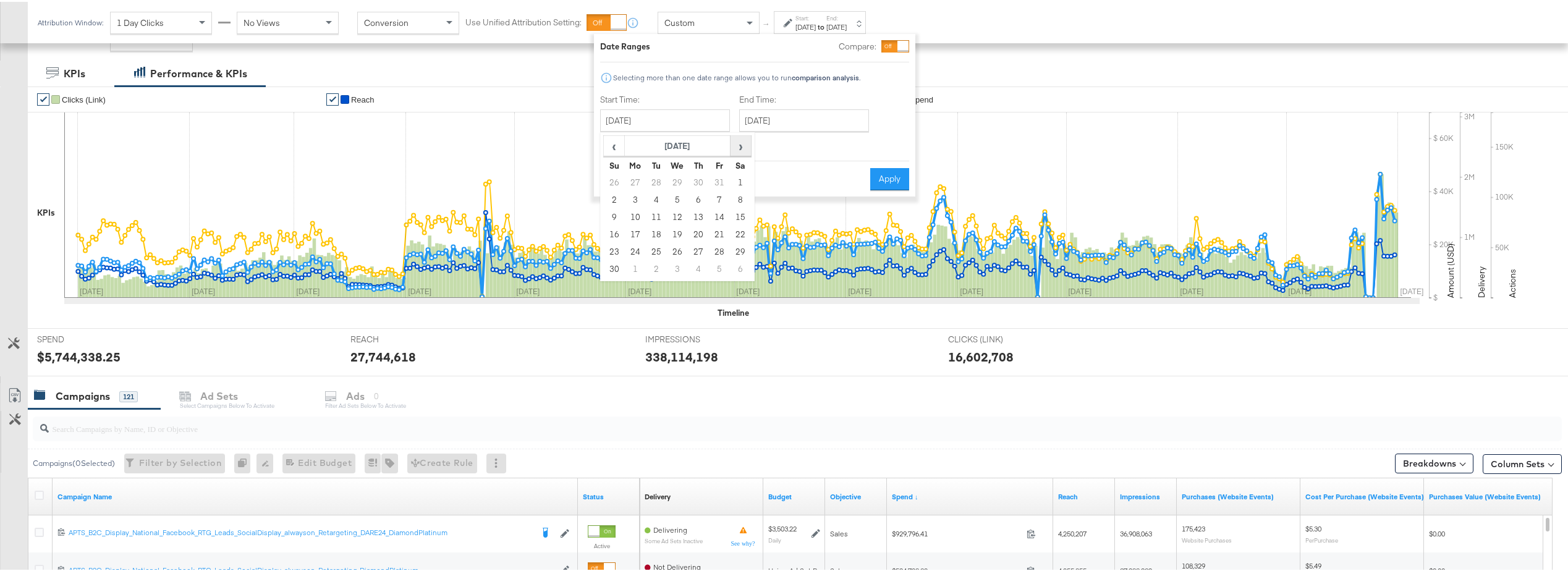
click at [739, 149] on span "›" at bounding box center [741, 144] width 19 height 18
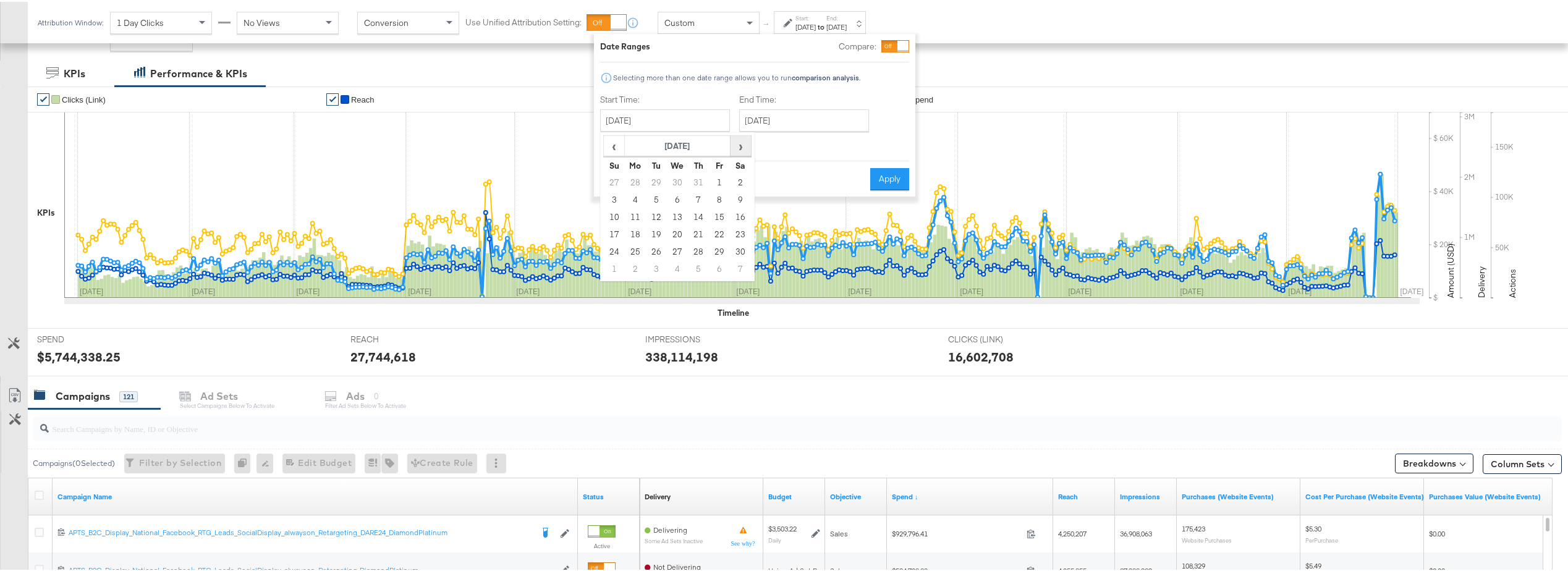
click at [739, 149] on span "›" at bounding box center [741, 144] width 19 height 18
click at [676, 178] on td "1" at bounding box center [677, 181] width 21 height 18
type input "January 1st 2025"
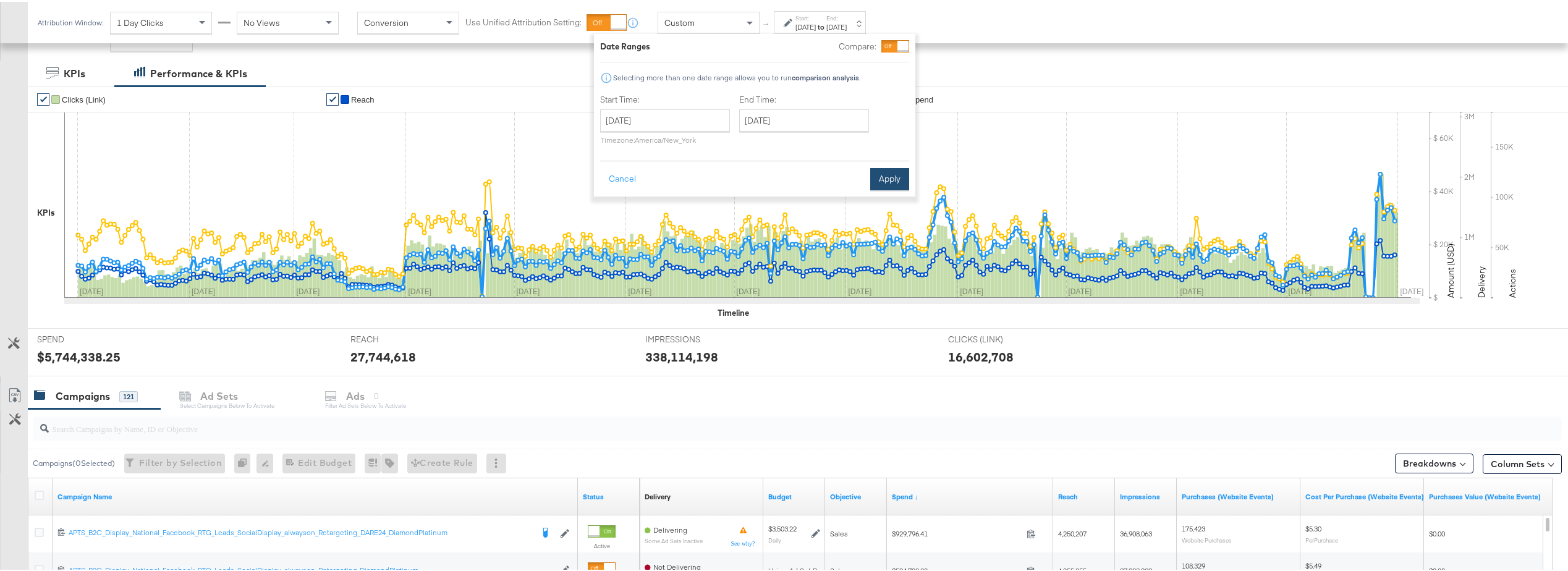
click at [881, 168] on button "Apply" at bounding box center [890, 177] width 39 height 22
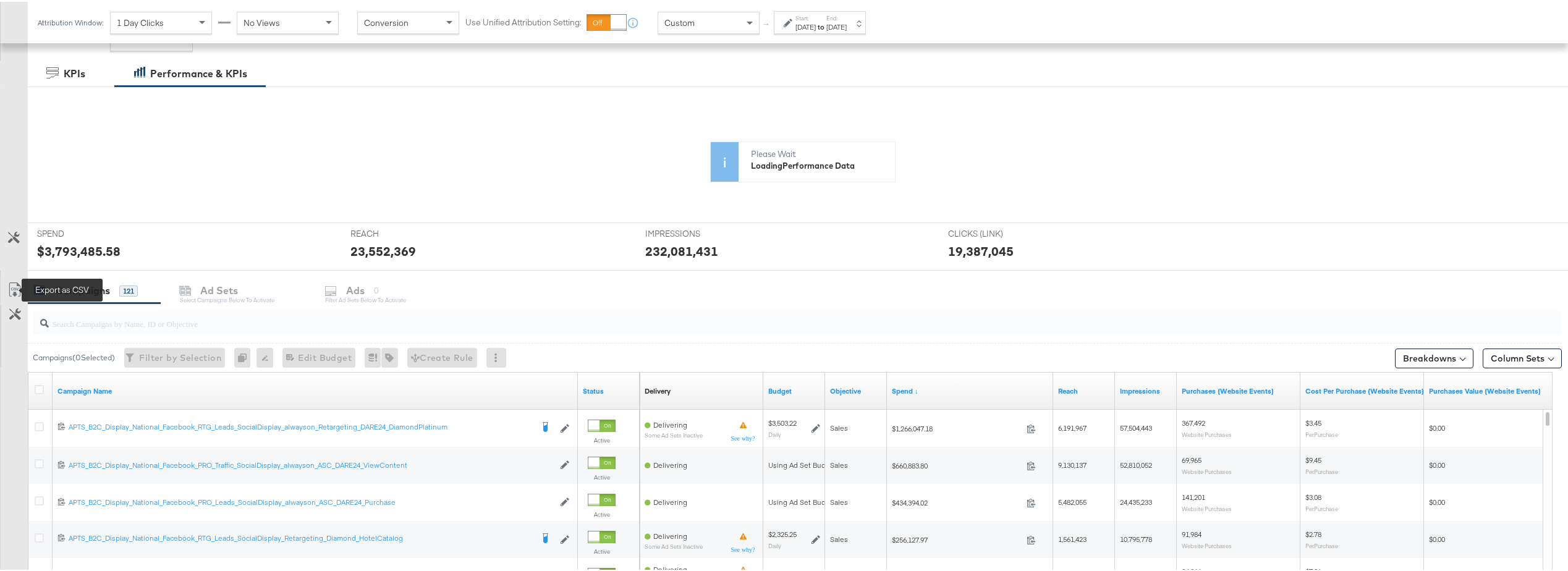
click at [15, 286] on icon at bounding box center [14, 288] width 15 height 15
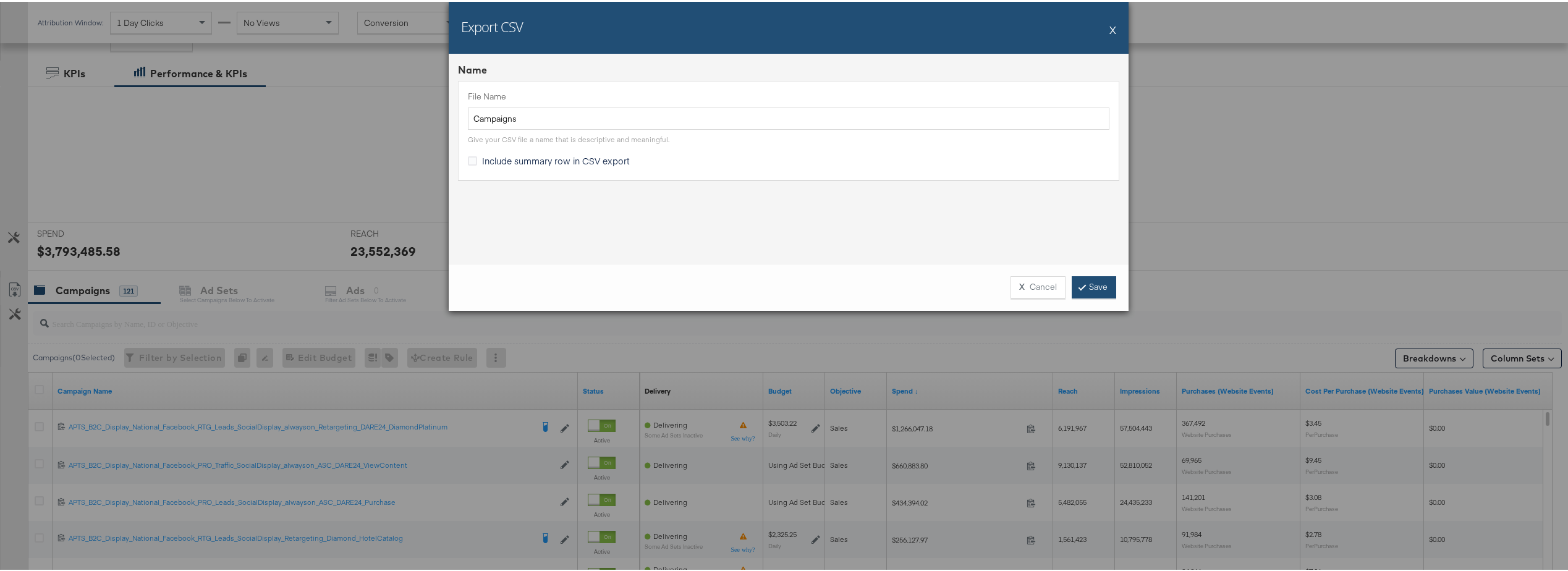
click at [1105, 291] on link "Save" at bounding box center [1094, 286] width 45 height 22
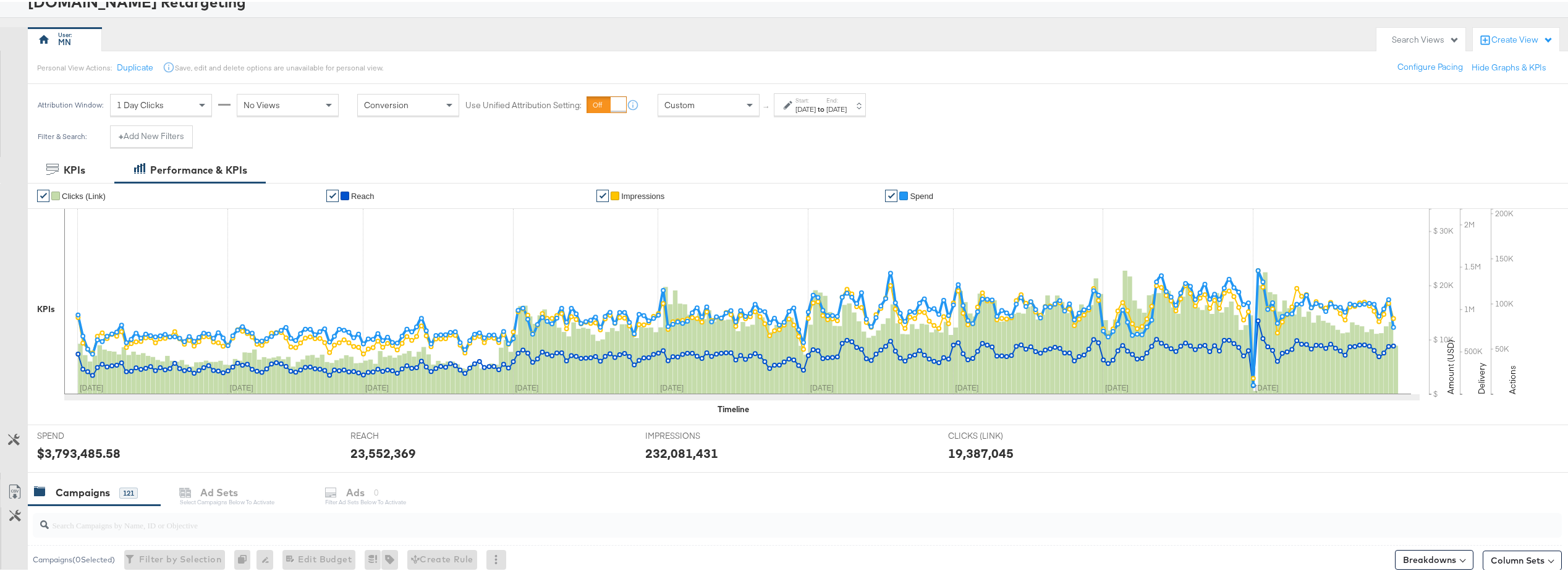
scroll to position [0, 0]
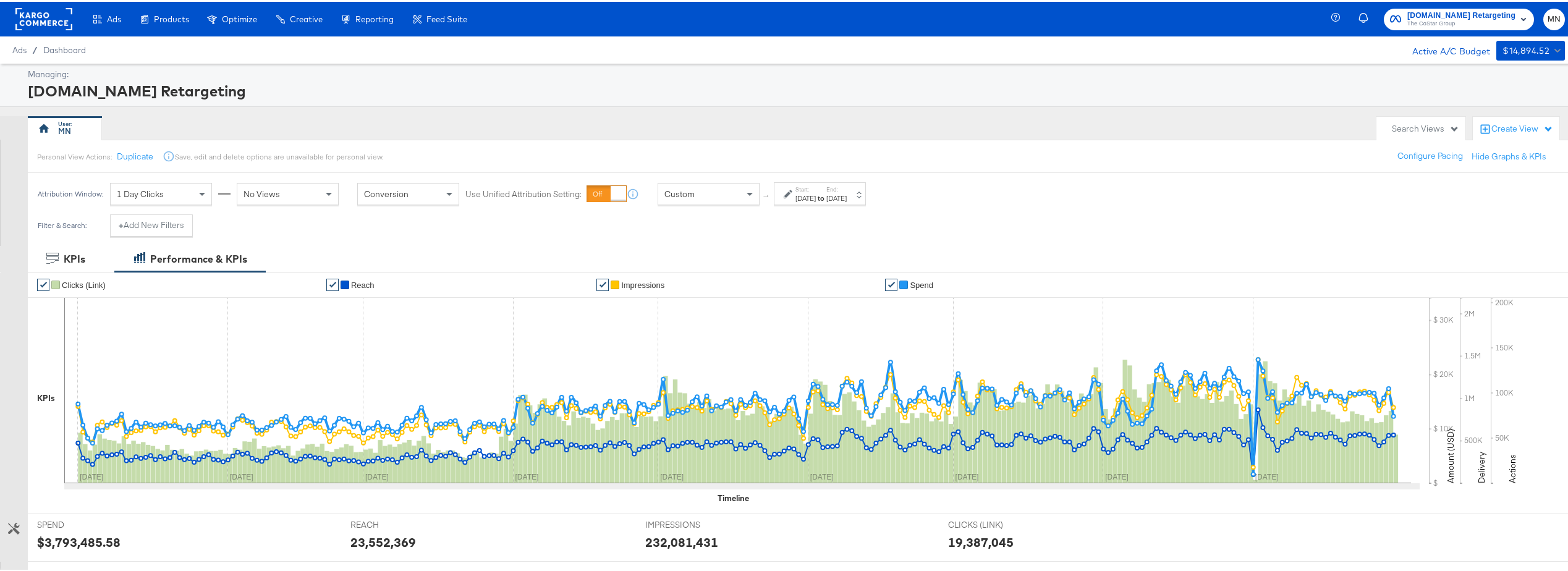
click at [38, 22] on rect at bounding box center [43, 18] width 57 height 22
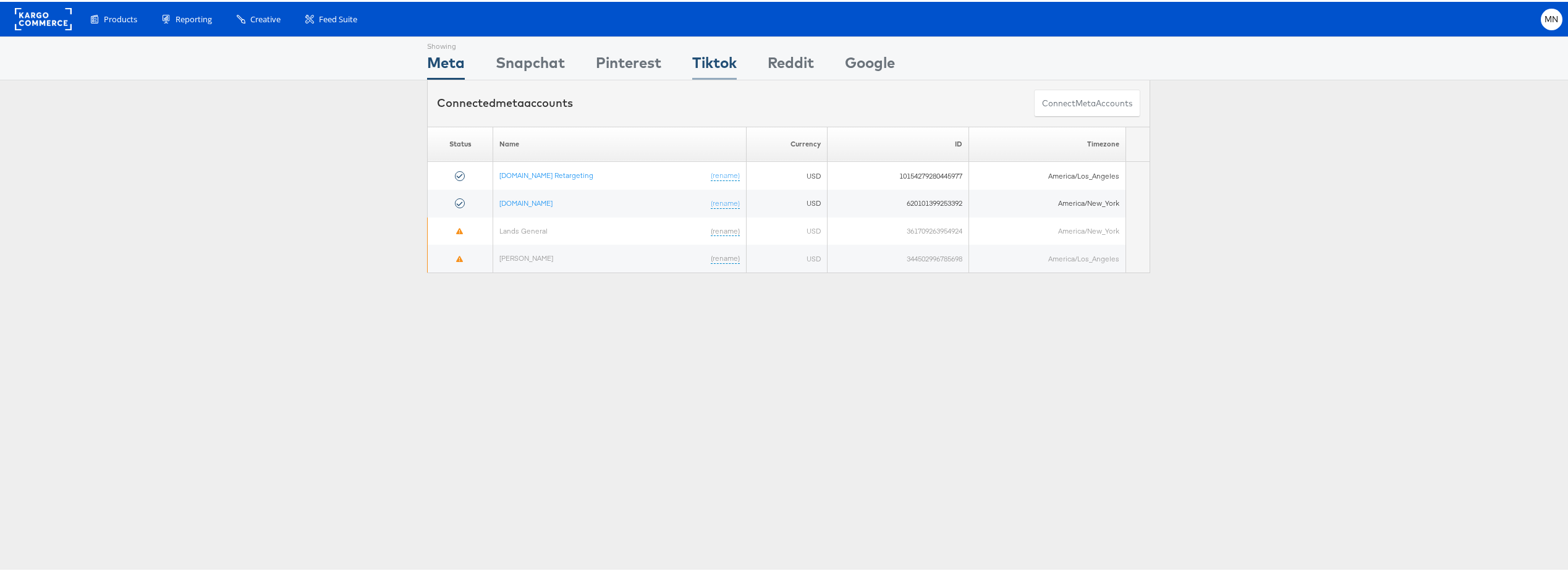
click at [709, 62] on div "Tiktok" at bounding box center [715, 64] width 45 height 28
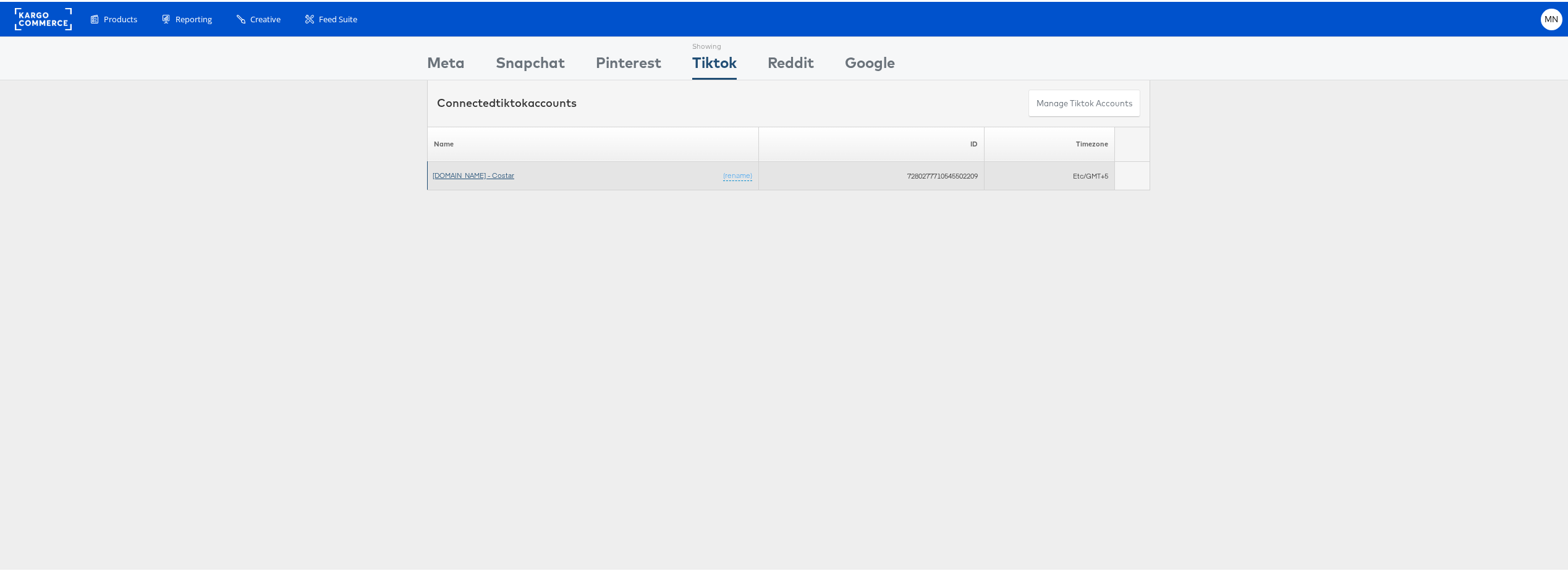
click at [488, 177] on link "[DOMAIN_NAME] - Costar" at bounding box center [473, 173] width 81 height 10
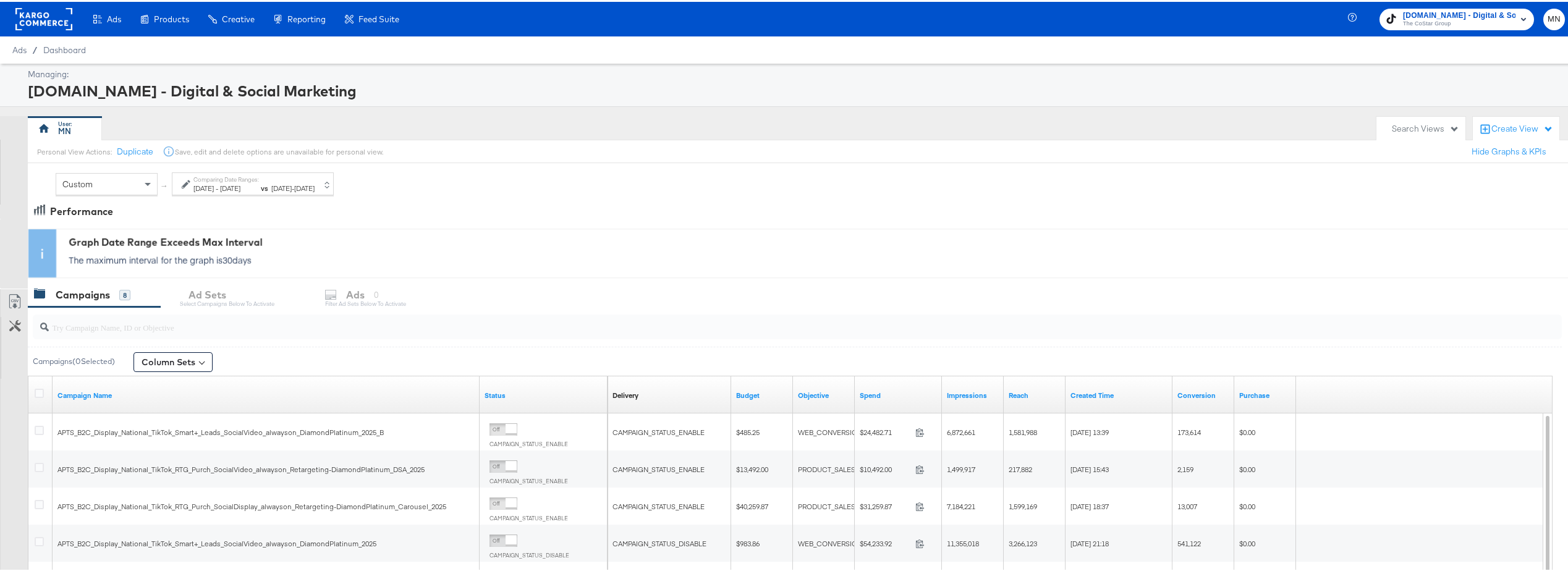
click at [314, 182] on span "[DATE]" at bounding box center [305, 187] width 21 height 10
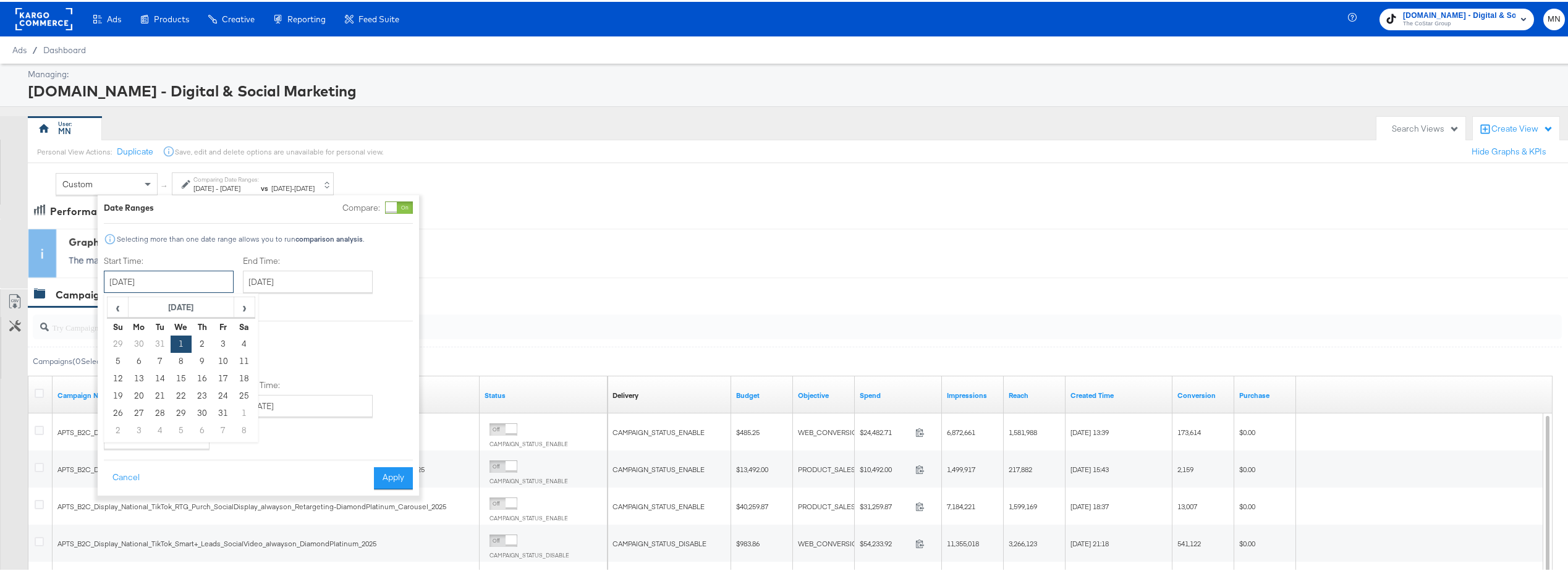
click at [167, 285] on input "[DATE]" at bounding box center [168, 280] width 130 height 22
click at [114, 302] on span "‹" at bounding box center [118, 305] width 19 height 18
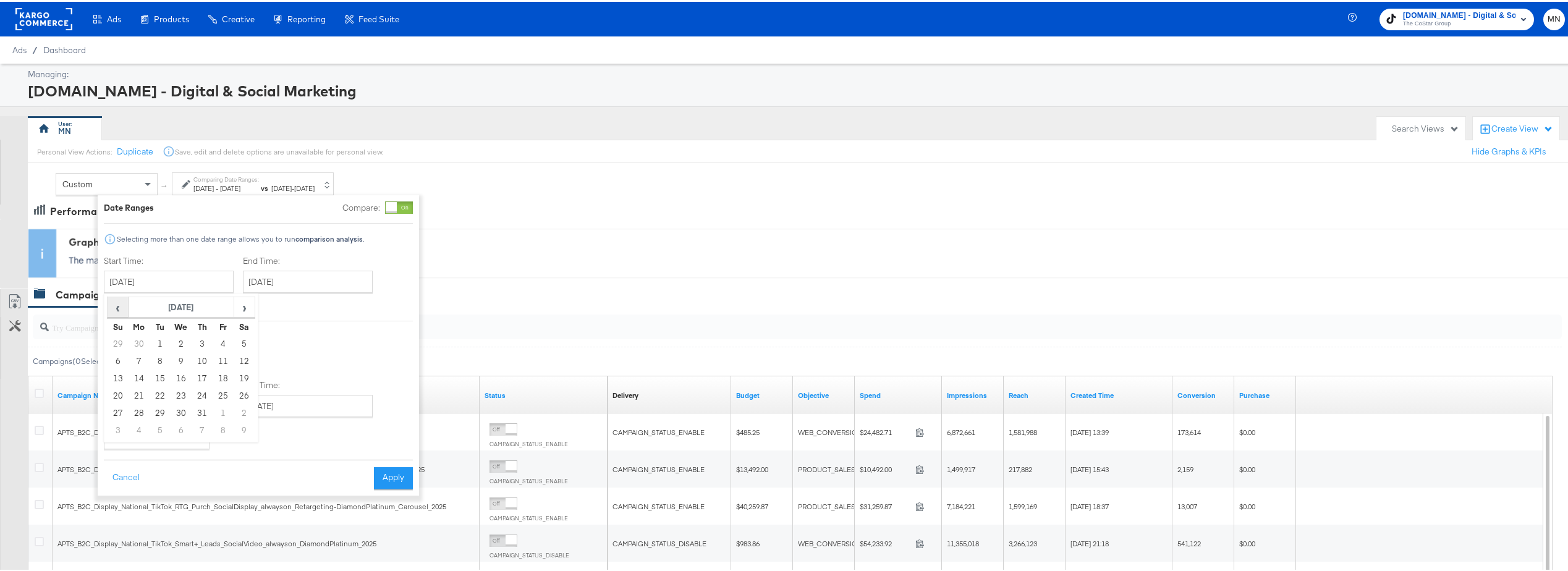
click at [114, 302] on span "‹" at bounding box center [118, 305] width 19 height 18
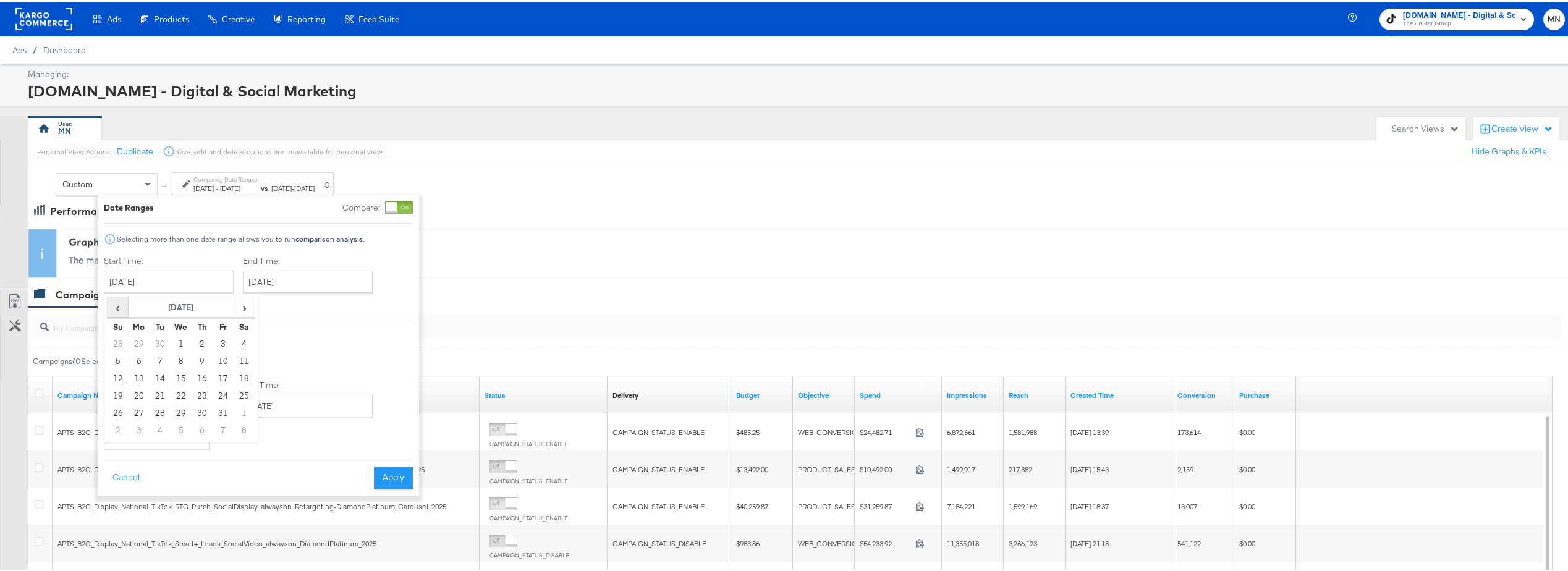
click at [114, 302] on span "‹" at bounding box center [118, 305] width 19 height 18
click at [144, 341] on td "1" at bounding box center [139, 342] width 21 height 18
type input "[DATE]"
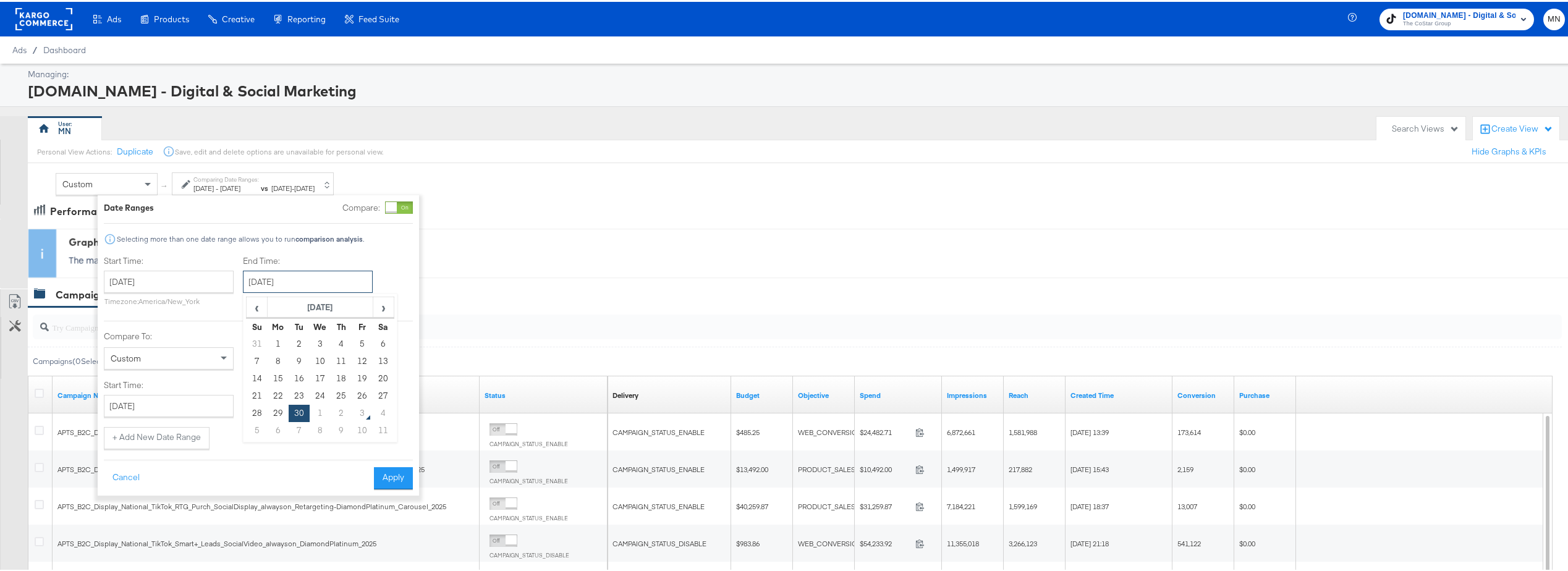
click at [283, 284] on input "[DATE]" at bounding box center [307, 280] width 130 height 22
click at [256, 305] on span "‹" at bounding box center [257, 305] width 19 height 18
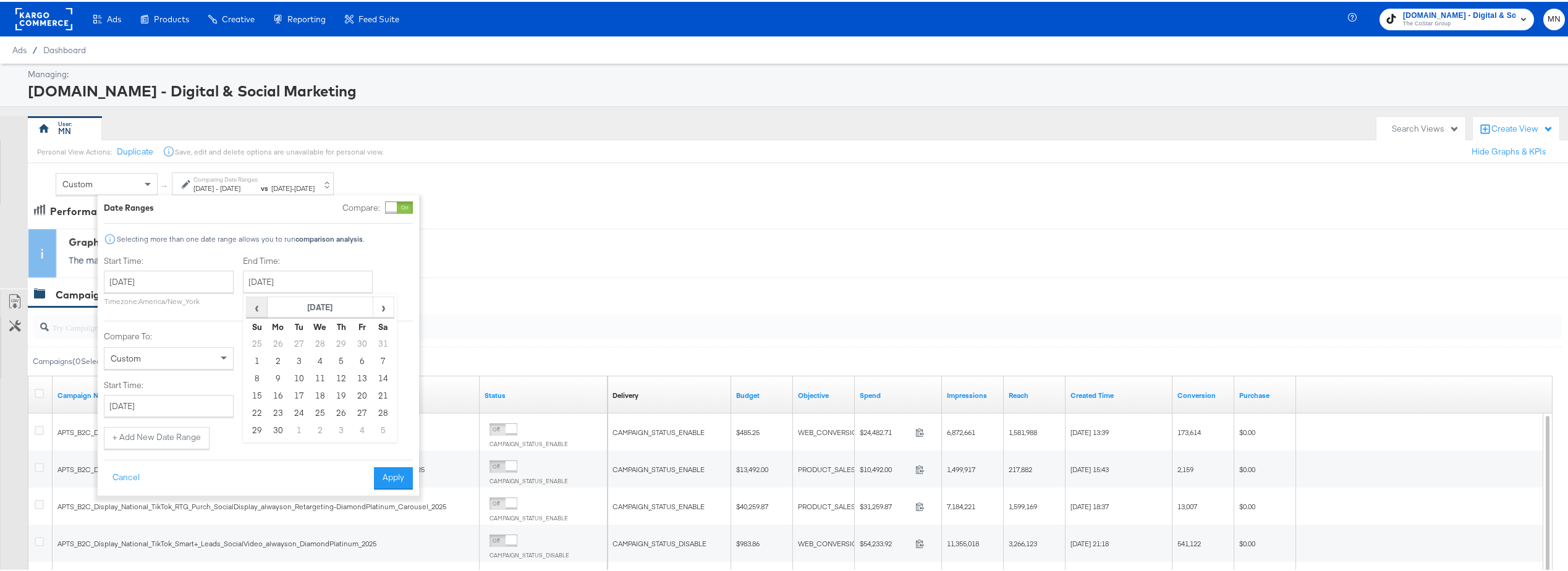
click at [256, 305] on span "‹" at bounding box center [257, 305] width 19 height 18
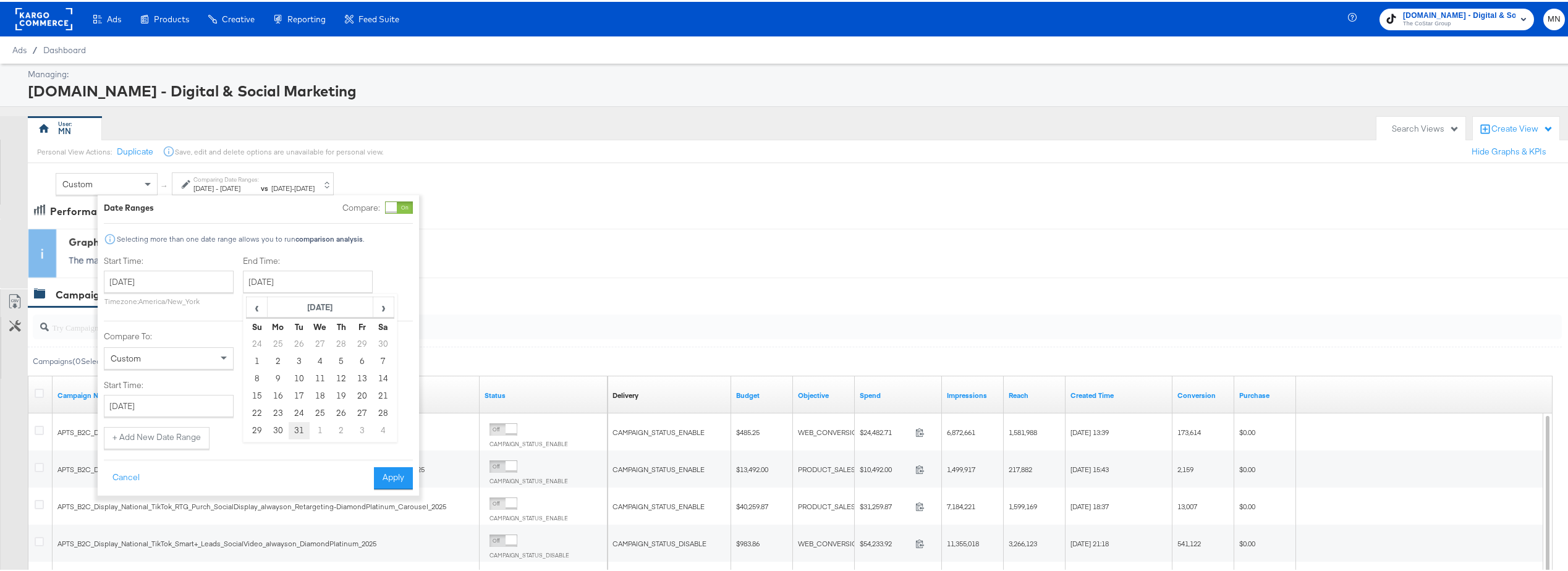
click at [303, 429] on td "31" at bounding box center [299, 429] width 21 height 18
type input "[DATE]"
click at [395, 474] on button "Apply" at bounding box center [393, 476] width 39 height 22
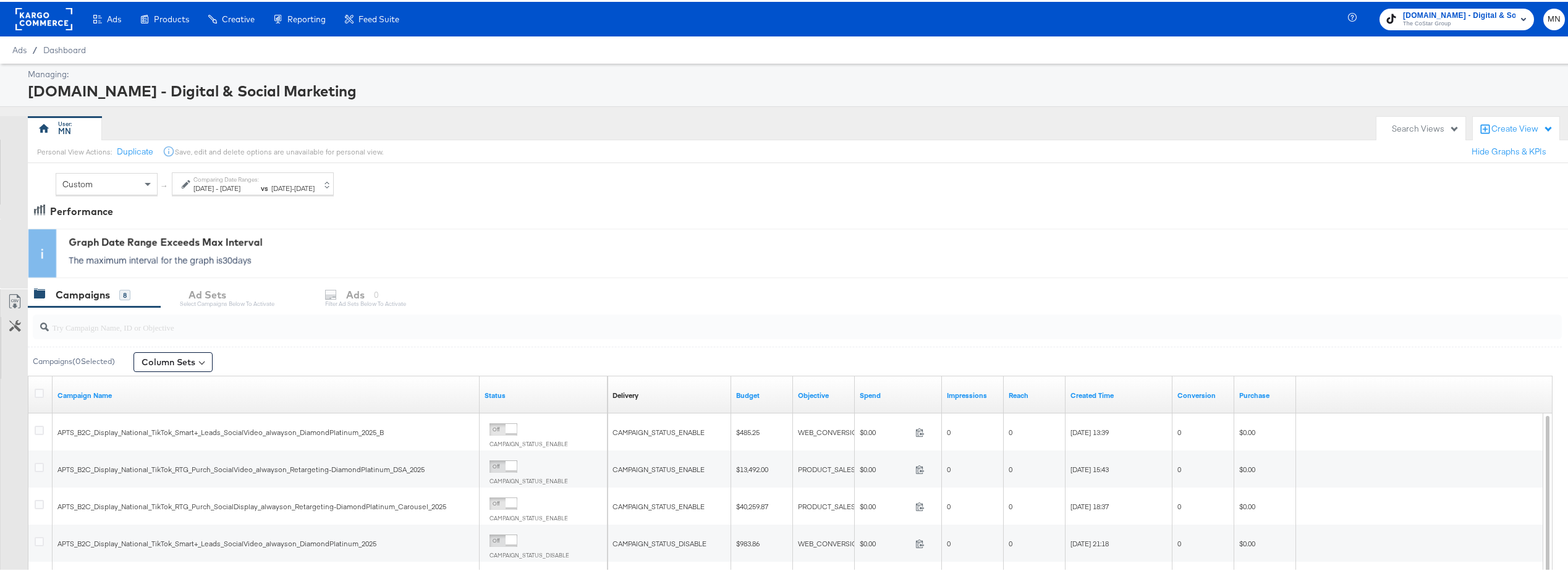
click at [314, 185] on span "[DATE]" at bounding box center [305, 187] width 21 height 10
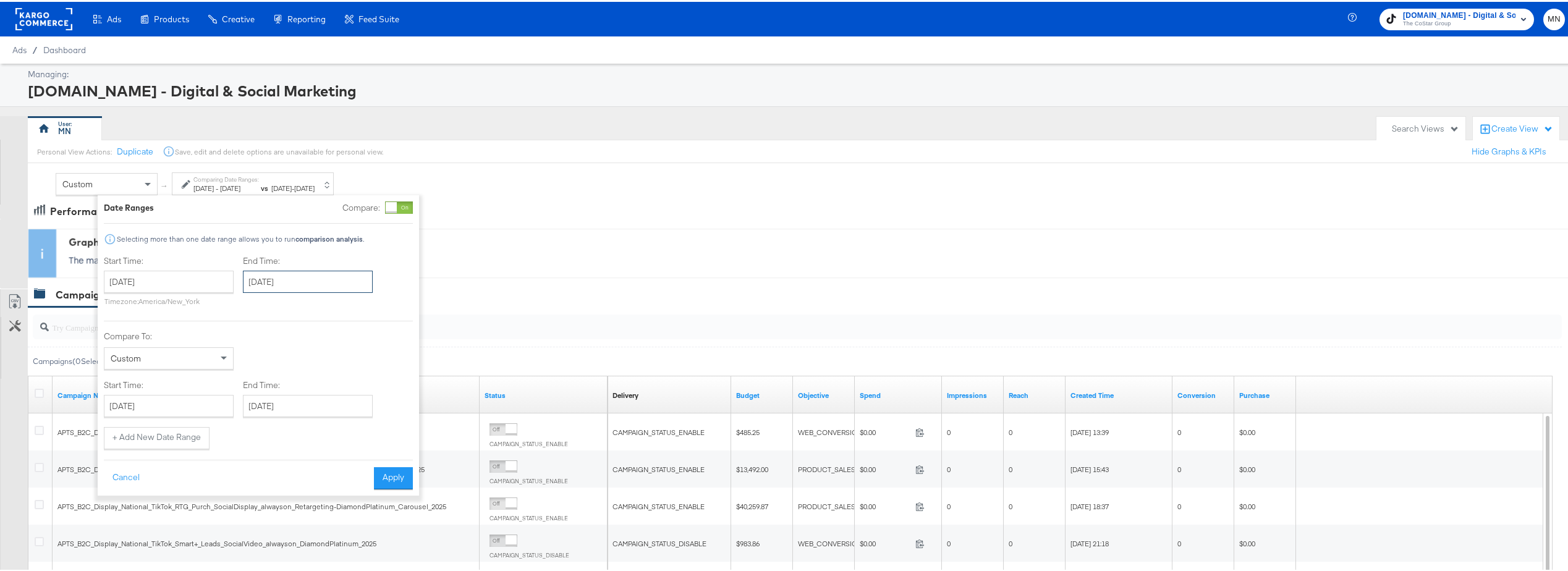
click at [332, 285] on input "[DATE]" at bounding box center [307, 280] width 130 height 22
click at [385, 305] on span "›" at bounding box center [384, 305] width 19 height 18
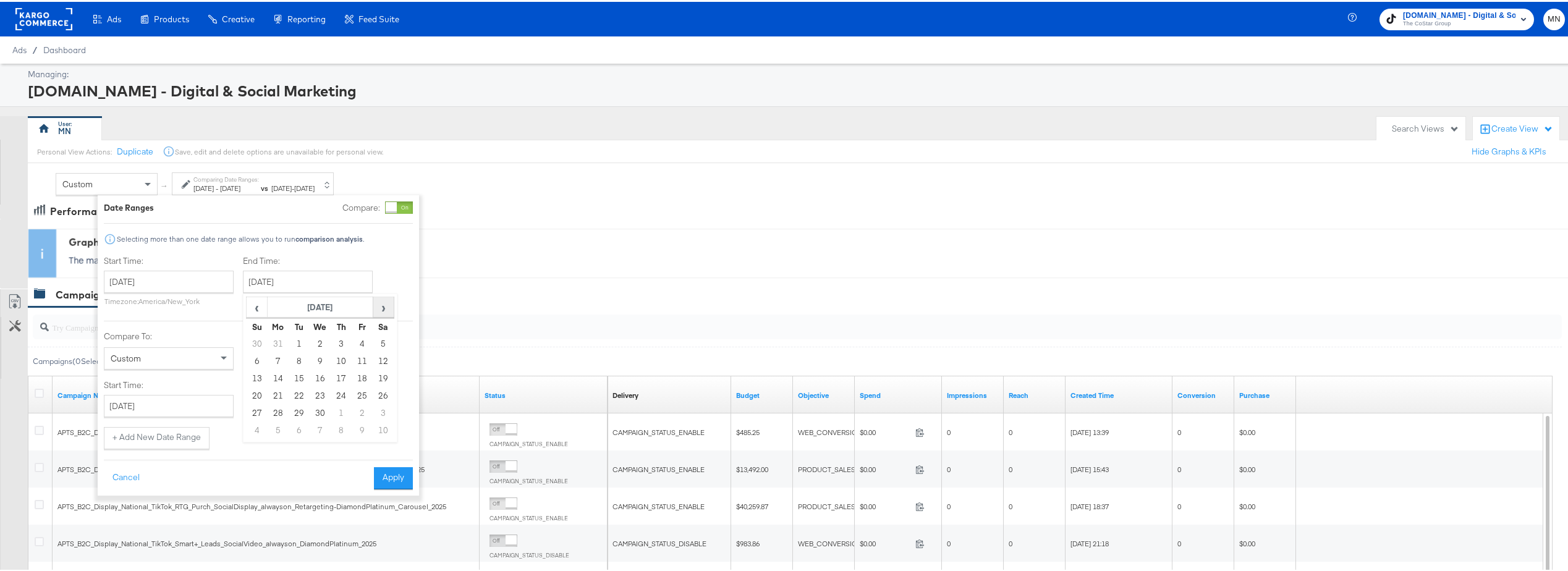
click at [385, 305] on span "›" at bounding box center [384, 305] width 19 height 18
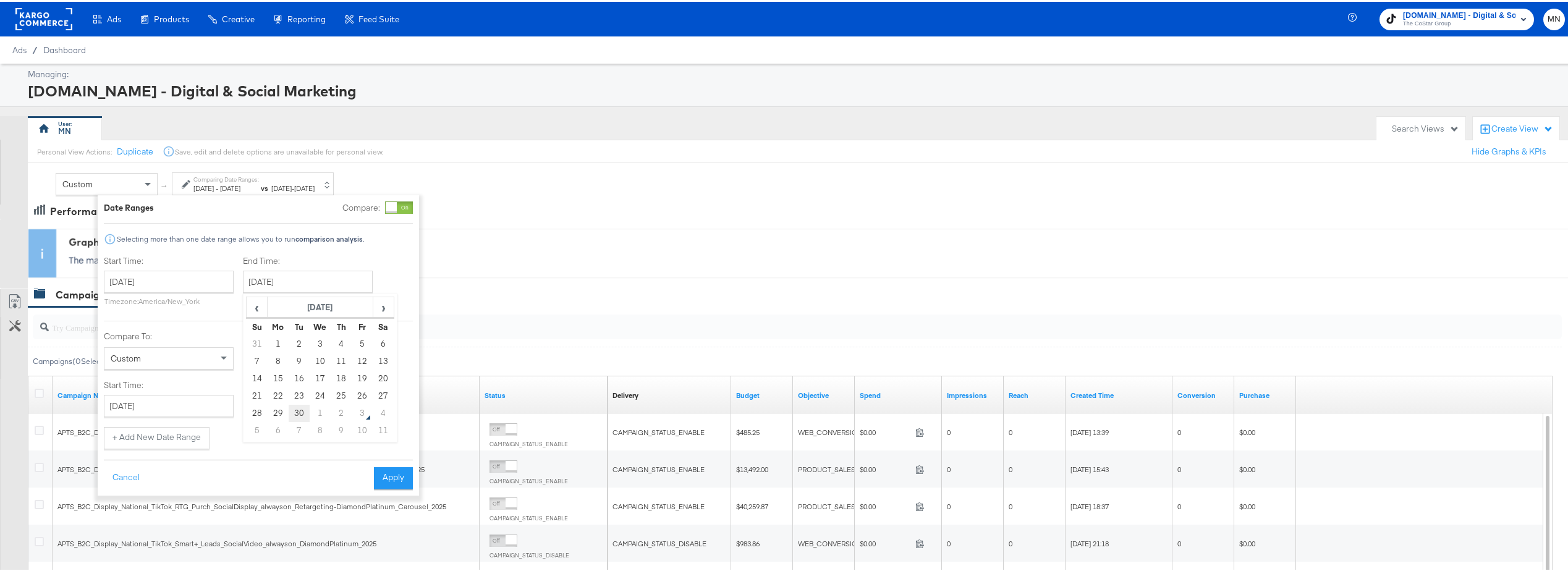
click at [302, 413] on td "30" at bounding box center [299, 412] width 21 height 18
type input "[DATE]"
click at [203, 284] on input "[DATE]" at bounding box center [168, 280] width 130 height 22
click at [246, 309] on span "›" at bounding box center [244, 305] width 19 height 18
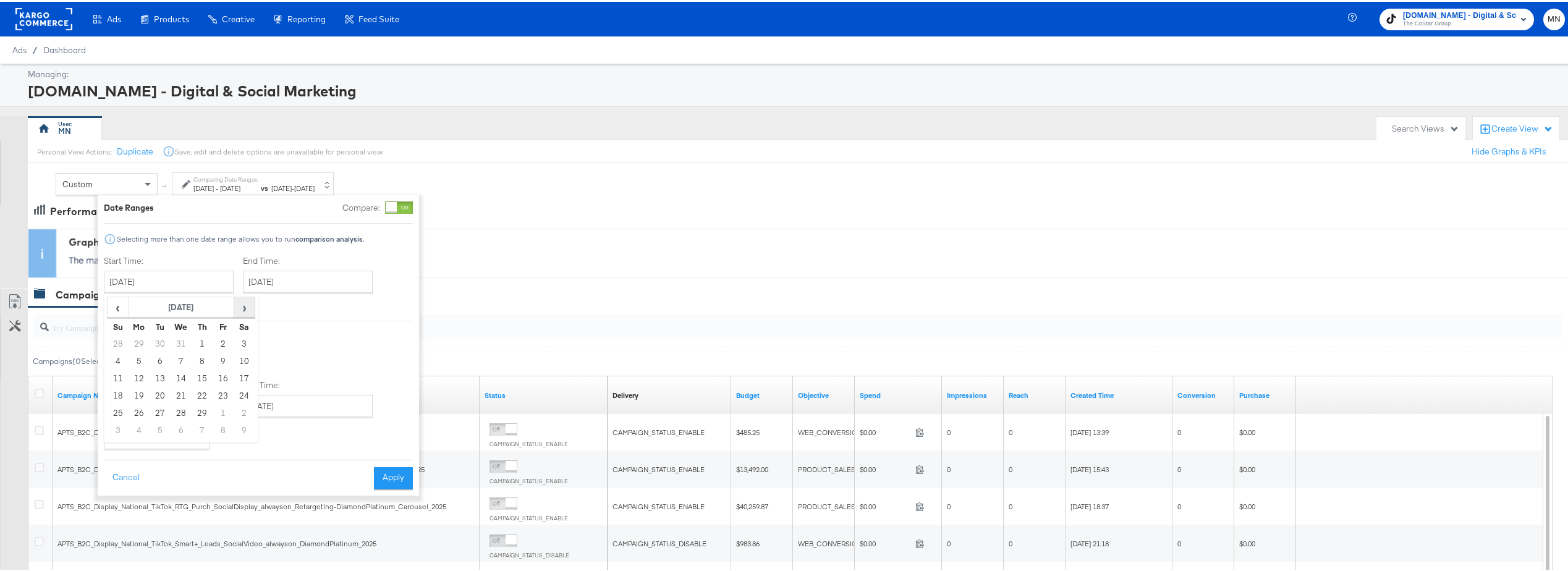
click at [246, 309] on span "›" at bounding box center [244, 305] width 19 height 18
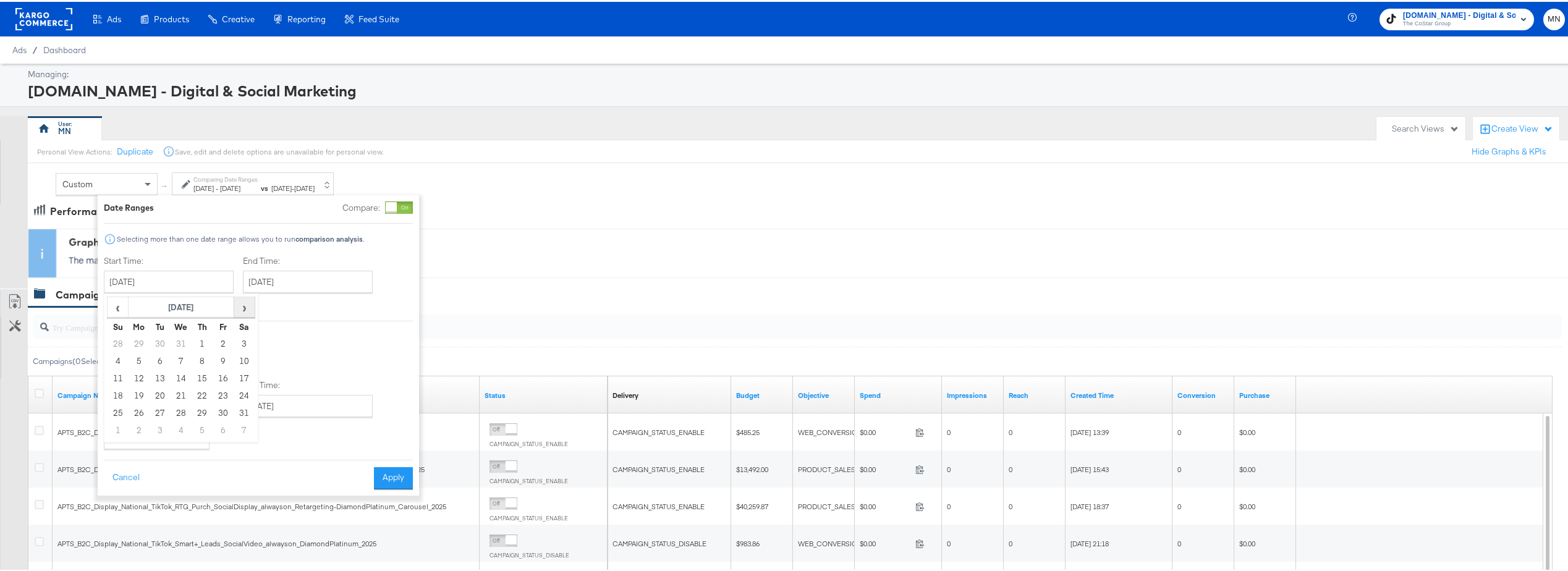
click at [246, 309] on span "›" at bounding box center [244, 305] width 19 height 18
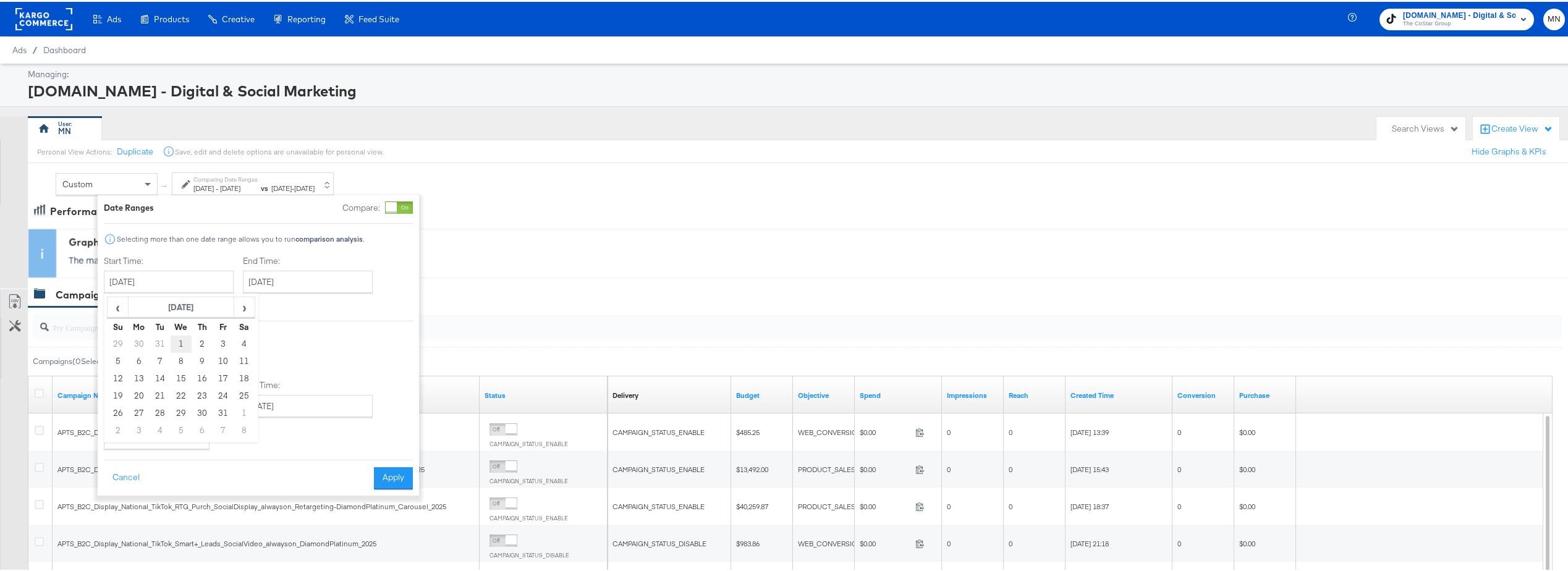
click at [187, 340] on td "1" at bounding box center [181, 342] width 21 height 18
type input "[DATE]"
click at [389, 473] on button "Apply" at bounding box center [393, 476] width 39 height 22
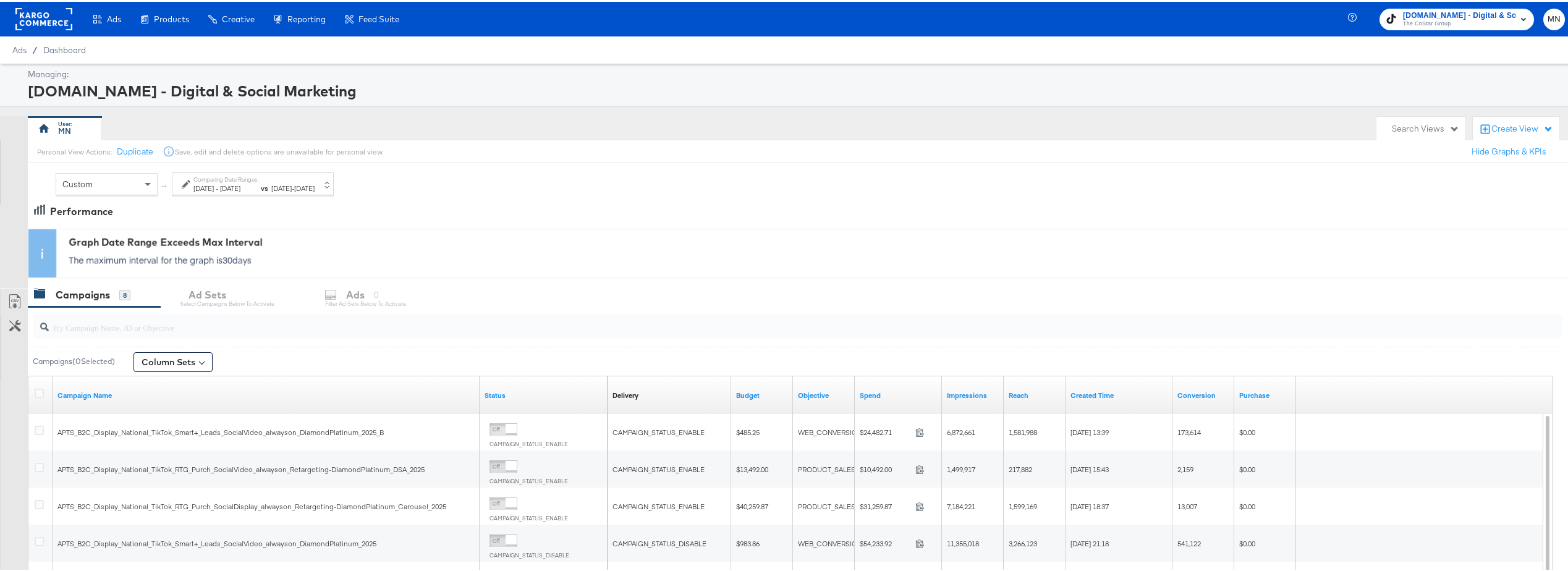
click at [50, 11] on rect at bounding box center [43, 18] width 57 height 22
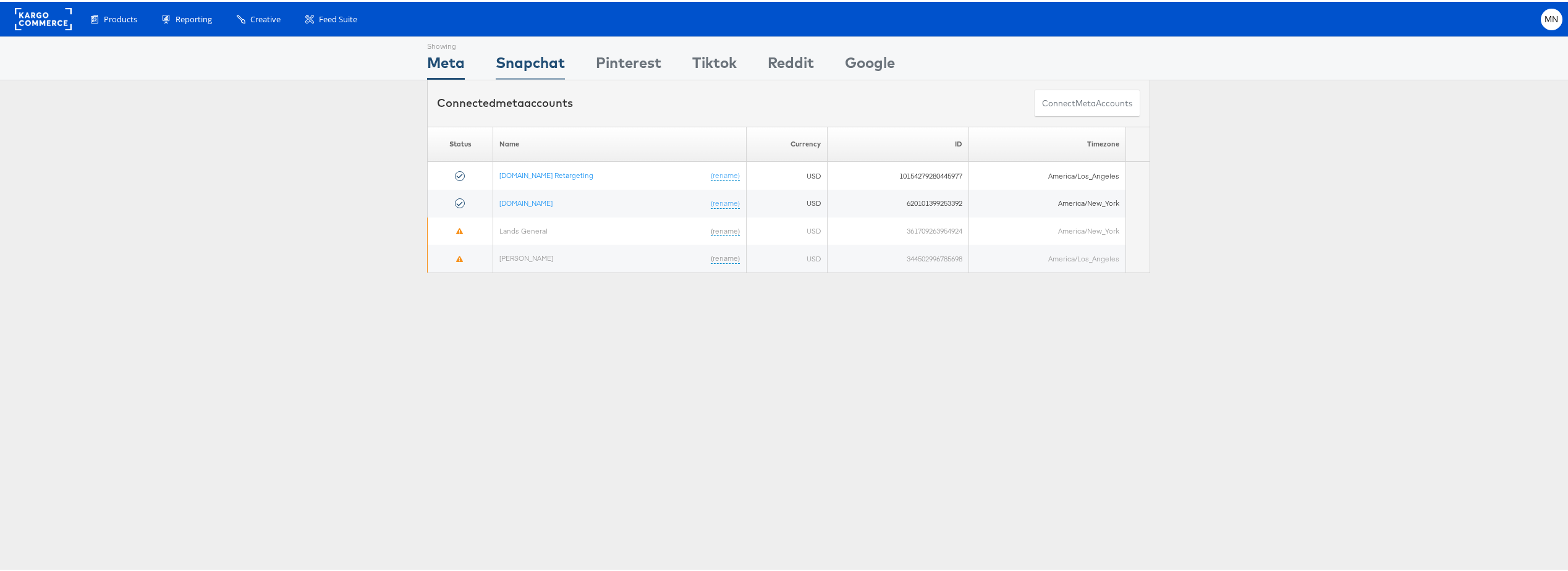
click at [548, 62] on div "Snapchat" at bounding box center [530, 64] width 69 height 28
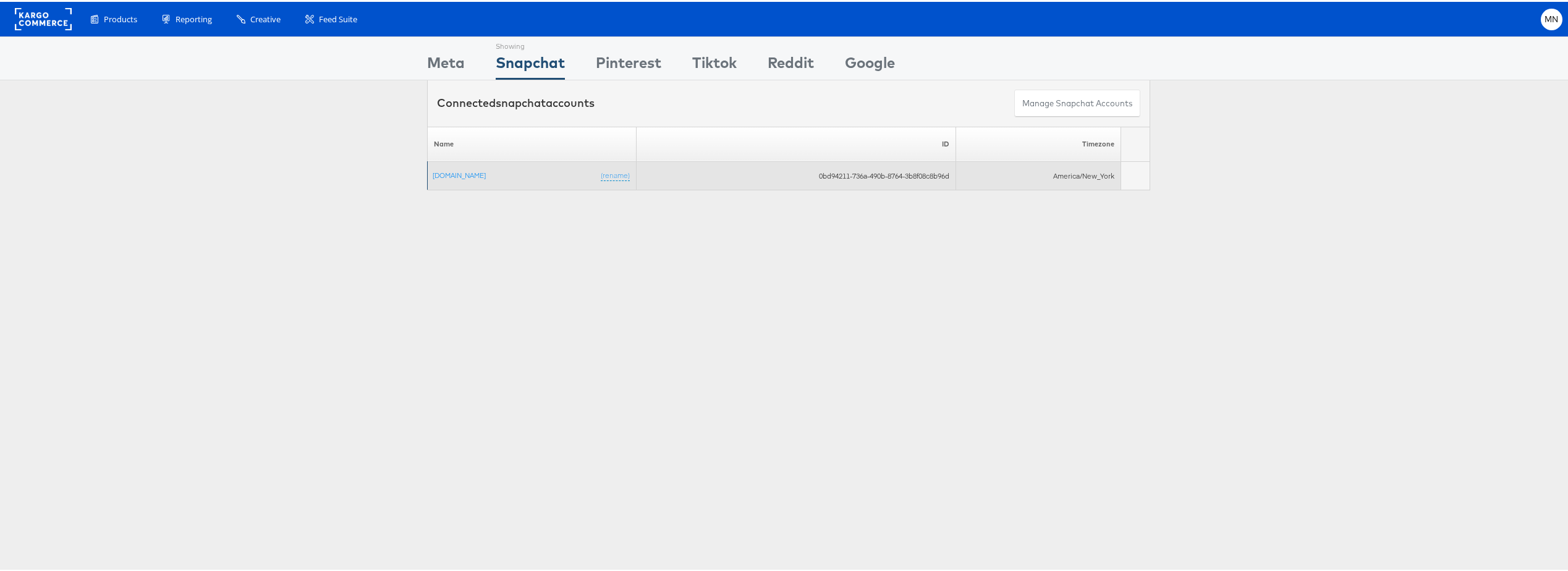
click at [443, 179] on td "[DOMAIN_NAME] (rename)" at bounding box center [532, 175] width 209 height 29
click at [441, 171] on link "[DOMAIN_NAME]" at bounding box center [459, 173] width 53 height 10
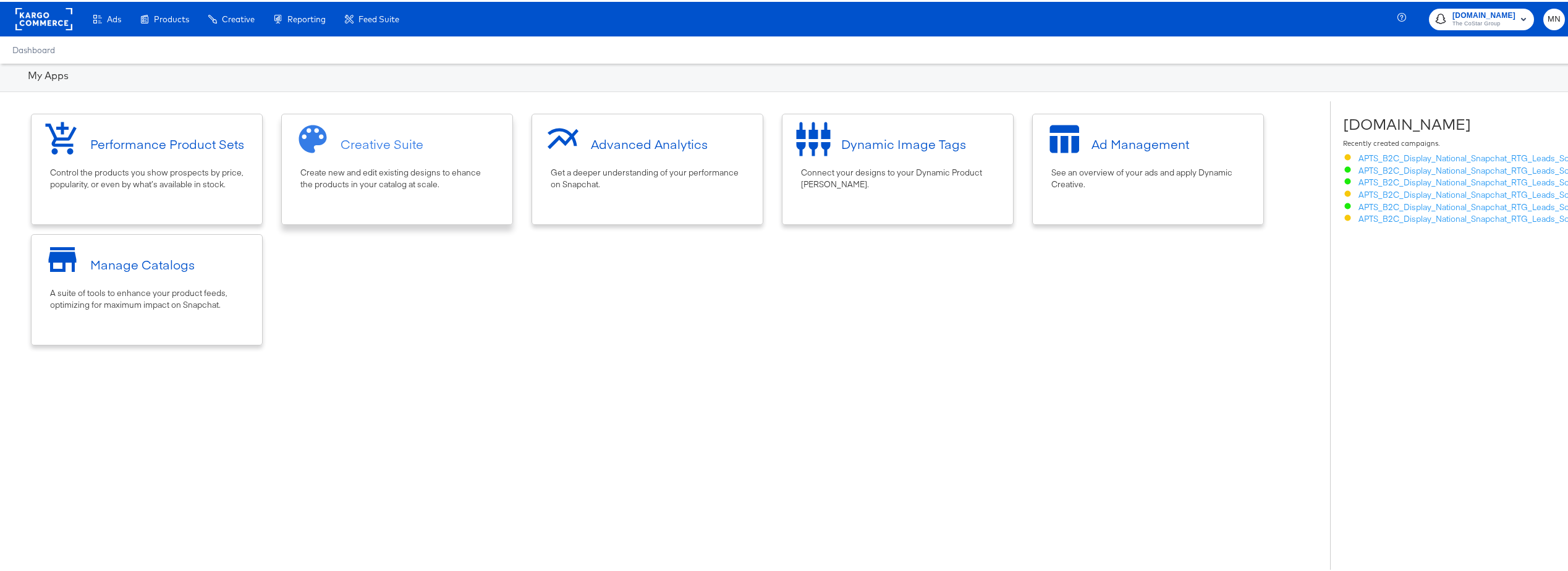
drag, startPoint x: 223, startPoint y: 167, endPoint x: 441, endPoint y: 179, distance: 218.3
click at [223, 167] on div "Control the products you show prospects by price, popularity, or even by what’s…" at bounding box center [147, 176] width 193 height 23
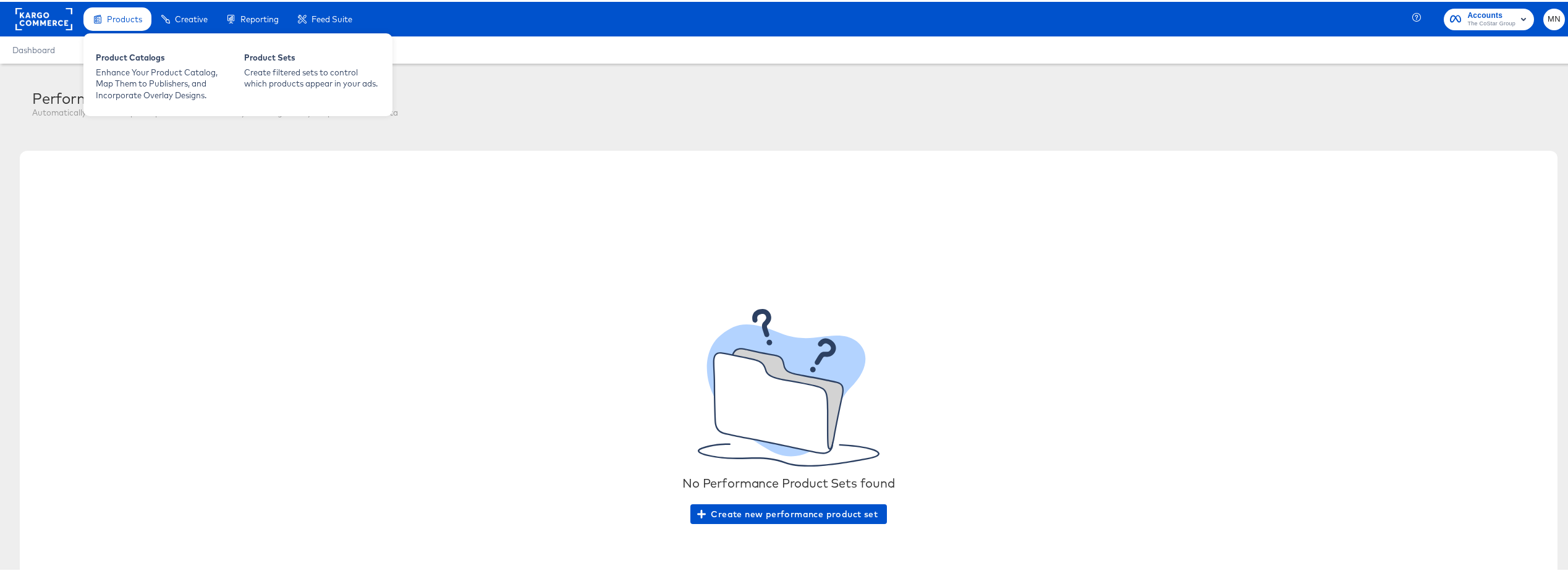
click at [112, 17] on span "Products" at bounding box center [124, 17] width 35 height 10
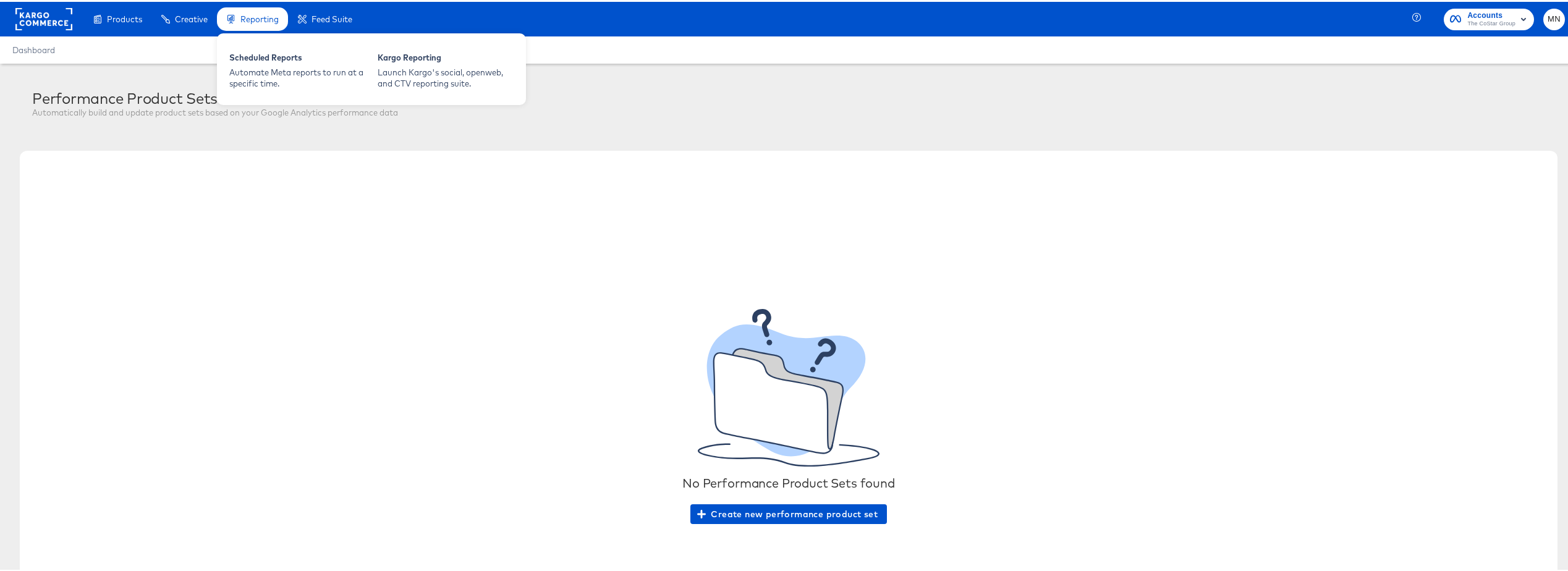
click at [278, 23] on div "Reporting" at bounding box center [252, 18] width 71 height 24
click at [259, 23] on div "Reporting" at bounding box center [259, 18] width 38 height 12
click at [279, 71] on div "Automate Meta reports to run at a specific time." at bounding box center [297, 76] width 136 height 23
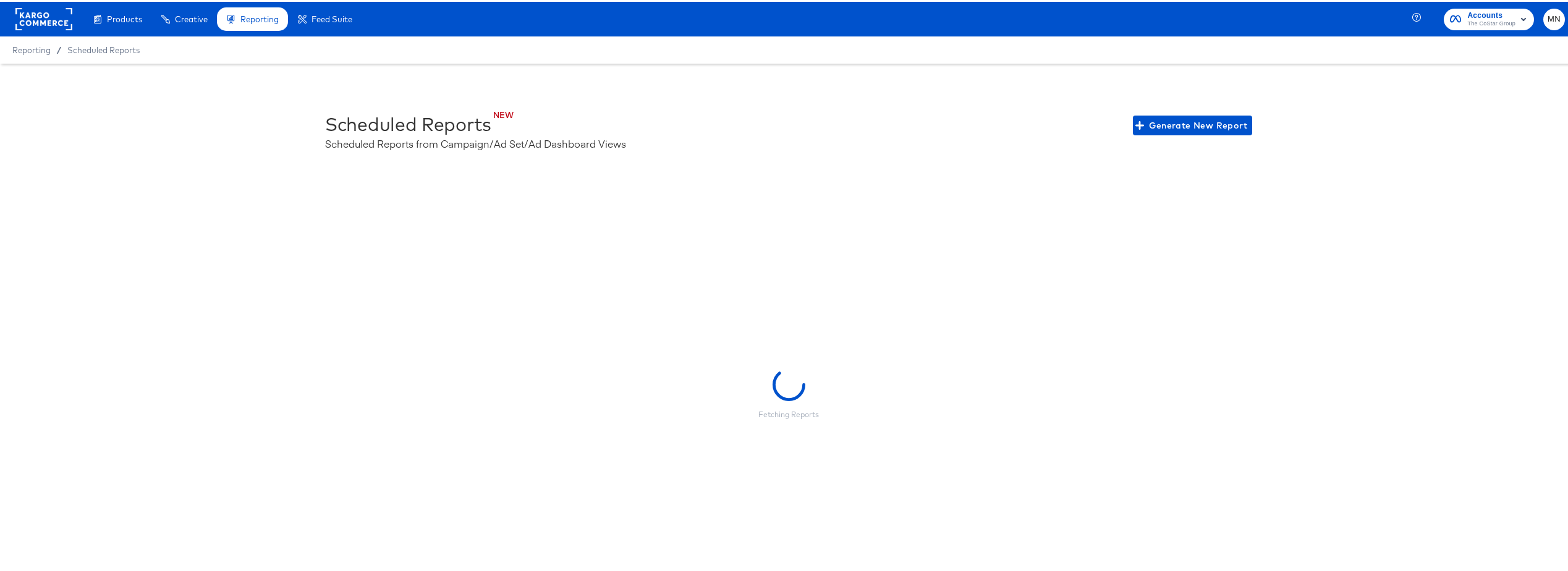
click at [45, 26] on rect at bounding box center [43, 18] width 57 height 22
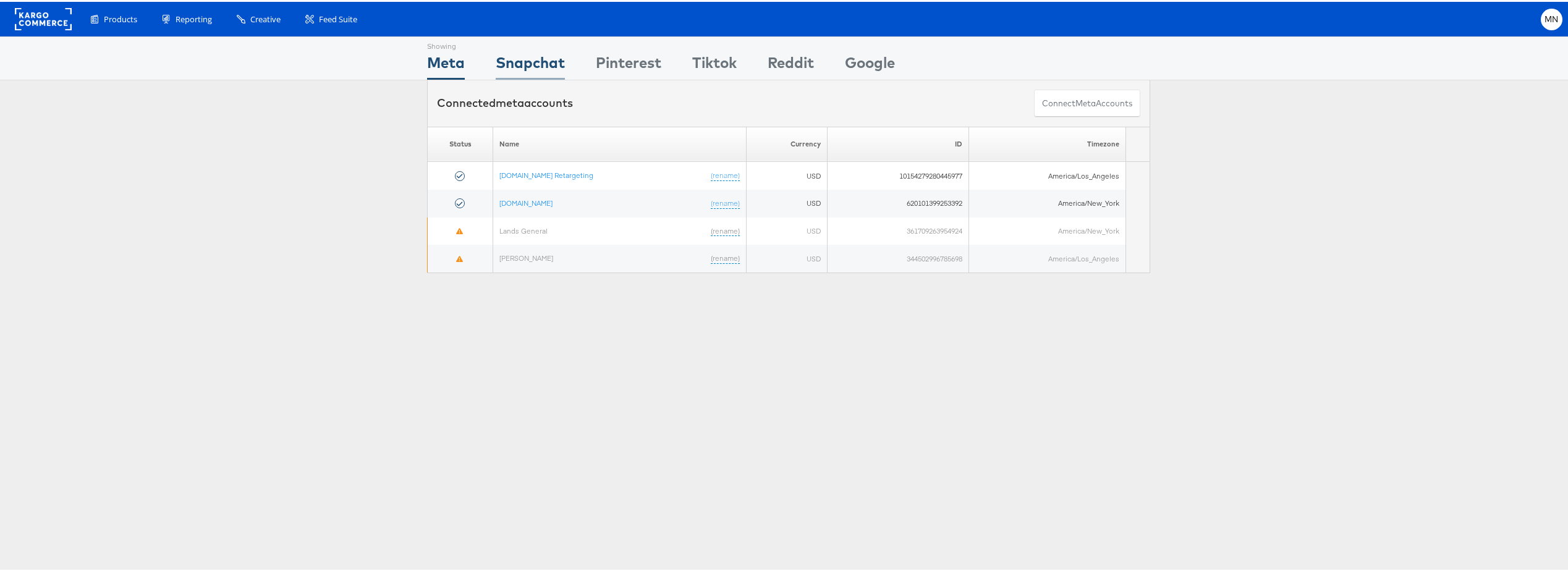
click at [535, 57] on div "Snapchat" at bounding box center [530, 64] width 69 height 28
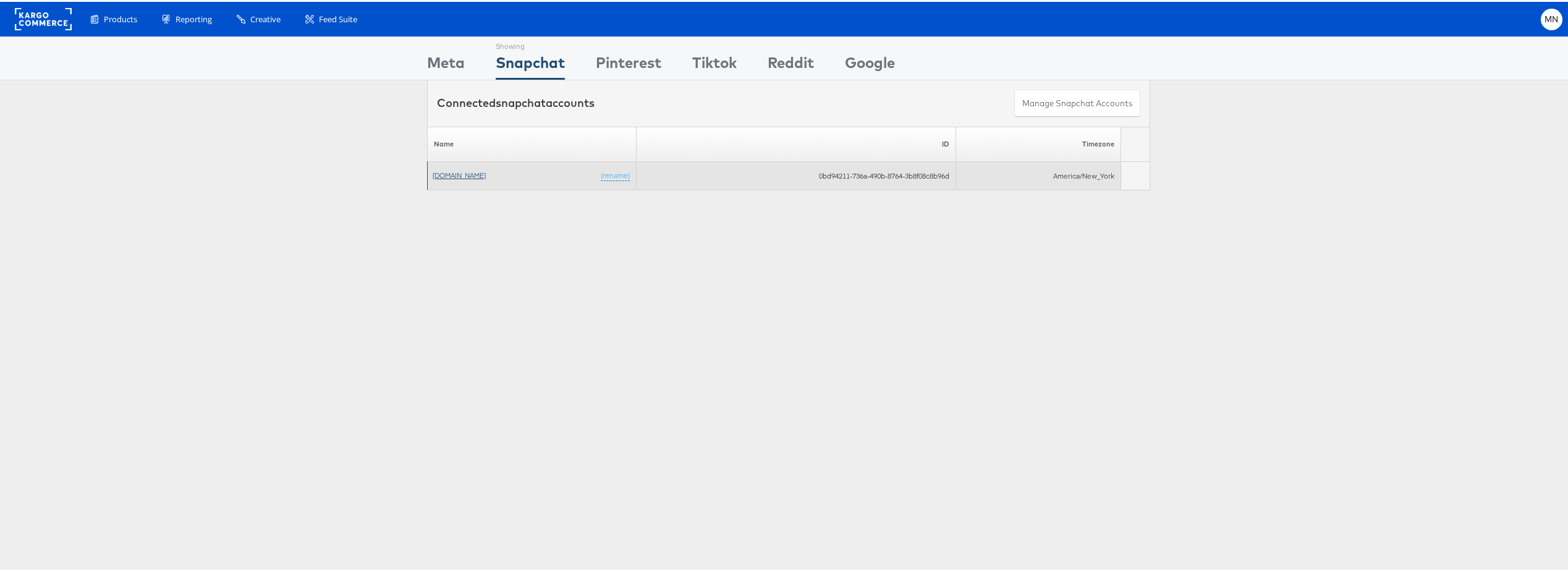
click at [460, 177] on link "[DOMAIN_NAME]" at bounding box center [459, 173] width 53 height 10
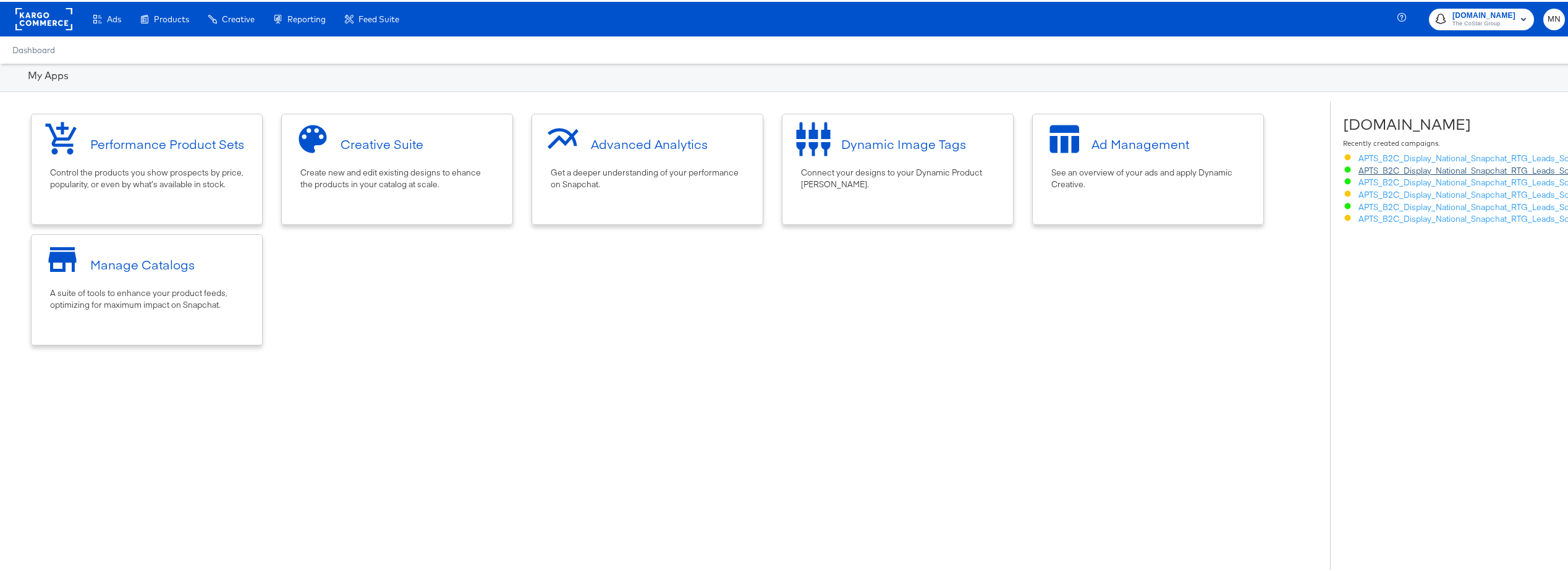
click at [1522, 171] on link "APTS_B2C_Display_National_Snapchat_RTG_Leads_SocialDis_alwayson_DiamondSpotligh…" at bounding box center [1538, 169] width 358 height 11
